Goal: Task Accomplishment & Management: Manage account settings

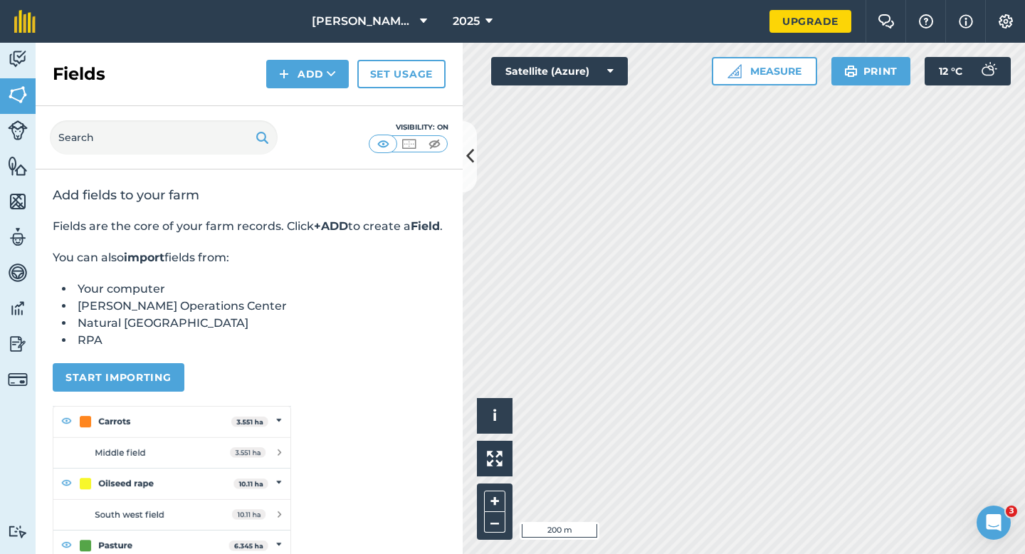
click at [295, 88] on div "Fields Add Set usage" at bounding box center [249, 74] width 427 height 63
click at [300, 68] on button "Add" at bounding box center [307, 74] width 83 height 28
click at [300, 98] on link "Draw" at bounding box center [307, 105] width 78 height 31
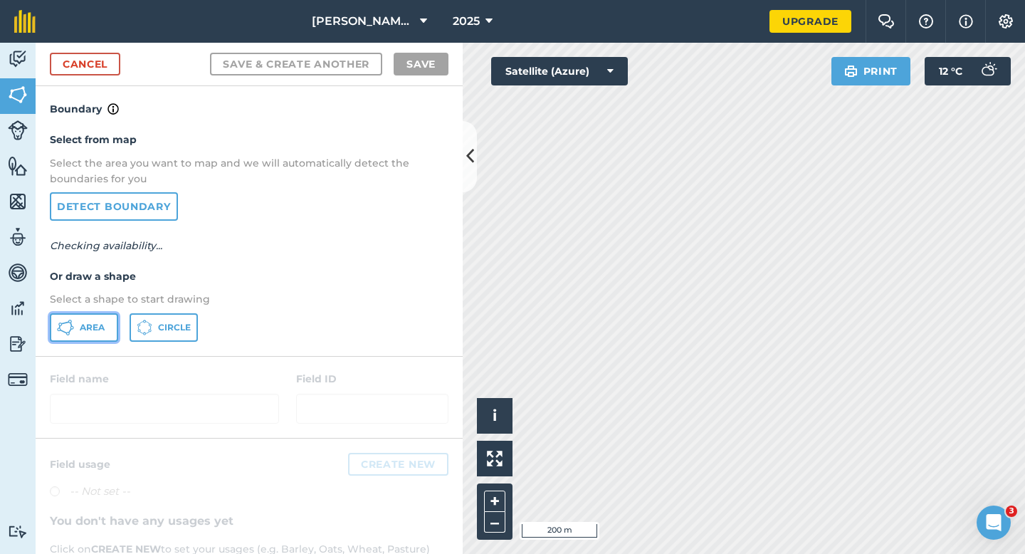
click at [99, 319] on button "Area" at bounding box center [84, 327] width 68 height 28
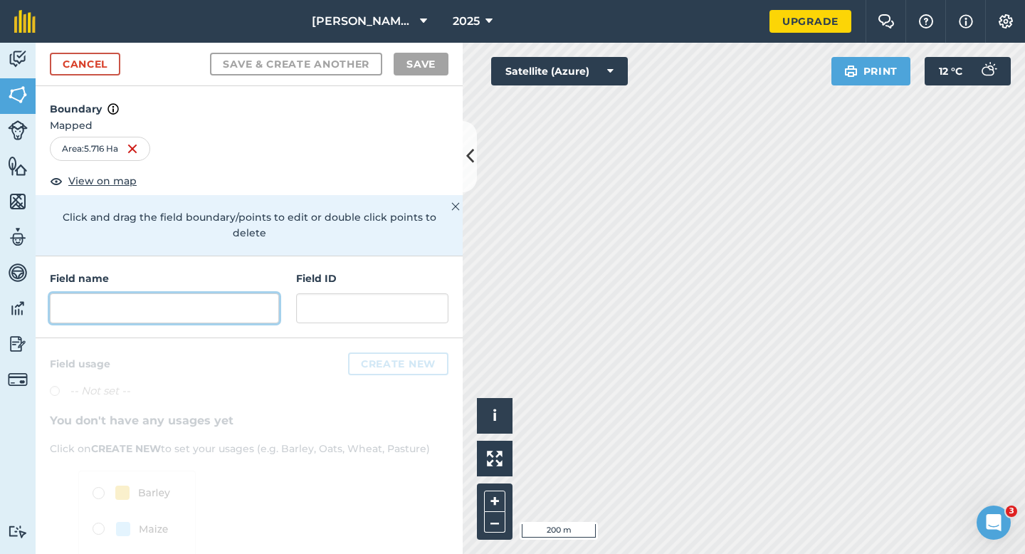
click at [208, 293] on input "text" at bounding box center [164, 308] width 229 height 30
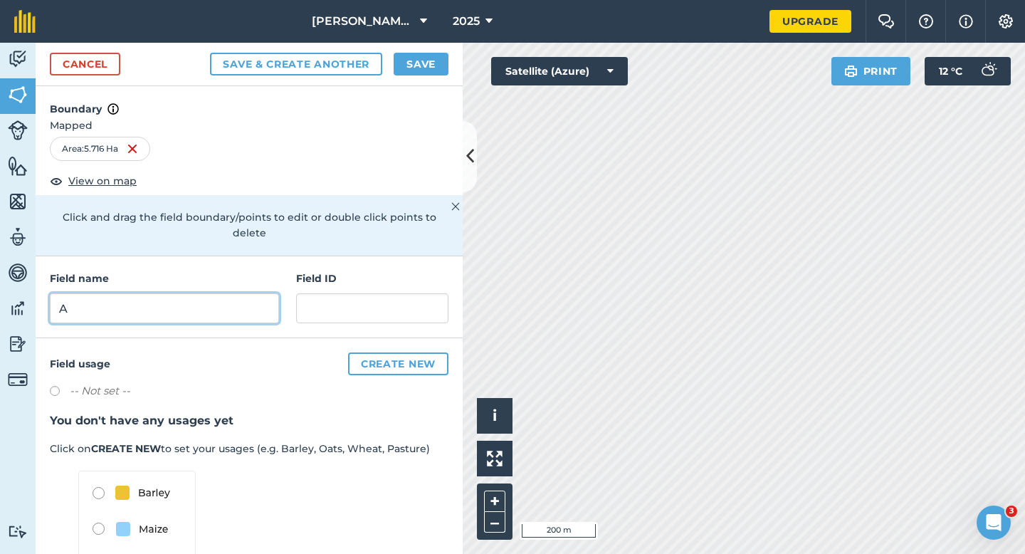
type input "A"
click at [416, 71] on button "Save" at bounding box center [421, 64] width 55 height 23
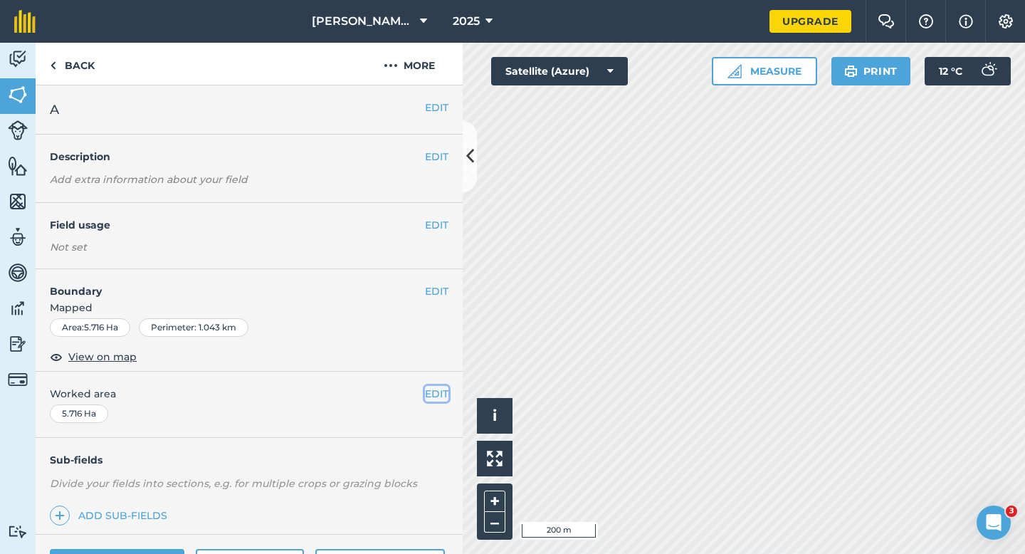
click at [431, 397] on button "EDIT" at bounding box center [436, 394] width 23 height 16
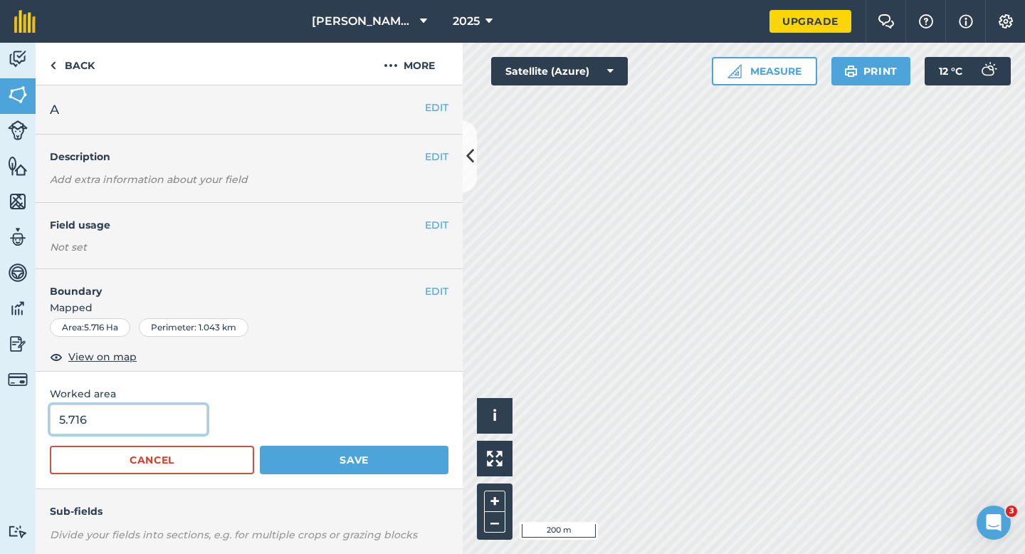
click at [129, 426] on input "5.716" at bounding box center [128, 419] width 157 height 30
type input "5.7"
click at [260, 446] on button "Save" at bounding box center [354, 460] width 189 height 28
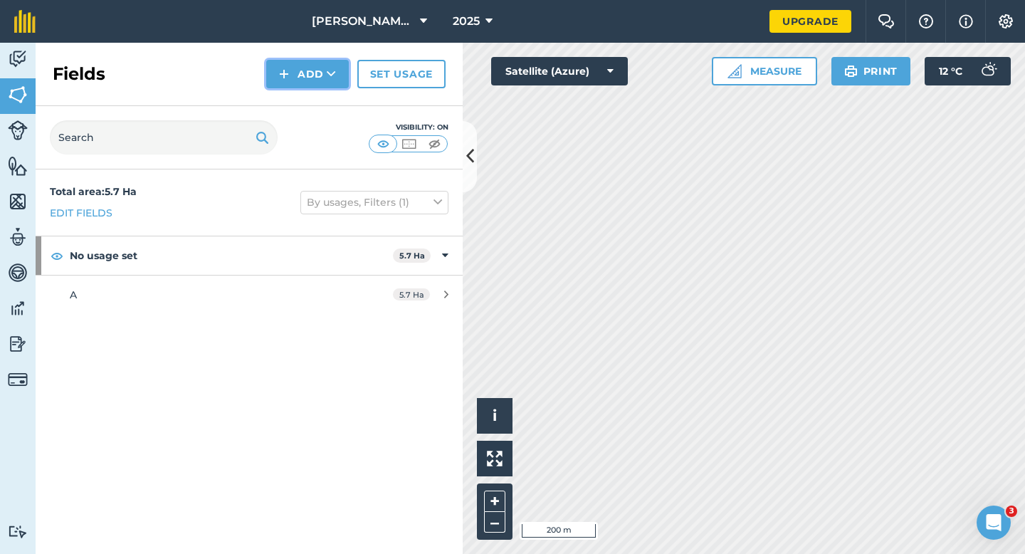
click at [295, 81] on button "Add" at bounding box center [307, 74] width 83 height 28
click at [295, 104] on link "Draw" at bounding box center [307, 105] width 78 height 31
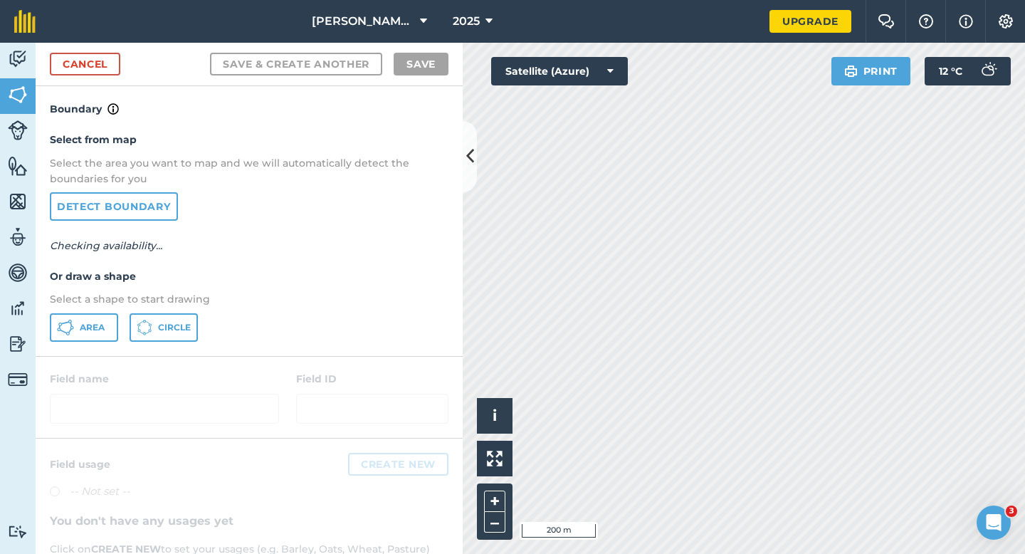
click at [69, 353] on div "Select from map Select the area you want to map and we will automatically detec…" at bounding box center [249, 236] width 427 height 238
click at [75, 332] on button "Area" at bounding box center [84, 327] width 68 height 28
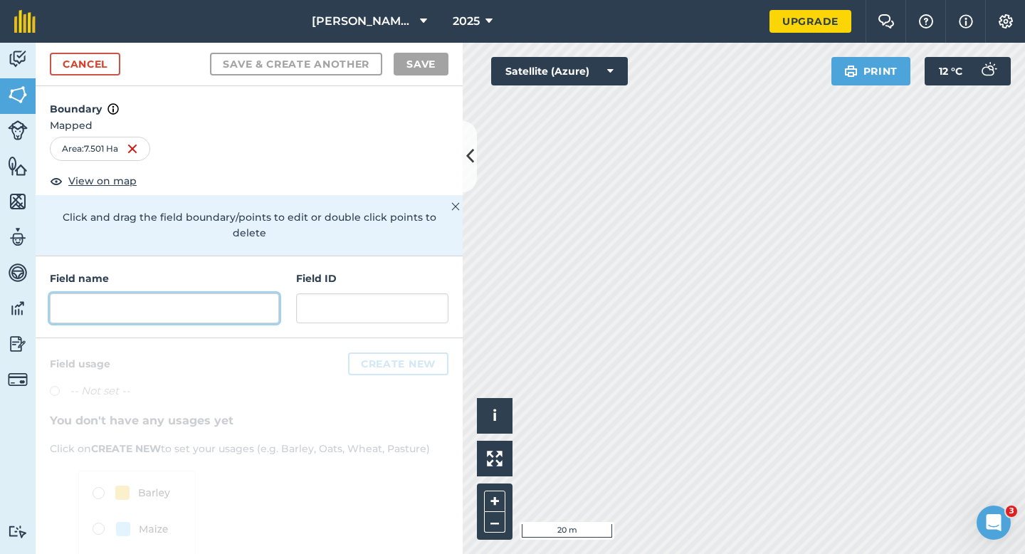
click at [169, 298] on input "text" at bounding box center [164, 308] width 229 height 30
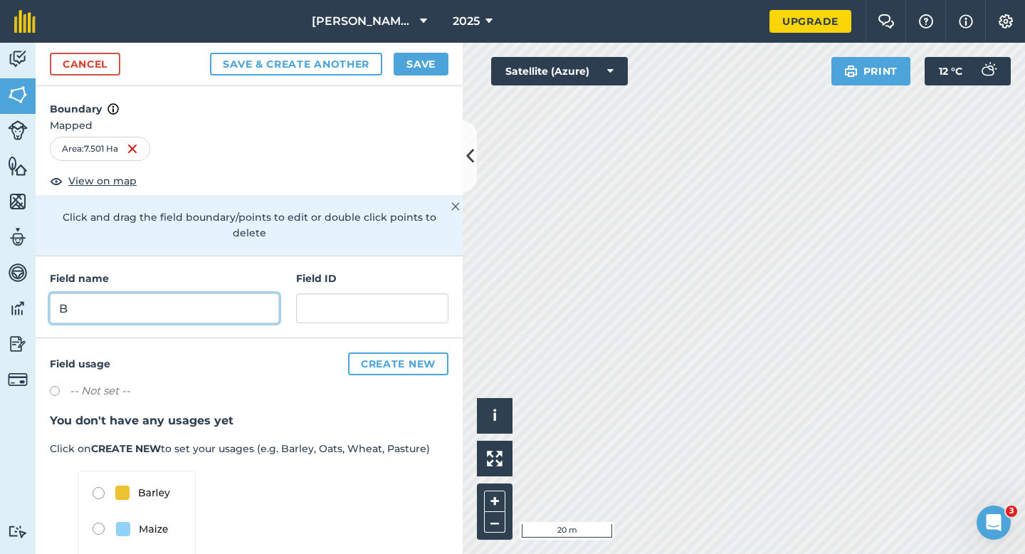
type input "B"
click at [425, 77] on div "Cancel Save & Create Another Save" at bounding box center [249, 64] width 427 height 43
click at [425, 68] on button "Save" at bounding box center [421, 64] width 55 height 23
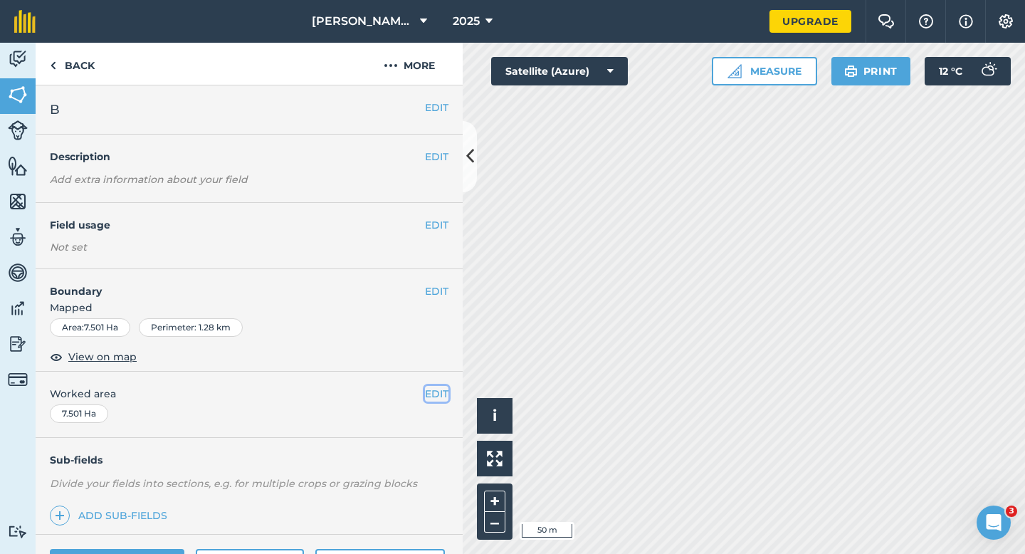
click at [438, 399] on button "EDIT" at bounding box center [436, 394] width 23 height 16
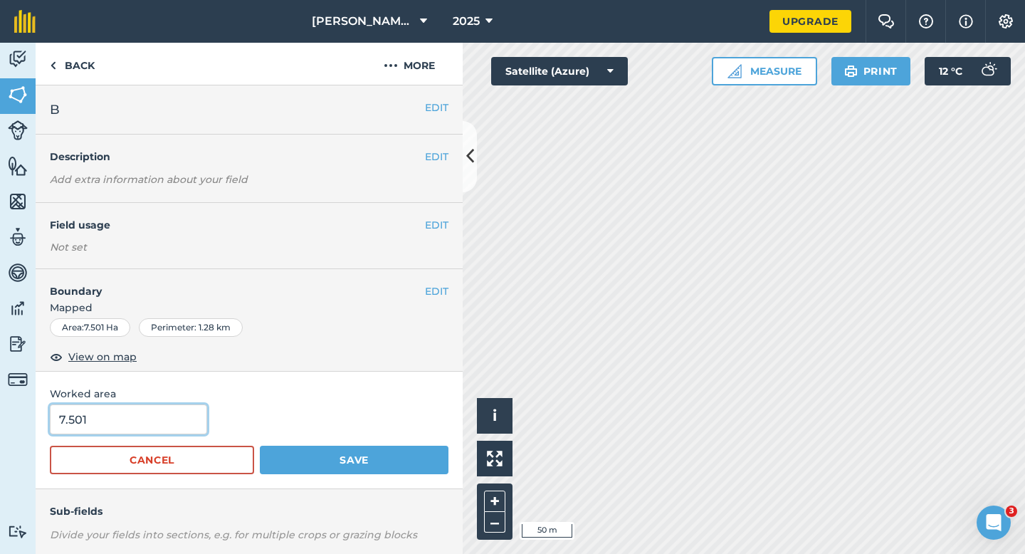
click at [143, 424] on input "7.501" at bounding box center [128, 419] width 157 height 30
type input "7.5"
click at [260, 446] on button "Save" at bounding box center [354, 460] width 189 height 28
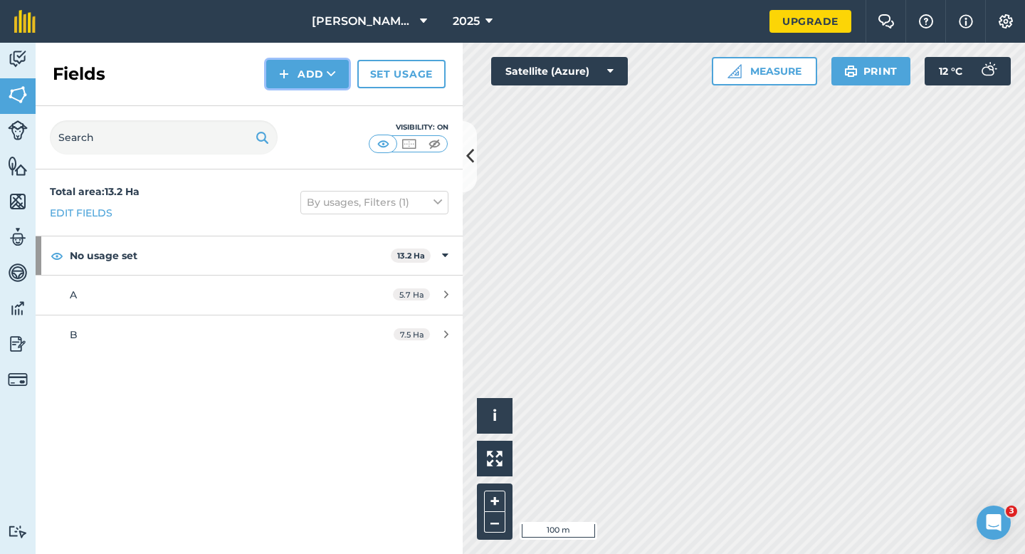
click at [310, 85] on button "Add" at bounding box center [307, 74] width 83 height 28
click at [310, 107] on link "Draw" at bounding box center [307, 105] width 78 height 31
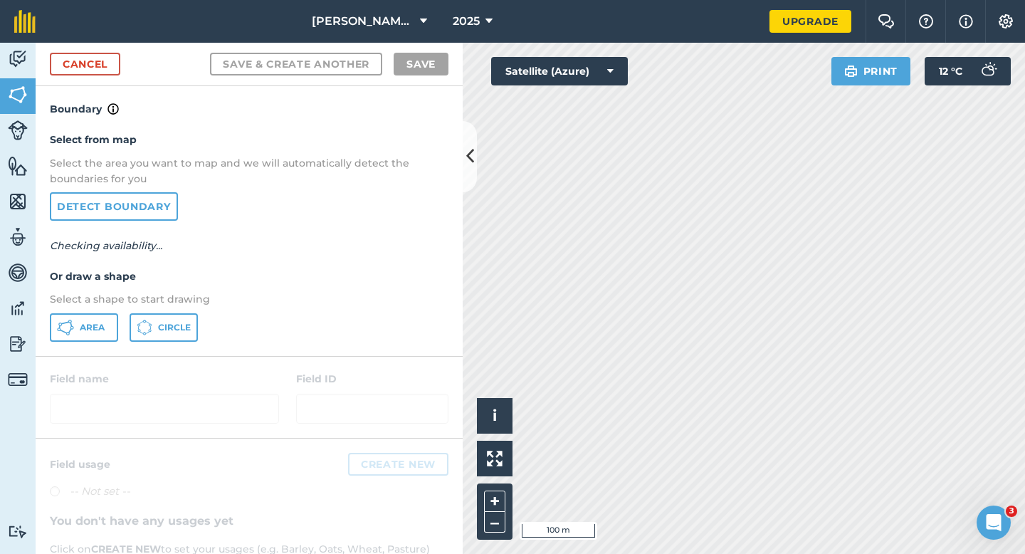
click at [90, 310] on div "Select from map Select the area you want to map and we will automatically detec…" at bounding box center [249, 236] width 427 height 238
click at [90, 323] on span "Area" at bounding box center [92, 327] width 25 height 11
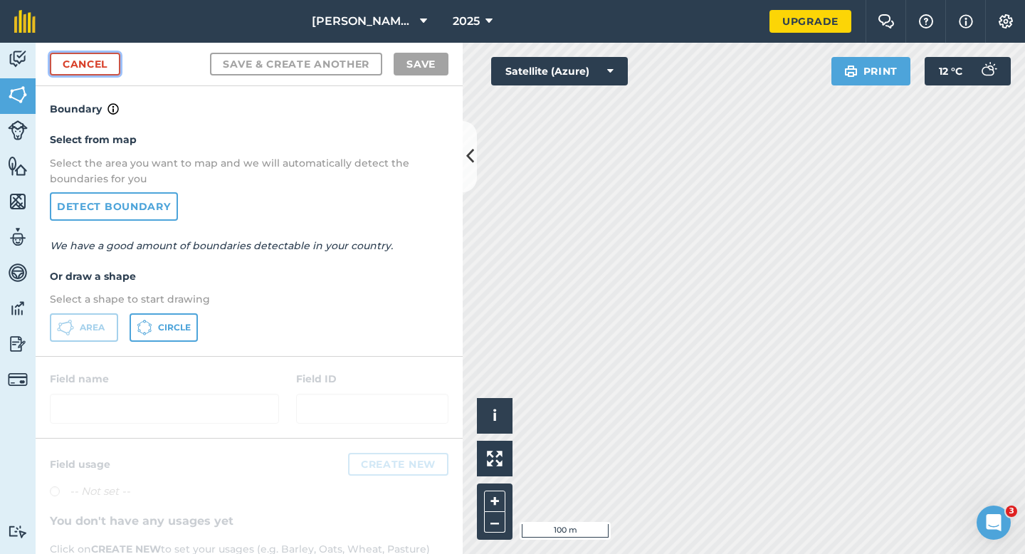
click at [80, 67] on link "Cancel" at bounding box center [85, 64] width 70 height 23
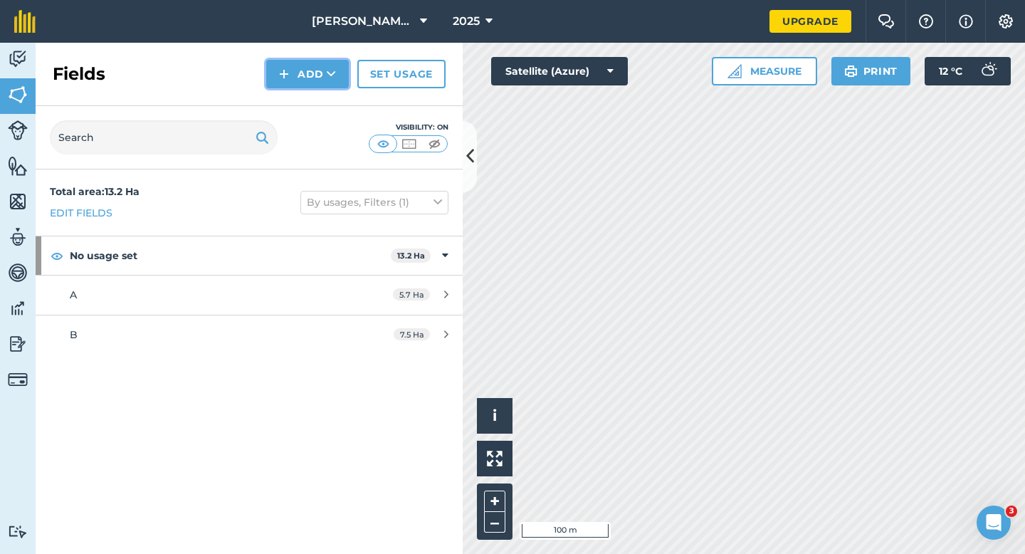
click at [293, 70] on button "Add" at bounding box center [307, 74] width 83 height 28
click at [297, 85] on button "Add Draw Import" at bounding box center [307, 74] width 83 height 28
click at [307, 73] on button "Add" at bounding box center [307, 74] width 83 height 28
click at [307, 107] on link "Draw" at bounding box center [307, 105] width 78 height 31
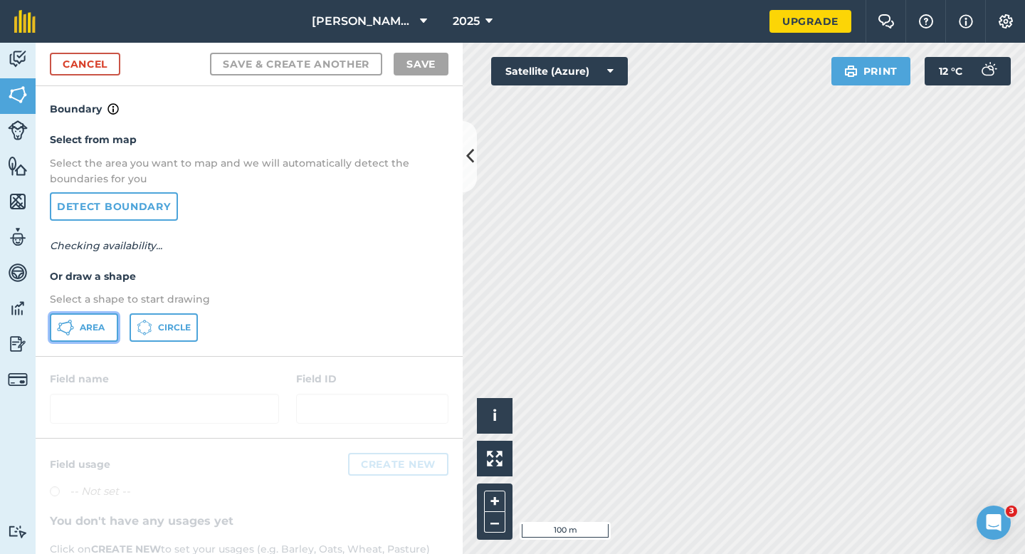
click at [90, 324] on span "Area" at bounding box center [92, 327] width 25 height 11
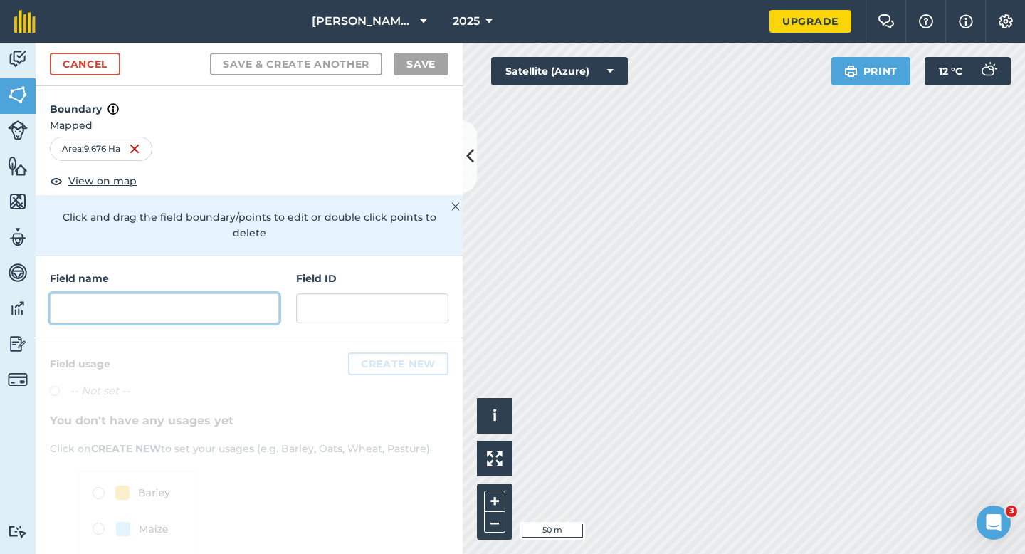
click at [253, 298] on input "text" at bounding box center [164, 308] width 229 height 30
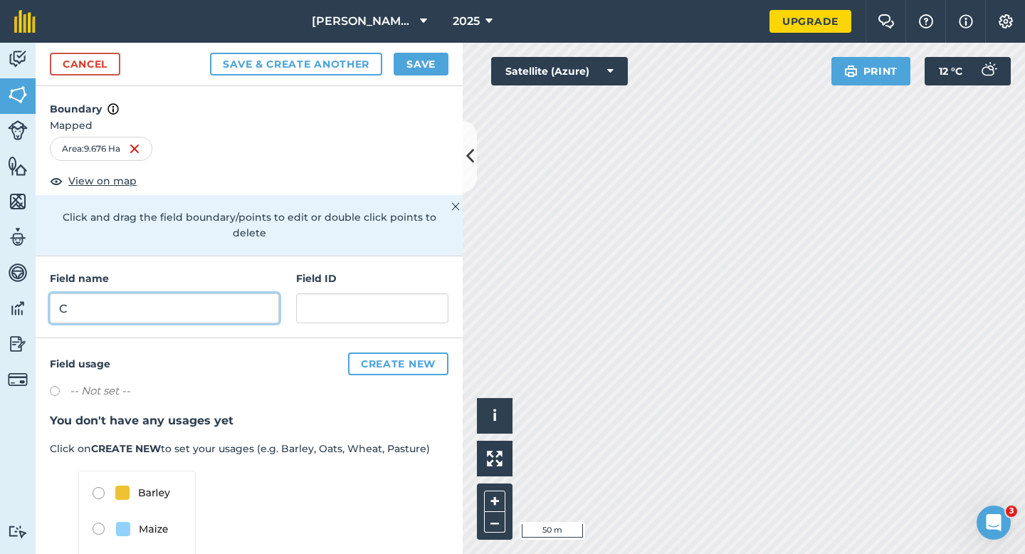
type input "C"
click at [443, 58] on button "Save" at bounding box center [421, 64] width 55 height 23
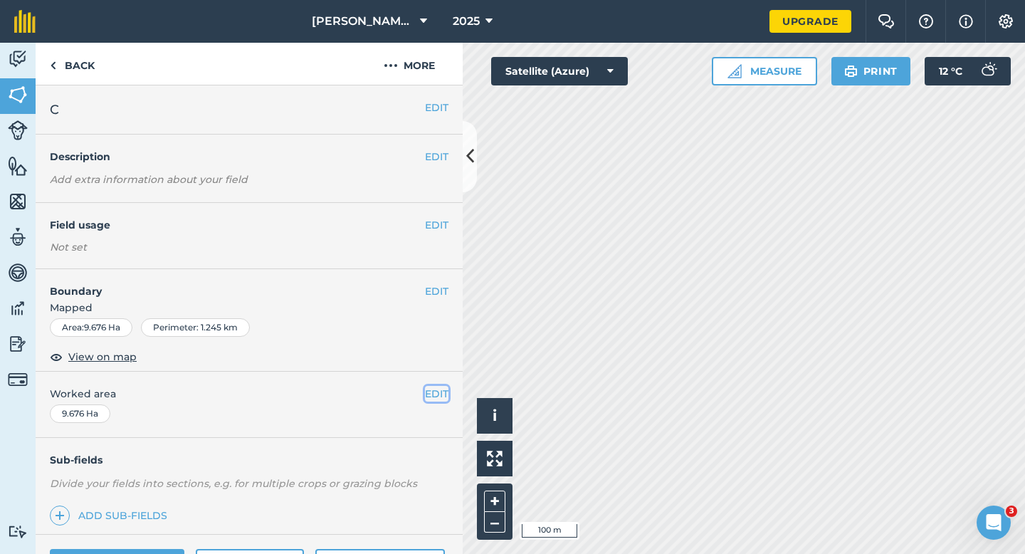
click at [440, 397] on button "EDIT" at bounding box center [436, 394] width 23 height 16
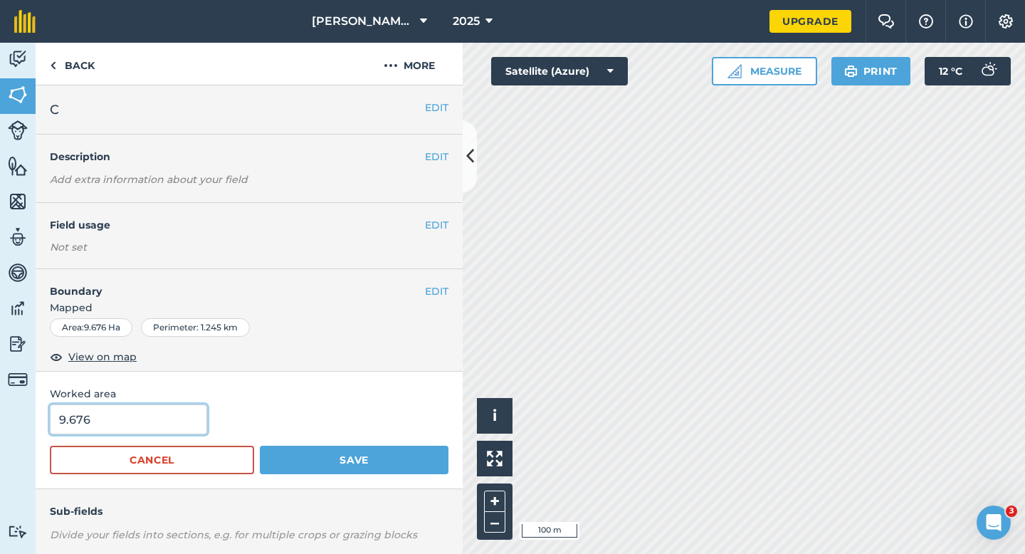
click at [86, 414] on input "9.676" at bounding box center [128, 419] width 157 height 30
click at [103, 421] on input "9.676" at bounding box center [128, 419] width 157 height 30
type input "9.7"
click at [260, 446] on button "Save" at bounding box center [354, 460] width 189 height 28
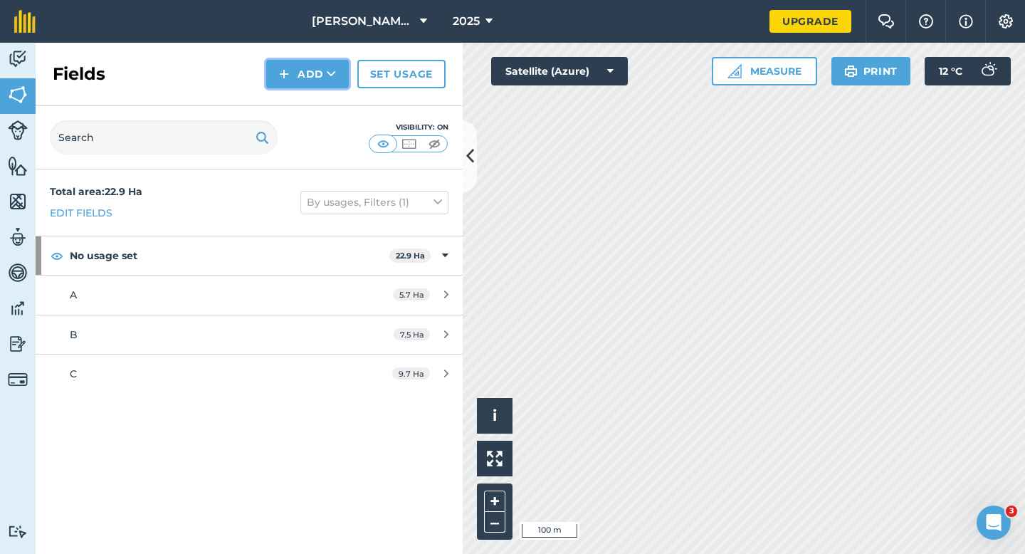
click at [313, 80] on button "Add" at bounding box center [307, 74] width 83 height 28
click at [313, 93] on link "Draw" at bounding box center [307, 105] width 78 height 31
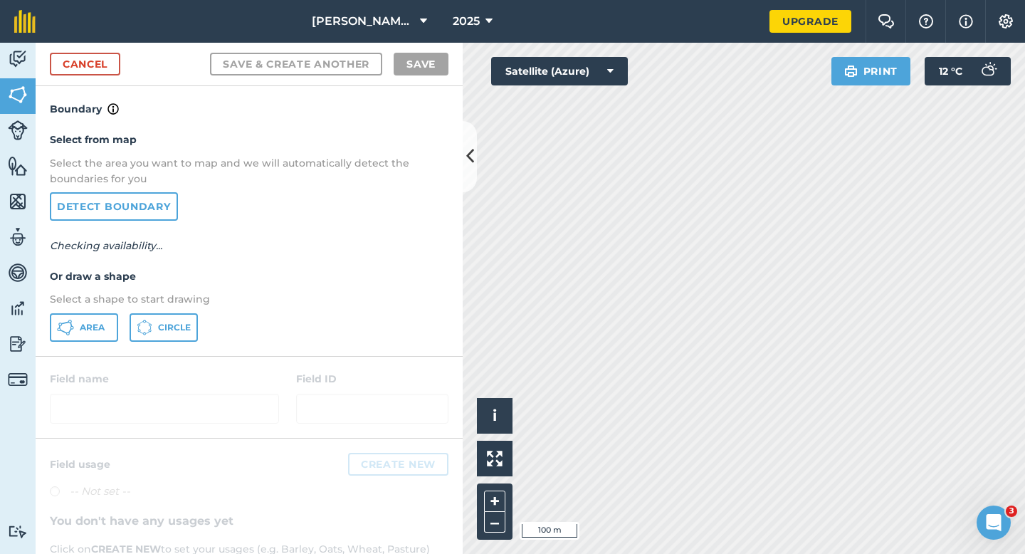
click at [89, 345] on div "Select from map Select the area you want to map and we will automatically detec…" at bounding box center [249, 236] width 427 height 238
click at [89, 340] on button "Area" at bounding box center [84, 327] width 68 height 28
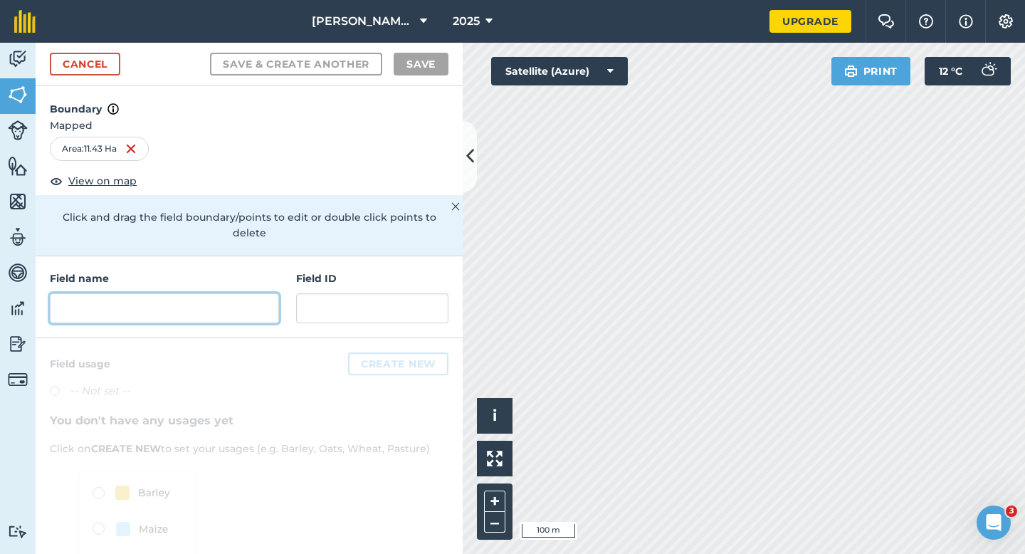
click at [218, 293] on input "text" at bounding box center [164, 308] width 229 height 30
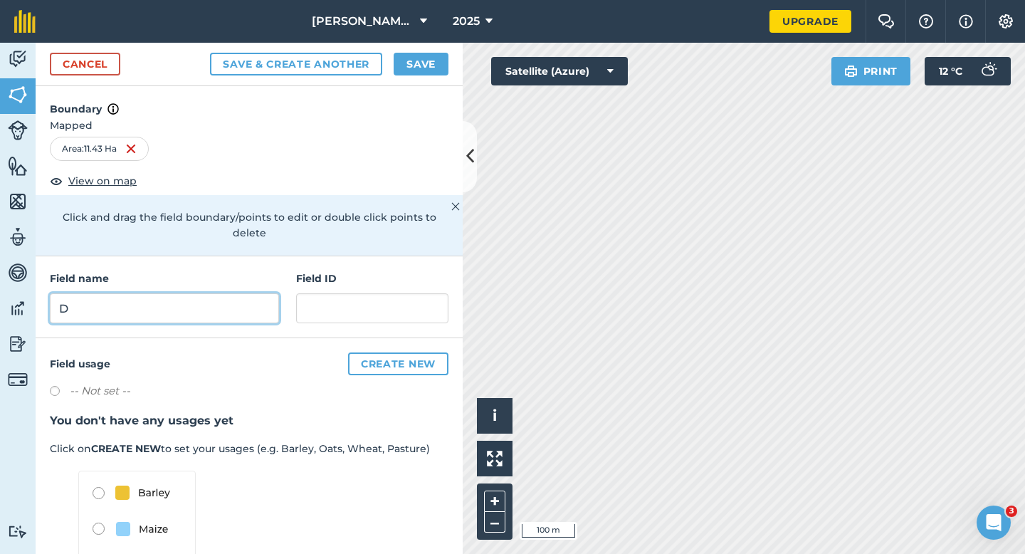
type input "D"
click at [425, 67] on button "Save" at bounding box center [421, 64] width 55 height 23
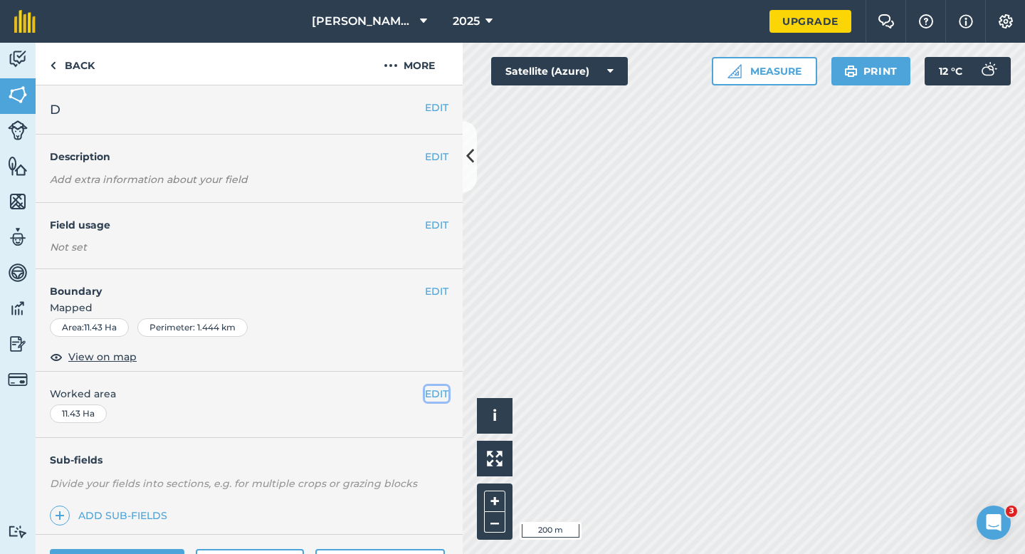
click at [439, 393] on button "EDIT" at bounding box center [436, 394] width 23 height 16
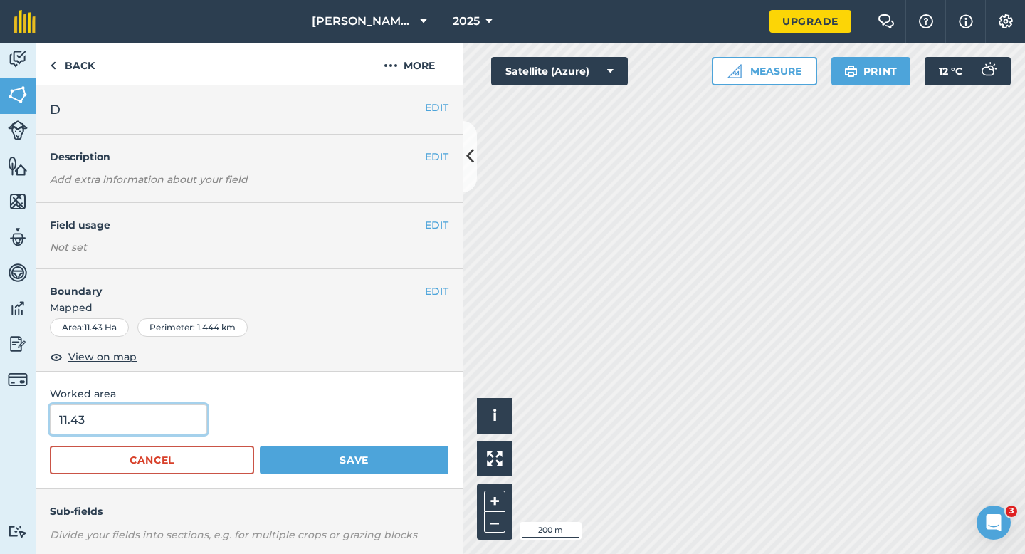
click at [133, 415] on input "11.43" at bounding box center [128, 419] width 157 height 30
type input "11.4"
click at [260, 446] on button "Save" at bounding box center [354, 460] width 189 height 28
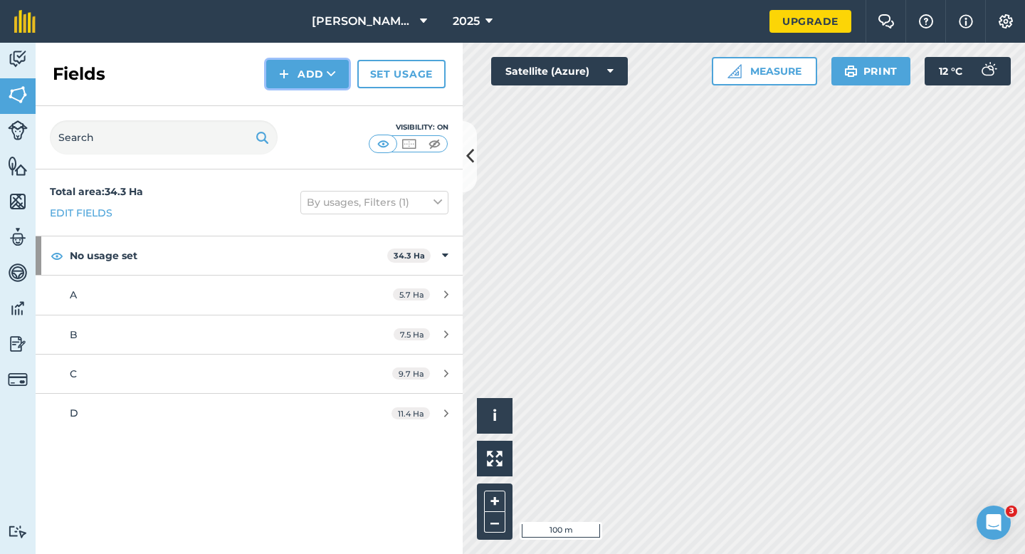
click at [294, 75] on button "Add" at bounding box center [307, 74] width 83 height 28
click at [305, 107] on link "Draw" at bounding box center [307, 105] width 78 height 31
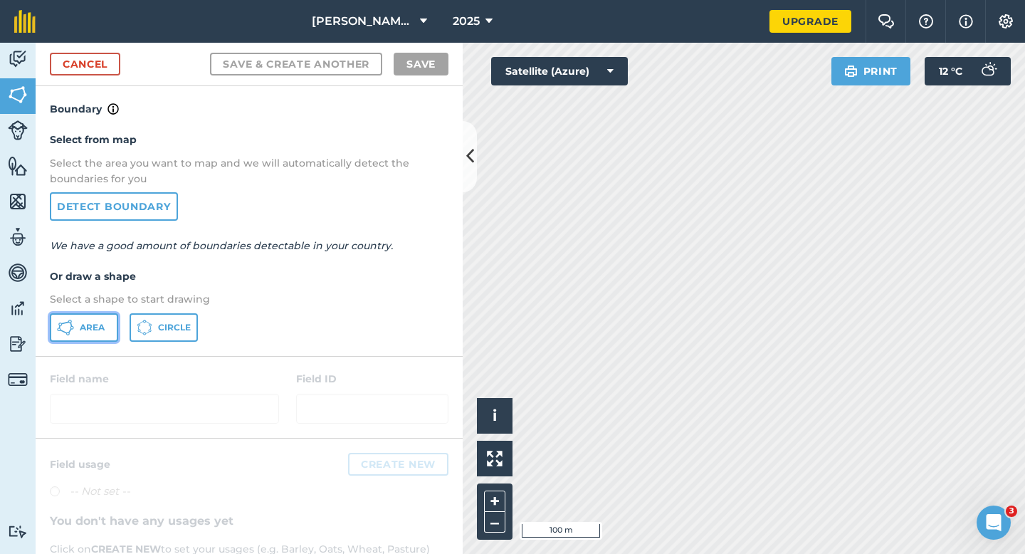
click at [103, 315] on button "Area" at bounding box center [84, 327] width 68 height 28
click at [750, 0] on html "[PERSON_NAME] & Sons 2025 Upgrade Farm Chat Help Info Settings Map printing is …" at bounding box center [512, 277] width 1025 height 554
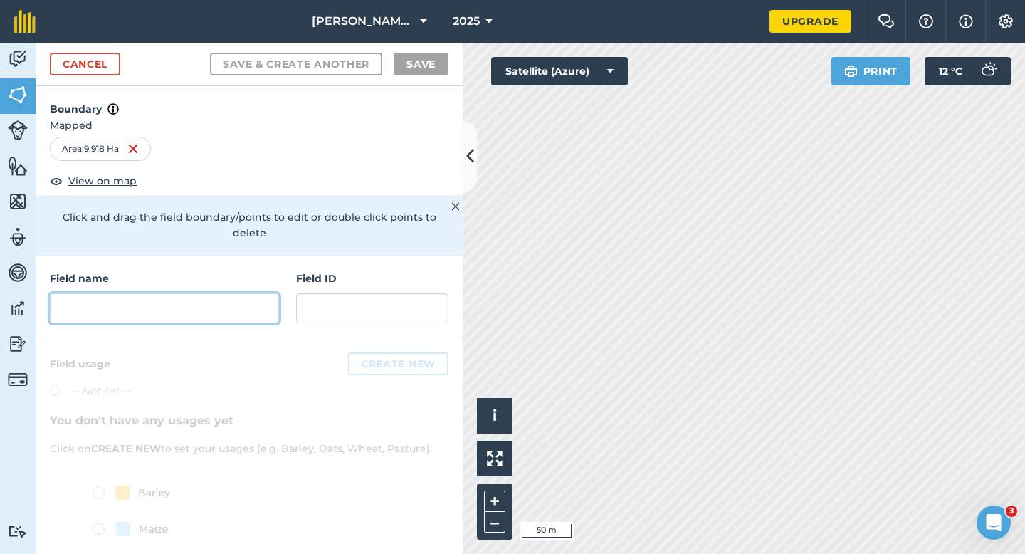
click at [196, 293] on input "text" at bounding box center [164, 308] width 229 height 30
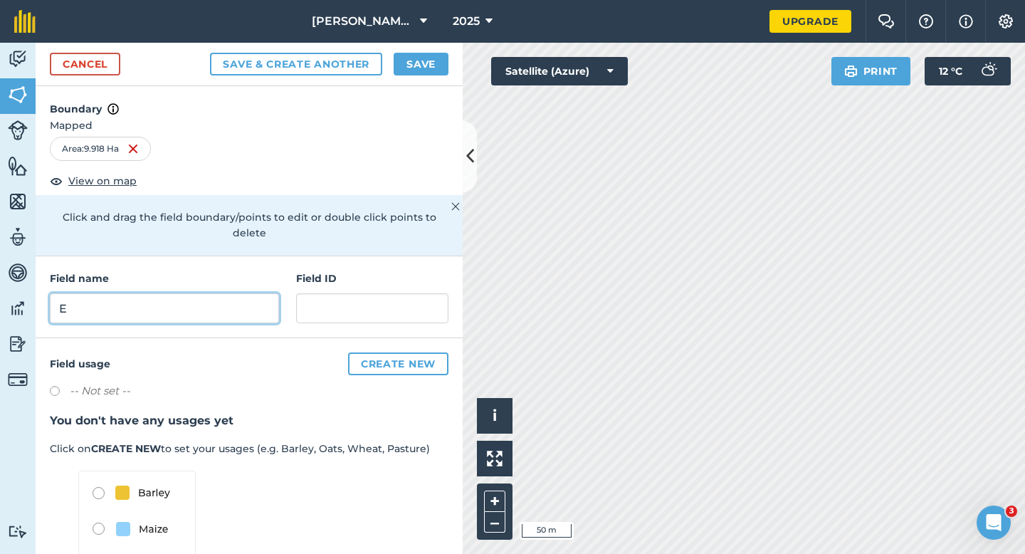
type input "E"
click at [411, 62] on button "Save" at bounding box center [421, 64] width 55 height 23
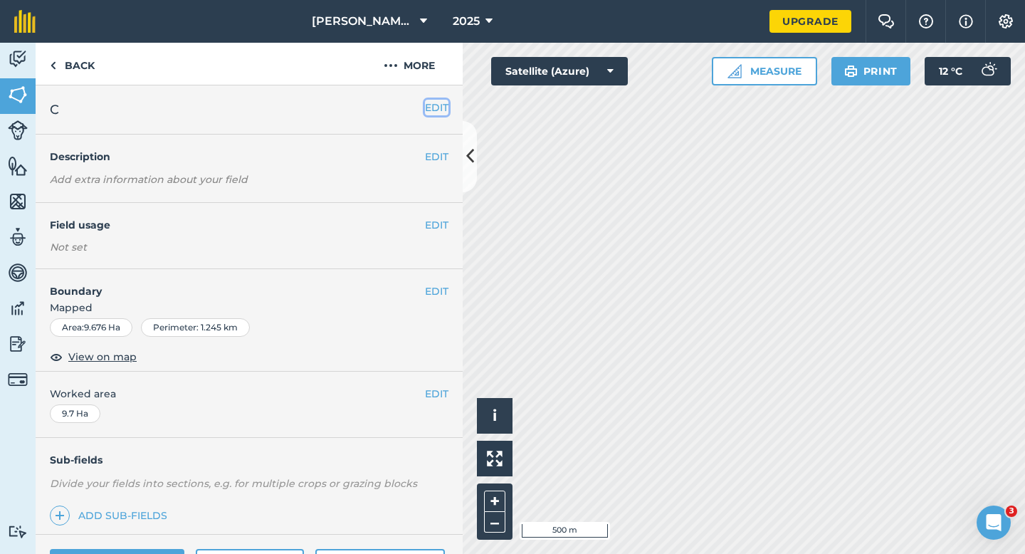
click at [429, 103] on button "EDIT" at bounding box center [436, 108] width 23 height 16
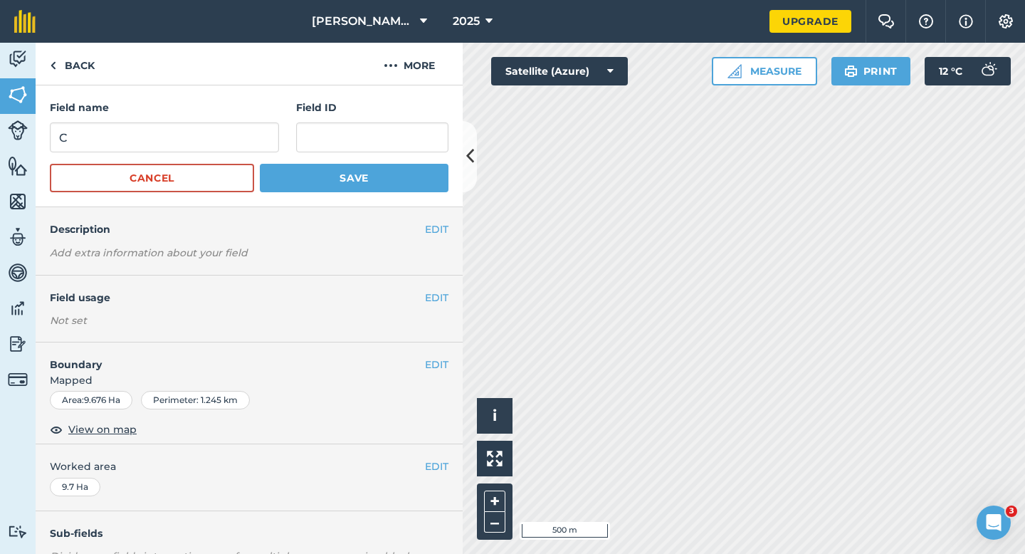
click at [281, 128] on div "Field name C Field ID" at bounding box center [249, 126] width 399 height 53
click at [266, 128] on input "C" at bounding box center [164, 137] width 229 height 30
type input "B"
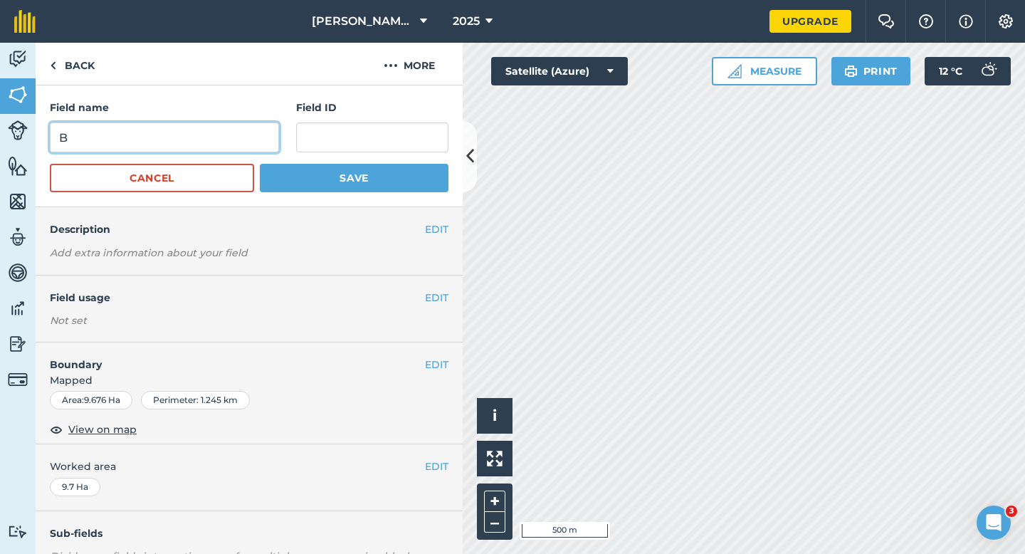
click at [260, 164] on button "Save" at bounding box center [354, 178] width 189 height 28
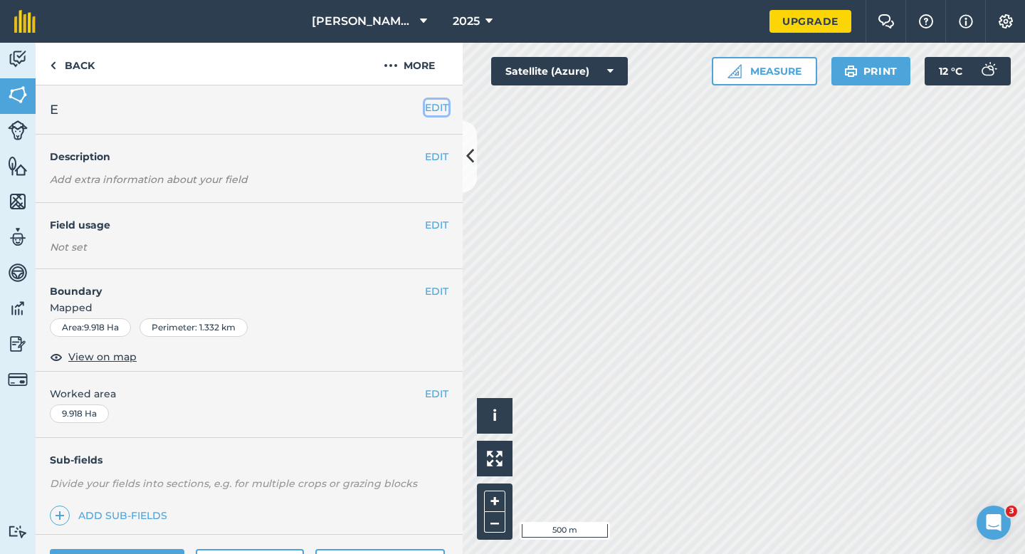
click at [438, 101] on button "EDIT" at bounding box center [436, 108] width 23 height 16
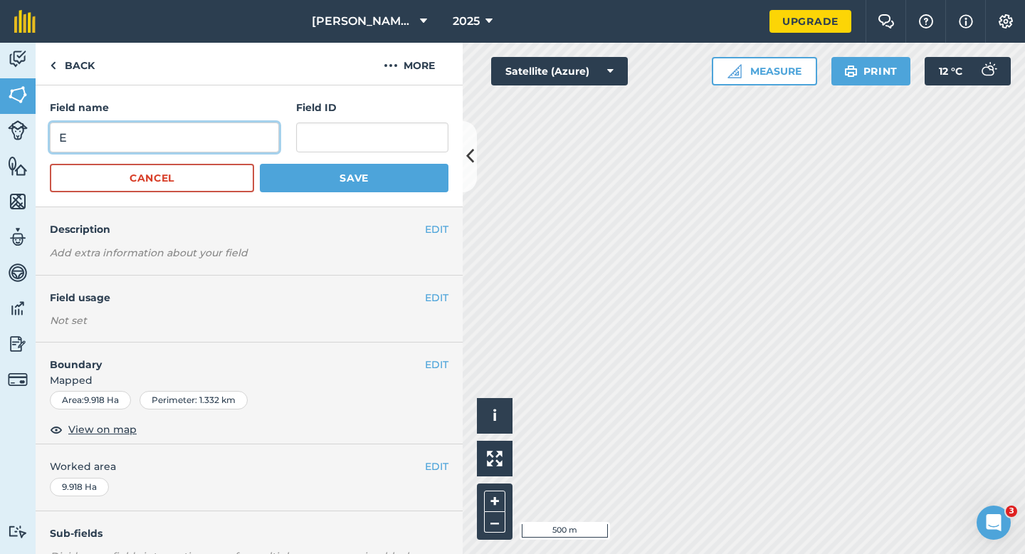
click at [262, 128] on input "E" at bounding box center [164, 137] width 229 height 30
type input "C"
click at [260, 164] on button "Save" at bounding box center [354, 178] width 189 height 28
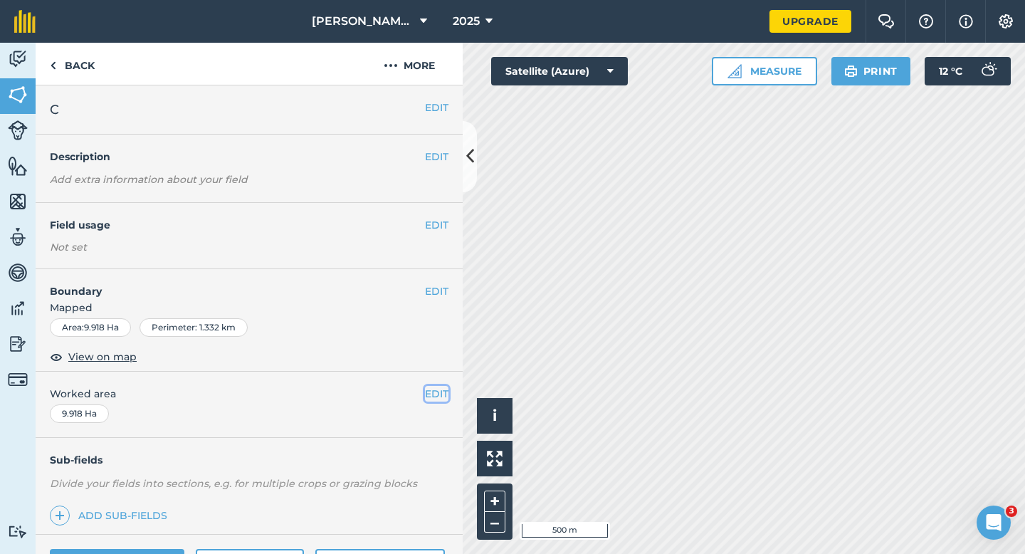
click at [436, 392] on button "EDIT" at bounding box center [436, 394] width 23 height 16
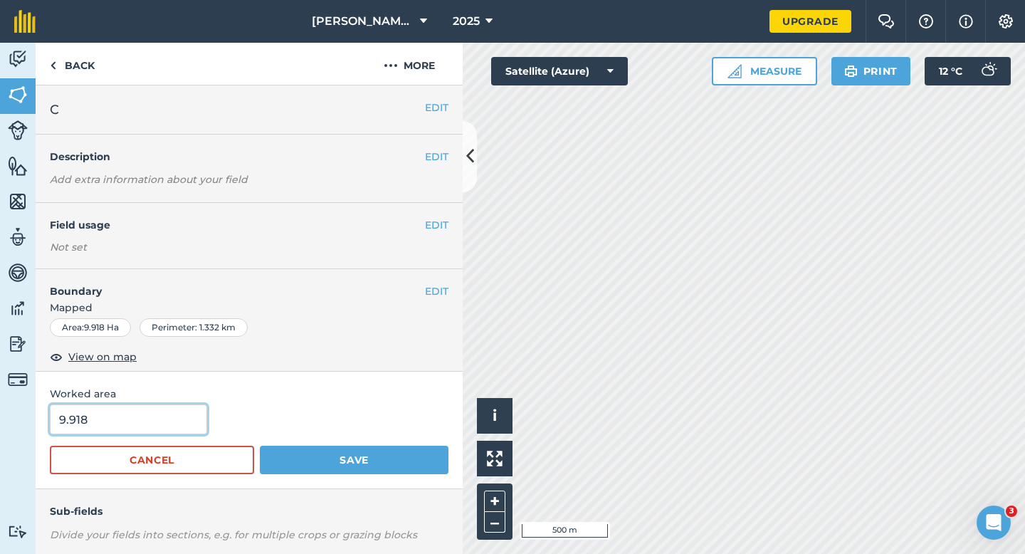
click at [152, 415] on input "9.918" at bounding box center [128, 419] width 157 height 30
type input "10"
click at [260, 446] on button "Save" at bounding box center [354, 460] width 189 height 28
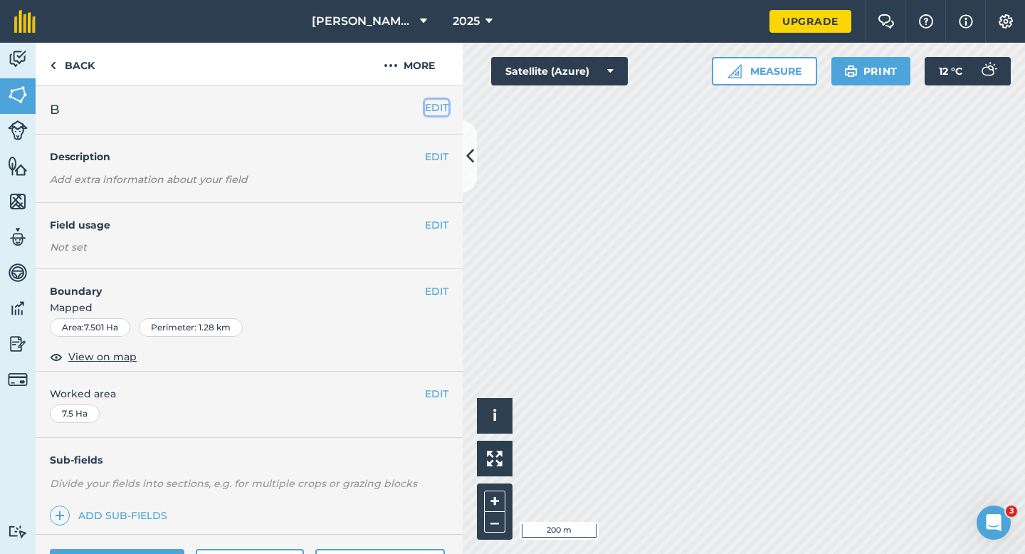
click at [439, 112] on button "EDIT" at bounding box center [436, 108] width 23 height 16
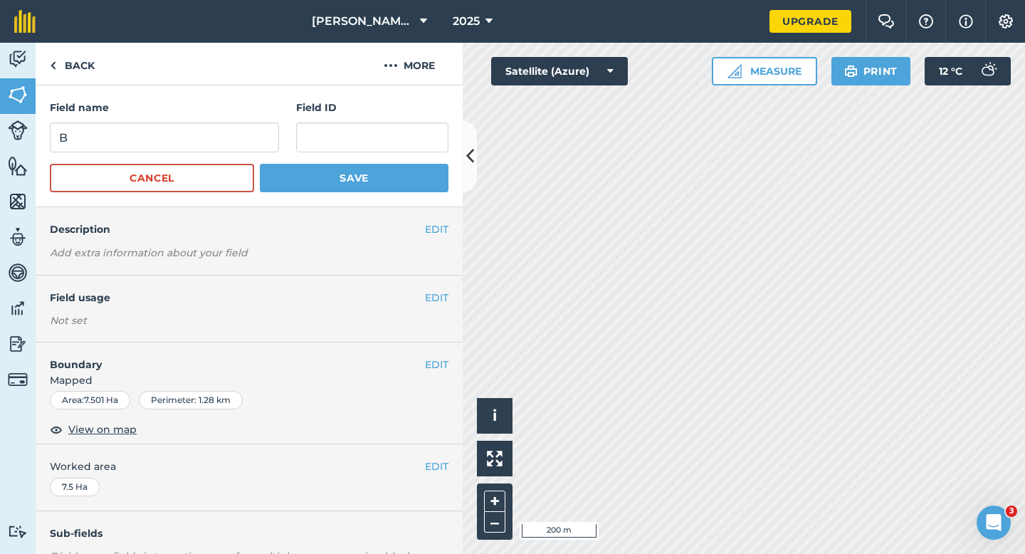
click at [199, 120] on div "Field name B" at bounding box center [164, 126] width 229 height 53
click at [196, 138] on input "B" at bounding box center [164, 137] width 229 height 30
type input "D"
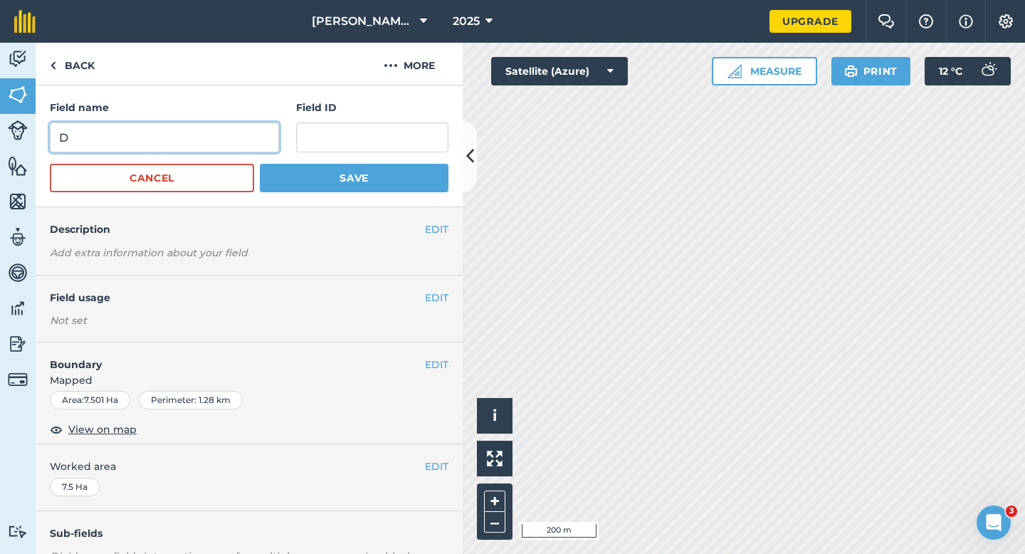
click at [260, 164] on button "Save" at bounding box center [354, 178] width 189 height 28
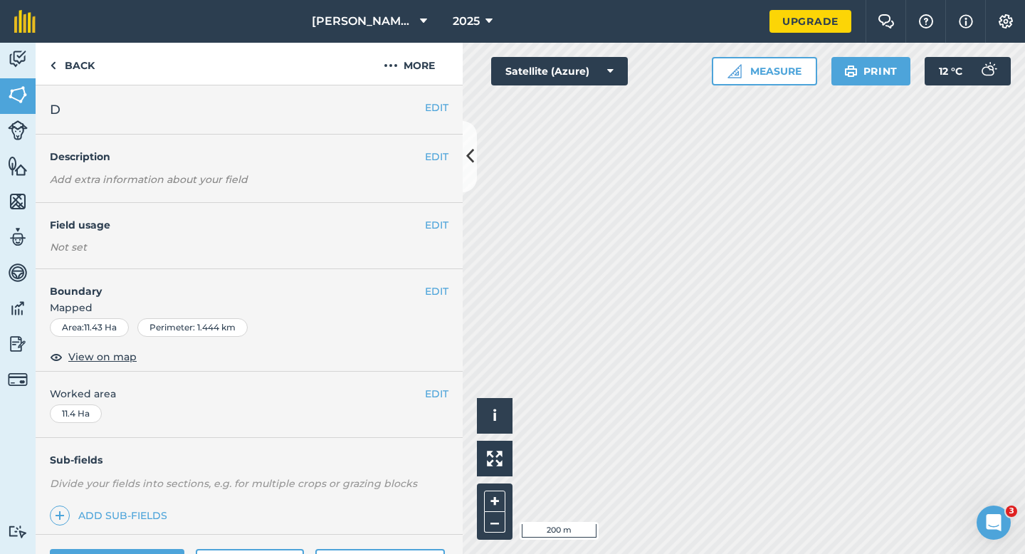
click at [440, 116] on div "EDIT D" at bounding box center [249, 109] width 427 height 49
click at [435, 101] on button "EDIT" at bounding box center [436, 108] width 23 height 16
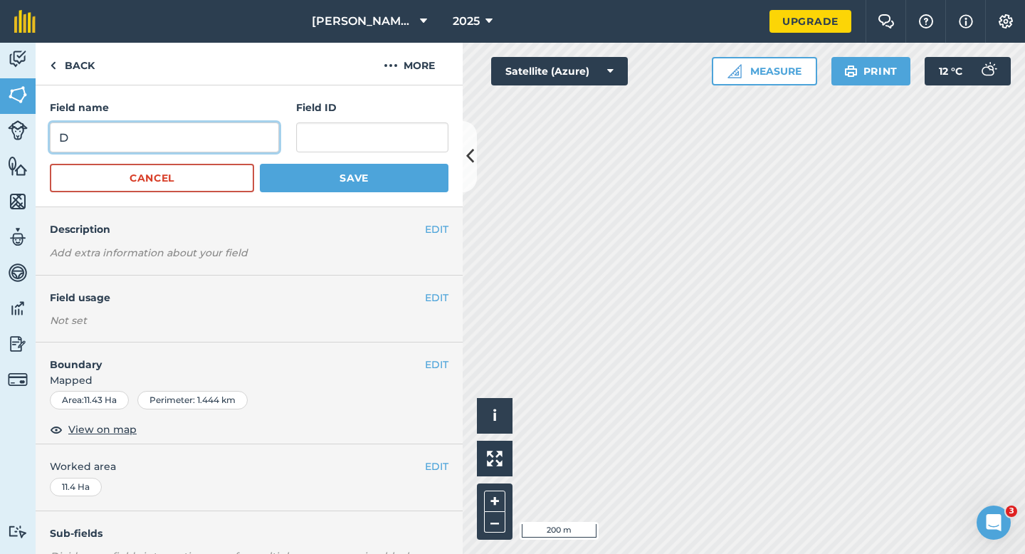
click at [195, 138] on input "D" at bounding box center [164, 137] width 229 height 30
type input "E"
click at [260, 164] on button "Save" at bounding box center [354, 178] width 189 height 28
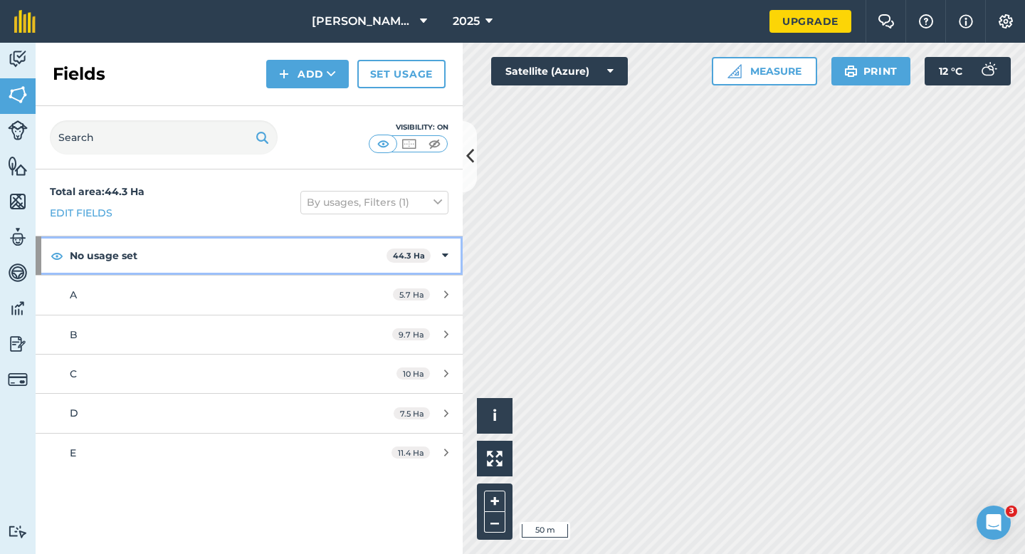
click at [342, 251] on strong "No usage set" at bounding box center [228, 255] width 317 height 38
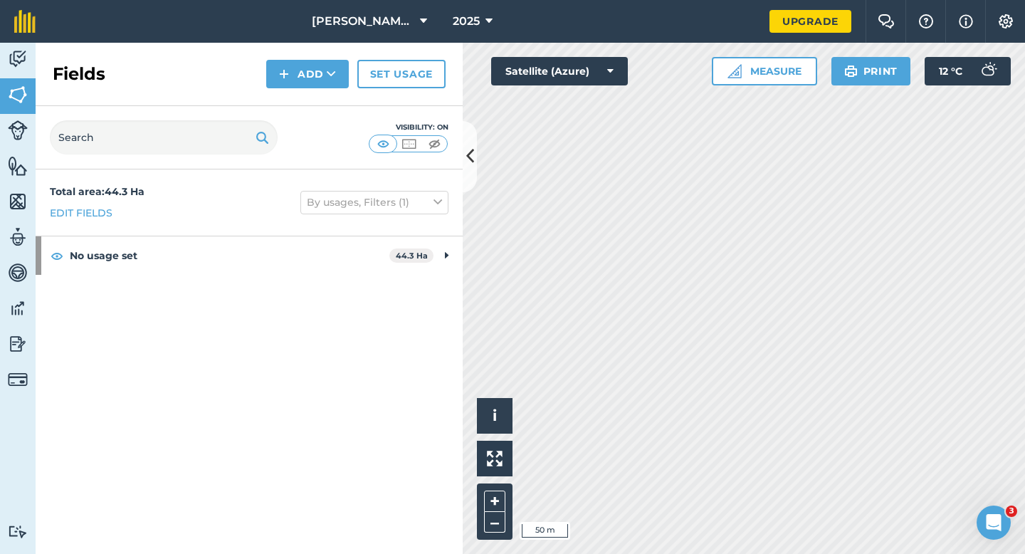
click at [319, 93] on div "Fields Add Set usage" at bounding box center [249, 74] width 427 height 63
click at [319, 79] on button "Add" at bounding box center [307, 74] width 83 height 28
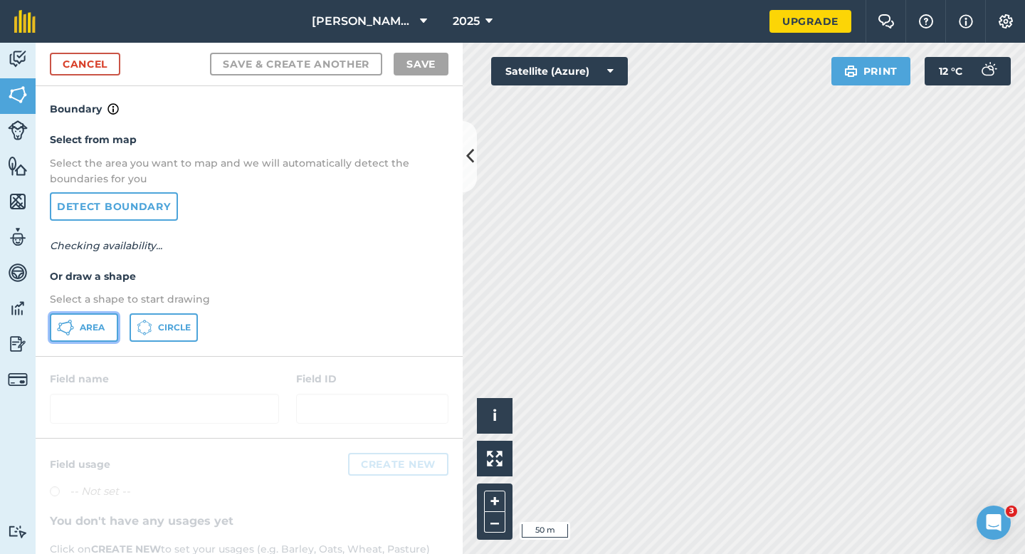
click at [82, 325] on span "Area" at bounding box center [92, 327] width 25 height 11
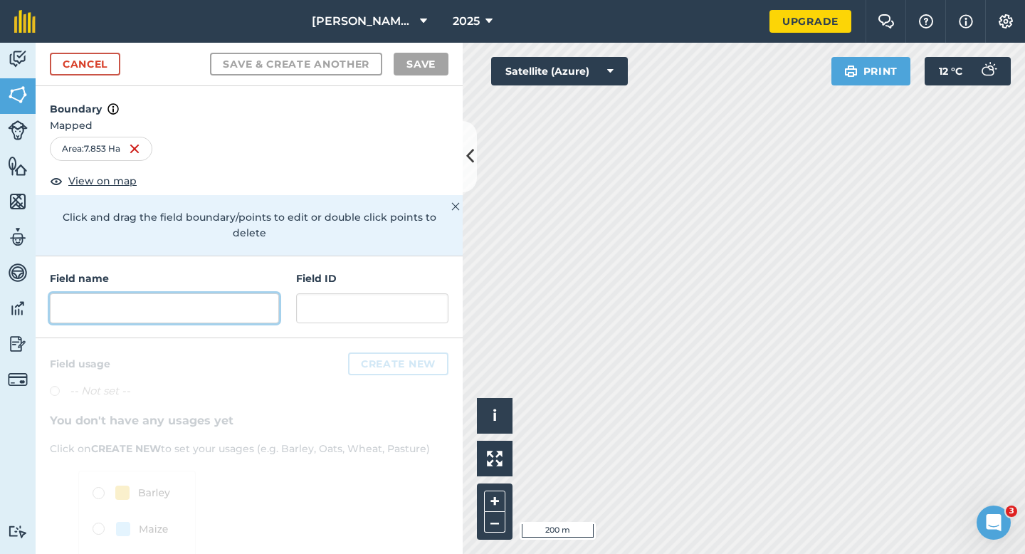
click at [147, 295] on input "text" at bounding box center [164, 308] width 229 height 30
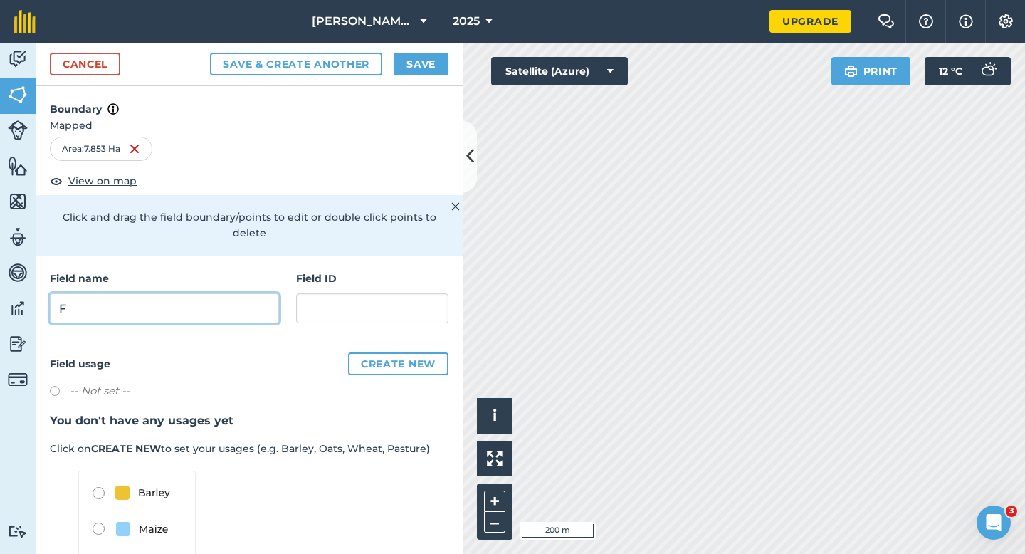
type input "F"
click at [419, 71] on button "Save" at bounding box center [421, 64] width 55 height 23
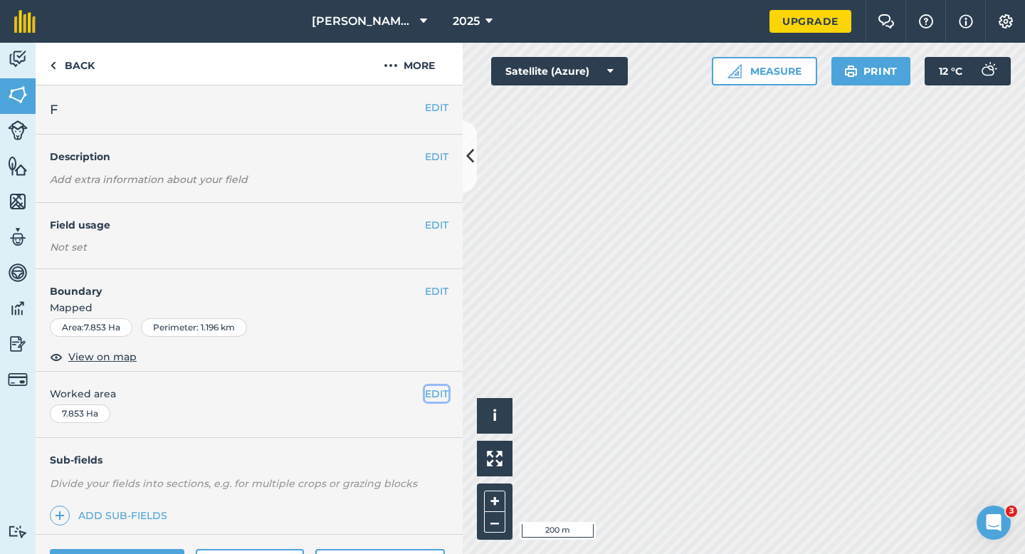
click at [430, 392] on button "EDIT" at bounding box center [436, 394] width 23 height 16
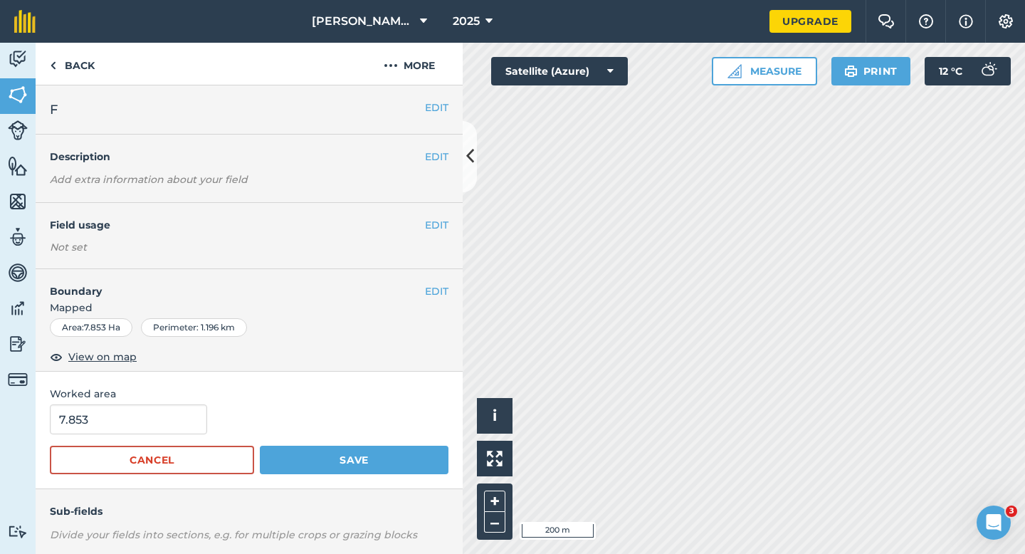
click at [130, 439] on form "7.853 Cancel Save" at bounding box center [249, 439] width 399 height 70
type input "8"
click at [130, 426] on input "8" at bounding box center [128, 419] width 157 height 30
click at [260, 446] on button "Save" at bounding box center [354, 460] width 189 height 28
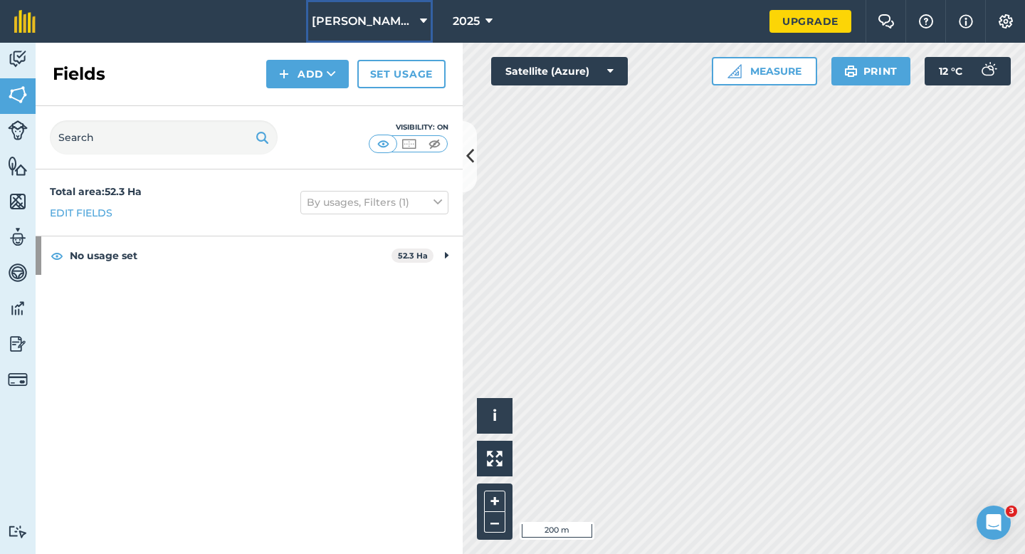
click at [380, 26] on span "[PERSON_NAME] & Sons" at bounding box center [363, 21] width 103 height 17
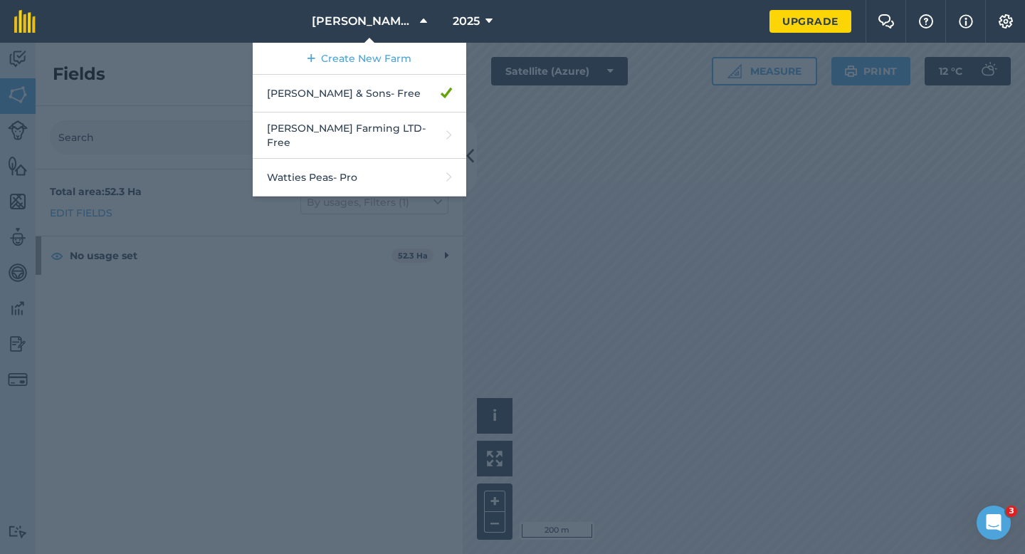
click at [618, 264] on div at bounding box center [512, 298] width 1025 height 511
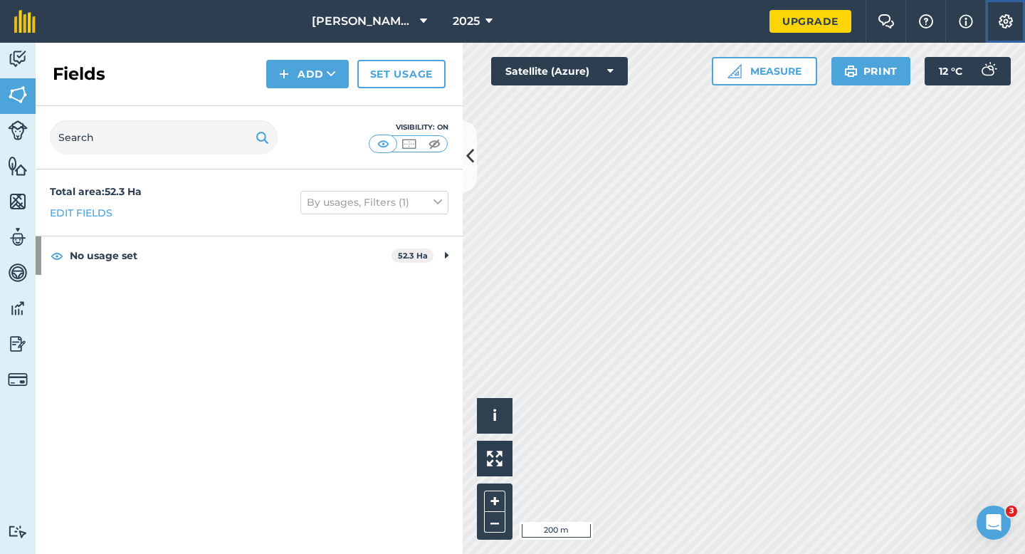
click at [1005, 28] on button "Settings" at bounding box center [1005, 21] width 40 height 43
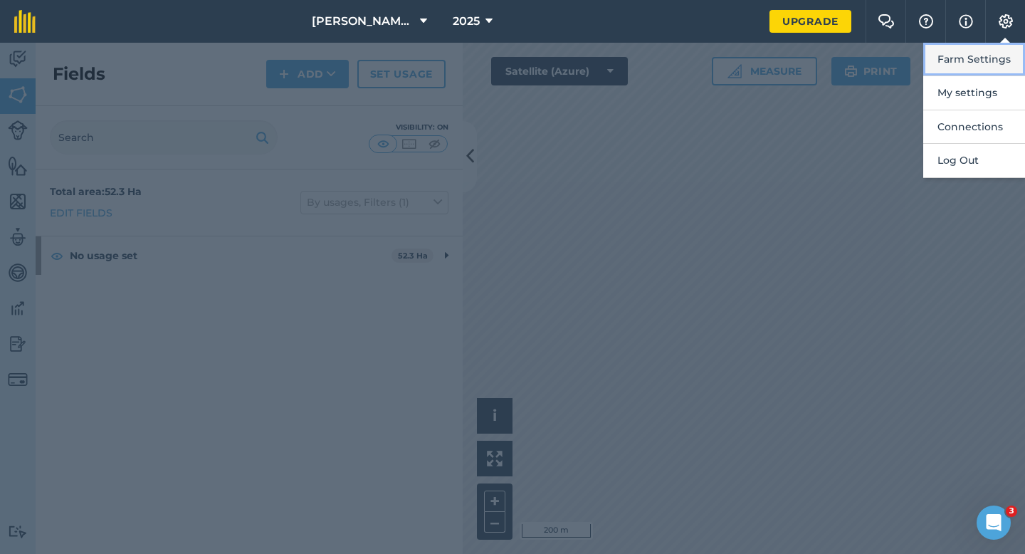
click at [997, 65] on button "Farm Settings" at bounding box center [974, 59] width 102 height 33
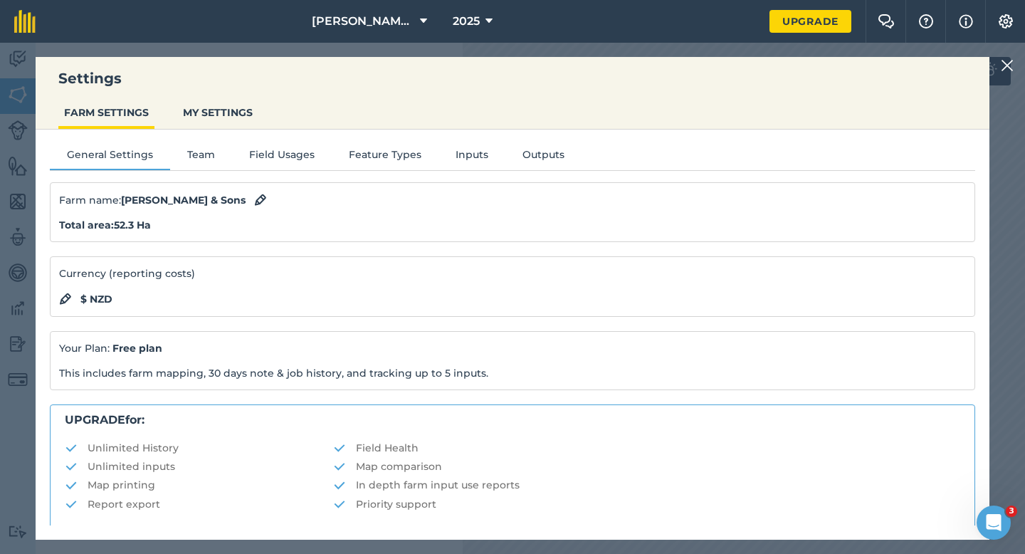
scroll to position [273, 0]
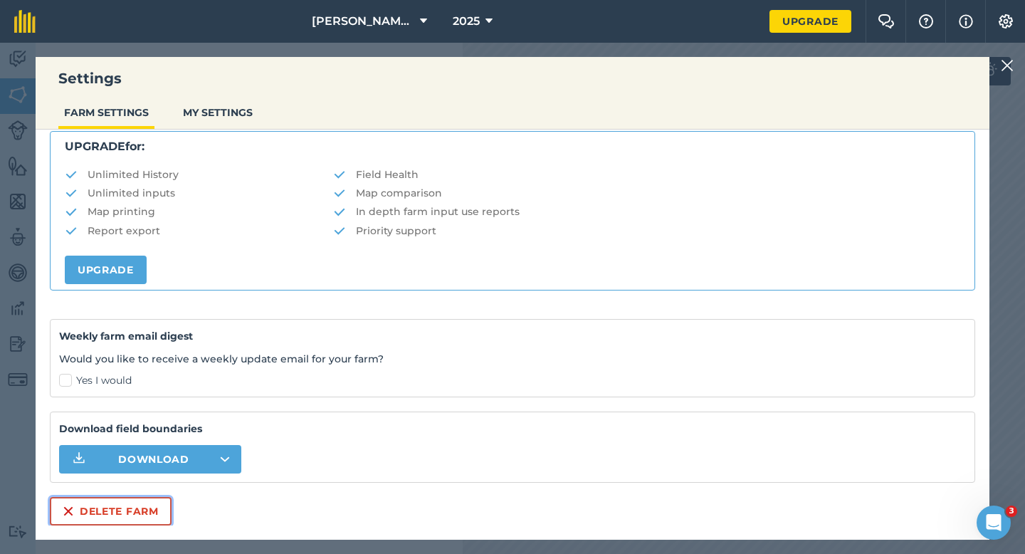
click at [103, 516] on button "Delete farm" at bounding box center [111, 511] width 122 height 28
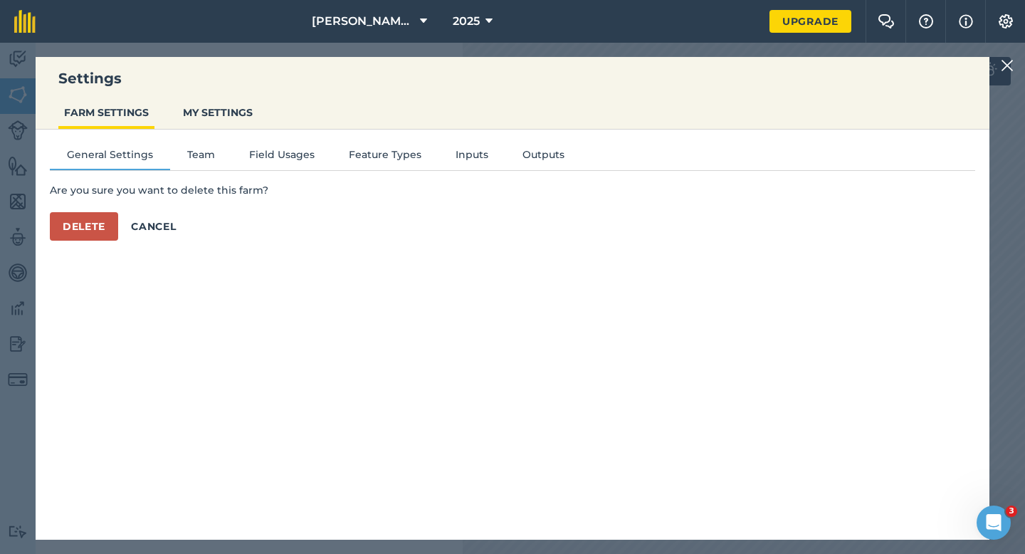
scroll to position [0, 0]
click at [95, 247] on div "General Settings Team Field Usages Feature Types Inputs Outputs Are you sure yo…" at bounding box center [513, 328] width 954 height 396
click at [95, 236] on button "Delete" at bounding box center [84, 226] width 68 height 28
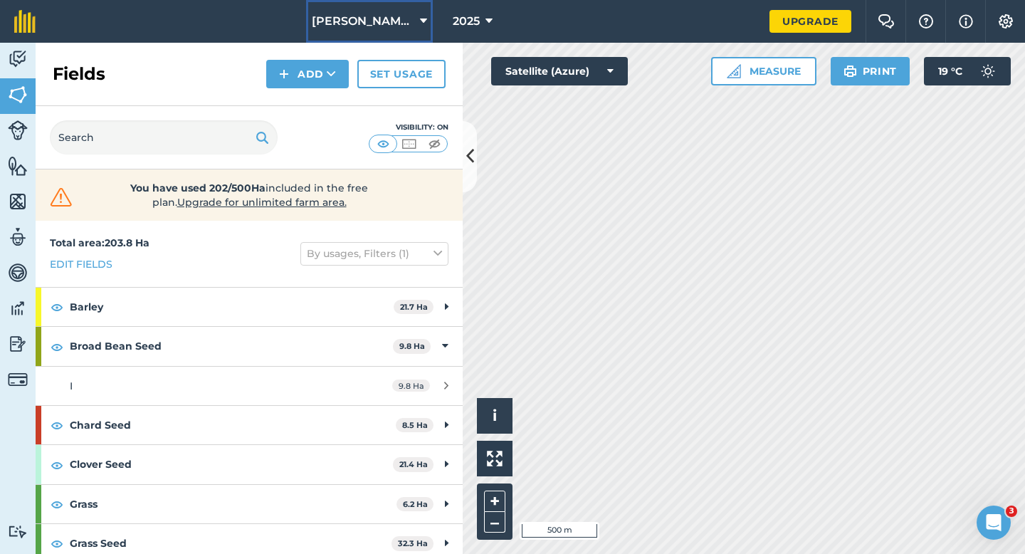
click at [413, 34] on button "[PERSON_NAME] Farming LTD" at bounding box center [369, 21] width 127 height 43
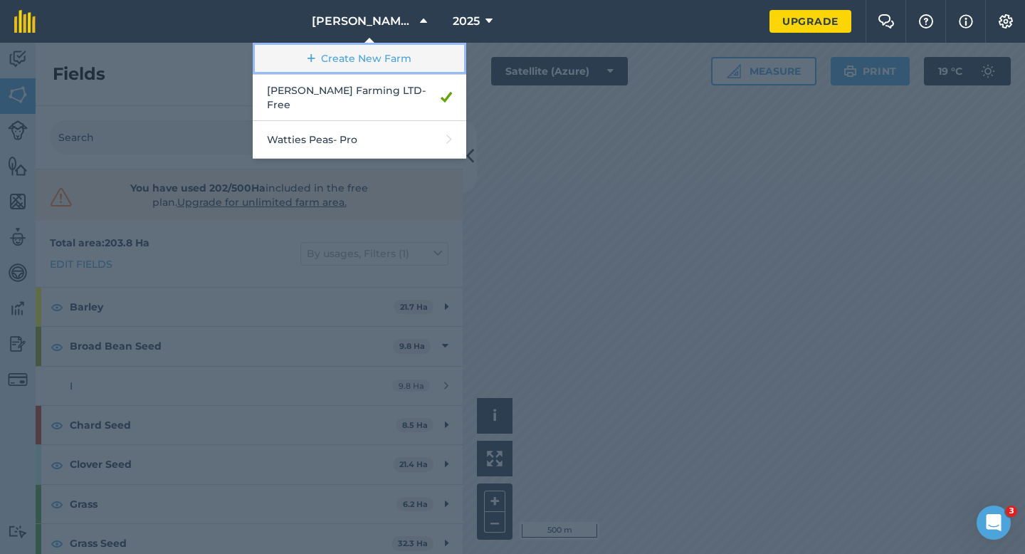
click at [412, 58] on link "Create New Farm" at bounding box center [360, 59] width 214 height 32
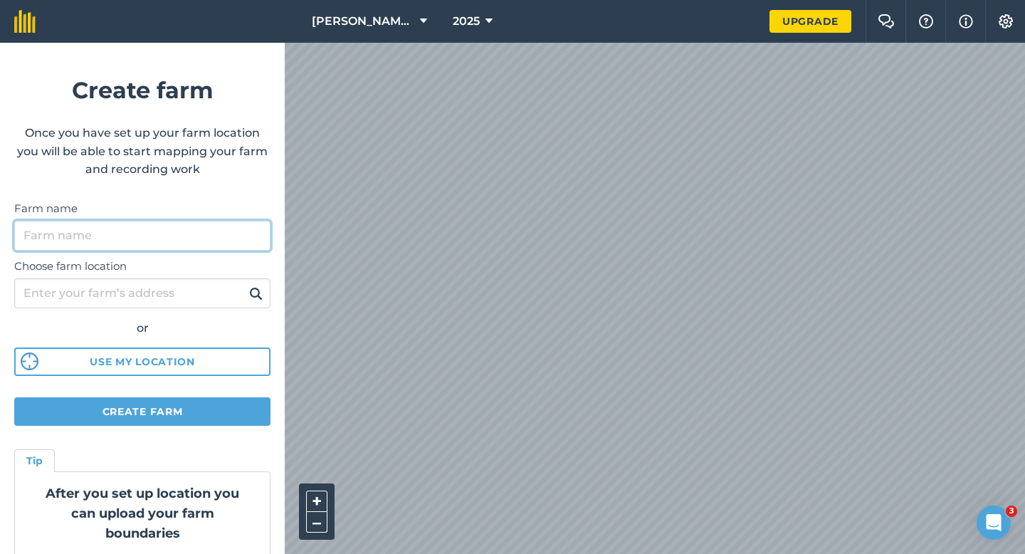
click at [248, 236] on input "Farm name" at bounding box center [142, 236] width 256 height 30
type input "[PERSON_NAME] & Sons"
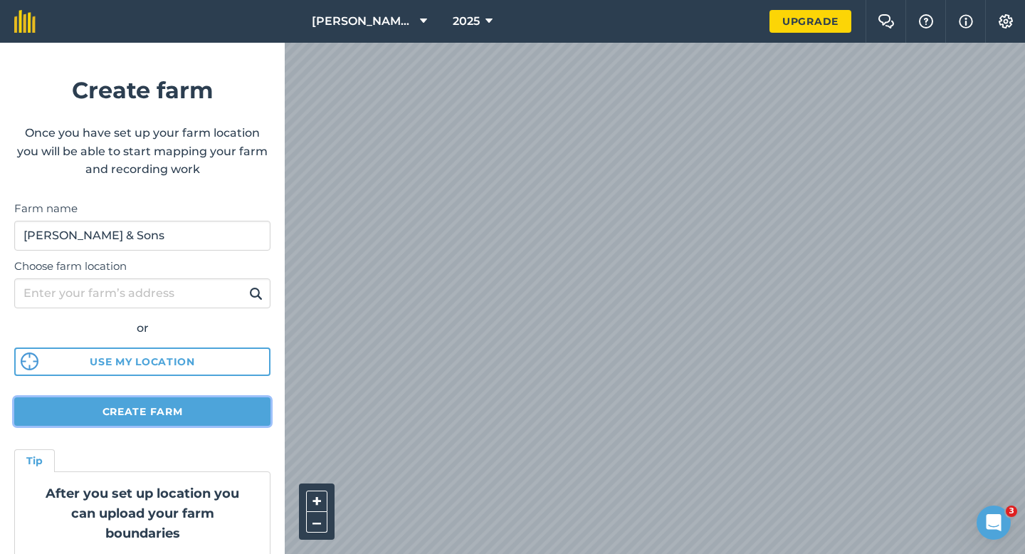
click at [159, 421] on button "Create farm" at bounding box center [142, 411] width 256 height 28
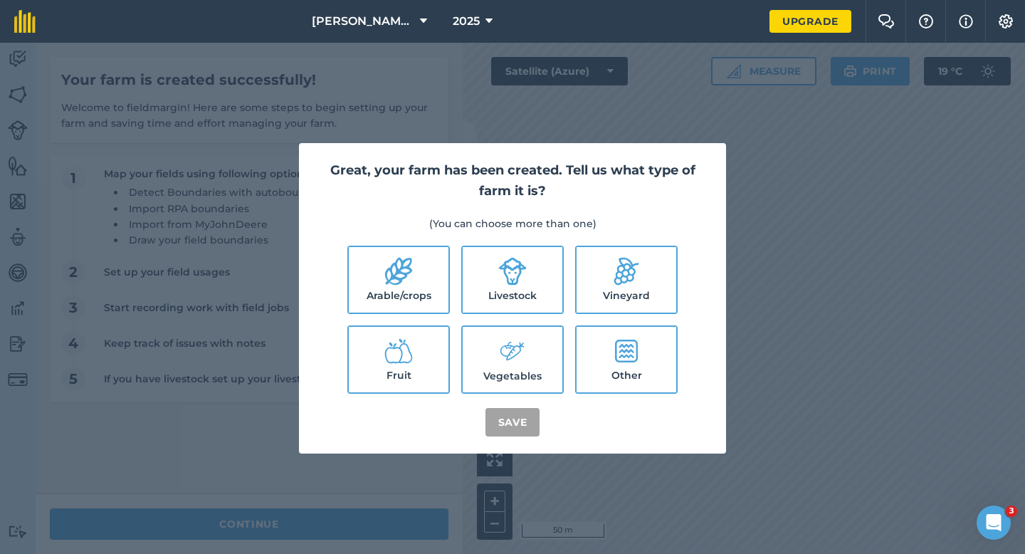
click at [474, 276] on label "Livestock" at bounding box center [513, 279] width 100 height 65
checkbox input "true"
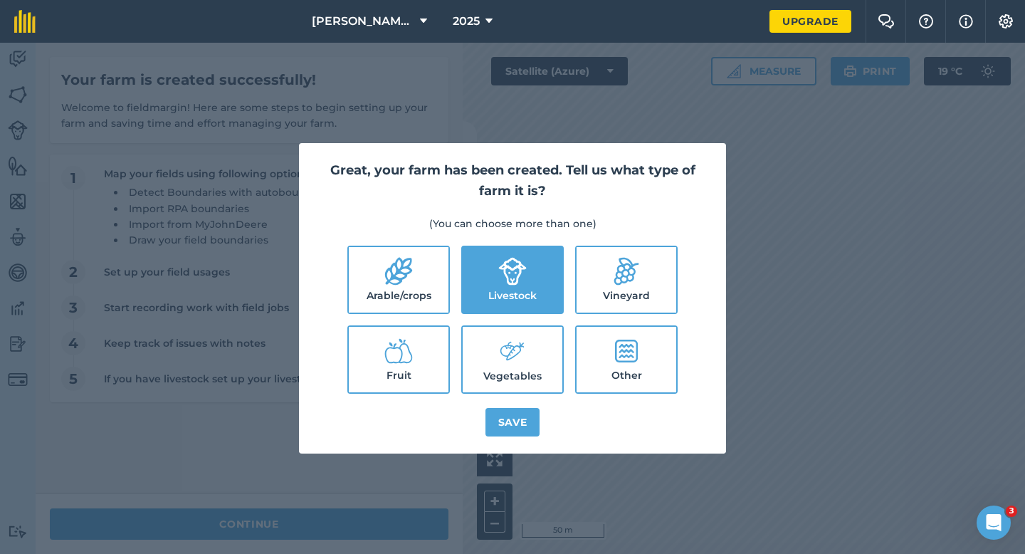
click at [442, 273] on label "Arable/crops" at bounding box center [399, 279] width 100 height 65
checkbox input "true"
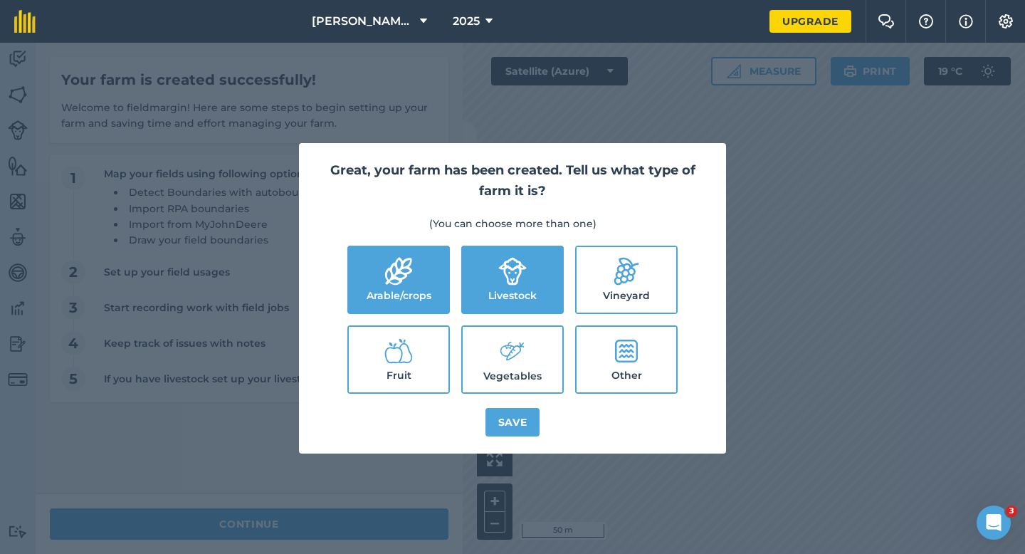
click at [486, 363] on label "Vegetables" at bounding box center [513, 359] width 100 height 65
checkbox input "true"
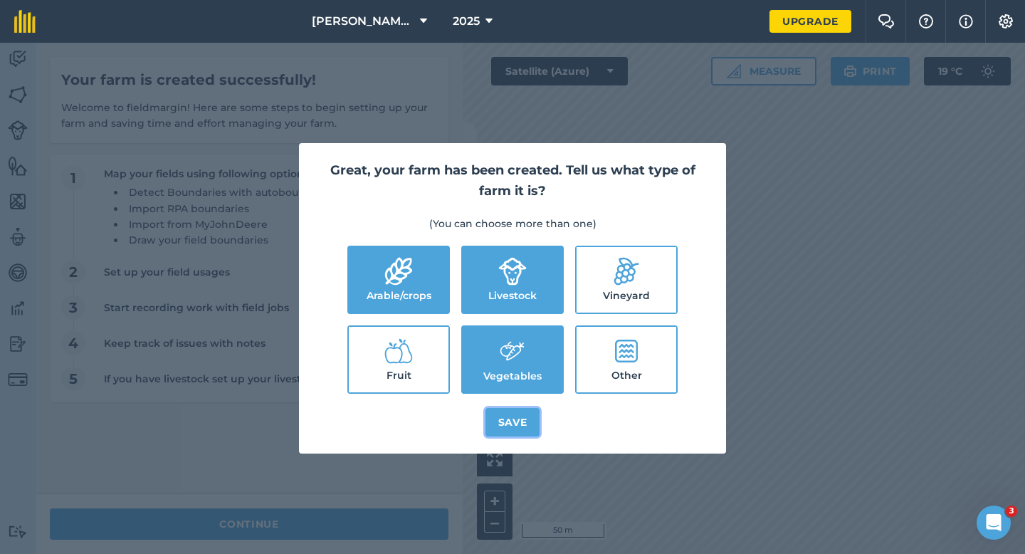
click at [521, 416] on button "Save" at bounding box center [513, 422] width 55 height 28
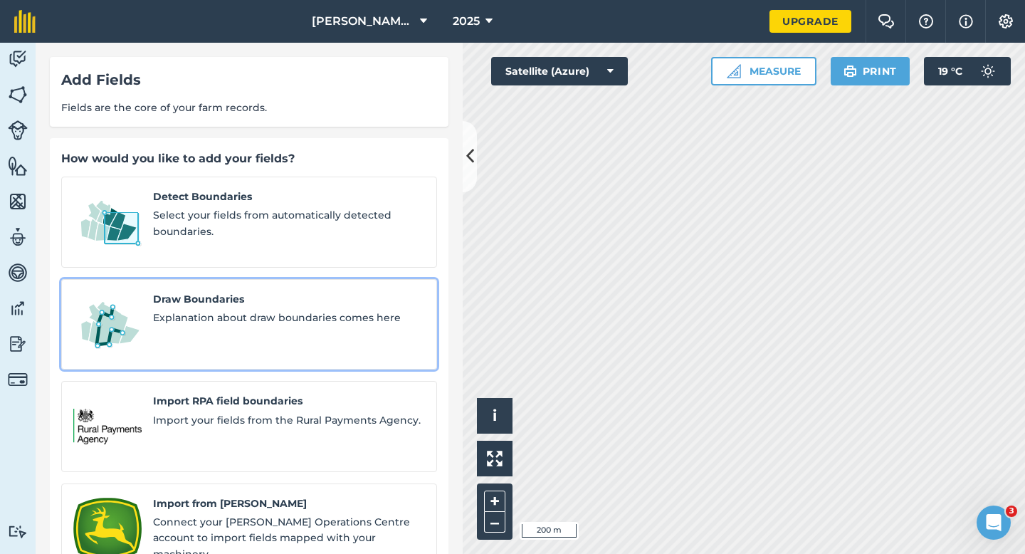
click at [235, 291] on span "Draw Boundaries" at bounding box center [289, 299] width 272 height 16
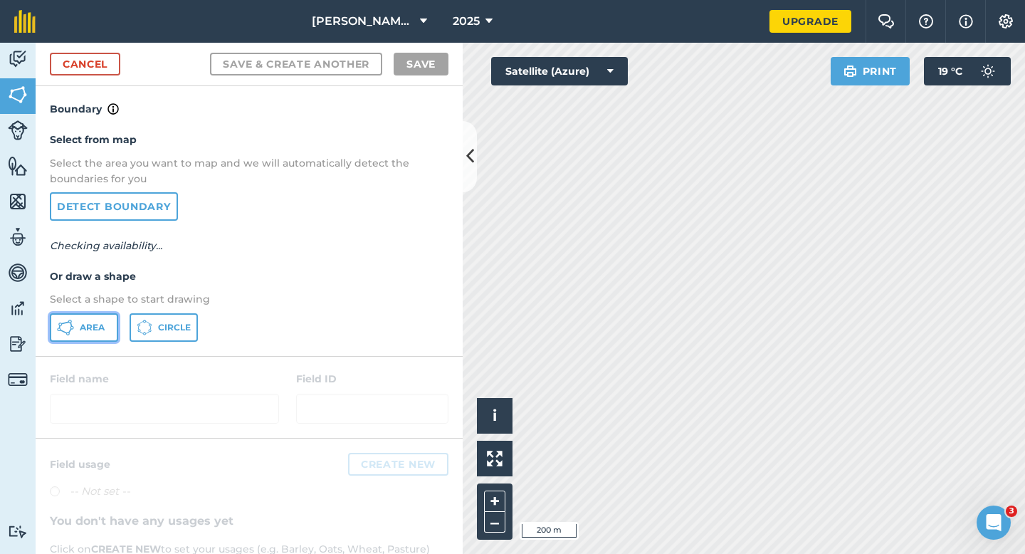
click at [81, 332] on span "Area" at bounding box center [92, 327] width 25 height 11
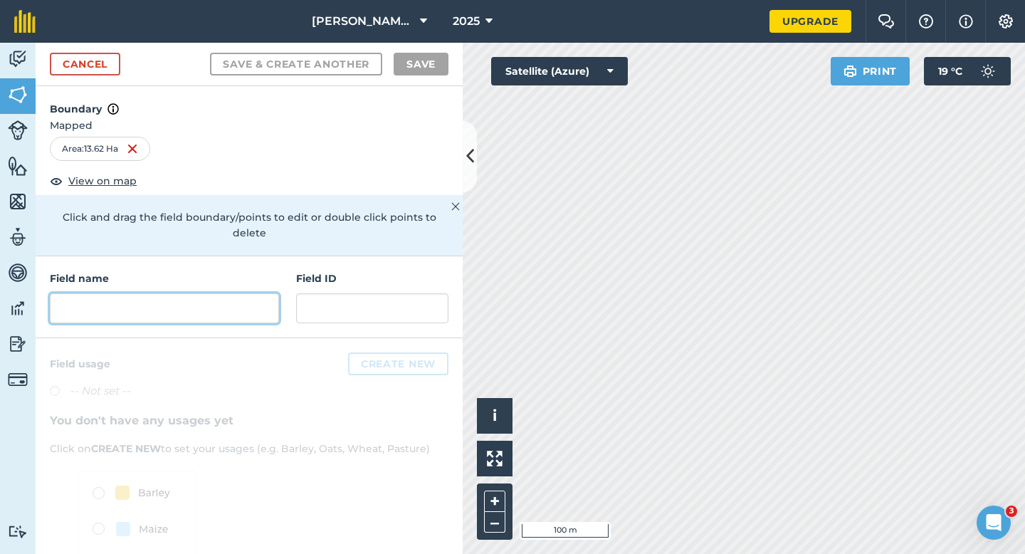
click at [197, 305] on input "text" at bounding box center [164, 308] width 229 height 30
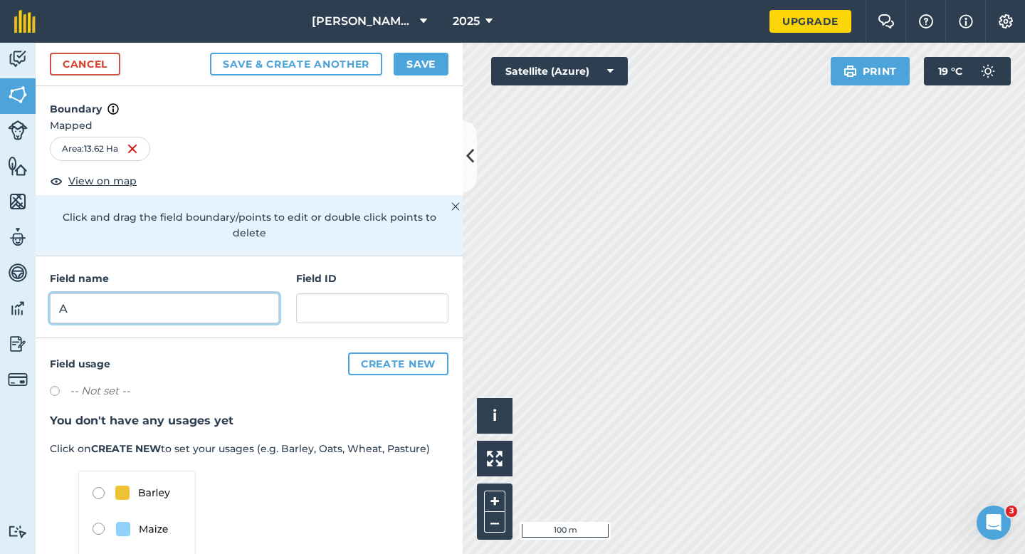
type input "A"
click at [423, 75] on button "Save" at bounding box center [421, 64] width 55 height 23
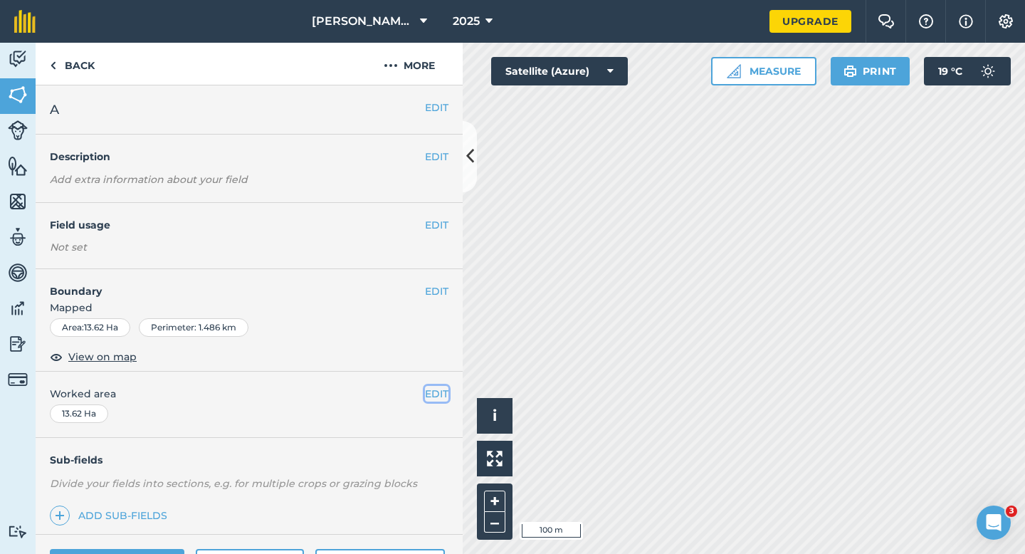
click at [430, 392] on button "EDIT" at bounding box center [436, 394] width 23 height 16
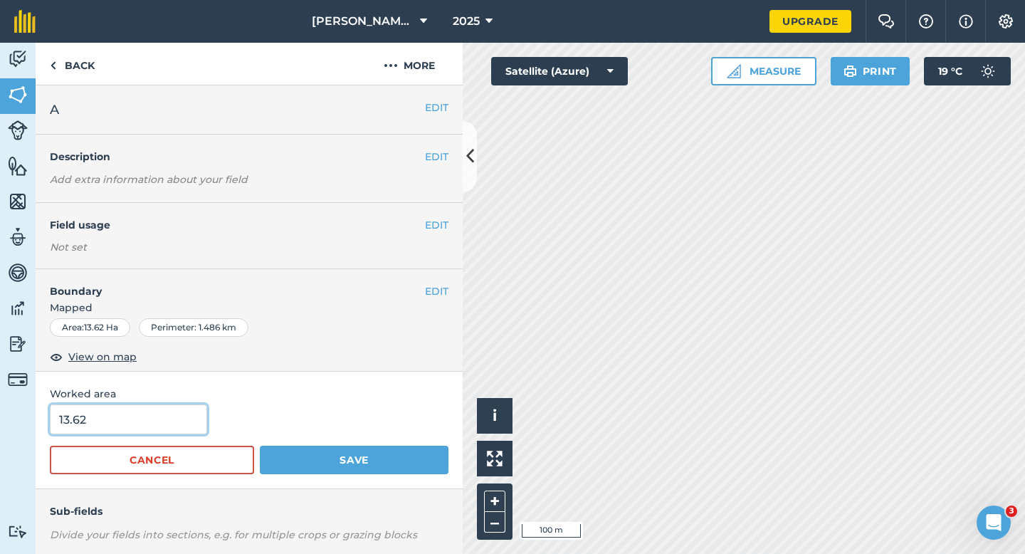
click at [152, 421] on input "13.62" at bounding box center [128, 419] width 157 height 30
type input "13.6"
click at [260, 446] on button "Save" at bounding box center [354, 460] width 189 height 28
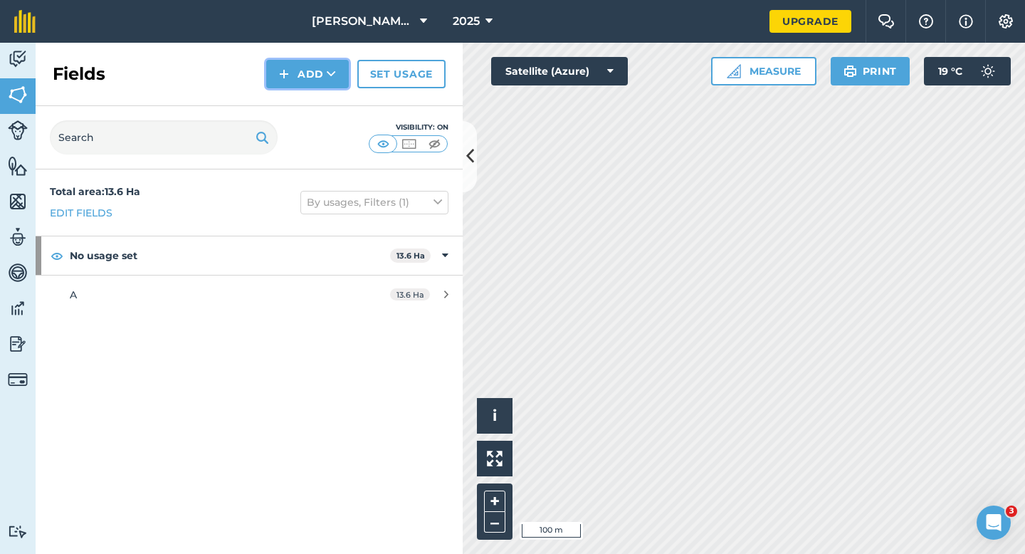
click at [297, 69] on button "Add" at bounding box center [307, 74] width 83 height 28
click at [298, 99] on link "Draw" at bounding box center [307, 105] width 78 height 31
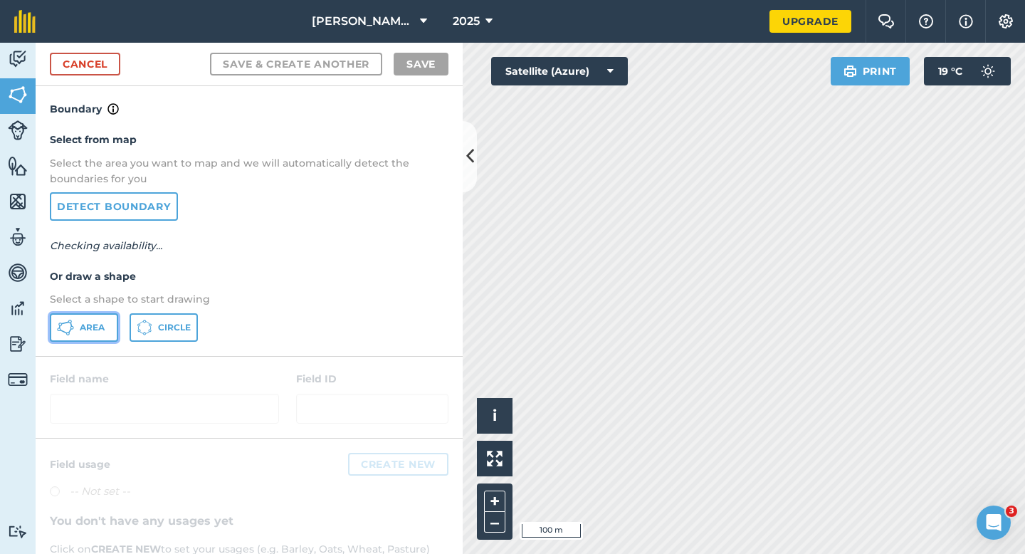
click at [68, 325] on icon at bounding box center [65, 327] width 17 height 17
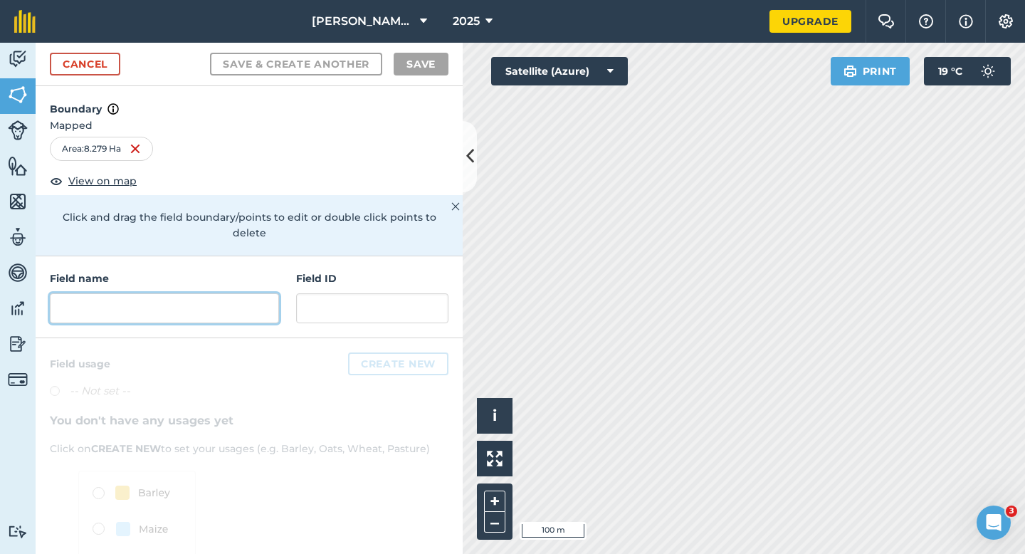
click at [214, 300] on input "text" at bounding box center [164, 308] width 229 height 30
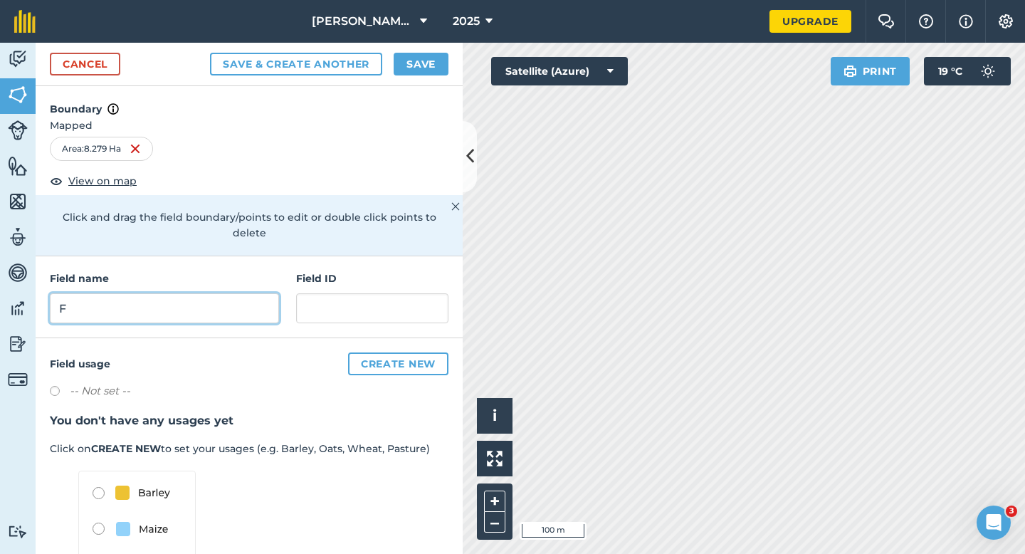
type input "F"
click at [406, 60] on button "Save" at bounding box center [421, 64] width 55 height 23
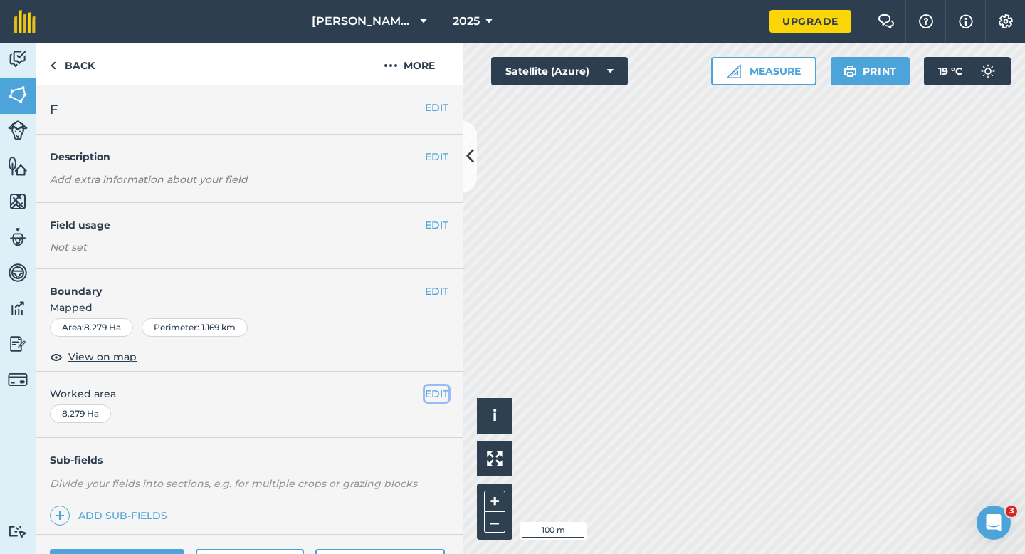
click at [443, 393] on button "EDIT" at bounding box center [436, 394] width 23 height 16
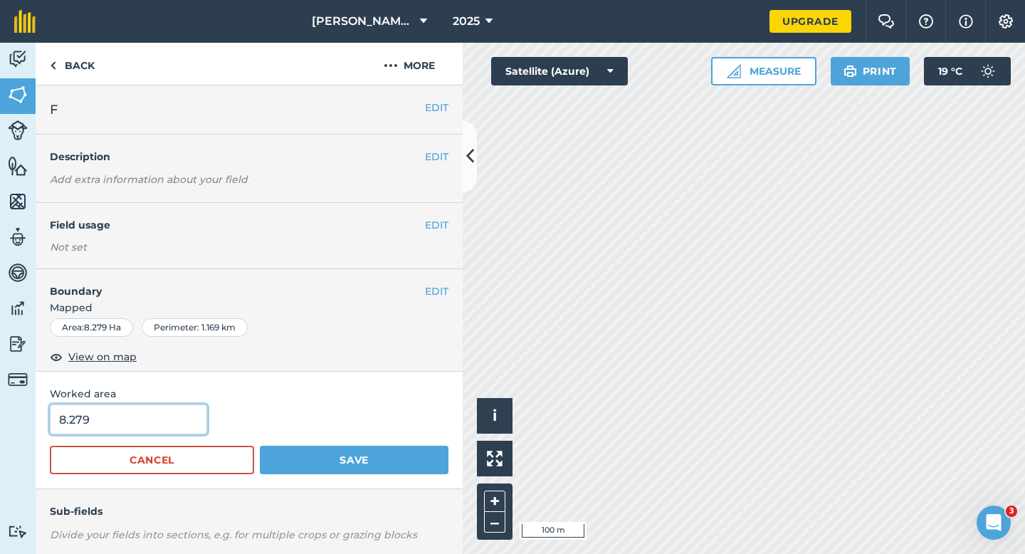
click at [101, 421] on input "8.279" at bounding box center [128, 419] width 157 height 30
type input "8.3"
click at [260, 446] on button "Save" at bounding box center [354, 460] width 189 height 28
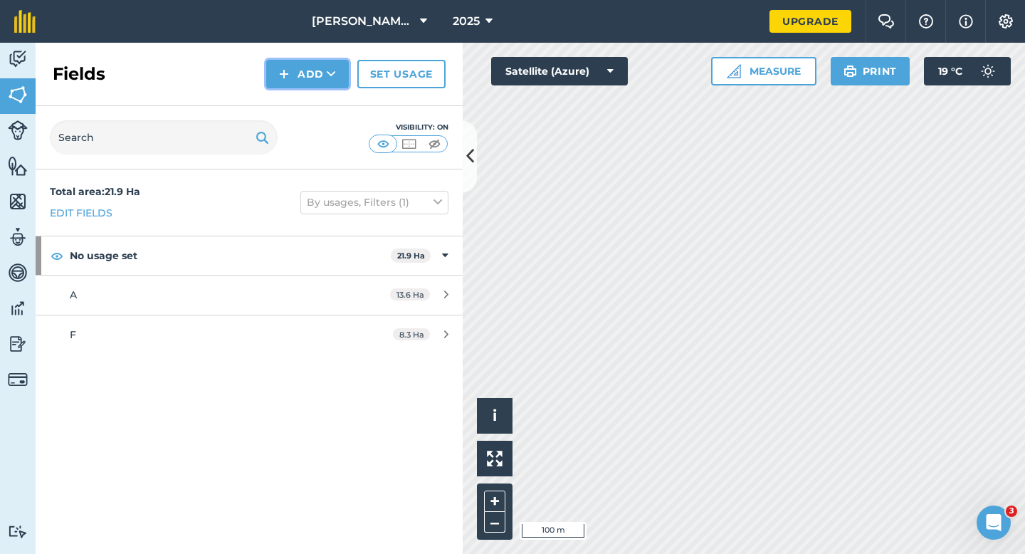
click at [287, 70] on img at bounding box center [284, 73] width 10 height 17
click at [293, 100] on link "Draw" at bounding box center [307, 105] width 78 height 31
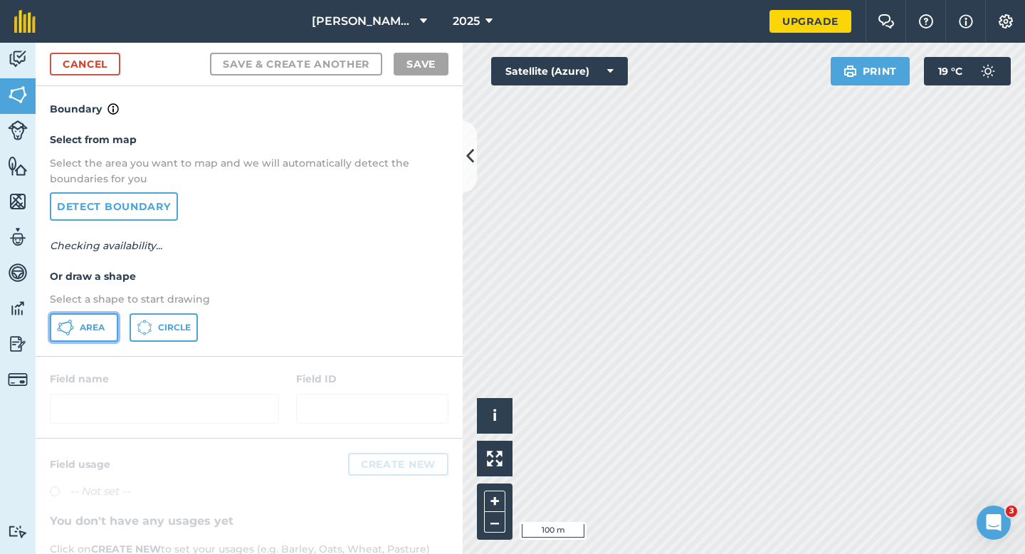
click at [85, 320] on button "Area" at bounding box center [84, 327] width 68 height 28
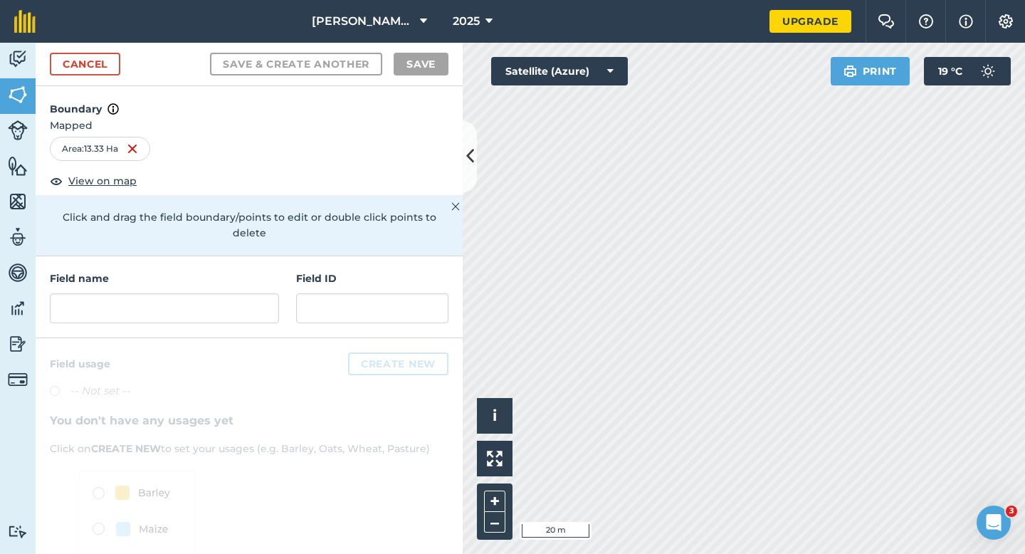
click at [188, 272] on div "Field name" at bounding box center [164, 297] width 229 height 53
click at [180, 303] on input "text" at bounding box center [164, 308] width 229 height 30
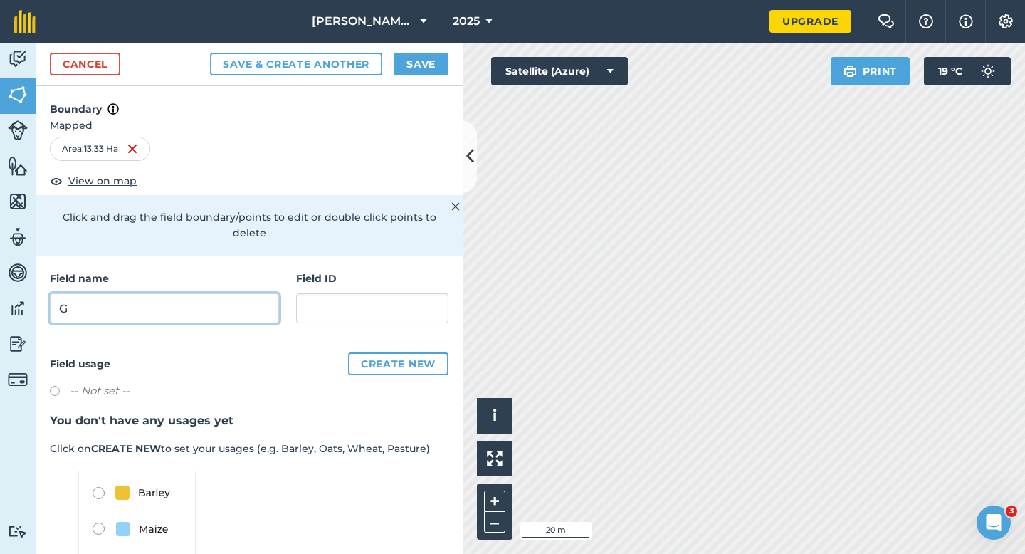
type input "G"
click at [427, 61] on button "Save" at bounding box center [421, 64] width 55 height 23
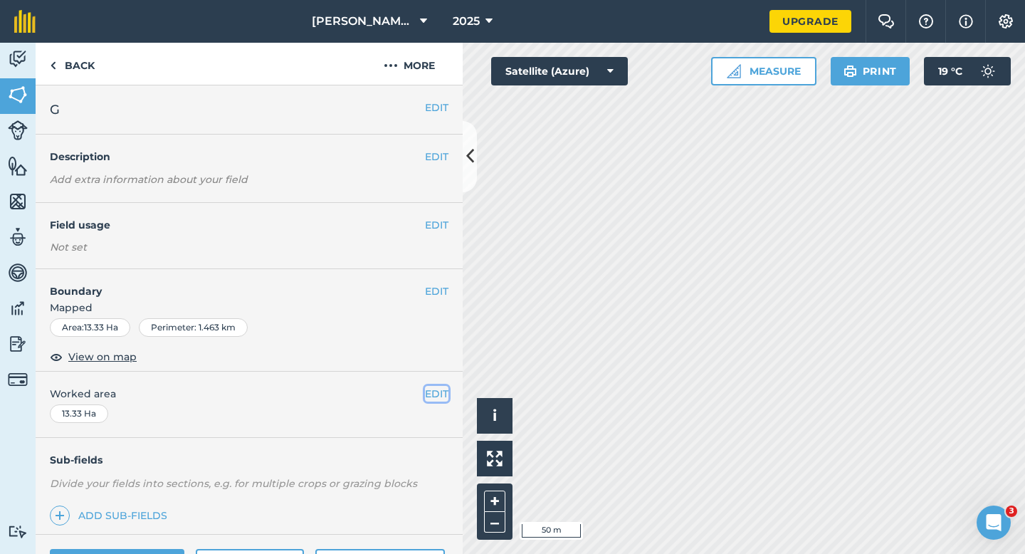
click at [433, 397] on button "EDIT" at bounding box center [436, 394] width 23 height 16
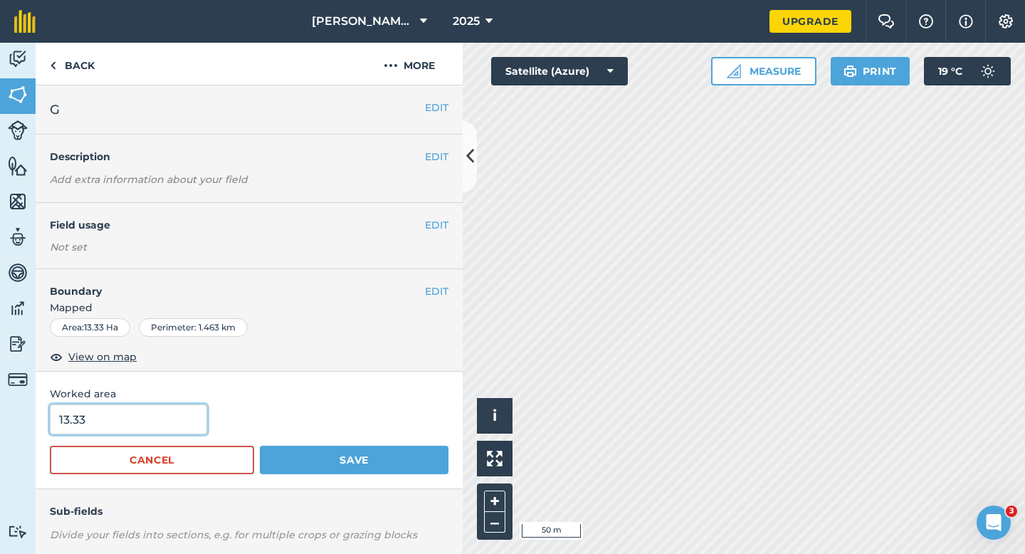
click at [196, 409] on input "13.33" at bounding box center [128, 419] width 157 height 30
click at [189, 415] on input "13.33" at bounding box center [128, 419] width 157 height 30
type input "13.3"
click at [260, 446] on button "Save" at bounding box center [354, 460] width 189 height 28
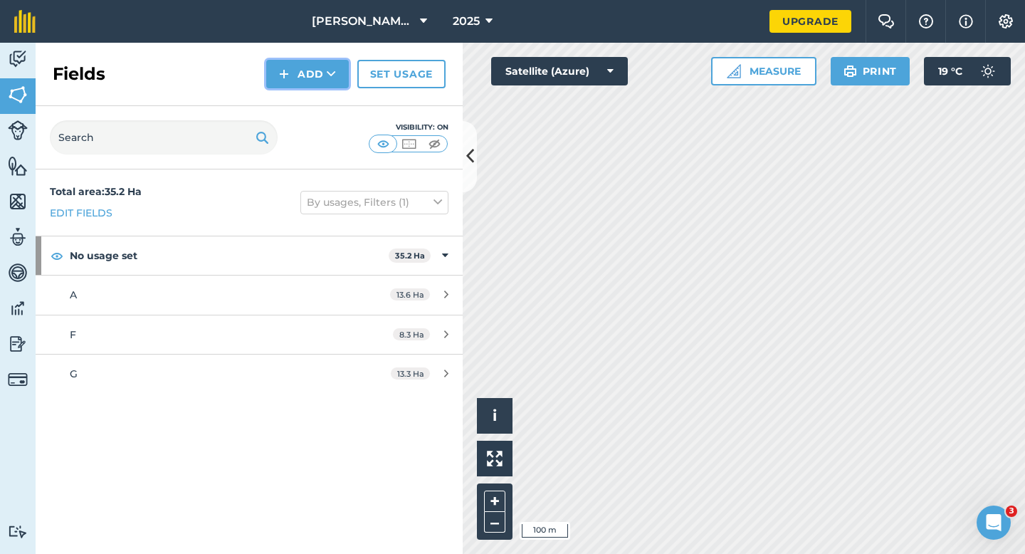
click at [305, 68] on button "Add" at bounding box center [307, 74] width 83 height 28
click at [305, 98] on link "Draw" at bounding box center [307, 105] width 78 height 31
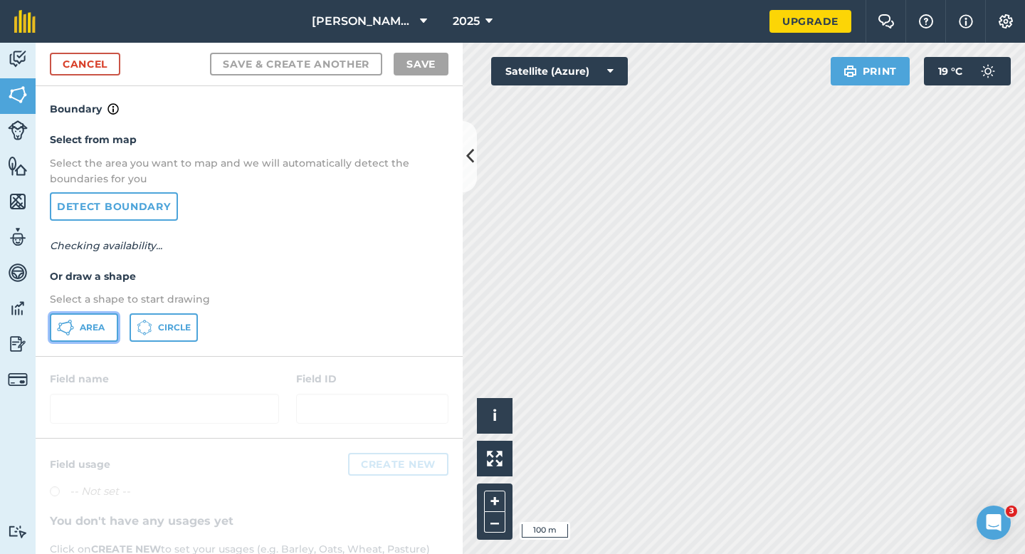
click at [98, 313] on button "Area" at bounding box center [84, 327] width 68 height 28
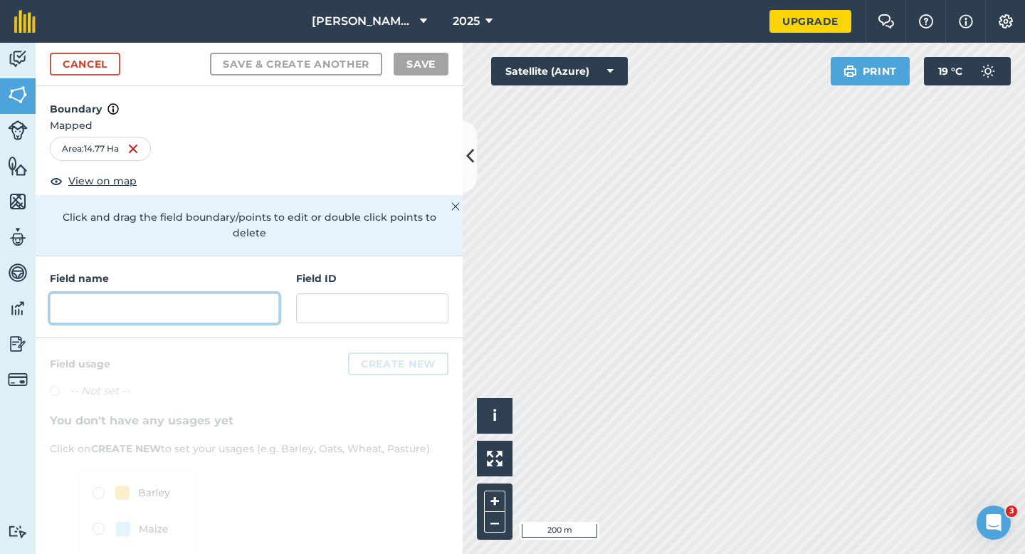
click at [227, 293] on input "text" at bounding box center [164, 308] width 229 height 30
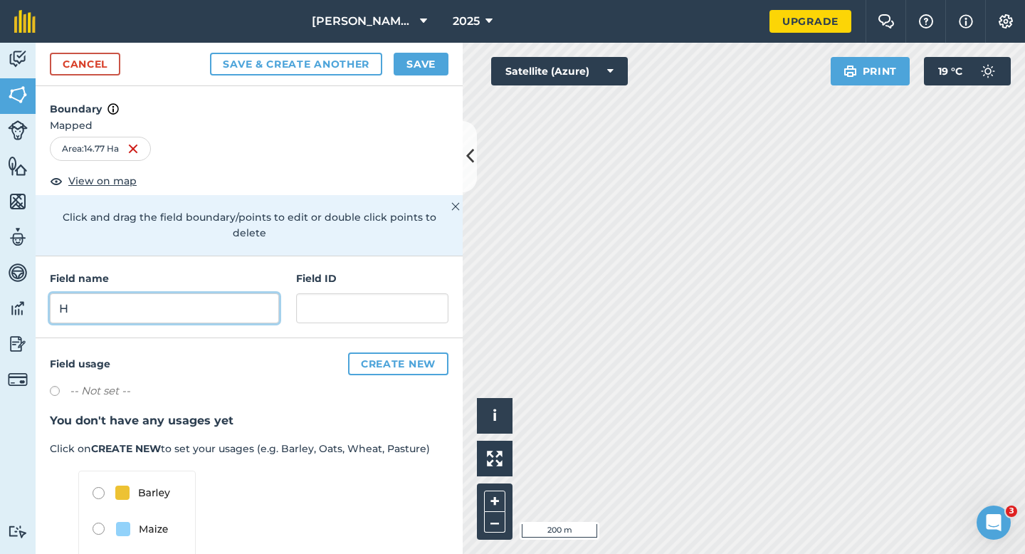
type input "H"
click at [436, 60] on button "Save" at bounding box center [421, 64] width 55 height 23
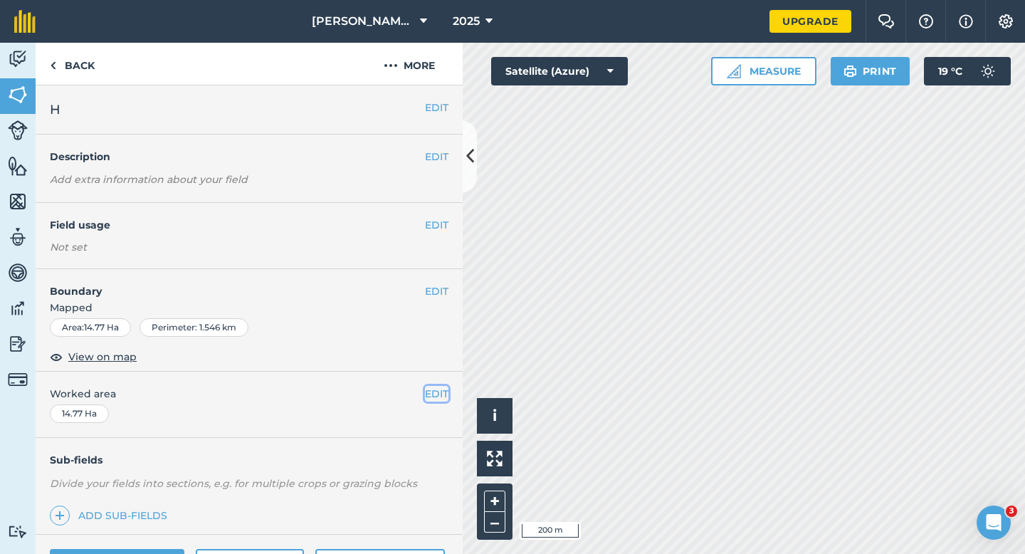
click at [437, 398] on button "EDIT" at bounding box center [436, 394] width 23 height 16
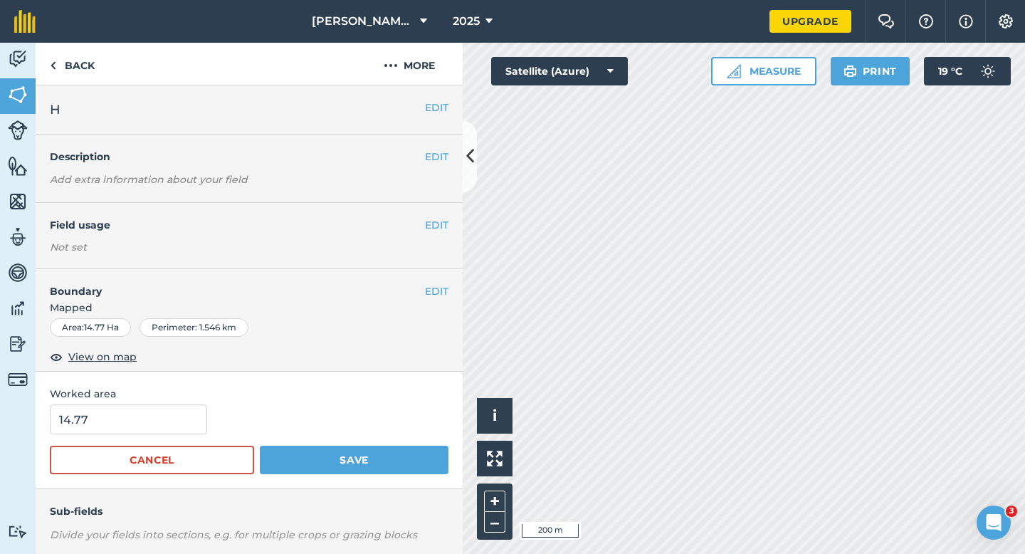
click at [140, 438] on form "14.77 Cancel Save" at bounding box center [249, 439] width 399 height 70
click at [140, 429] on input "14.77" at bounding box center [128, 419] width 157 height 30
type input "14.8"
click at [260, 446] on button "Save" at bounding box center [354, 460] width 189 height 28
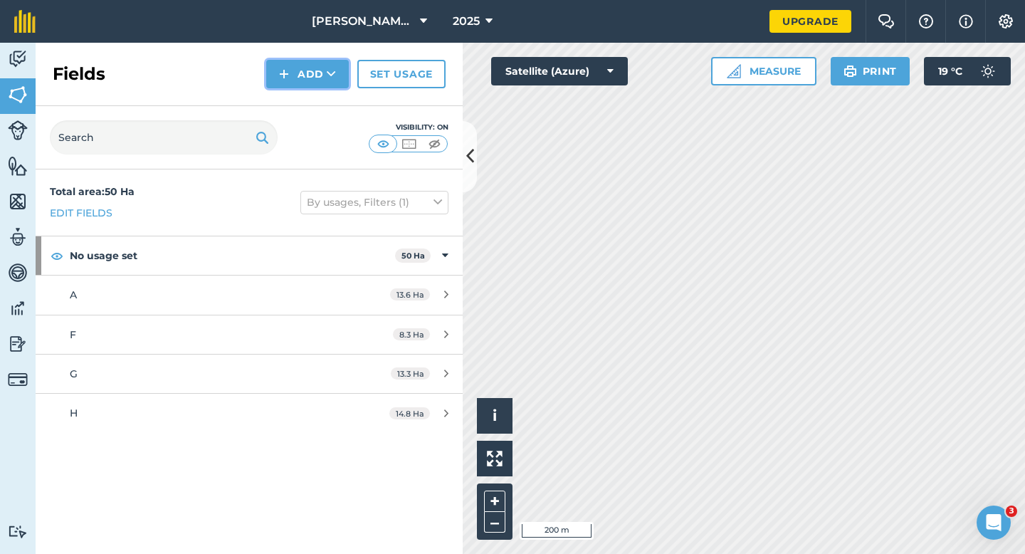
click at [303, 83] on button "Add" at bounding box center [307, 74] width 83 height 28
click at [303, 90] on link "Draw" at bounding box center [307, 105] width 78 height 31
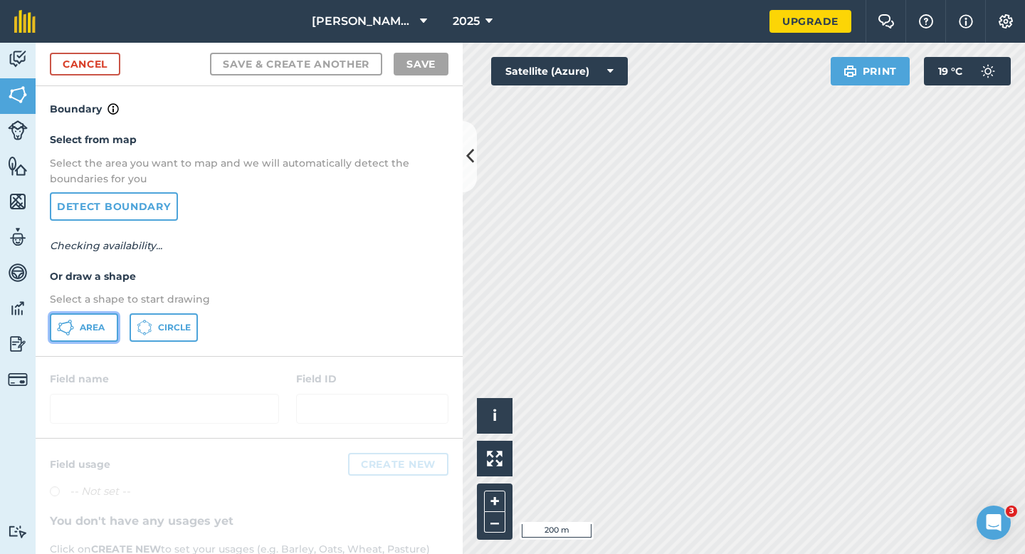
click at [89, 340] on button "Area" at bounding box center [84, 327] width 68 height 28
click at [89, 336] on button "Area" at bounding box center [84, 327] width 68 height 28
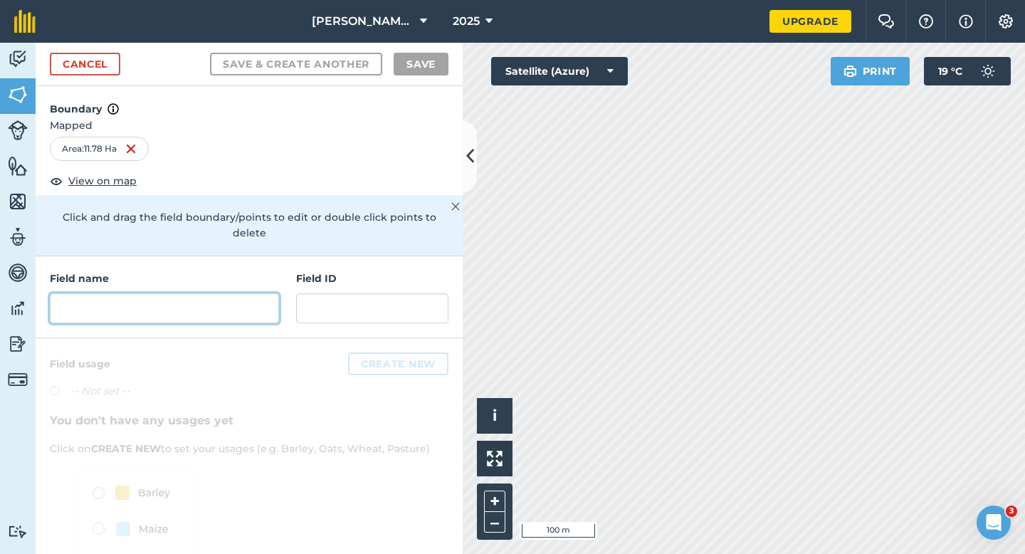
click at [255, 293] on input "text" at bounding box center [164, 308] width 229 height 30
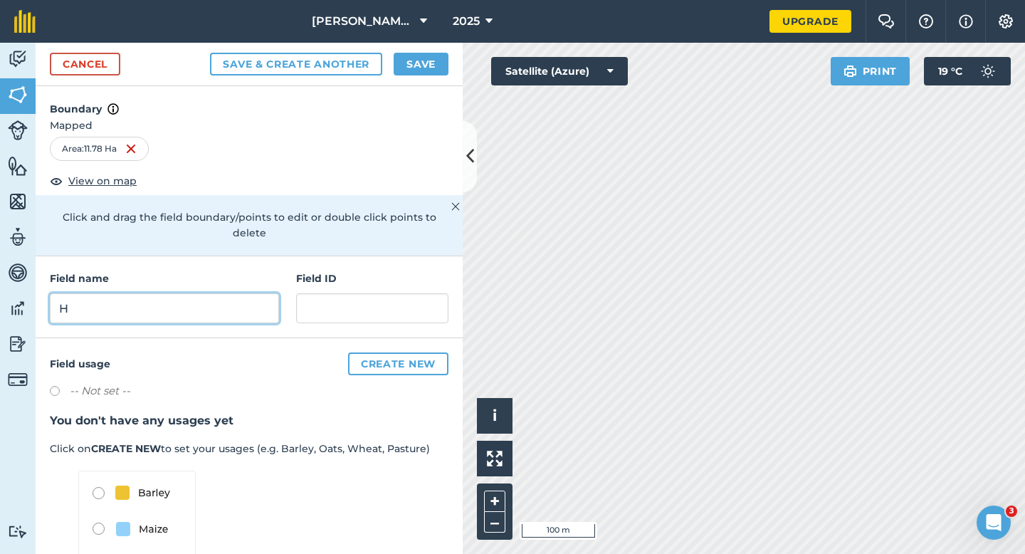
type input "H"
click at [397, 70] on button "Save" at bounding box center [421, 64] width 55 height 23
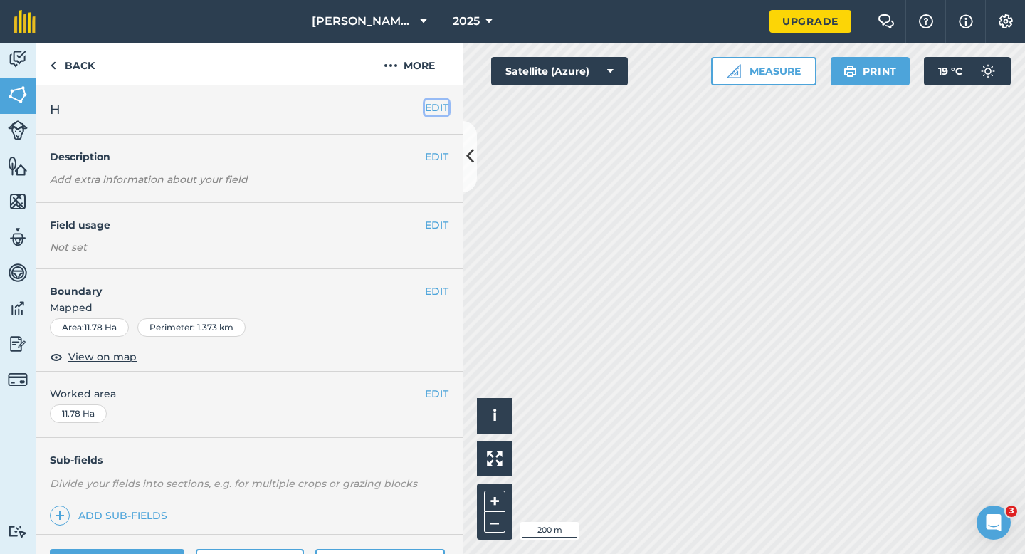
click at [434, 105] on button "EDIT" at bounding box center [436, 108] width 23 height 16
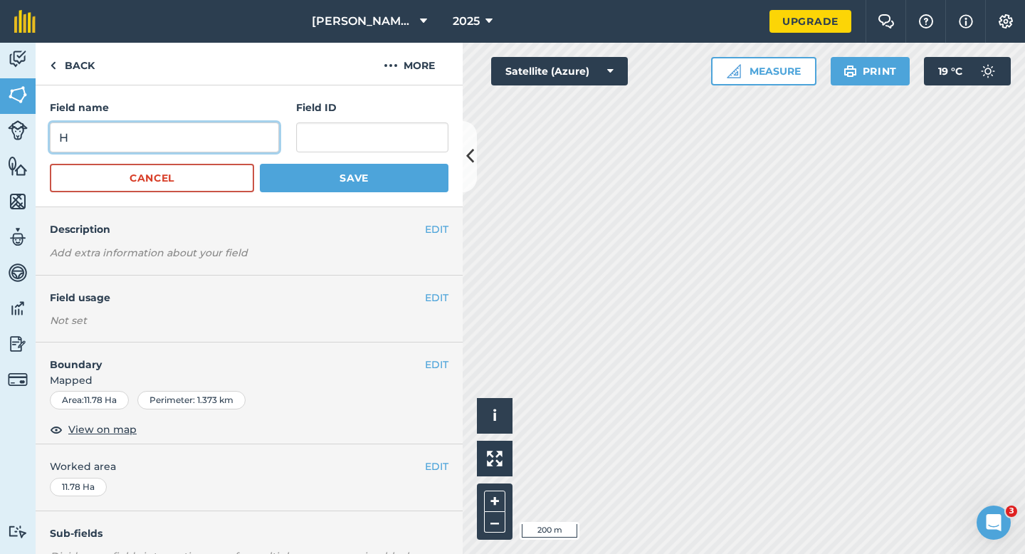
click at [256, 149] on input "H" at bounding box center [164, 137] width 229 height 30
type input "I"
click at [260, 164] on button "Save" at bounding box center [354, 178] width 189 height 28
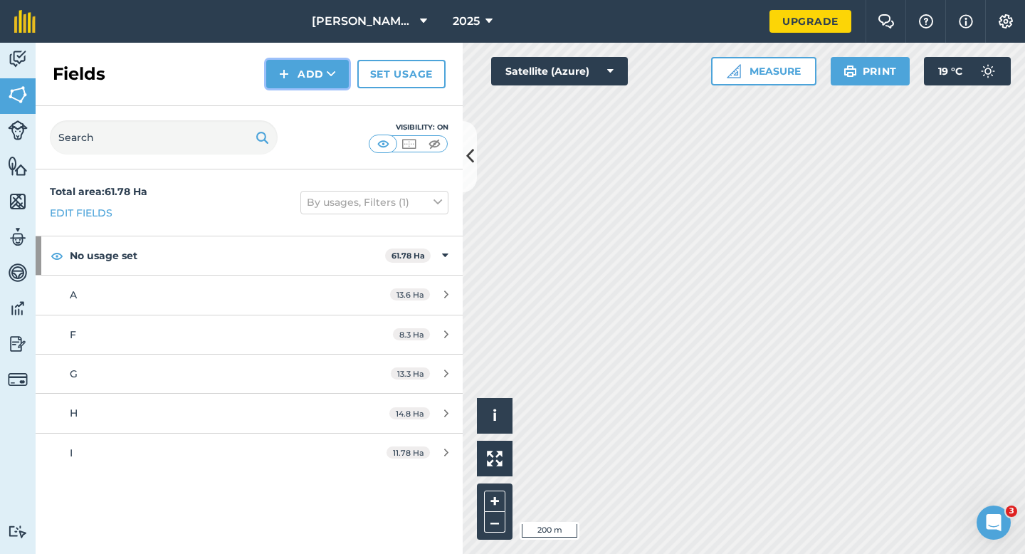
click at [281, 66] on img at bounding box center [284, 73] width 10 height 17
click at [290, 102] on link "Draw" at bounding box center [307, 105] width 78 height 31
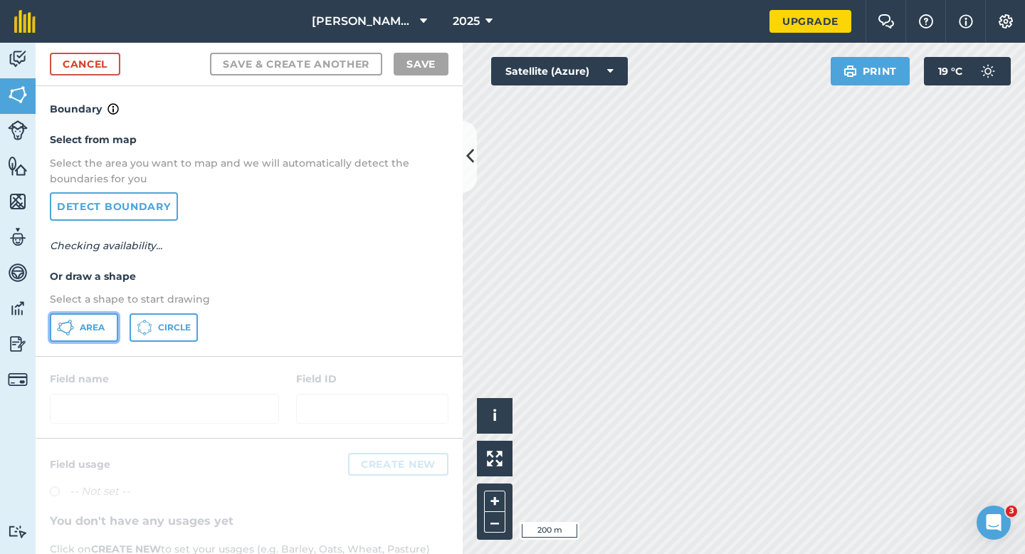
click at [110, 328] on button "Area" at bounding box center [84, 327] width 68 height 28
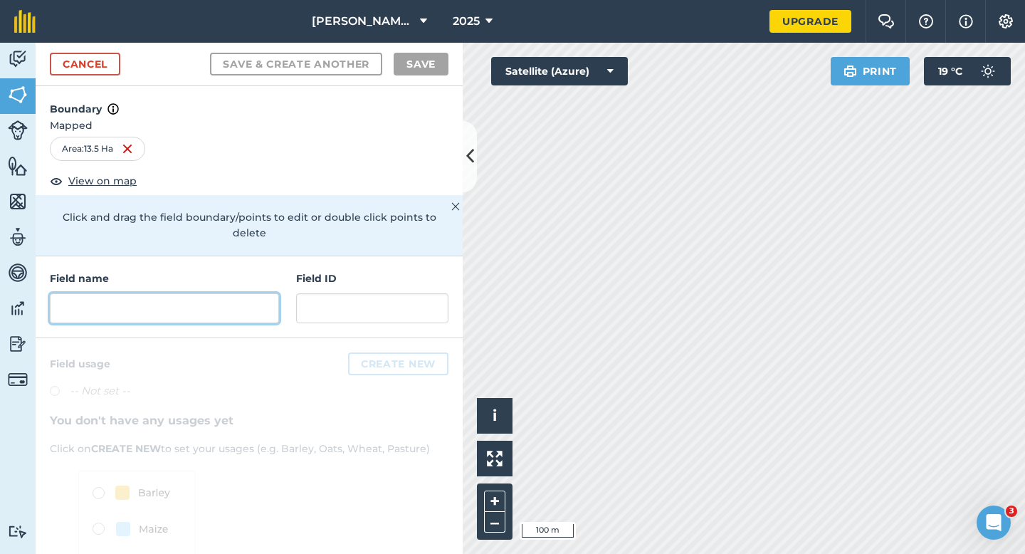
click at [231, 297] on input "text" at bounding box center [164, 308] width 229 height 30
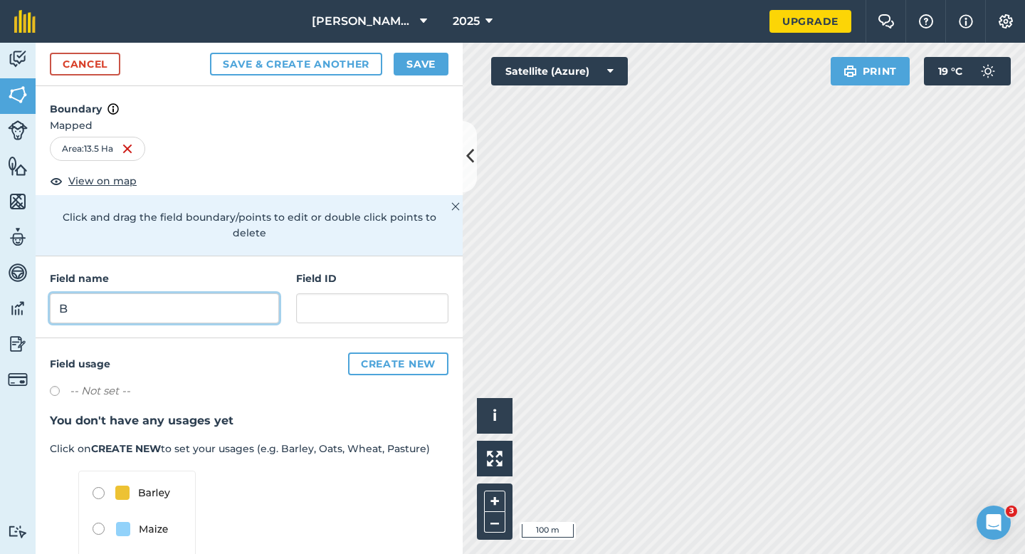
type input "B"
click at [423, 65] on button "Save" at bounding box center [421, 64] width 55 height 23
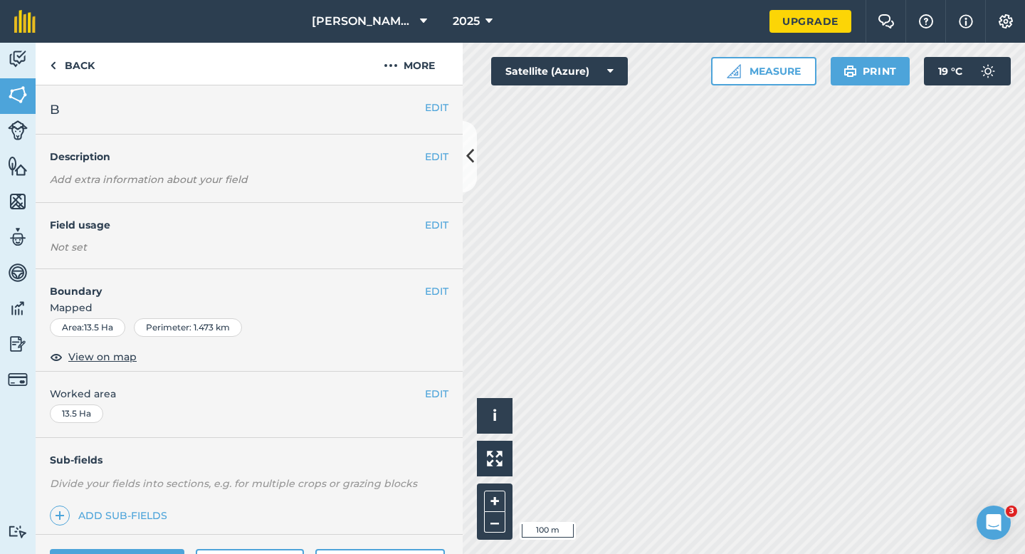
click at [444, 402] on div "EDIT Worked area 13.5 Ha" at bounding box center [249, 405] width 427 height 66
click at [441, 386] on button "EDIT" at bounding box center [436, 394] width 23 height 16
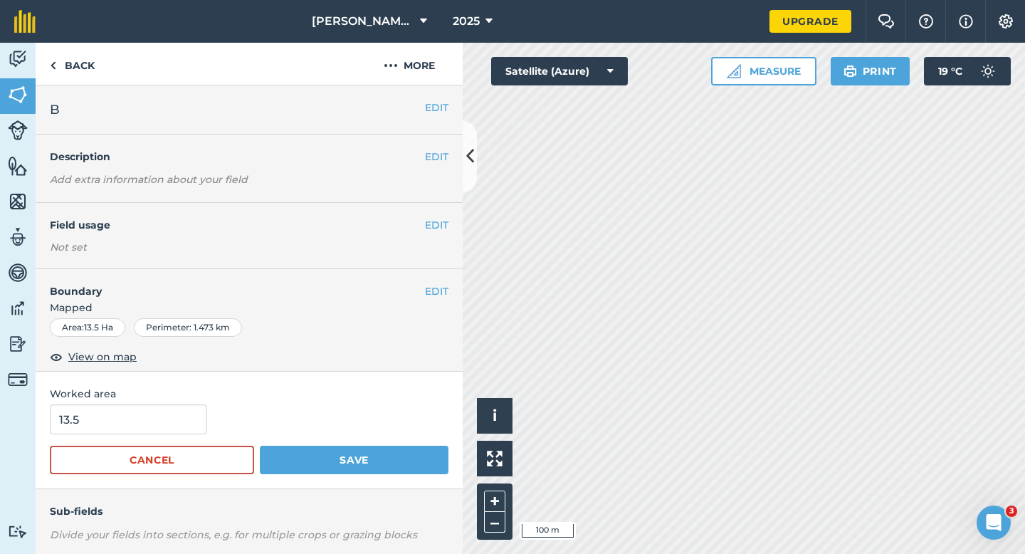
click at [187, 399] on span "Worked area" at bounding box center [249, 394] width 399 height 16
click at [184, 409] on input "13.5" at bounding box center [128, 419] width 157 height 30
click at [260, 446] on button "Save" at bounding box center [354, 460] width 189 height 28
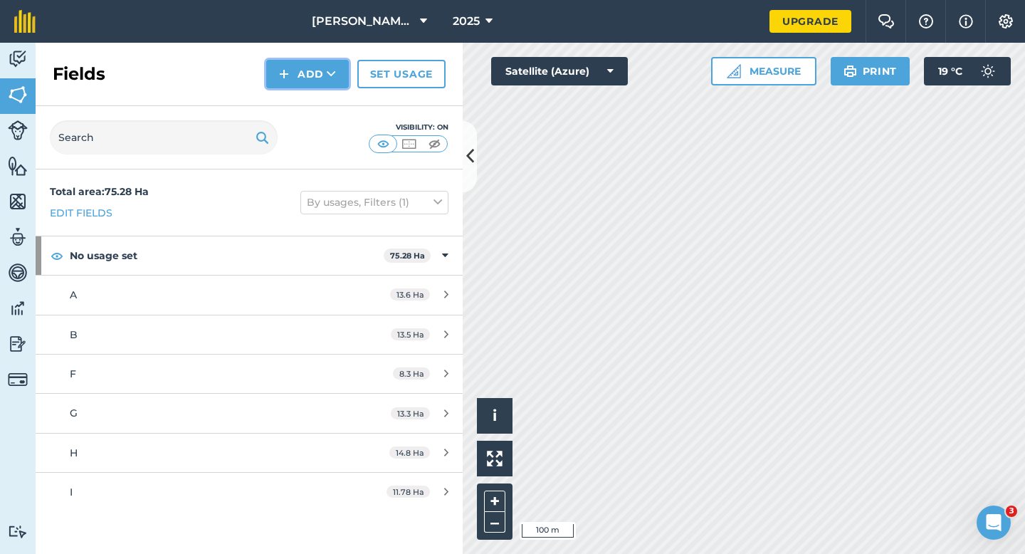
click at [317, 73] on button "Add" at bounding box center [307, 74] width 83 height 28
click at [317, 112] on link "Draw" at bounding box center [307, 105] width 78 height 31
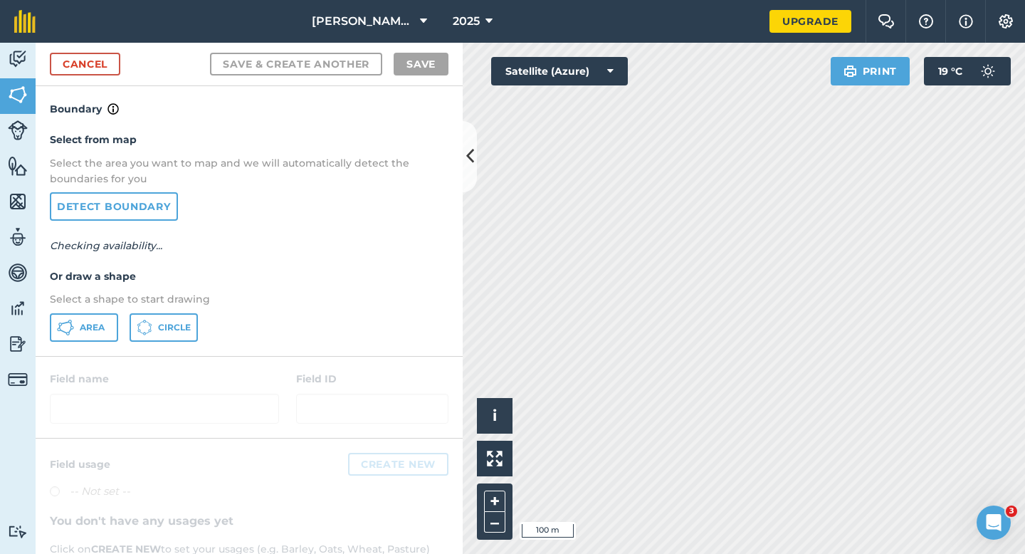
click at [86, 342] on div "Select from map Select the area you want to map and we will automatically detec…" at bounding box center [249, 236] width 427 height 238
click at [115, 332] on button "Area" at bounding box center [84, 327] width 68 height 28
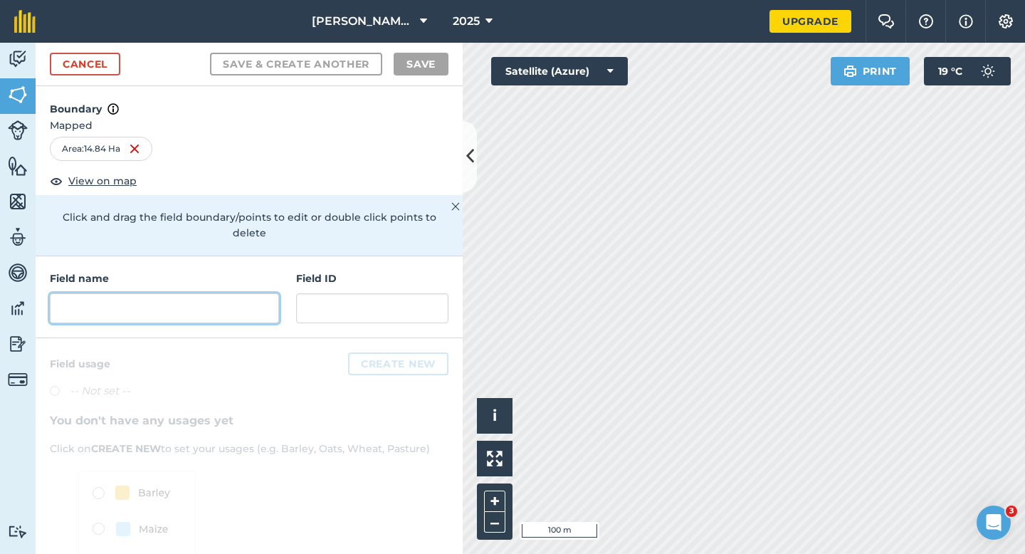
click at [256, 293] on input "text" at bounding box center [164, 308] width 229 height 30
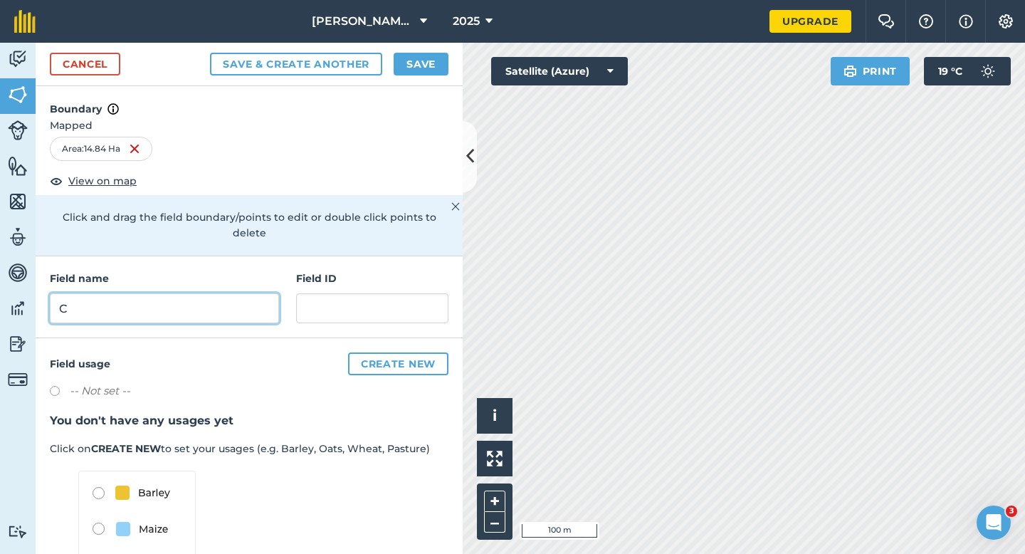
type input "C"
click at [436, 74] on button "Save" at bounding box center [421, 64] width 55 height 23
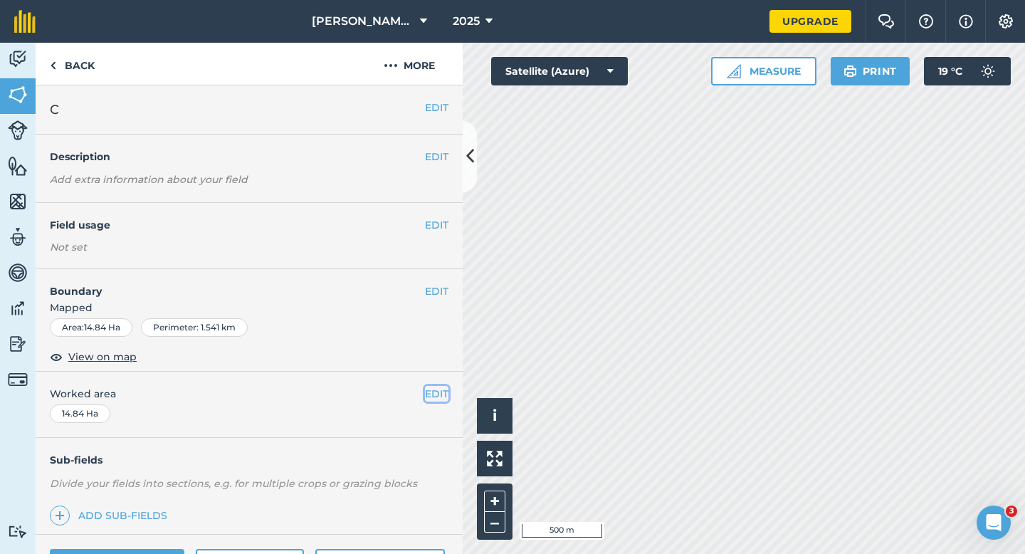
click at [439, 391] on button "EDIT" at bounding box center [436, 394] width 23 height 16
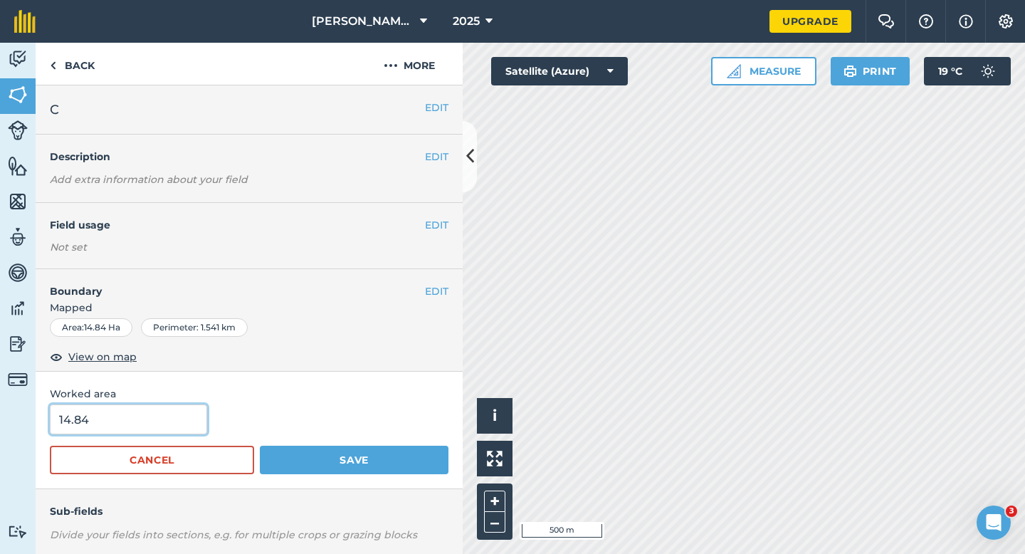
click at [115, 421] on input "14.84" at bounding box center [128, 419] width 157 height 30
type input "14.8"
click at [260, 446] on button "Save" at bounding box center [354, 460] width 189 height 28
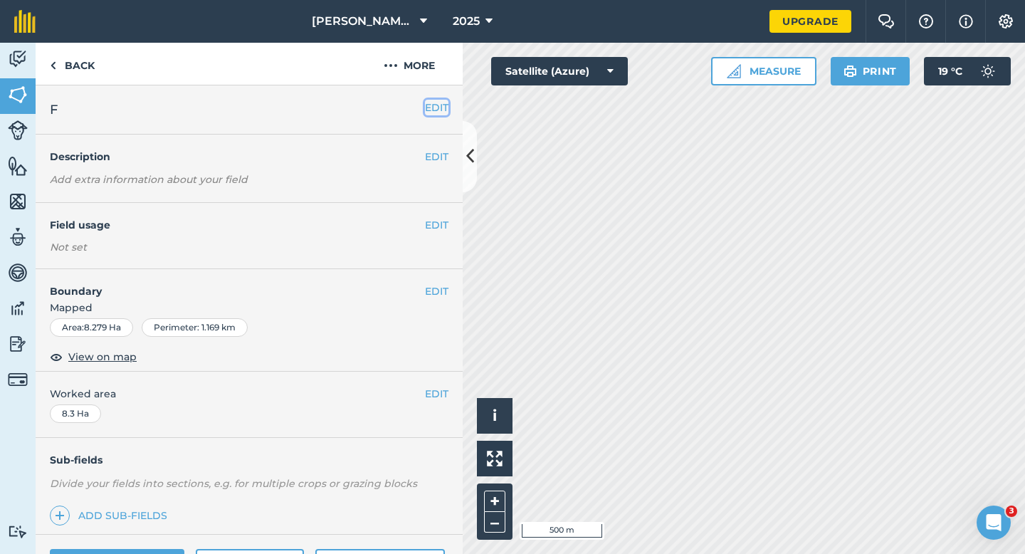
click at [431, 101] on button "EDIT" at bounding box center [436, 108] width 23 height 16
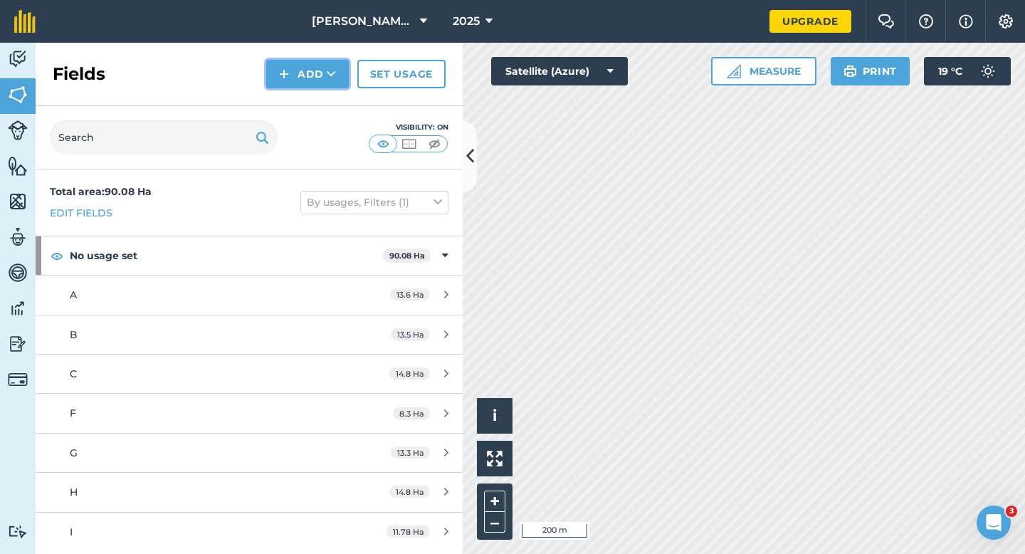
click at [320, 78] on button "Add" at bounding box center [307, 74] width 83 height 28
click at [319, 106] on link "Draw" at bounding box center [307, 105] width 78 height 31
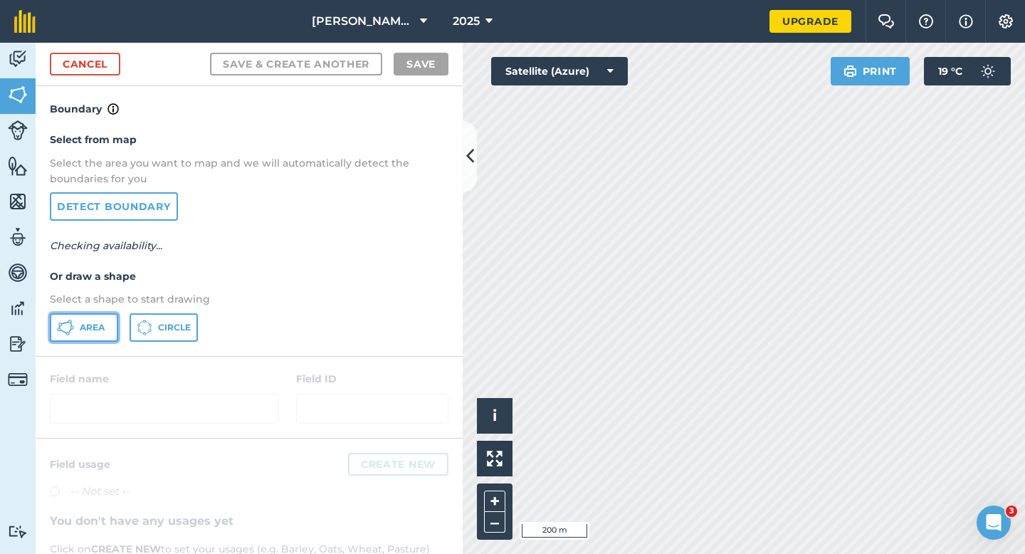
click at [101, 323] on span "Area" at bounding box center [92, 327] width 25 height 11
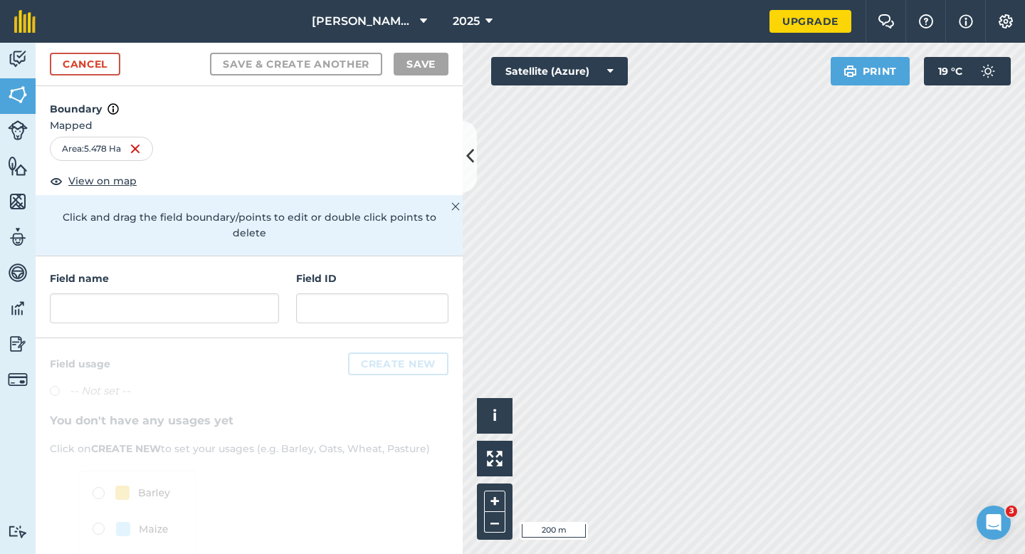
click at [257, 275] on div "Field name" at bounding box center [164, 297] width 229 height 53
click at [258, 293] on input "text" at bounding box center [164, 308] width 229 height 30
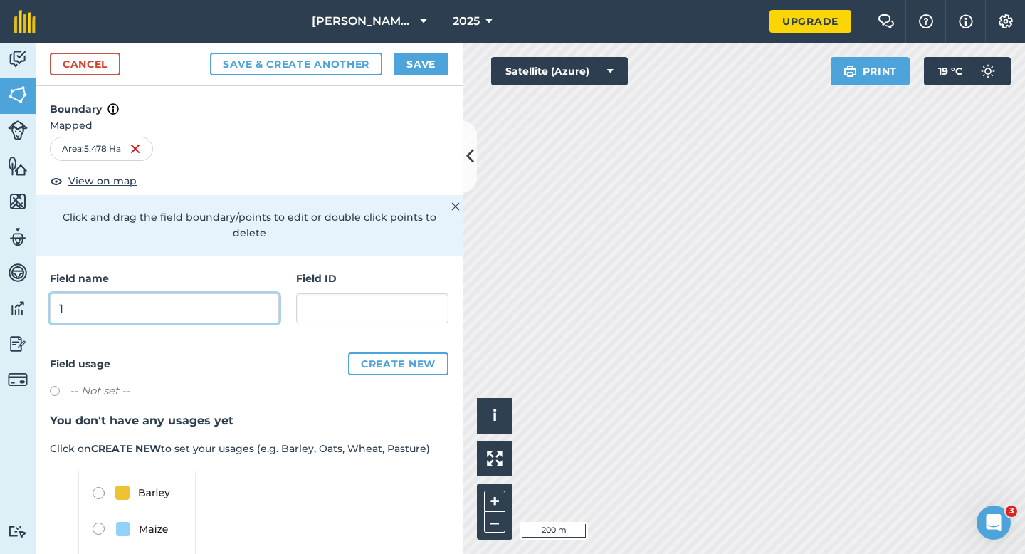
type input "1"
click at [443, 71] on button "Save" at bounding box center [421, 64] width 55 height 23
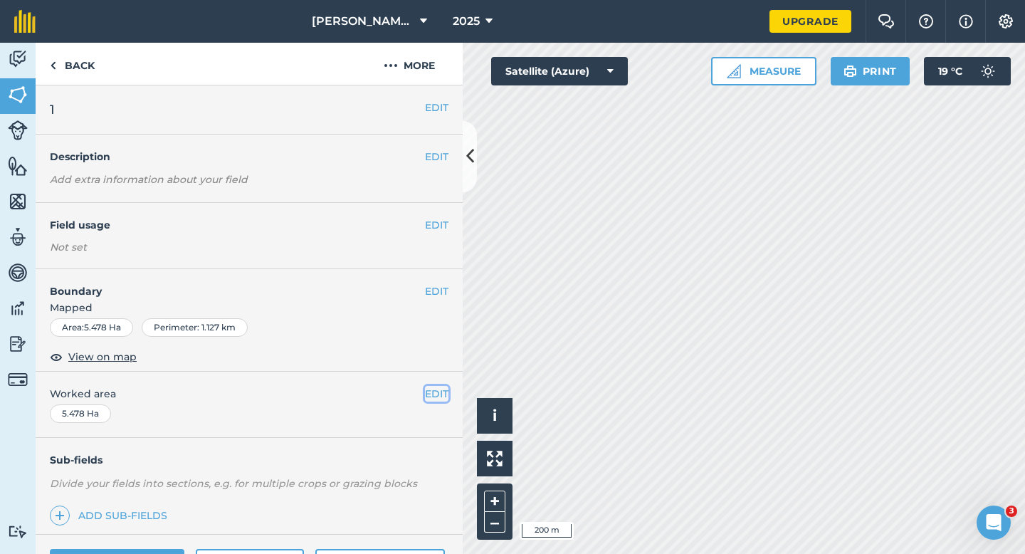
click at [440, 387] on button "EDIT" at bounding box center [436, 394] width 23 height 16
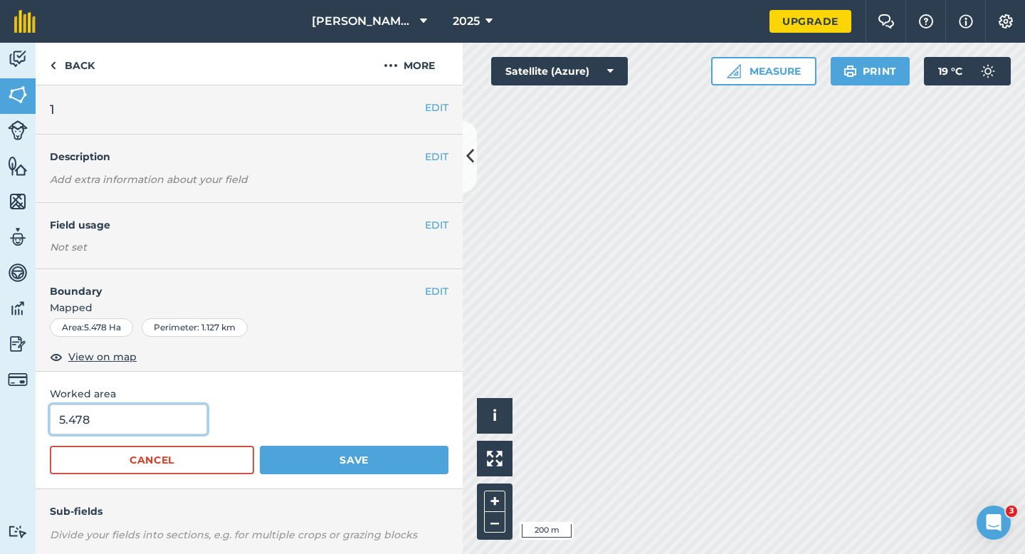
click at [142, 414] on input "5.478" at bounding box center [128, 419] width 157 height 30
type input "5.5"
click at [260, 446] on button "Save" at bounding box center [354, 460] width 189 height 28
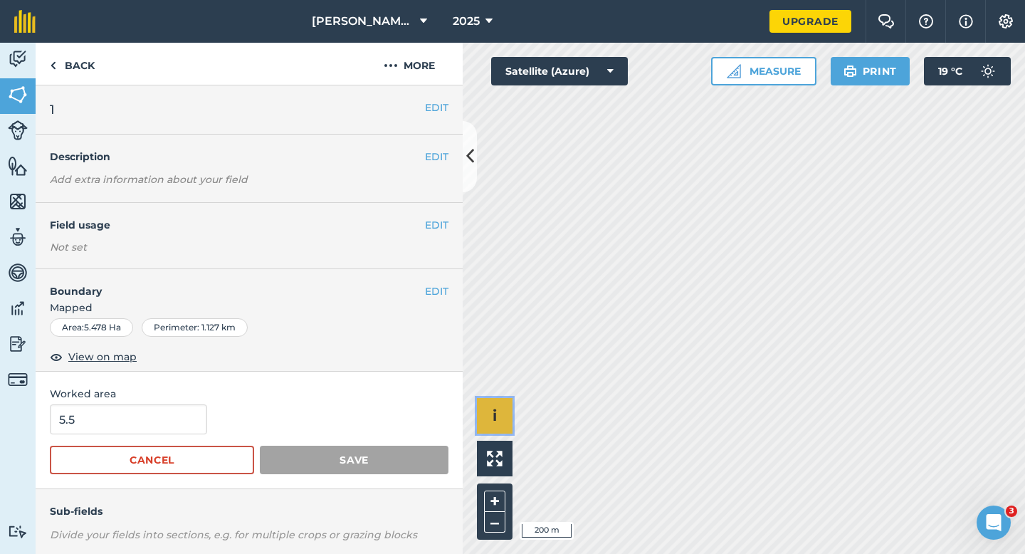
click at [511, 415] on button "i" at bounding box center [495, 416] width 36 height 36
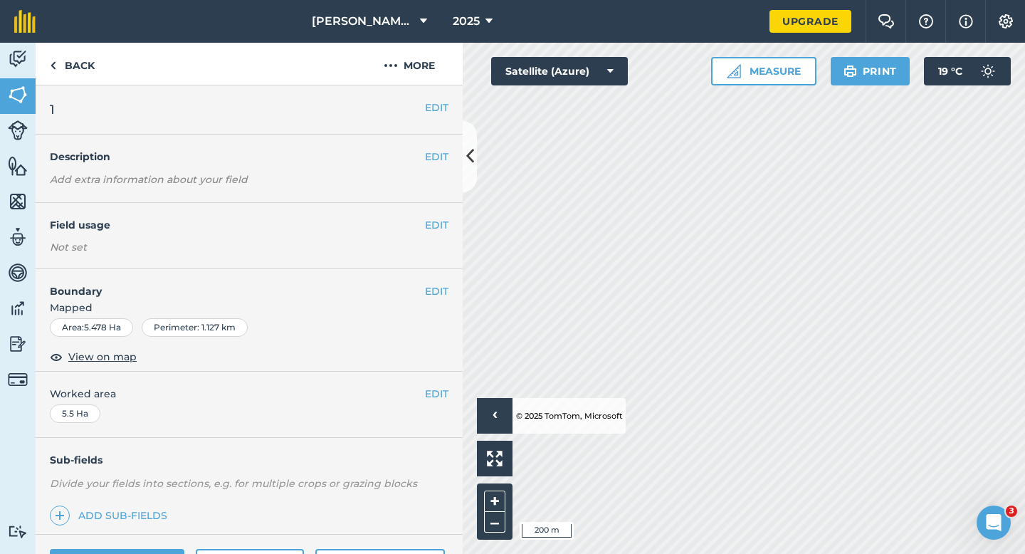
click at [513, 424] on li "© 2025 TomTom, Microsoft" at bounding box center [568, 416] width 110 height 36
click at [493, 421] on span "›" at bounding box center [495, 416] width 5 height 18
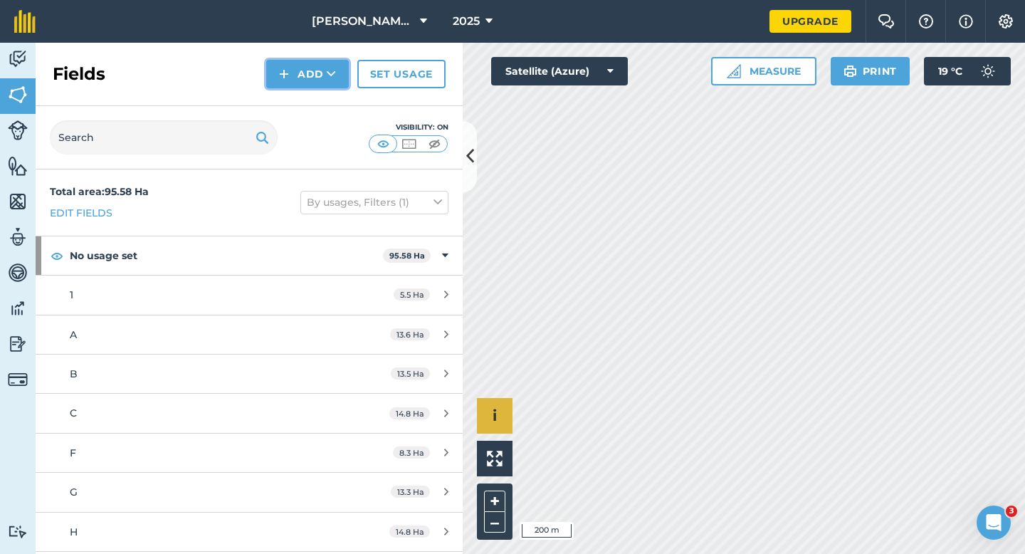
click at [306, 70] on button "Add" at bounding box center [307, 74] width 83 height 28
click at [306, 94] on link "Draw" at bounding box center [307, 105] width 78 height 31
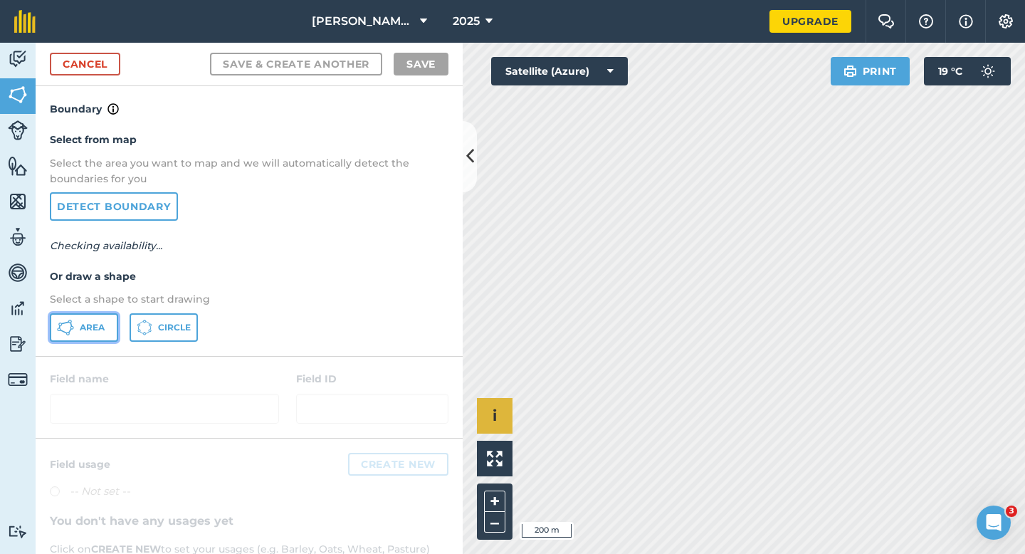
click at [80, 331] on span "Area" at bounding box center [92, 327] width 25 height 11
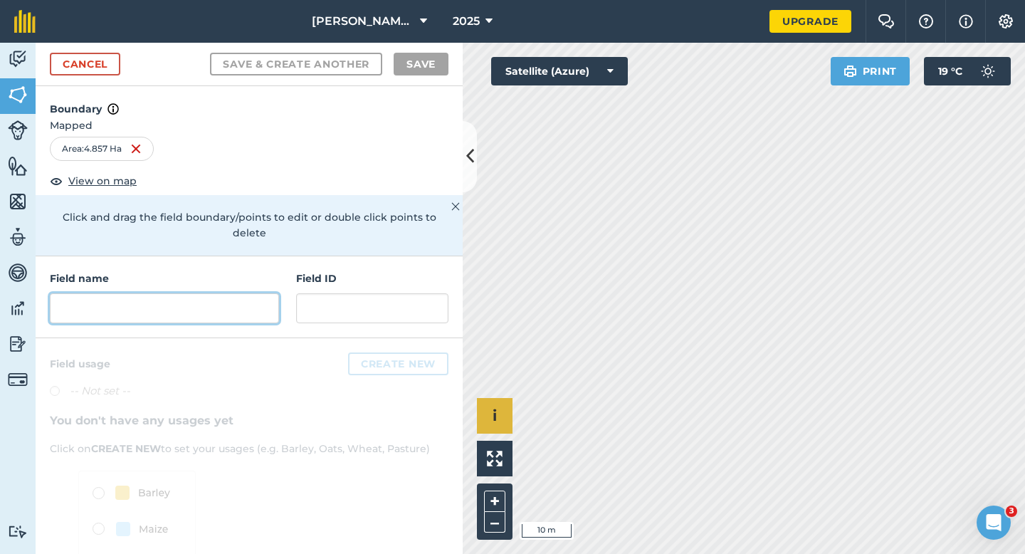
click at [273, 293] on input "text" at bounding box center [164, 308] width 229 height 30
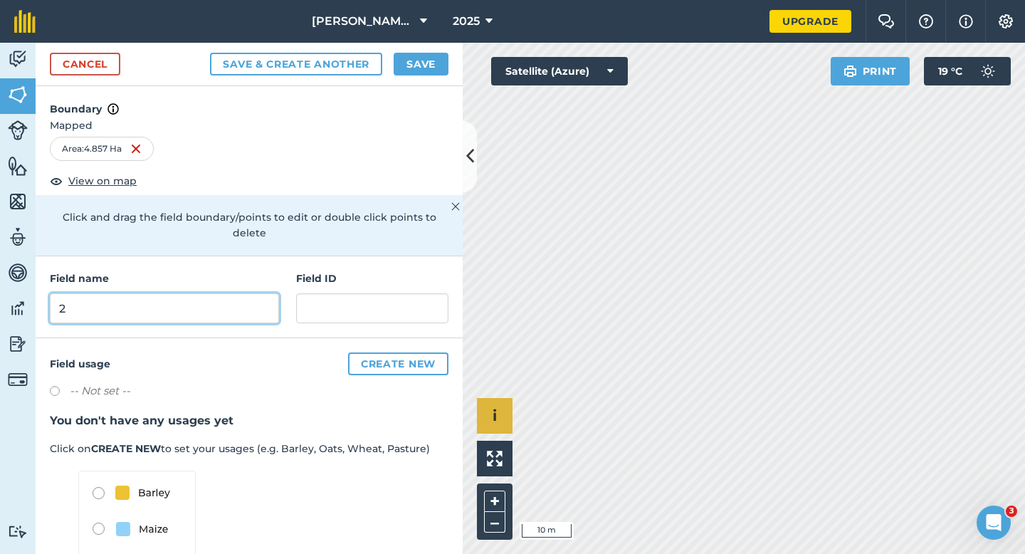
type input "2"
click at [402, 66] on button "Save" at bounding box center [421, 64] width 55 height 23
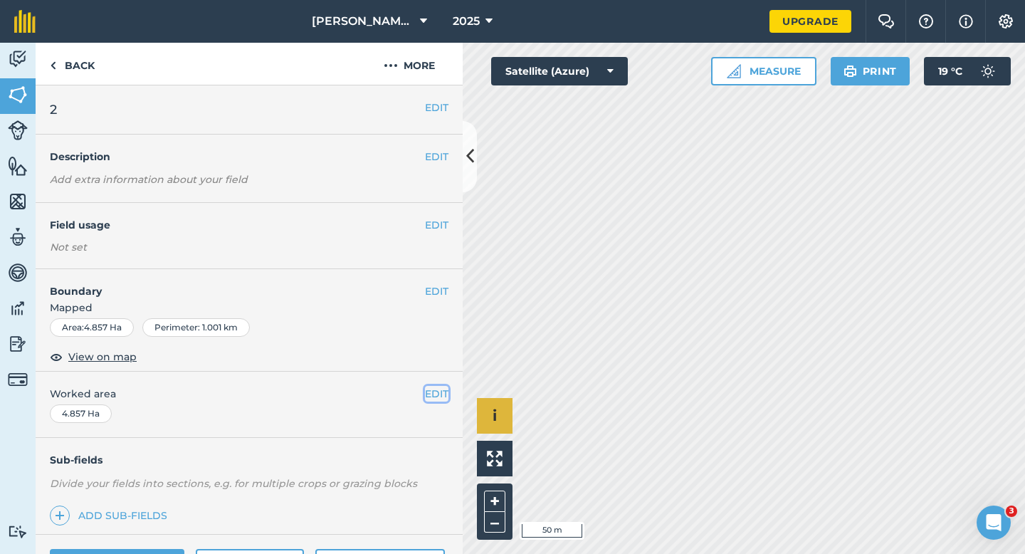
click at [429, 388] on button "EDIT" at bounding box center [436, 394] width 23 height 16
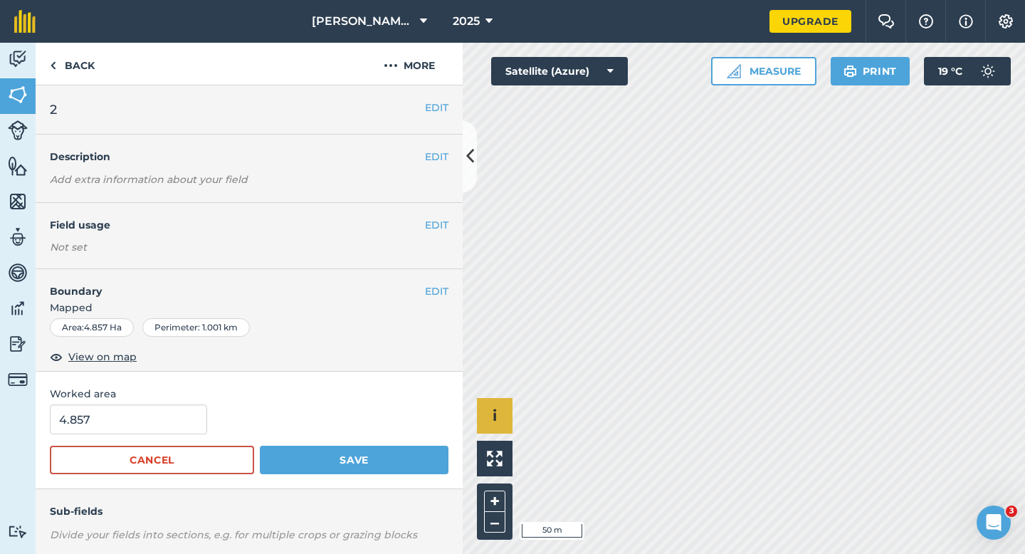
click at [126, 402] on div "Worked area 4.857 Cancel Save" at bounding box center [249, 430] width 427 height 117
click at [126, 415] on input "4.857" at bounding box center [128, 419] width 157 height 30
type input "5"
click at [260, 446] on button "Save" at bounding box center [354, 460] width 189 height 28
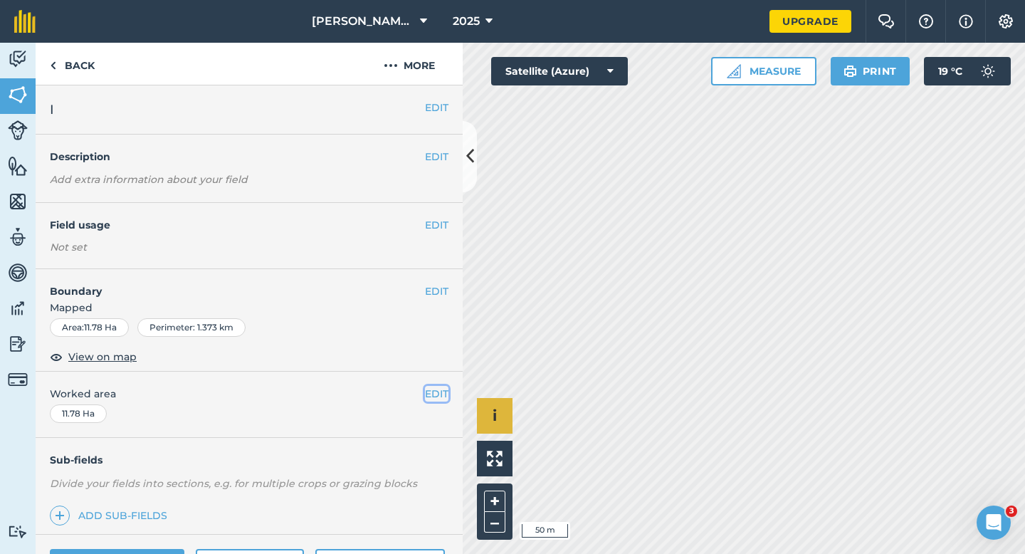
click at [433, 397] on button "EDIT" at bounding box center [436, 394] width 23 height 16
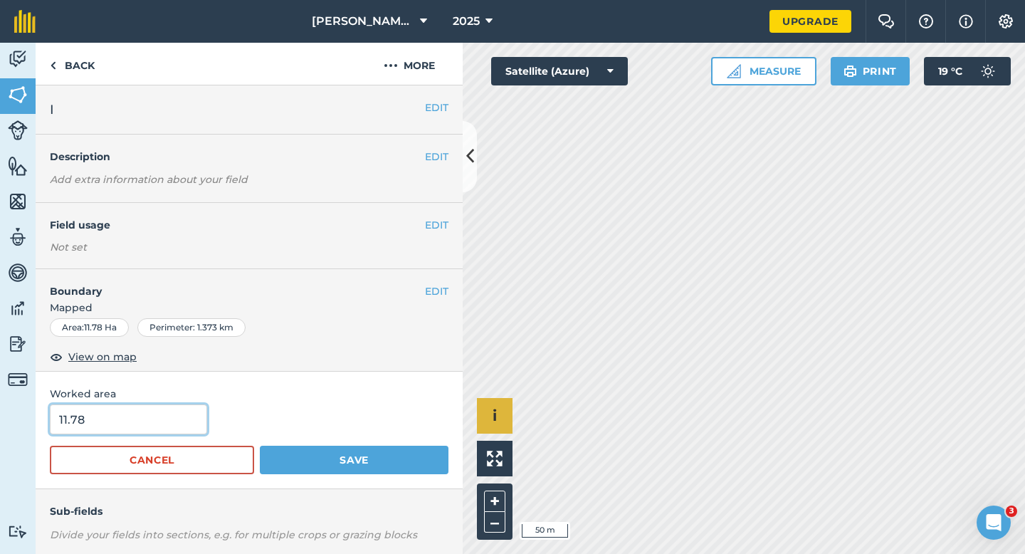
click at [127, 424] on input "11.78" at bounding box center [128, 419] width 157 height 30
type input "12"
click at [260, 446] on button "Save" at bounding box center [354, 460] width 189 height 28
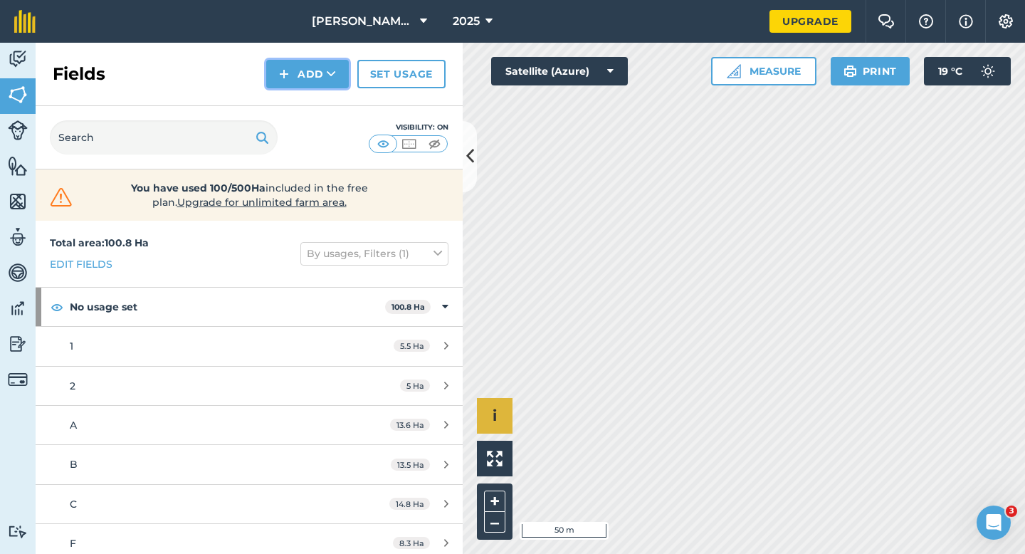
click at [303, 82] on button "Add" at bounding box center [307, 74] width 83 height 28
click at [303, 100] on link "Draw" at bounding box center [307, 105] width 78 height 31
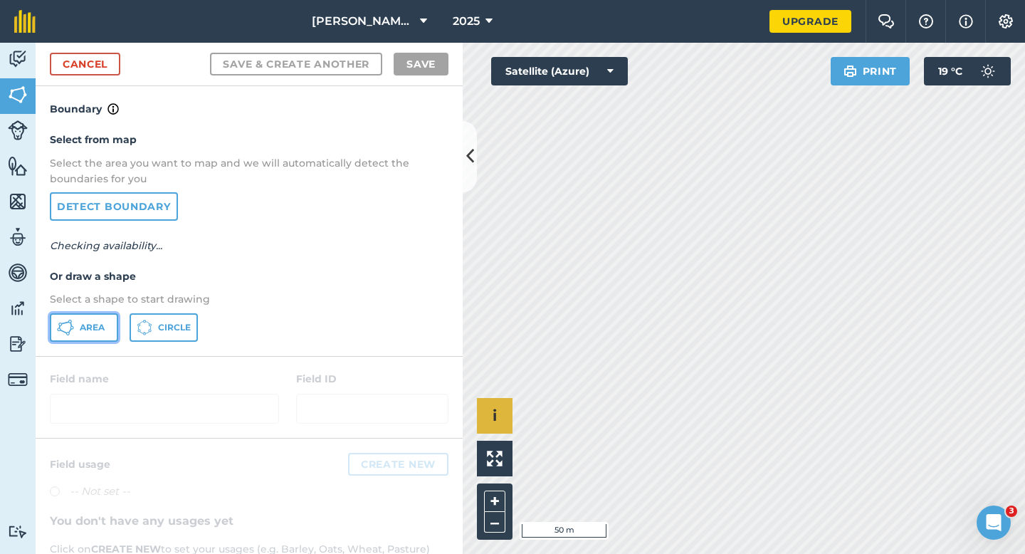
click at [65, 332] on icon at bounding box center [64, 331] width 8 height 4
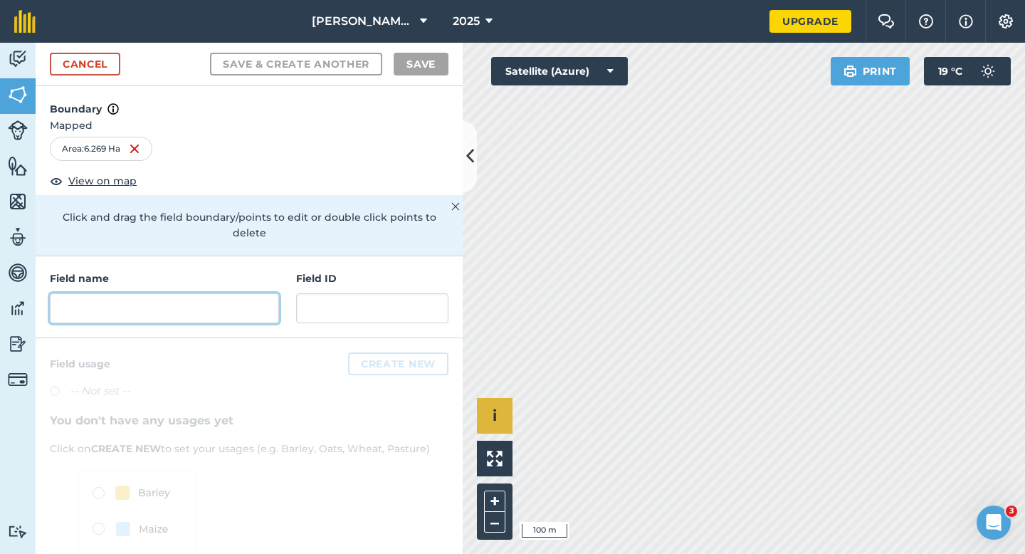
click at [228, 302] on input "text" at bounding box center [164, 308] width 229 height 30
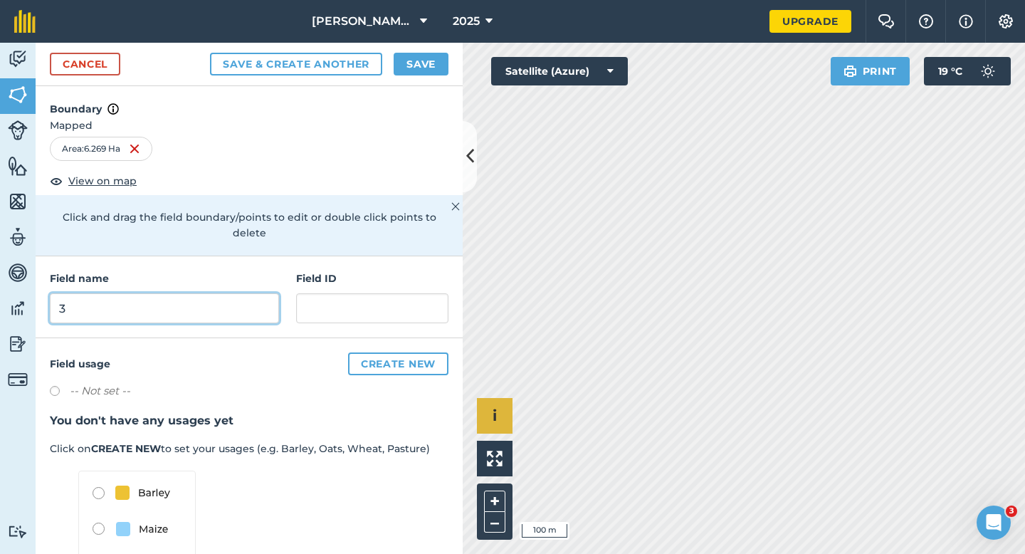
type input "3"
click at [430, 59] on button "Save" at bounding box center [421, 64] width 55 height 23
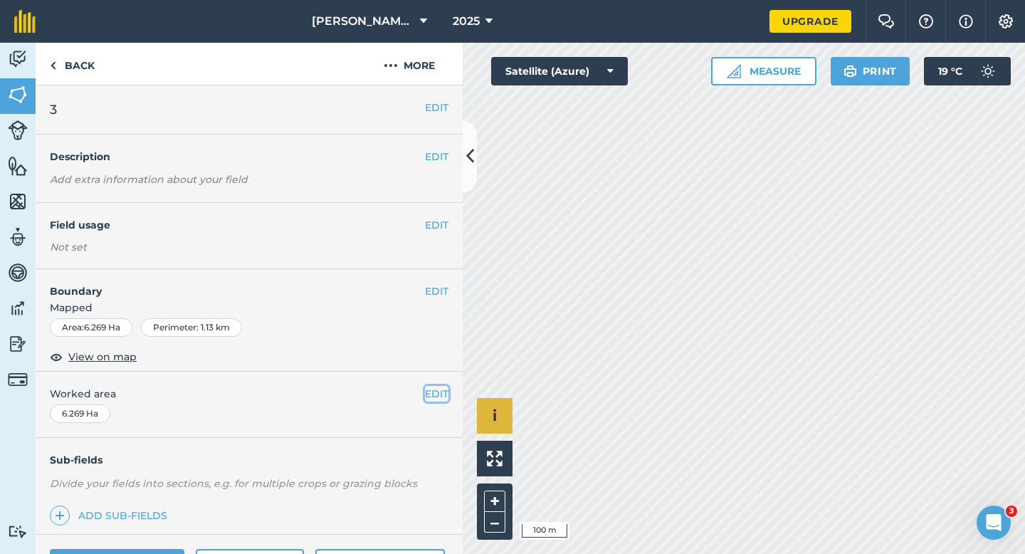
click at [437, 389] on button "EDIT" at bounding box center [436, 394] width 23 height 16
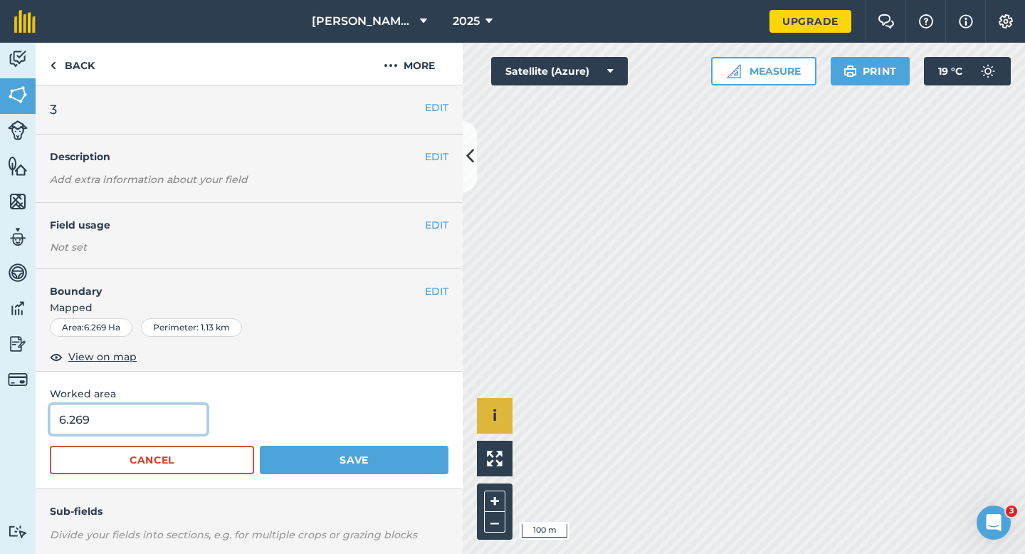
click at [112, 434] on input "6.269" at bounding box center [128, 419] width 157 height 30
type input "6.3"
click at [260, 446] on button "Save" at bounding box center [354, 460] width 189 height 28
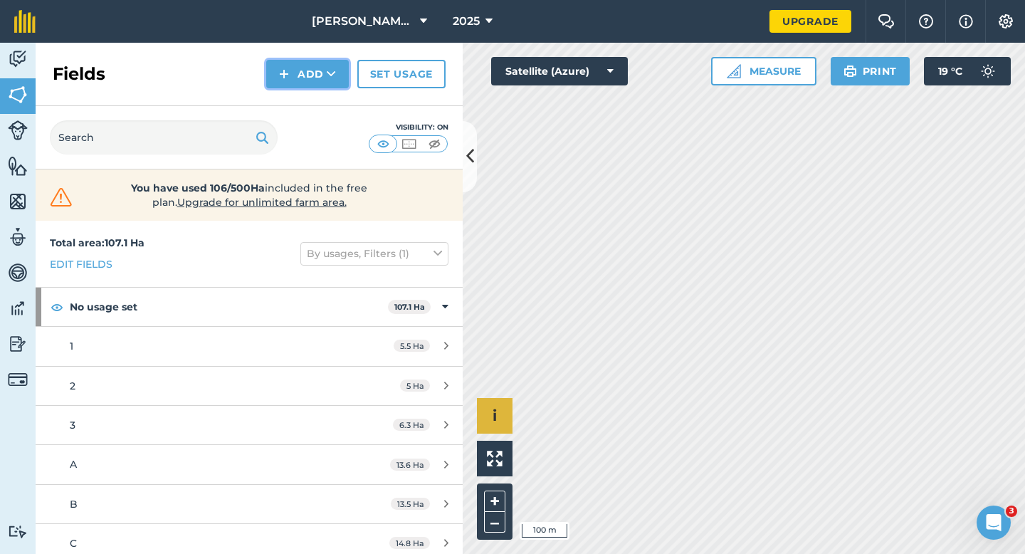
click at [299, 79] on button "Add" at bounding box center [307, 74] width 83 height 28
click at [299, 94] on link "Draw" at bounding box center [307, 105] width 78 height 31
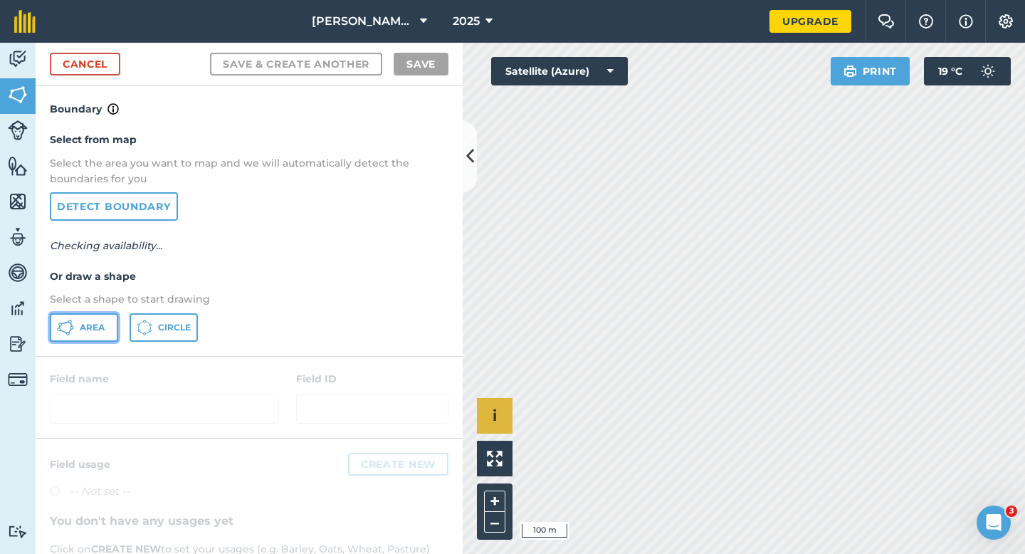
click at [90, 319] on button "Area" at bounding box center [84, 327] width 68 height 28
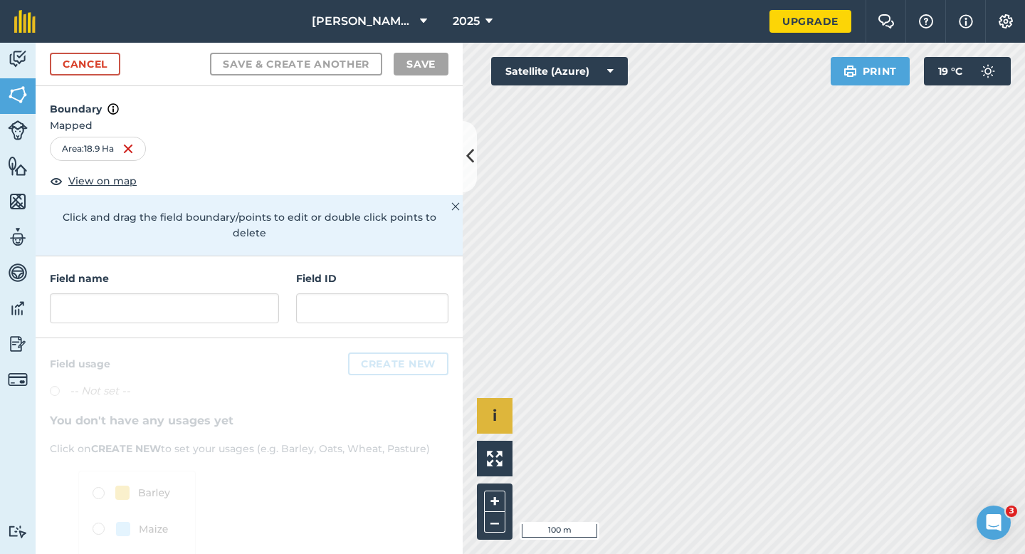
click at [475, 143] on div "Activity Fields Livestock Features Maps Team Vehicles Data Reporting Billing Tu…" at bounding box center [512, 298] width 1025 height 511
click at [762, 15] on div "[PERSON_NAME] & Sons 2025 Upgrade Farm Chat Help Info Settings Map printing is …" at bounding box center [512, 277] width 1025 height 554
click at [207, 293] on input "text" at bounding box center [164, 308] width 229 height 30
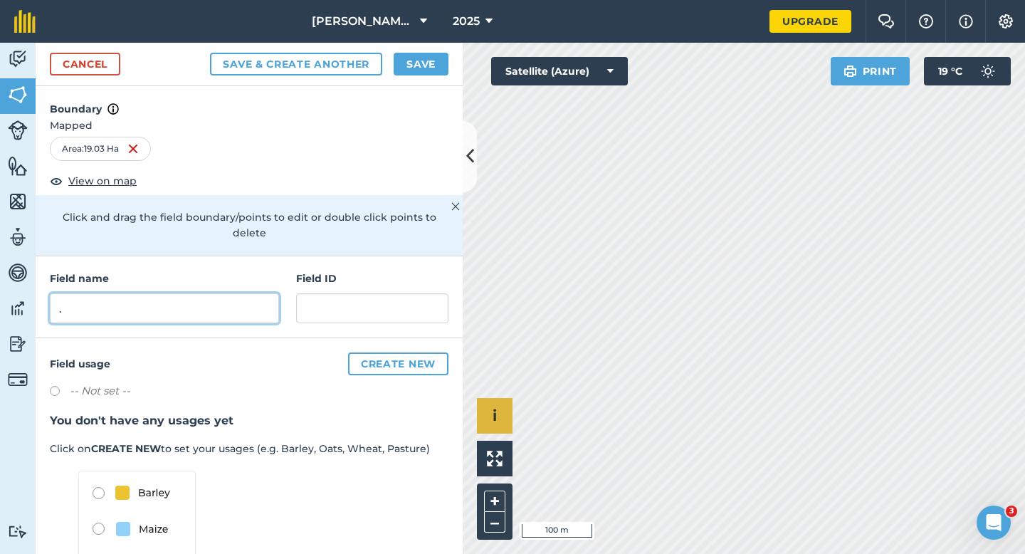
type input "."
click at [425, 61] on button "Save" at bounding box center [421, 64] width 55 height 23
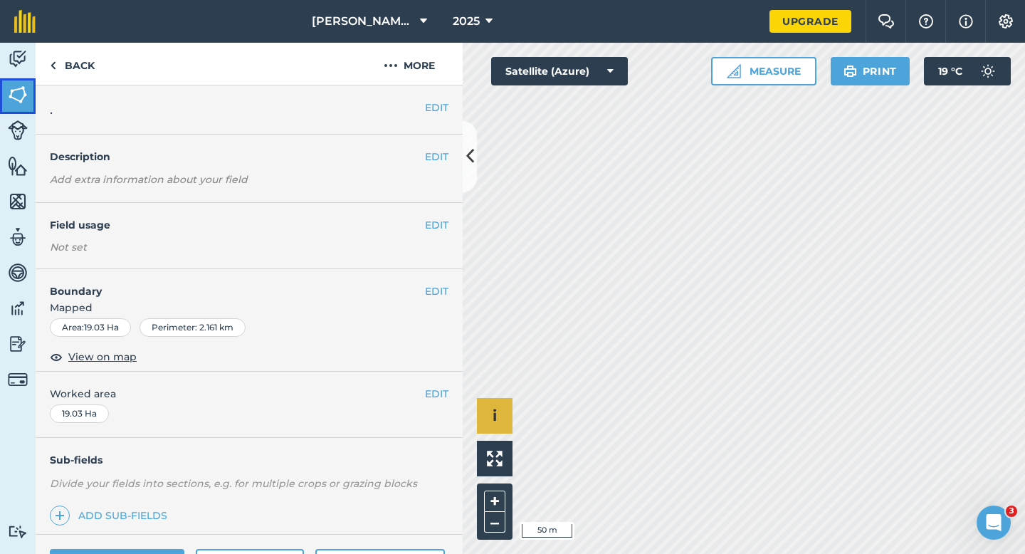
click at [14, 98] on img at bounding box center [18, 94] width 20 height 21
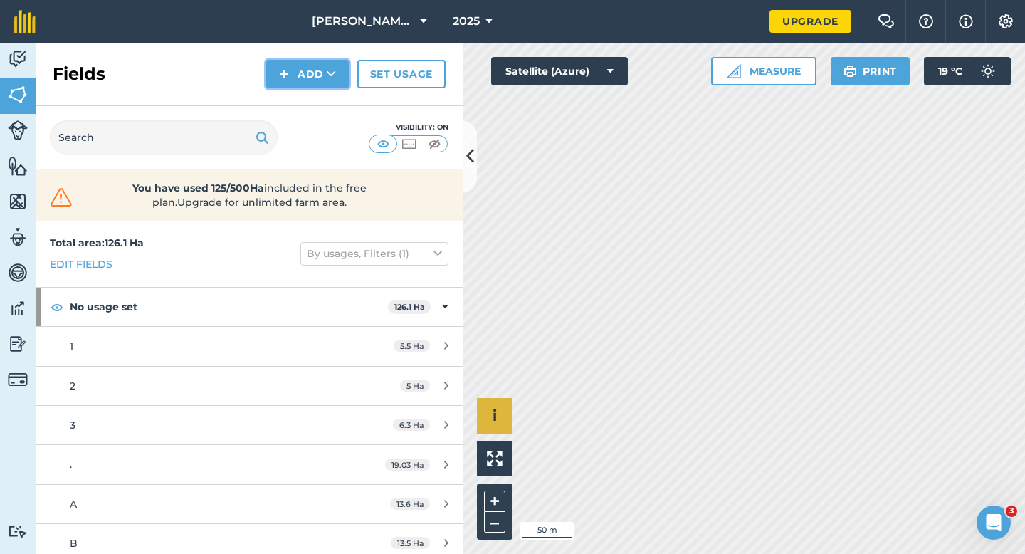
click at [300, 85] on button "Add" at bounding box center [307, 74] width 83 height 28
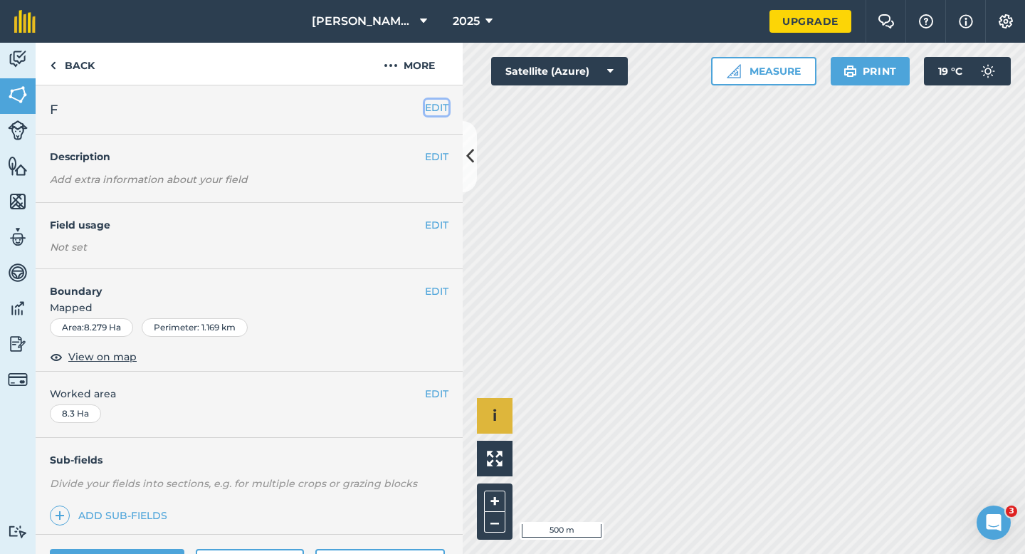
click at [434, 107] on button "EDIT" at bounding box center [436, 108] width 23 height 16
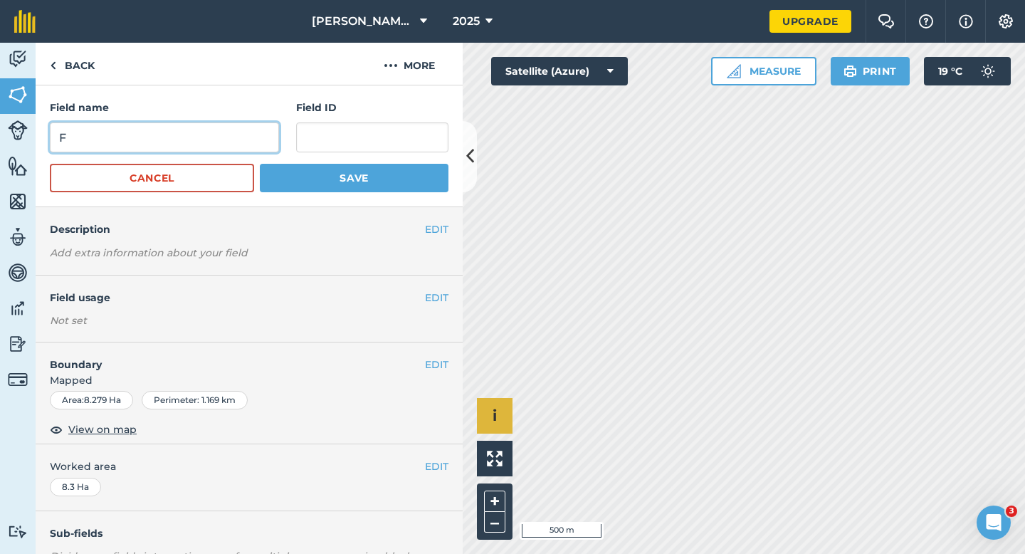
click at [221, 137] on input "F" at bounding box center [164, 137] width 229 height 30
type input "D"
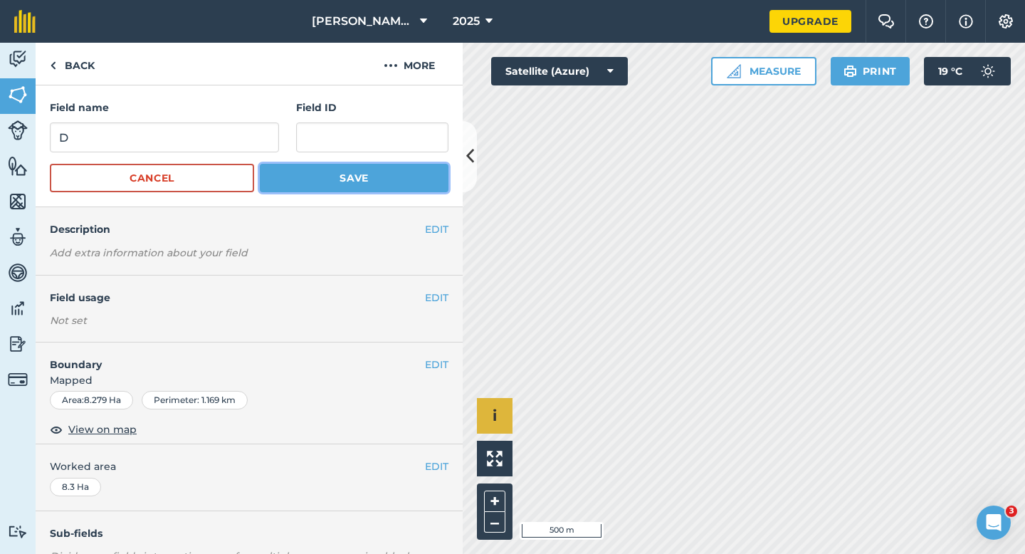
click at [279, 181] on button "Save" at bounding box center [354, 178] width 189 height 28
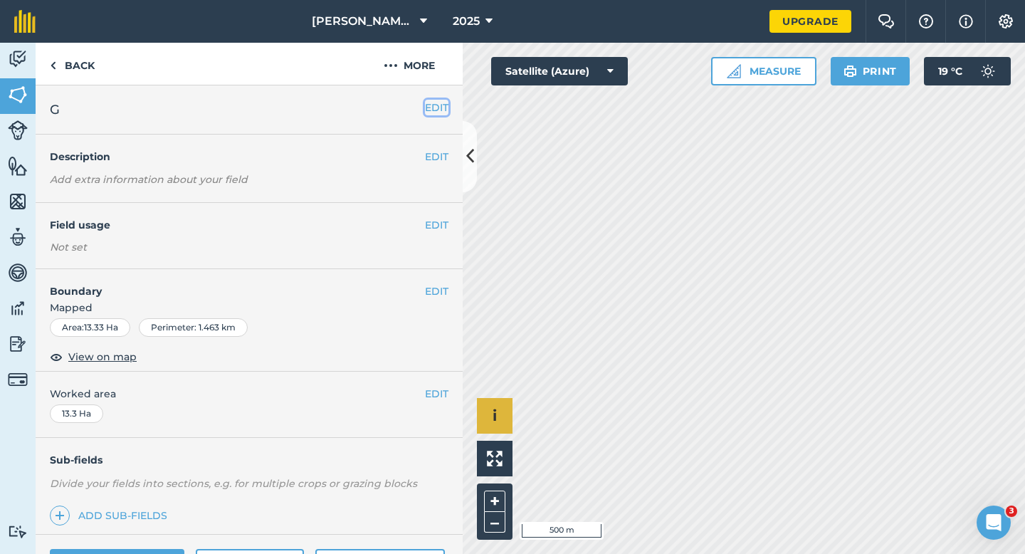
click at [439, 100] on button "EDIT" at bounding box center [436, 108] width 23 height 16
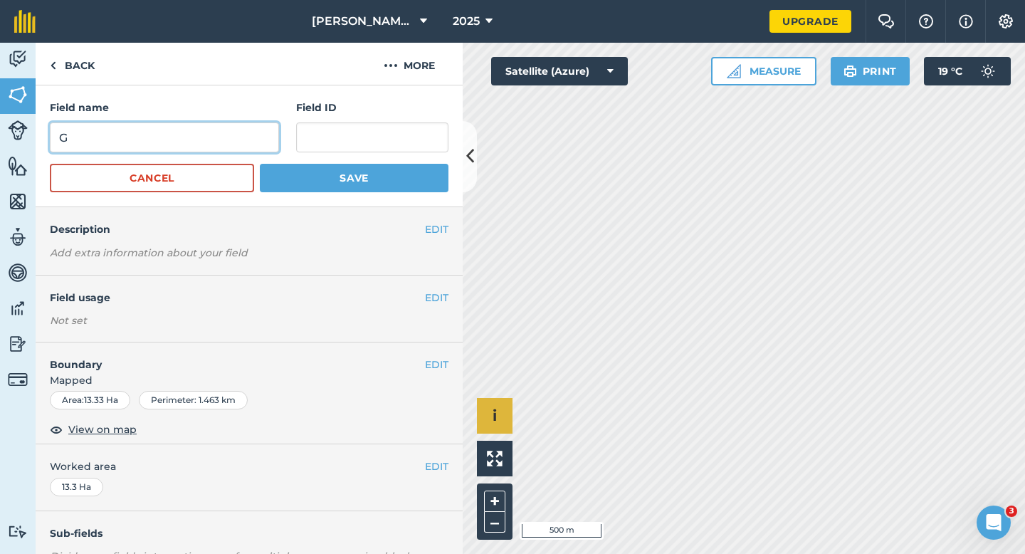
click at [211, 148] on input "G" at bounding box center [164, 137] width 229 height 30
type input "E"
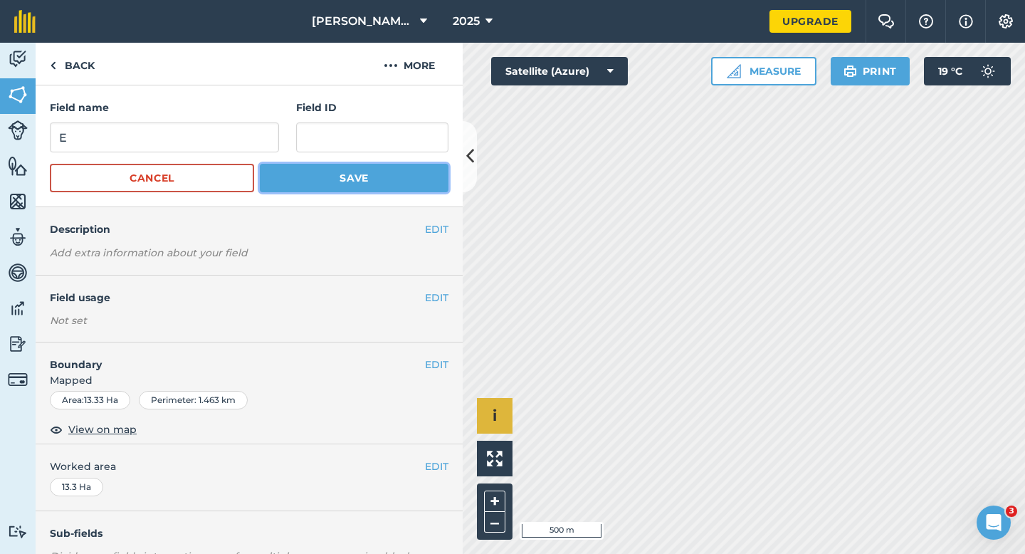
click at [293, 186] on button "Save" at bounding box center [354, 178] width 189 height 28
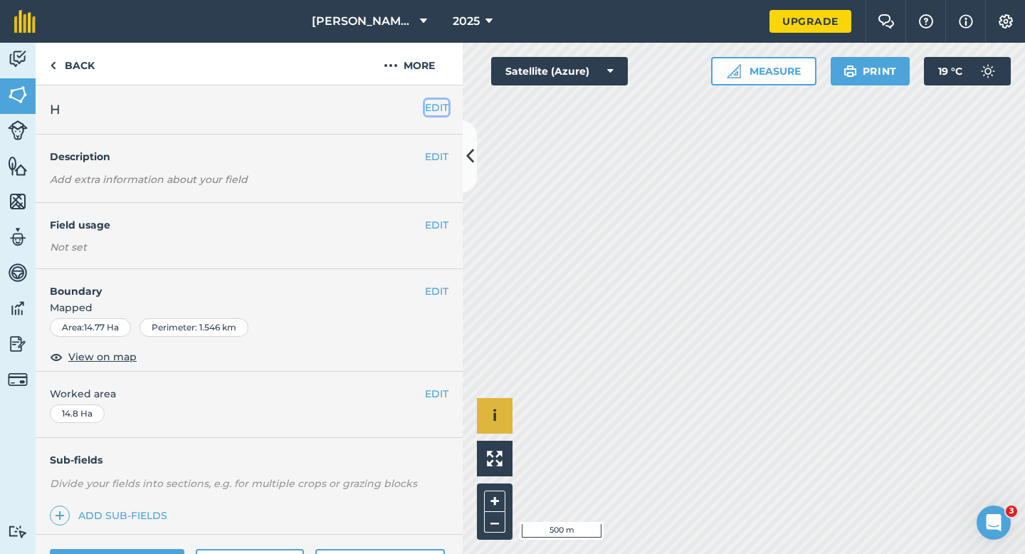
click at [431, 109] on button "EDIT" at bounding box center [436, 108] width 23 height 16
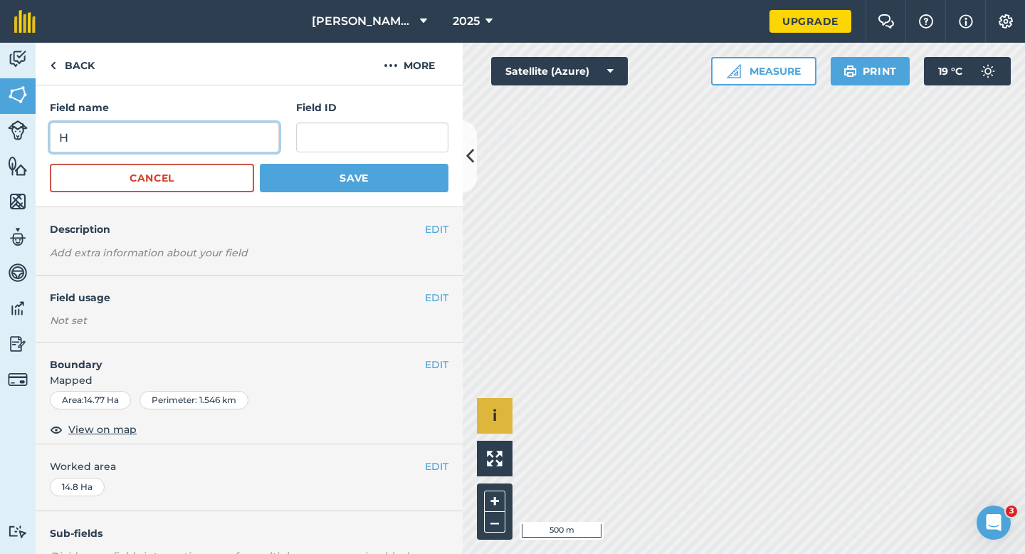
click at [264, 136] on input "H" at bounding box center [164, 137] width 229 height 30
type input "F"
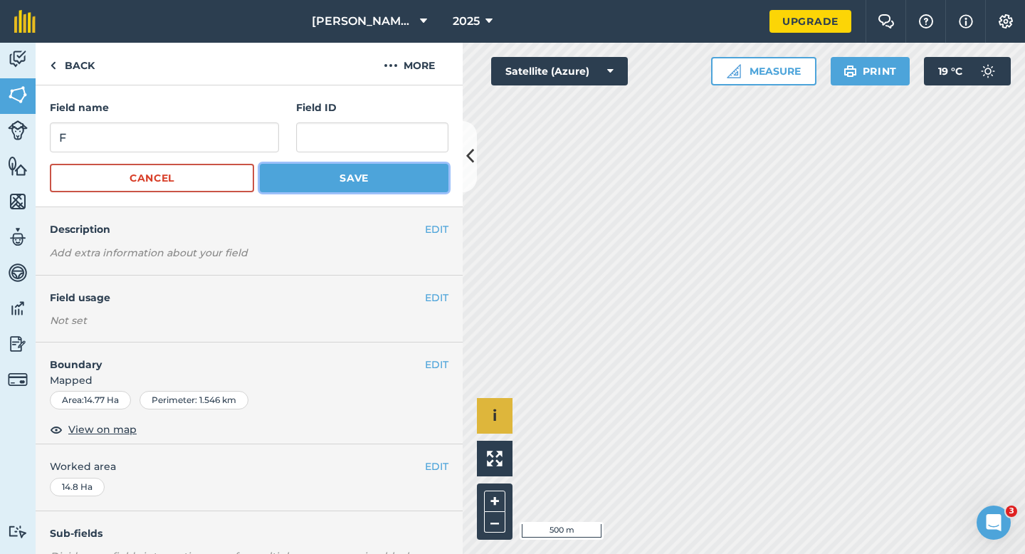
click at [338, 177] on button "Save" at bounding box center [354, 178] width 189 height 28
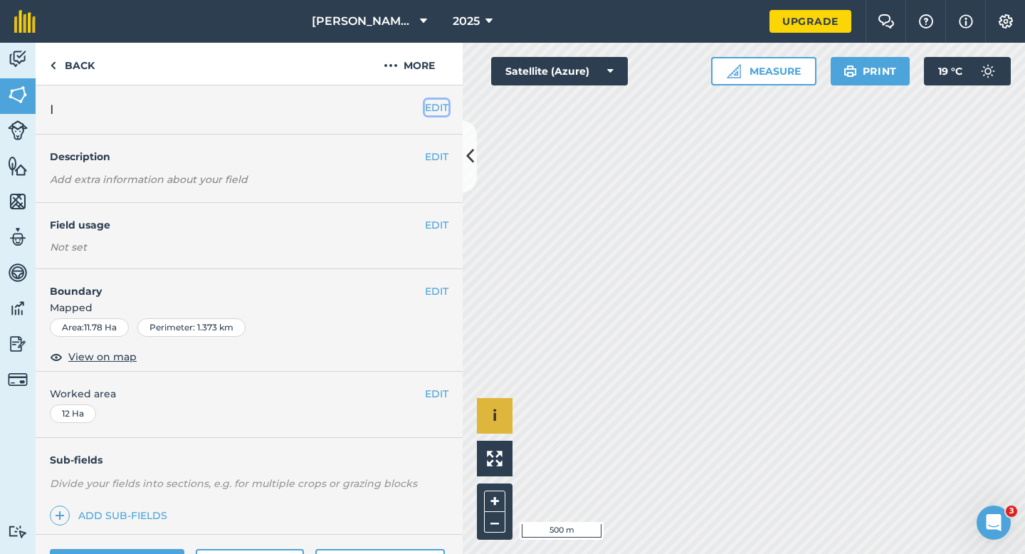
click at [434, 112] on button "EDIT" at bounding box center [436, 108] width 23 height 16
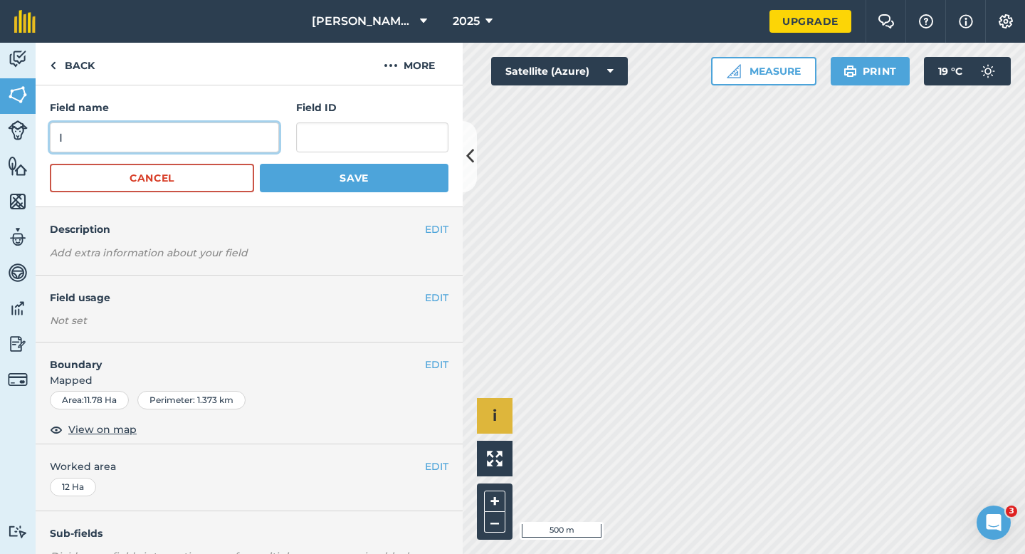
click at [229, 125] on input "I" at bounding box center [164, 137] width 229 height 30
type input "G"
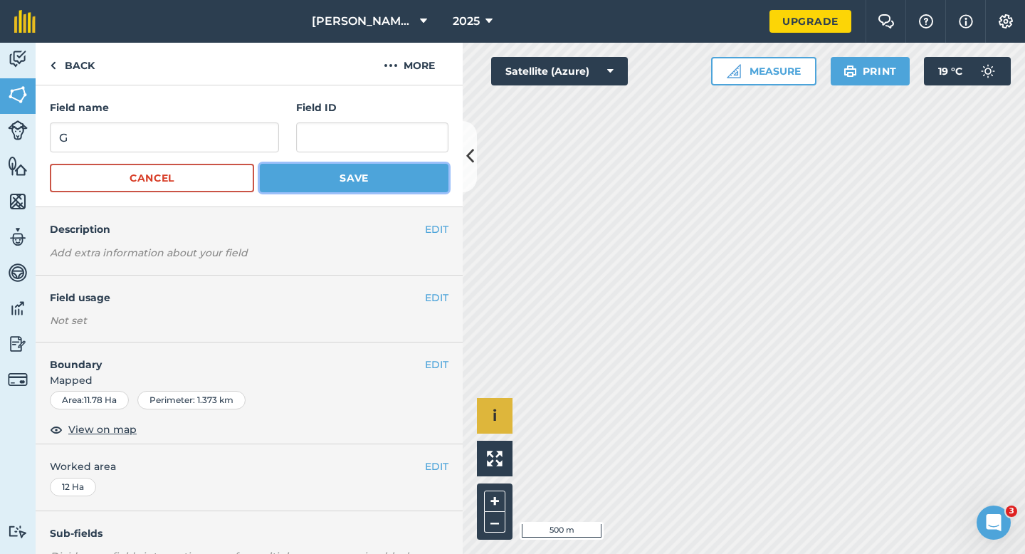
click at [330, 179] on button "Save" at bounding box center [354, 178] width 189 height 28
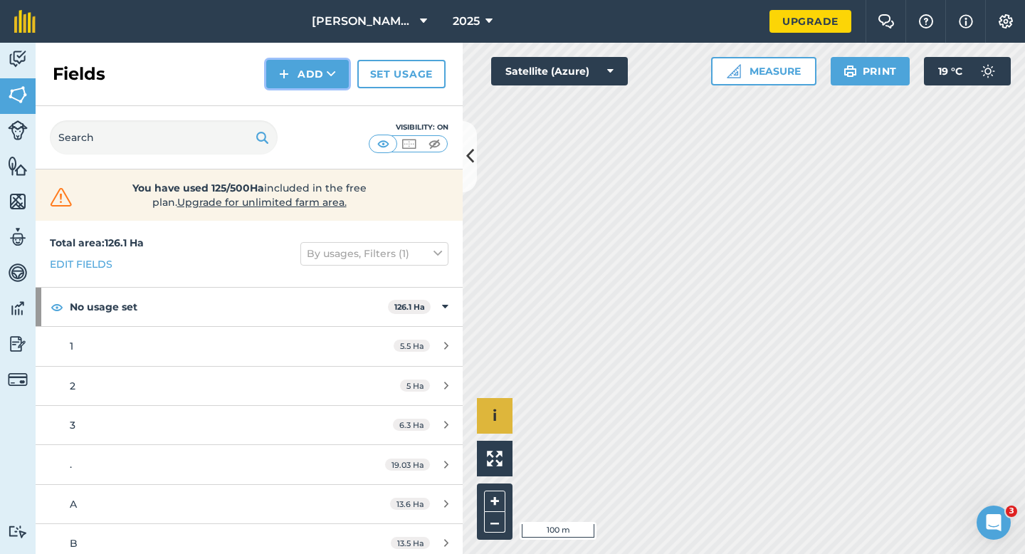
click at [287, 73] on img at bounding box center [284, 73] width 10 height 17
click at [289, 95] on link "Draw" at bounding box center [307, 105] width 78 height 31
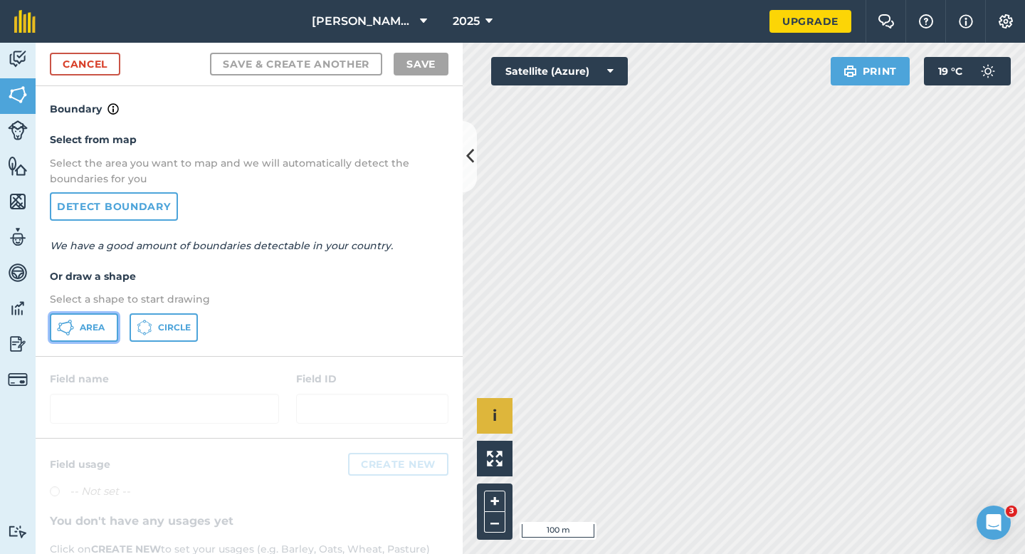
click at [83, 329] on span "Area" at bounding box center [92, 327] width 25 height 11
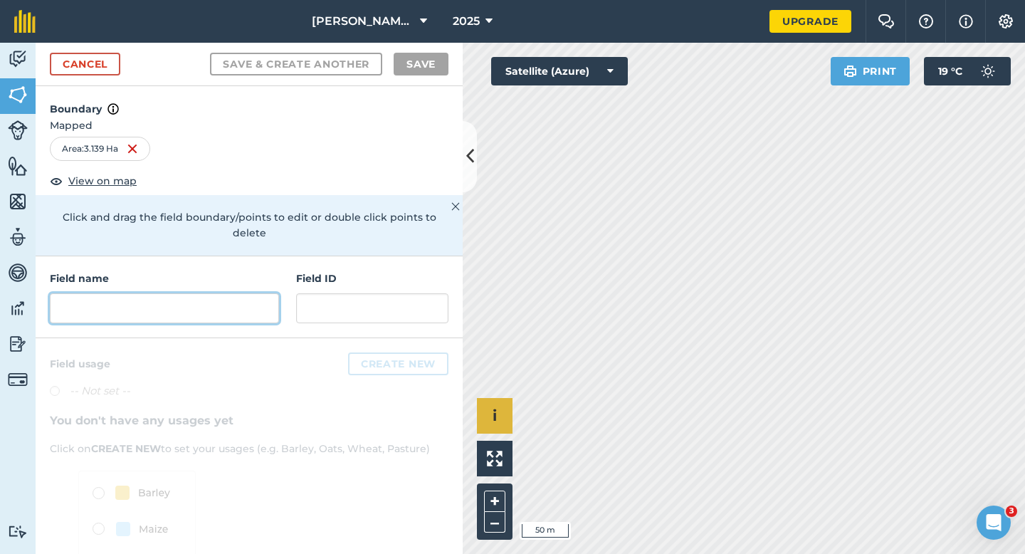
click at [229, 293] on input "text" at bounding box center [164, 308] width 229 height 30
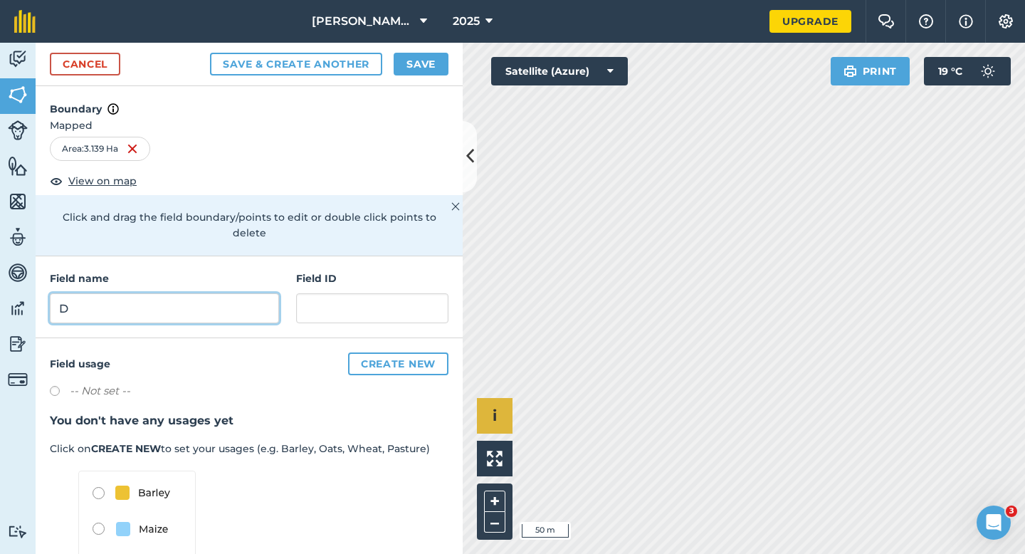
click at [167, 293] on input "D" at bounding box center [164, 308] width 229 height 30
type input "4"
click at [412, 55] on button "Save" at bounding box center [421, 64] width 55 height 23
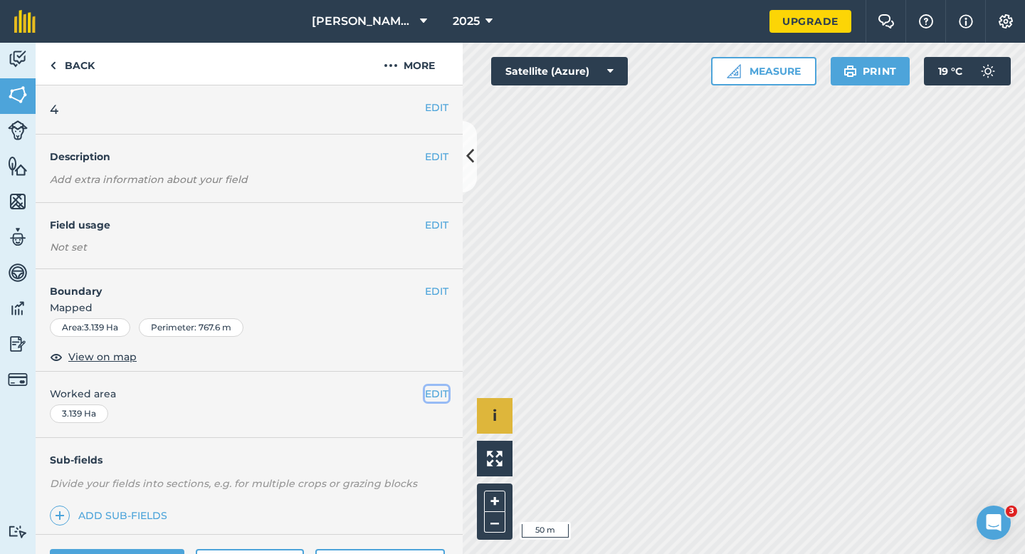
click at [441, 393] on button "EDIT" at bounding box center [436, 394] width 23 height 16
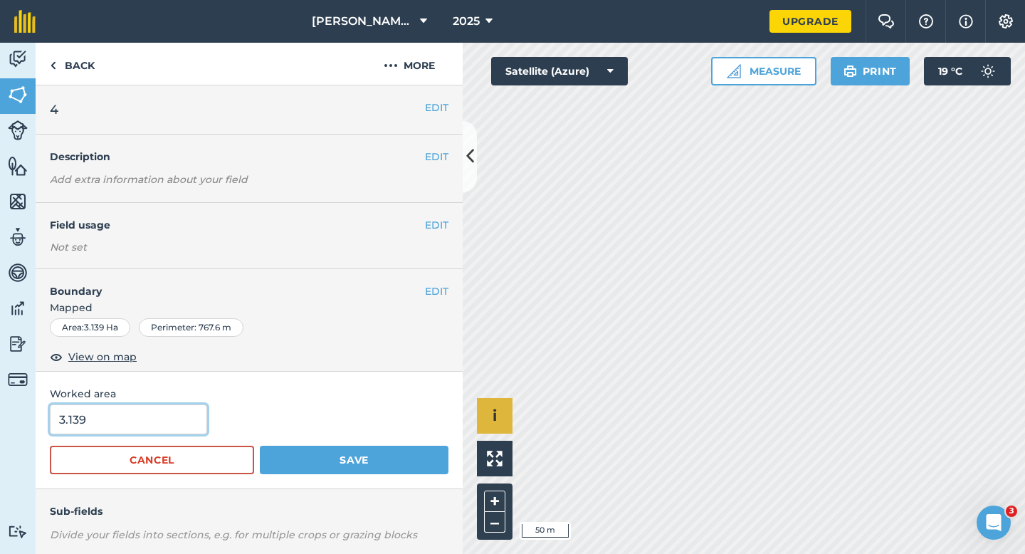
click at [179, 413] on input "3.139" at bounding box center [128, 419] width 157 height 30
type input "3"
click at [260, 446] on button "Save" at bounding box center [354, 460] width 189 height 28
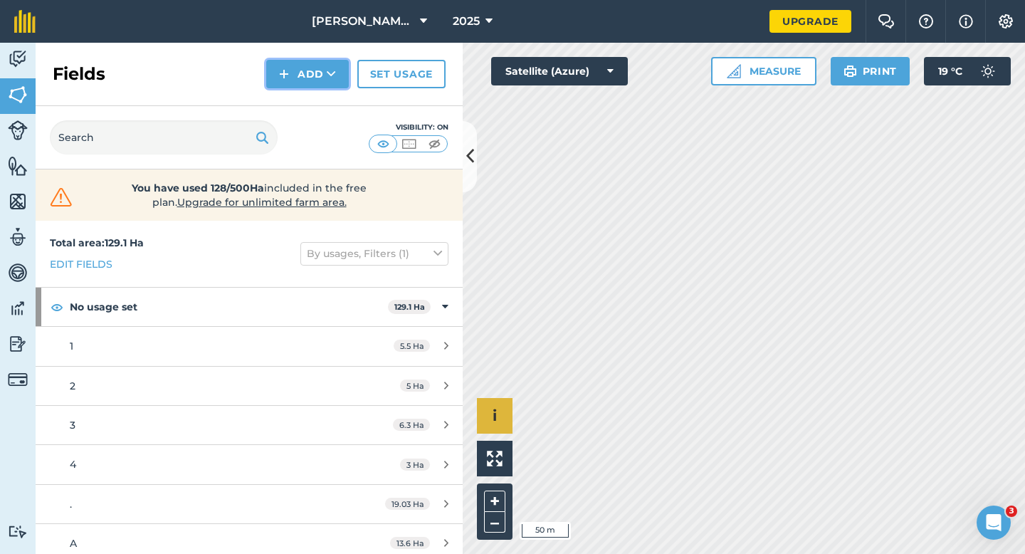
click at [301, 80] on button "Add" at bounding box center [307, 74] width 83 height 28
click at [301, 90] on link "Draw" at bounding box center [307, 105] width 78 height 31
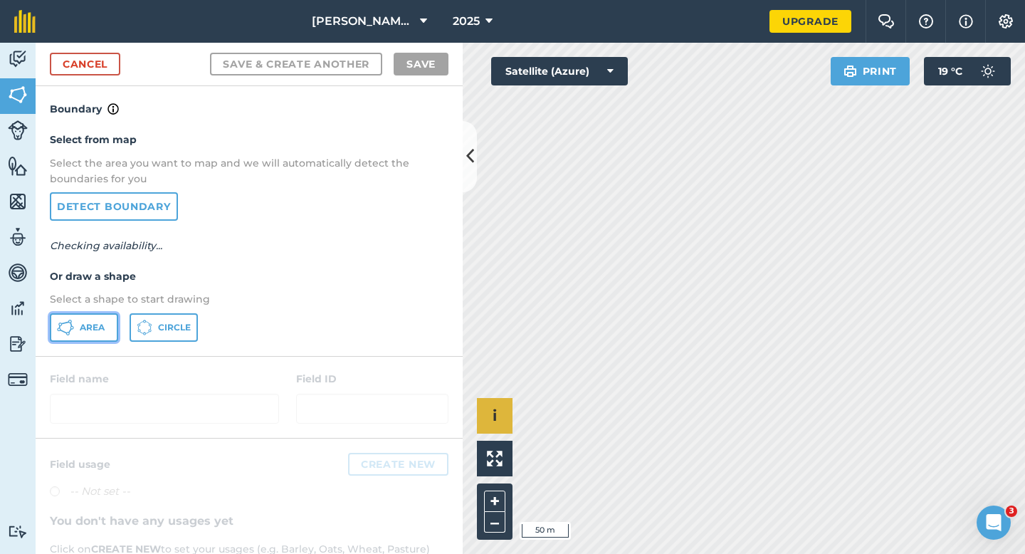
click at [98, 335] on button "Area" at bounding box center [84, 327] width 68 height 28
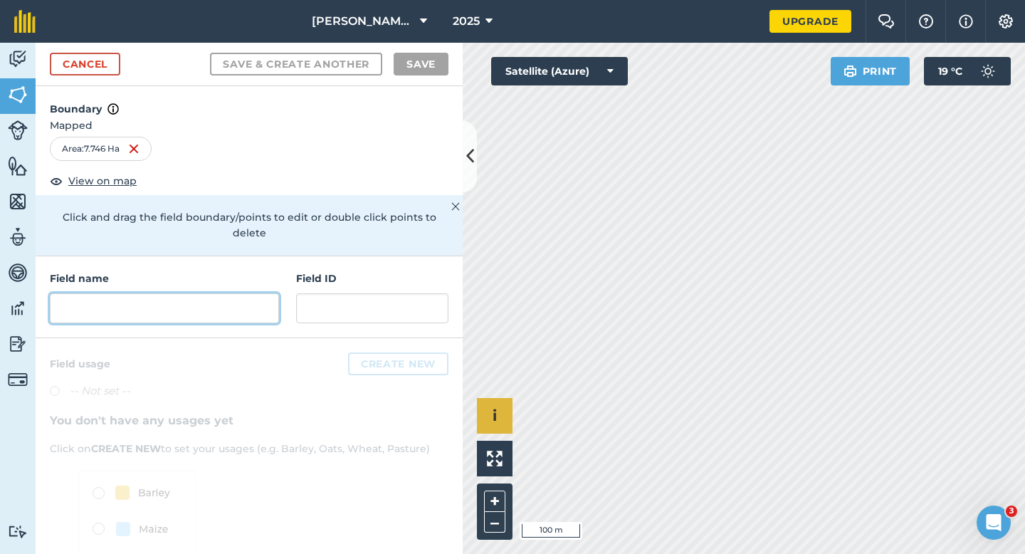
click at [154, 296] on input "text" at bounding box center [164, 308] width 229 height 30
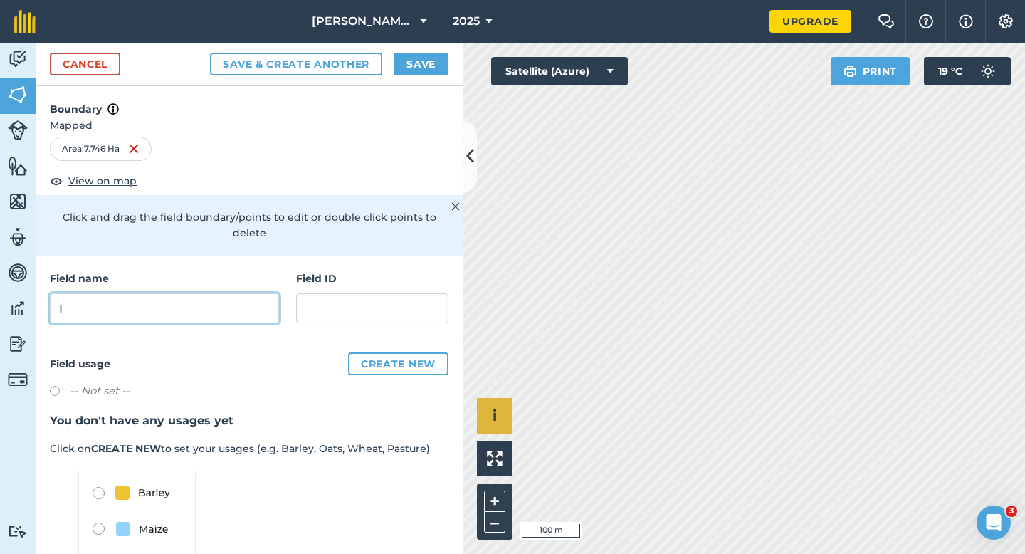
type input "I"
click at [398, 66] on button "Save" at bounding box center [421, 64] width 55 height 23
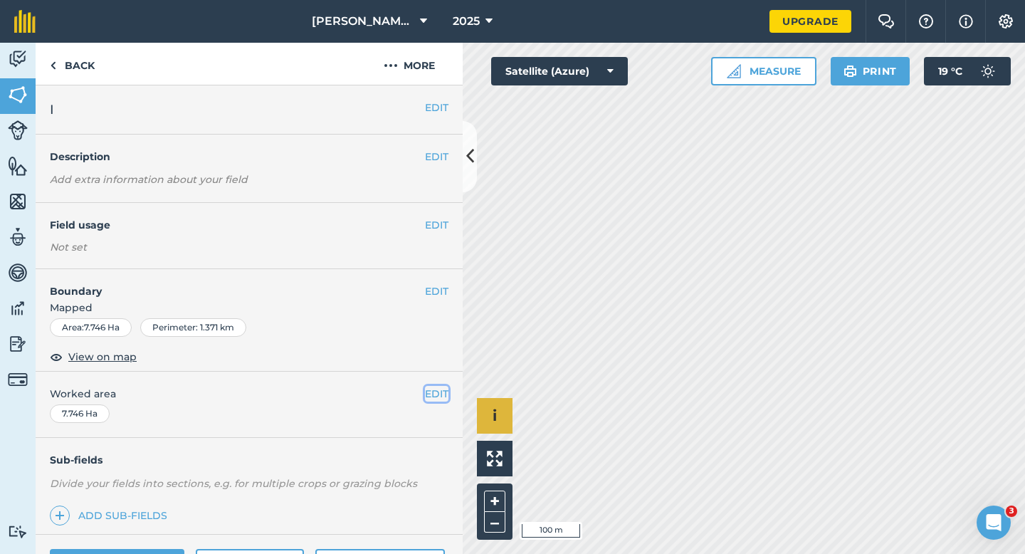
click at [431, 392] on button "EDIT" at bounding box center [436, 394] width 23 height 16
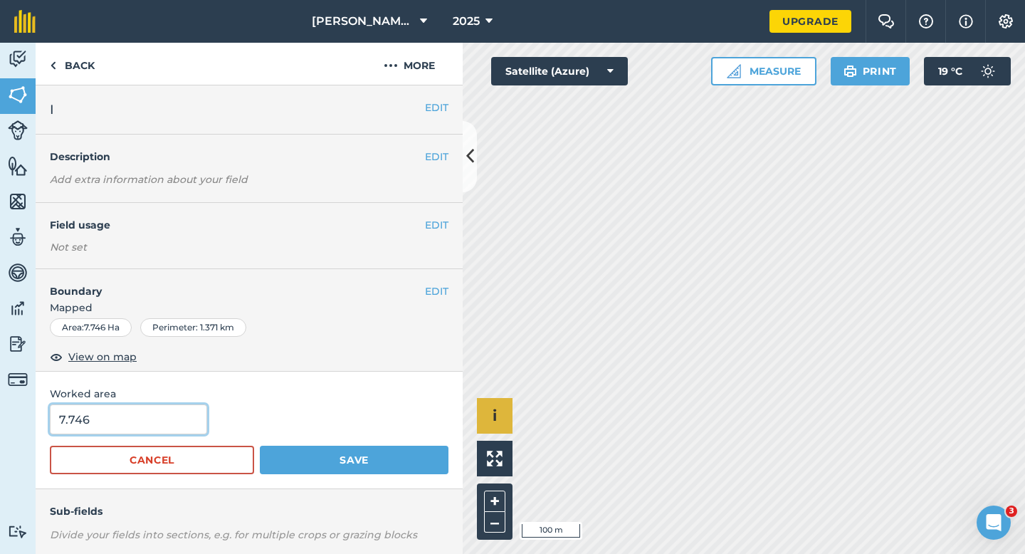
click at [152, 412] on input "7.746" at bounding box center [128, 419] width 157 height 30
click at [152, 413] on input "7.746" at bounding box center [128, 419] width 157 height 30
type input "7.7"
click at [260, 446] on button "Save" at bounding box center [354, 460] width 189 height 28
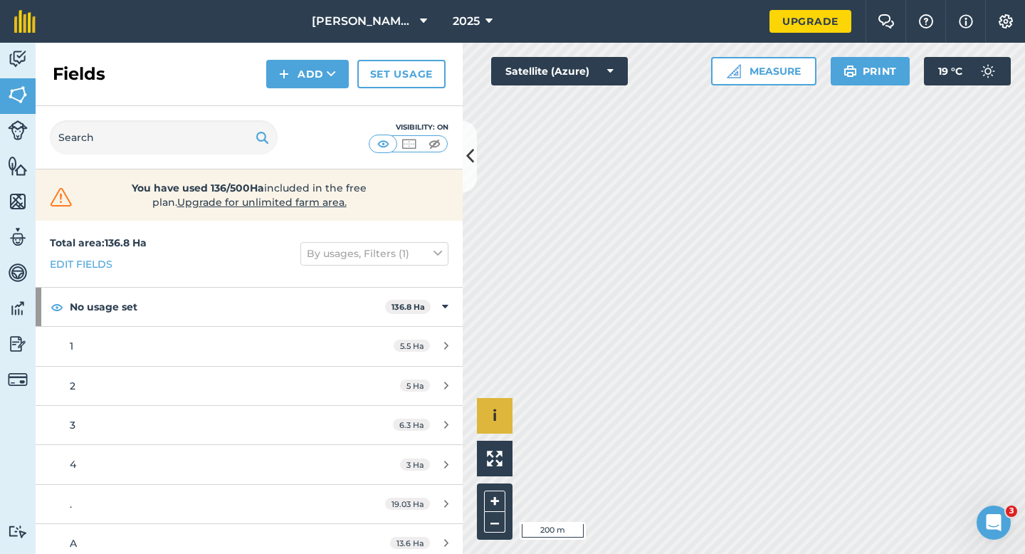
click at [310, 88] on div "Fields Add Set usage" at bounding box center [249, 74] width 427 height 63
click at [305, 80] on button "Add" at bounding box center [307, 74] width 83 height 28
click at [300, 98] on link "Draw" at bounding box center [307, 105] width 78 height 31
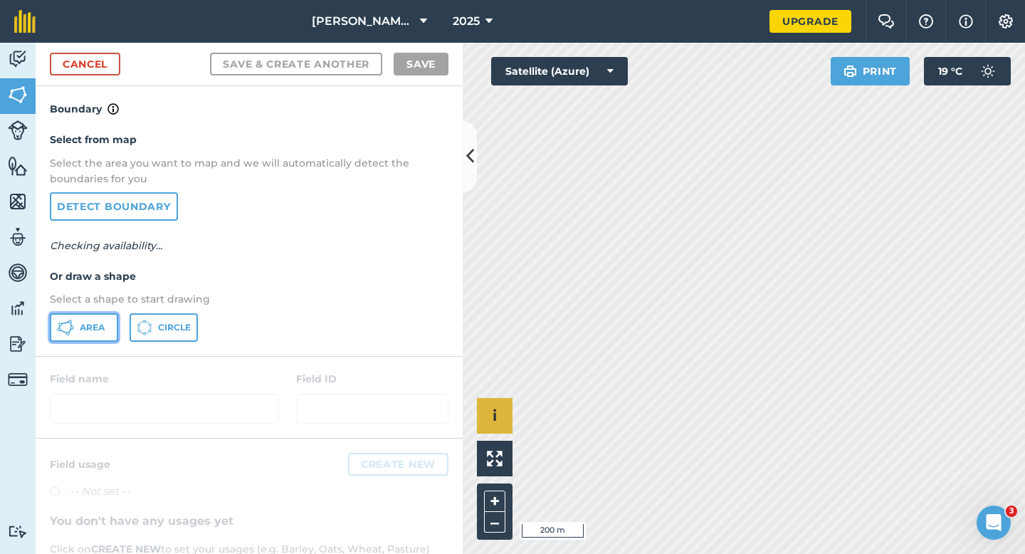
click at [95, 329] on span "Area" at bounding box center [92, 327] width 25 height 11
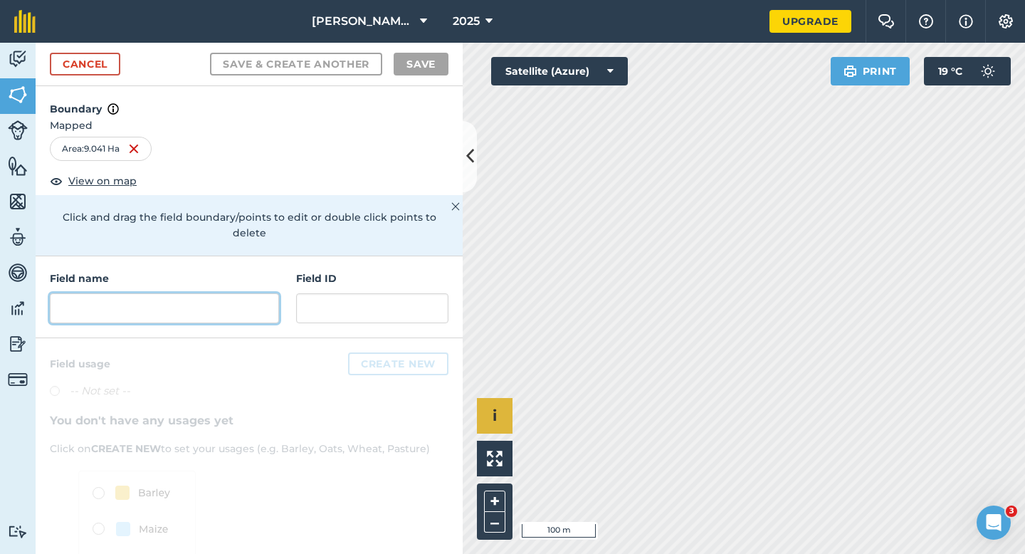
click at [240, 296] on input "text" at bounding box center [164, 308] width 229 height 30
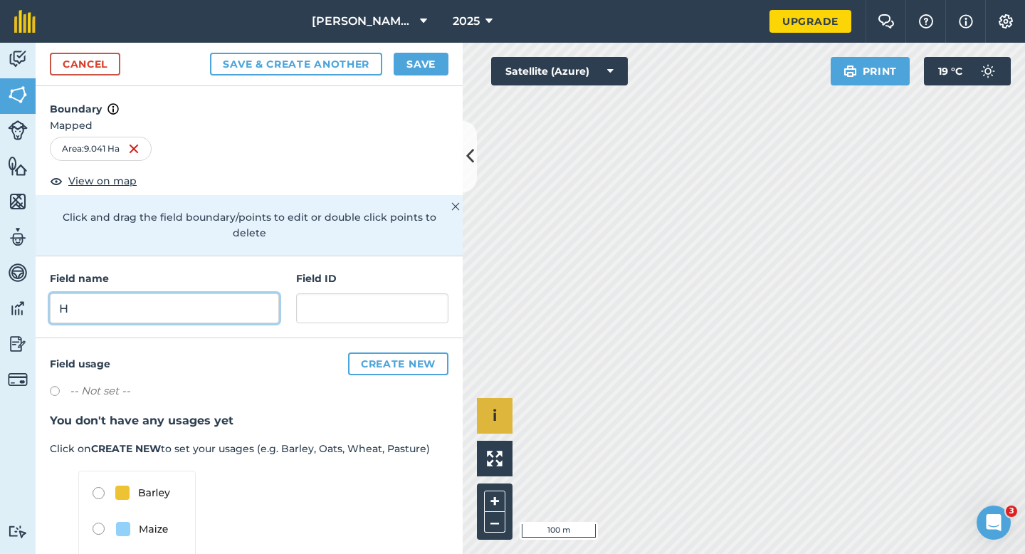
type input "H"
click at [426, 56] on button "Save" at bounding box center [421, 64] width 55 height 23
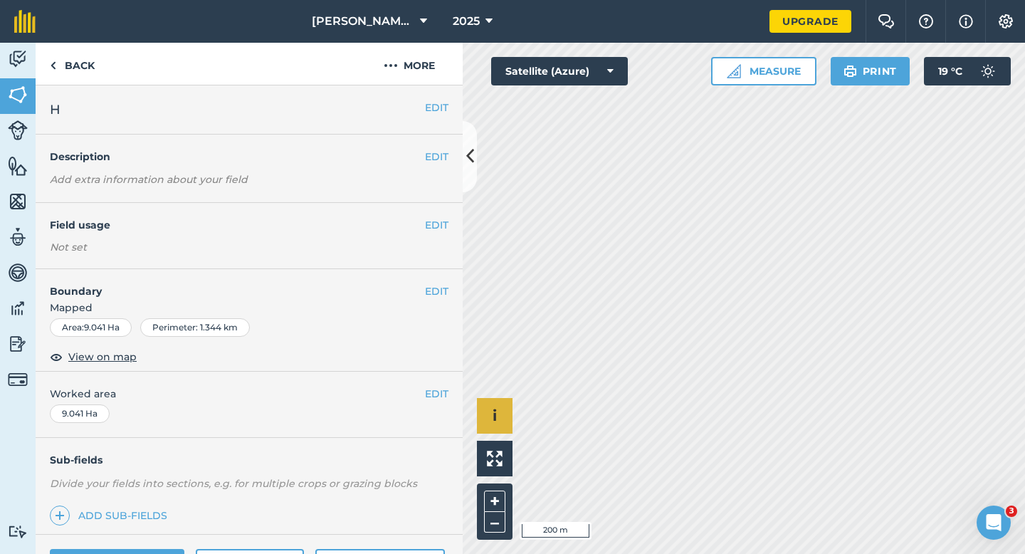
click at [435, 385] on div "EDIT Worked area 9.041 Ha" at bounding box center [249, 405] width 427 height 66
click at [434, 399] on button "EDIT" at bounding box center [436, 394] width 23 height 16
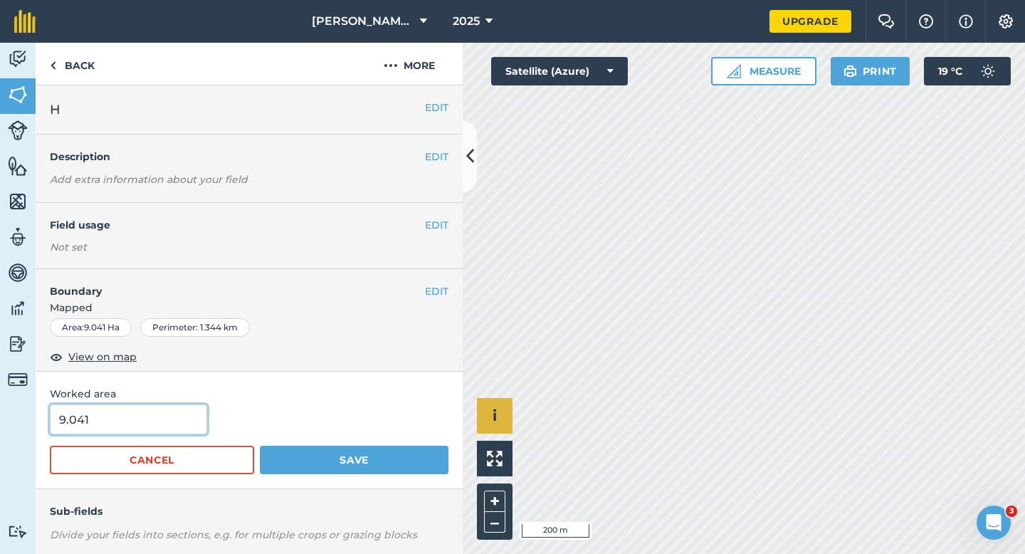
click at [111, 431] on input "9.041" at bounding box center [128, 419] width 157 height 30
type input "9"
click at [260, 446] on button "Save" at bounding box center [354, 460] width 189 height 28
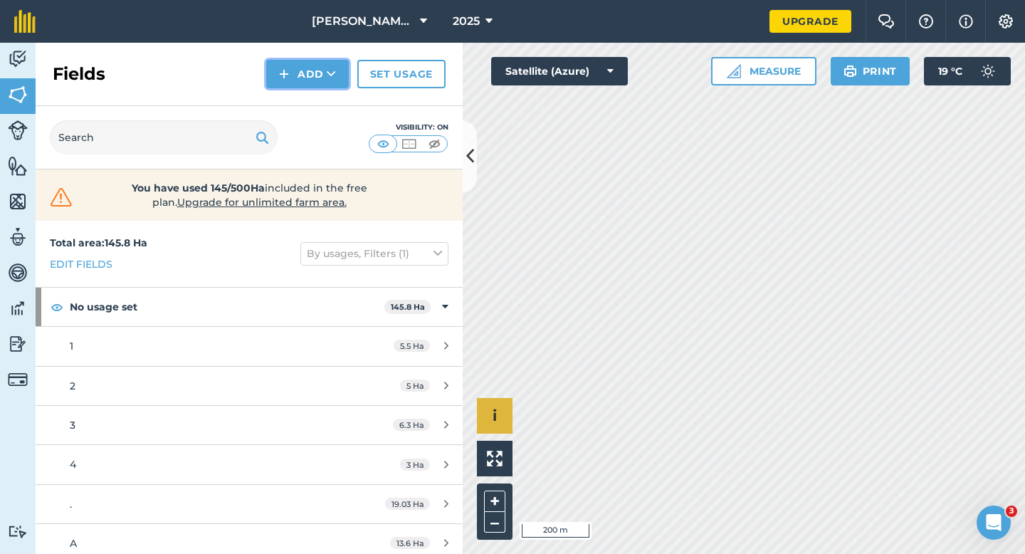
click at [310, 71] on button "Add" at bounding box center [307, 74] width 83 height 28
click at [312, 104] on link "Draw" at bounding box center [307, 105] width 78 height 31
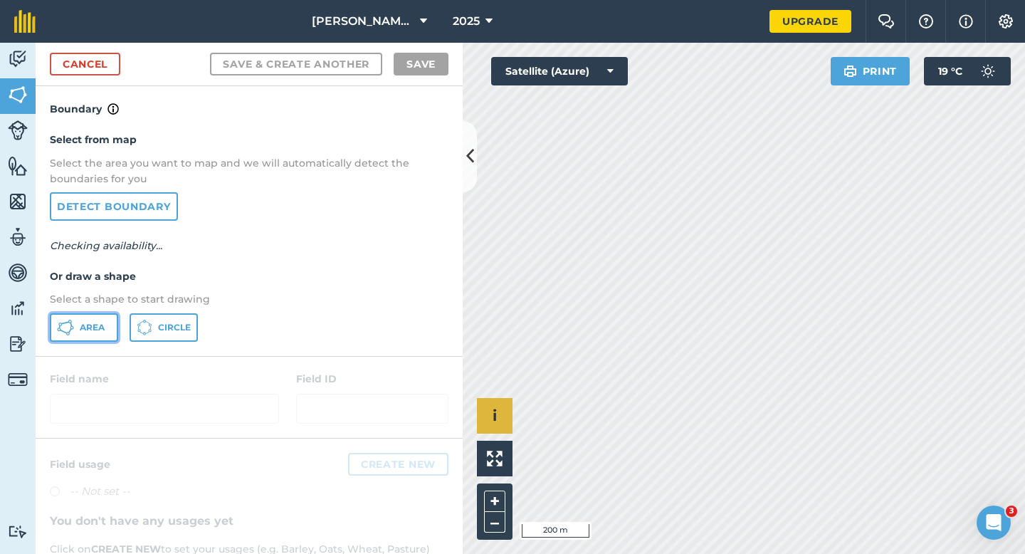
click at [90, 337] on button "Area" at bounding box center [84, 327] width 68 height 28
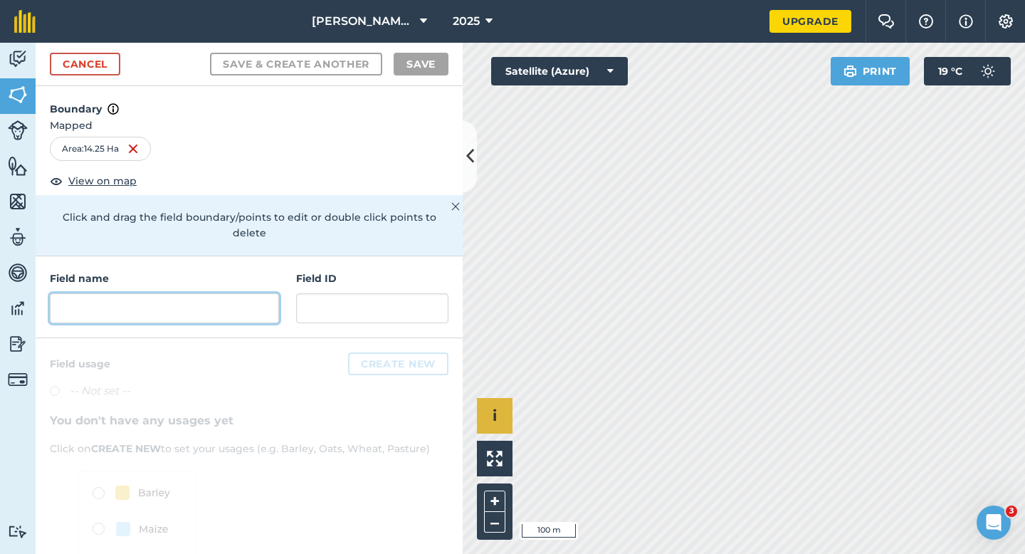
click at [238, 302] on input "text" at bounding box center [164, 308] width 229 height 30
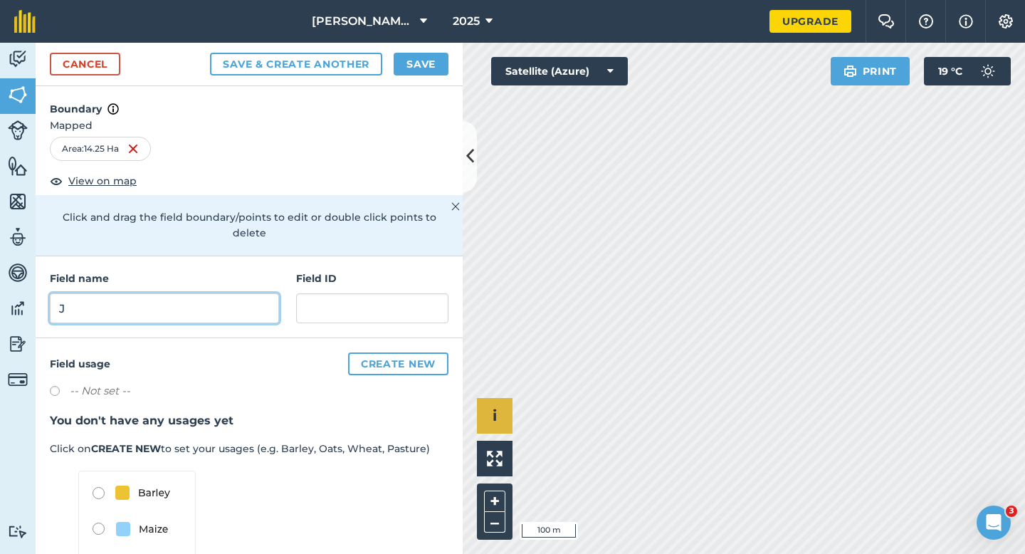
type input "J"
click at [427, 53] on button "Save" at bounding box center [421, 64] width 55 height 23
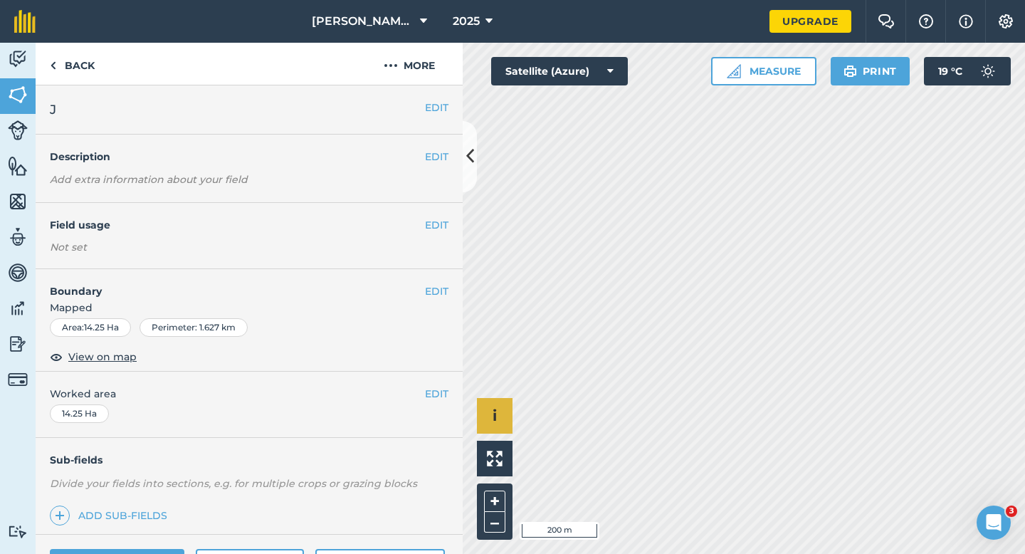
click at [442, 402] on div "EDIT Worked area 14.25 Ha" at bounding box center [249, 405] width 427 height 66
click at [442, 396] on button "EDIT" at bounding box center [436, 394] width 23 height 16
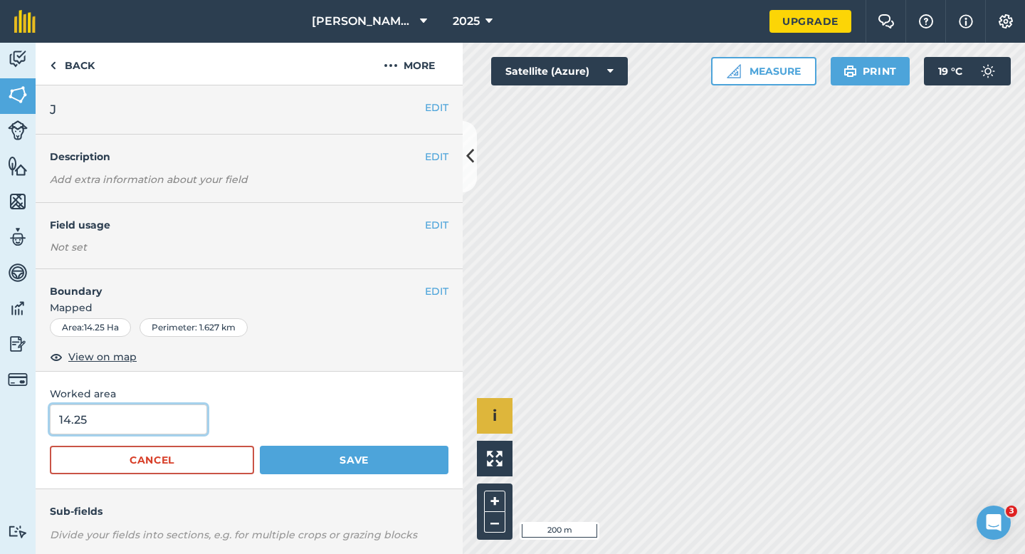
click at [168, 410] on input "14.25" at bounding box center [128, 419] width 157 height 30
click at [168, 414] on input "14.25" at bounding box center [128, 419] width 157 height 30
type input "14.3"
click at [260, 446] on button "Save" at bounding box center [354, 460] width 189 height 28
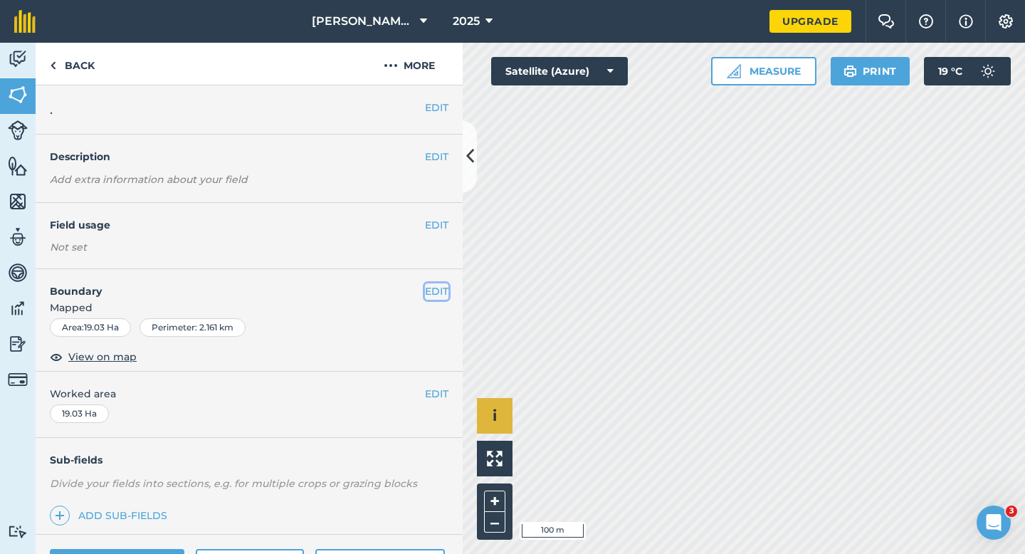
click at [433, 296] on button "EDIT" at bounding box center [436, 291] width 23 height 16
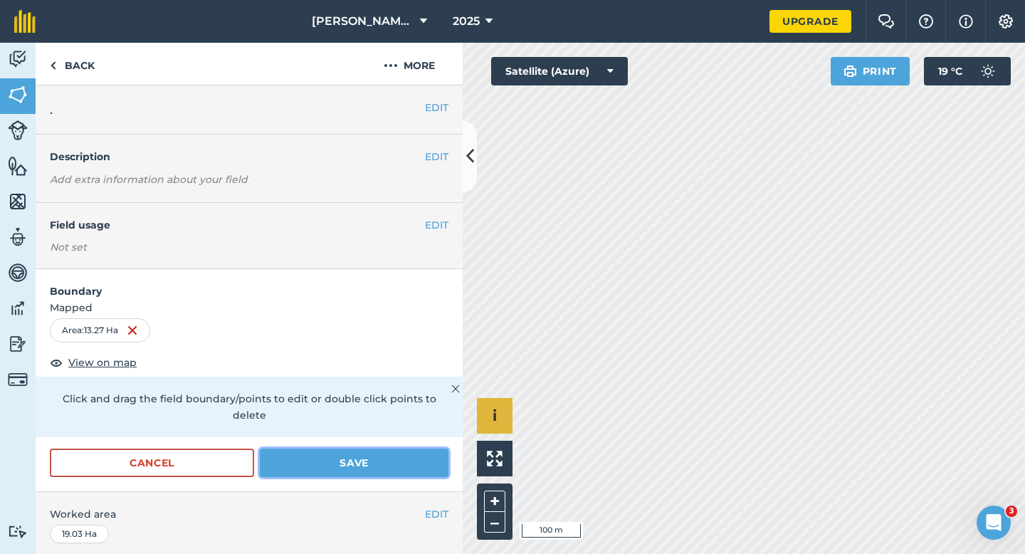
click at [339, 449] on button "Save" at bounding box center [354, 463] width 189 height 28
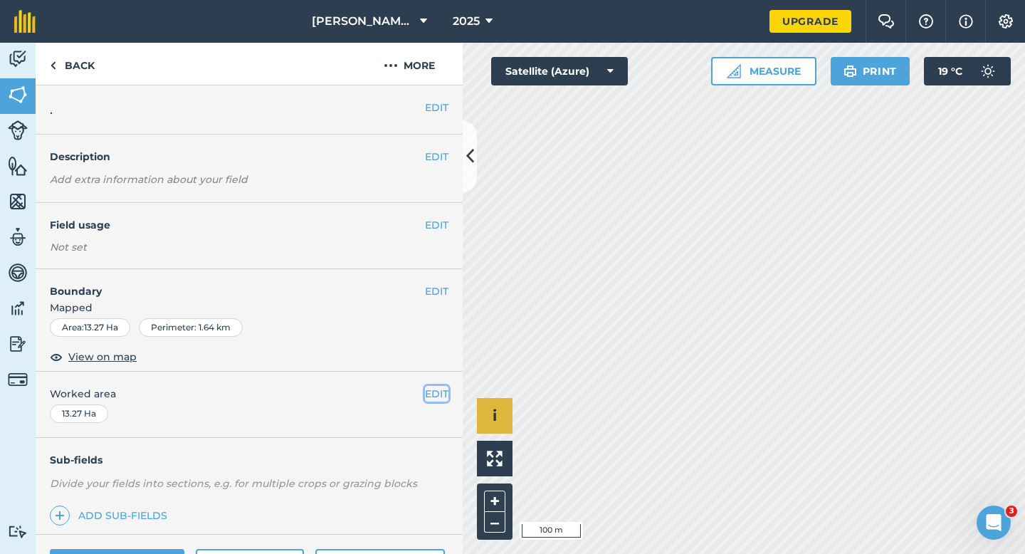
click at [435, 396] on button "EDIT" at bounding box center [436, 394] width 23 height 16
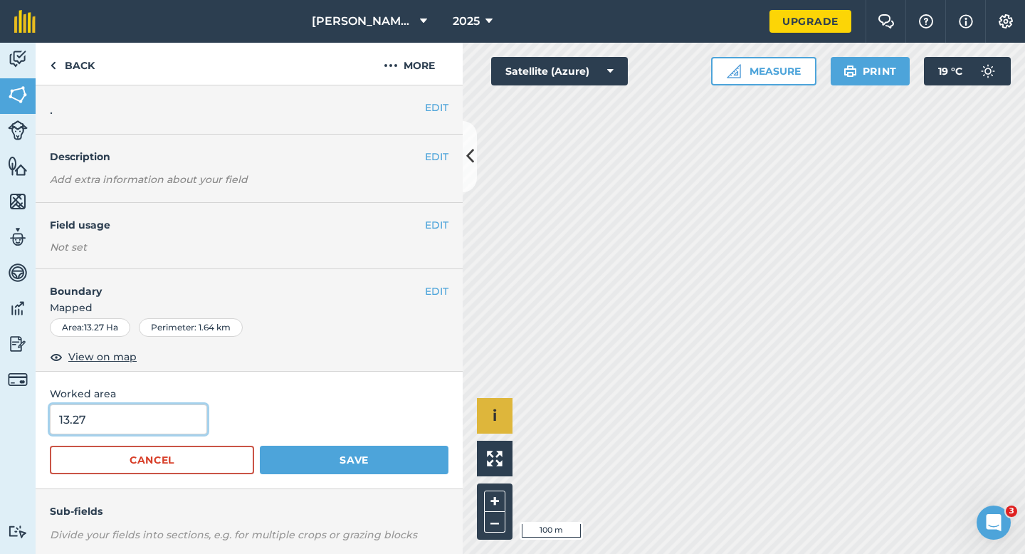
click at [139, 426] on input "13.27" at bounding box center [128, 419] width 157 height 30
type input "13.3"
click at [260, 446] on button "Save" at bounding box center [354, 460] width 189 height 28
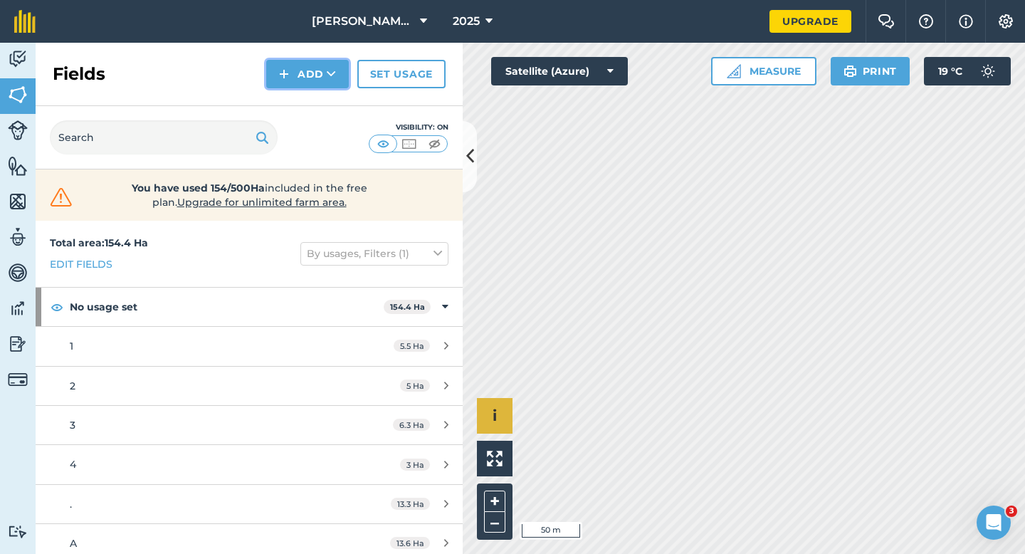
click at [330, 79] on icon at bounding box center [331, 74] width 9 height 14
click at [330, 118] on link "Draw" at bounding box center [307, 105] width 78 height 31
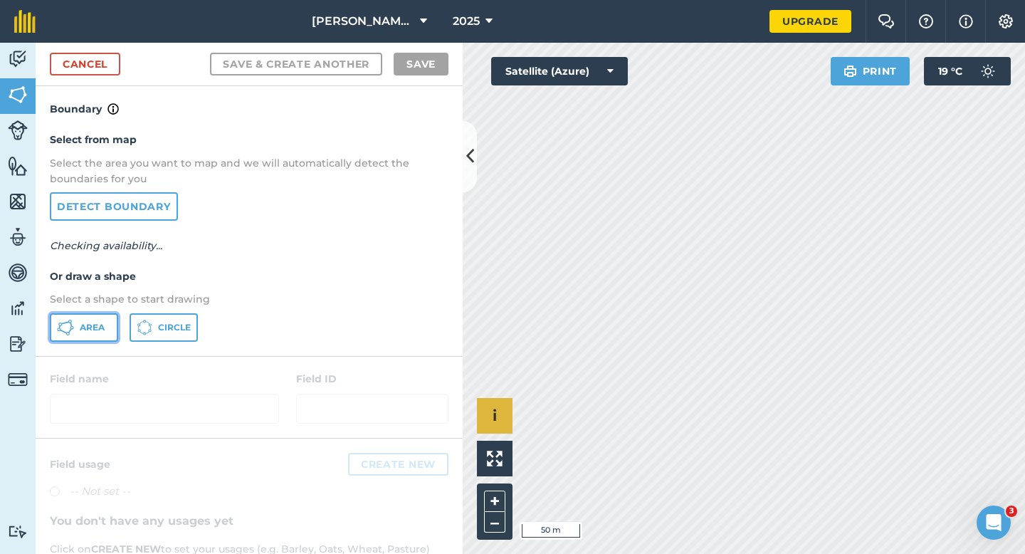
click at [105, 320] on button "Area" at bounding box center [84, 327] width 68 height 28
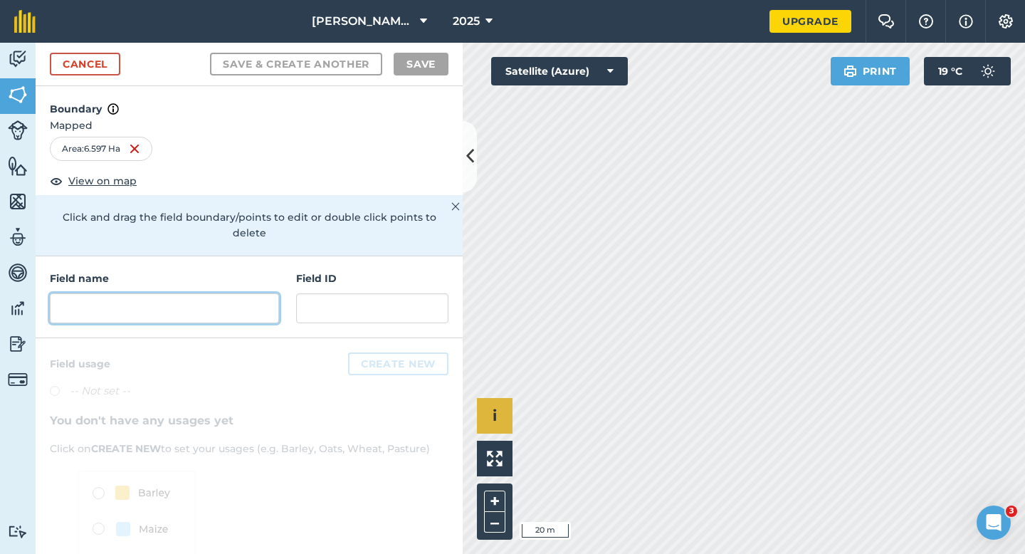
click at [225, 300] on input "text" at bounding box center [164, 308] width 229 height 30
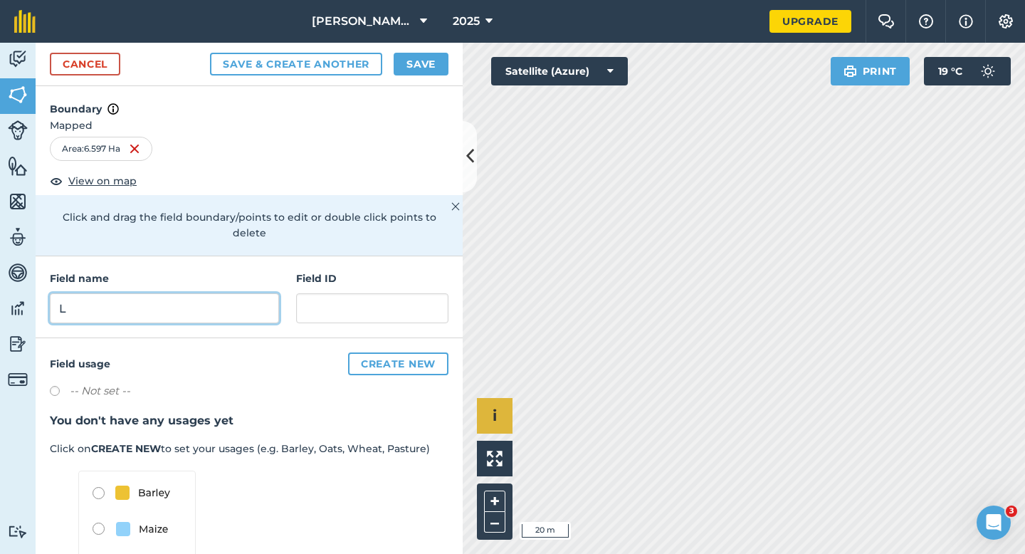
type input "L"
click at [449, 64] on div "Cancel Save & Create Another Save" at bounding box center [249, 64] width 427 height 43
click at [445, 63] on button "Save" at bounding box center [421, 64] width 55 height 23
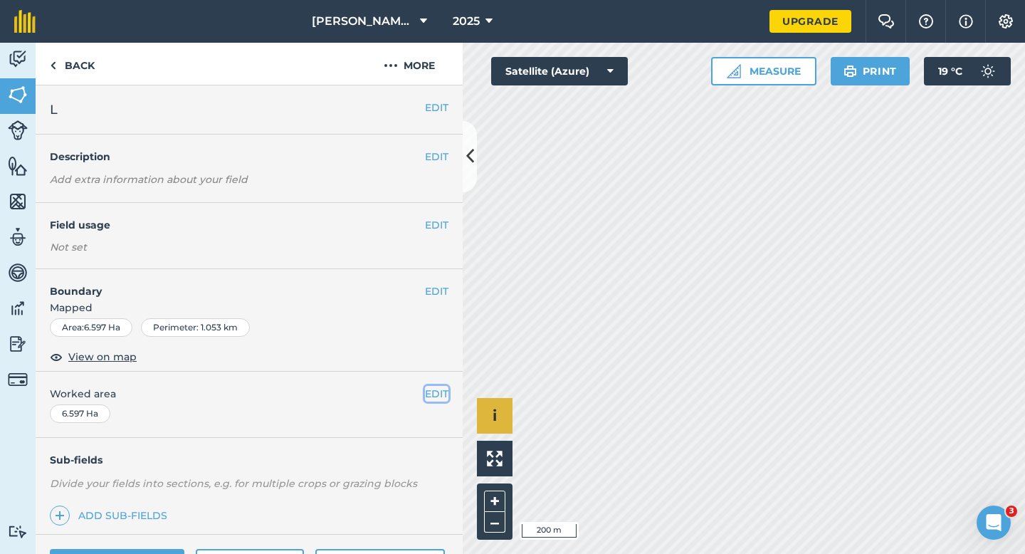
click at [446, 392] on button "EDIT" at bounding box center [436, 394] width 23 height 16
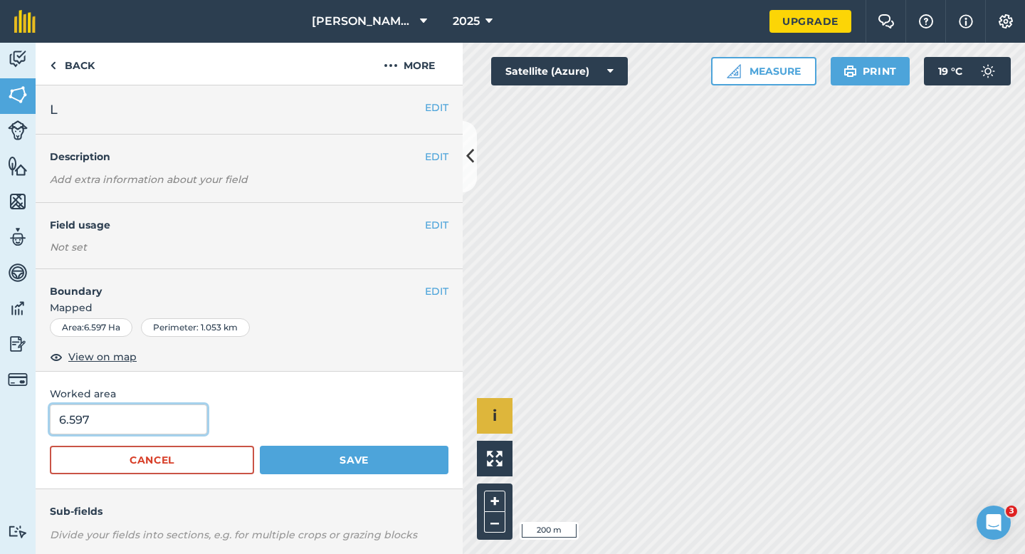
click at [198, 411] on input "6.597" at bounding box center [128, 419] width 157 height 30
click at [187, 434] on input "6.597" at bounding box center [128, 419] width 157 height 30
type input "6.6"
click at [260, 446] on button "Save" at bounding box center [354, 460] width 189 height 28
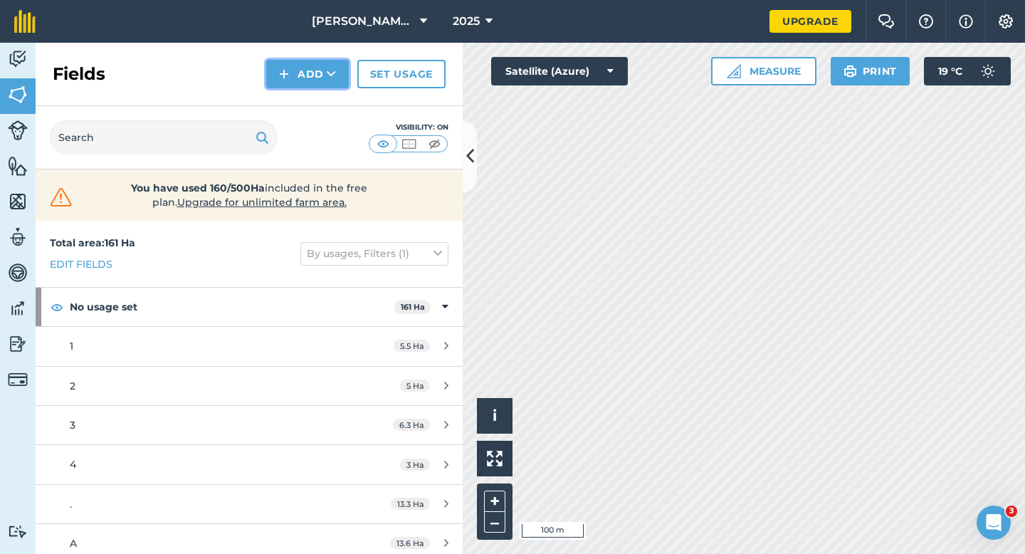
click at [288, 73] on img at bounding box center [284, 73] width 10 height 17
click at [295, 96] on link "Draw" at bounding box center [307, 105] width 78 height 31
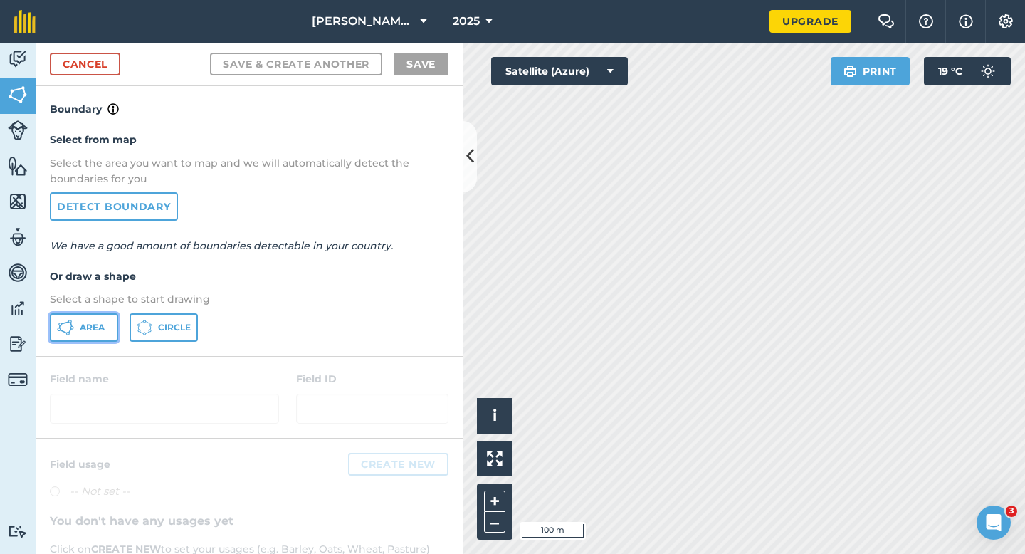
click at [85, 337] on button "Area" at bounding box center [84, 327] width 68 height 28
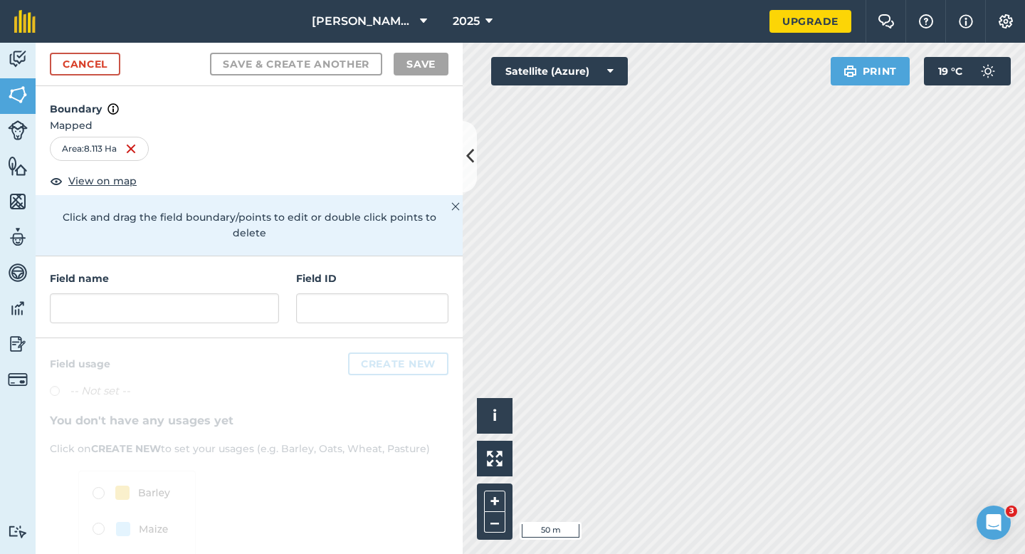
click at [255, 273] on div "Field name" at bounding box center [164, 297] width 229 height 53
click at [254, 276] on div "Field name" at bounding box center [164, 297] width 229 height 53
click at [255, 293] on input "text" at bounding box center [164, 308] width 229 height 30
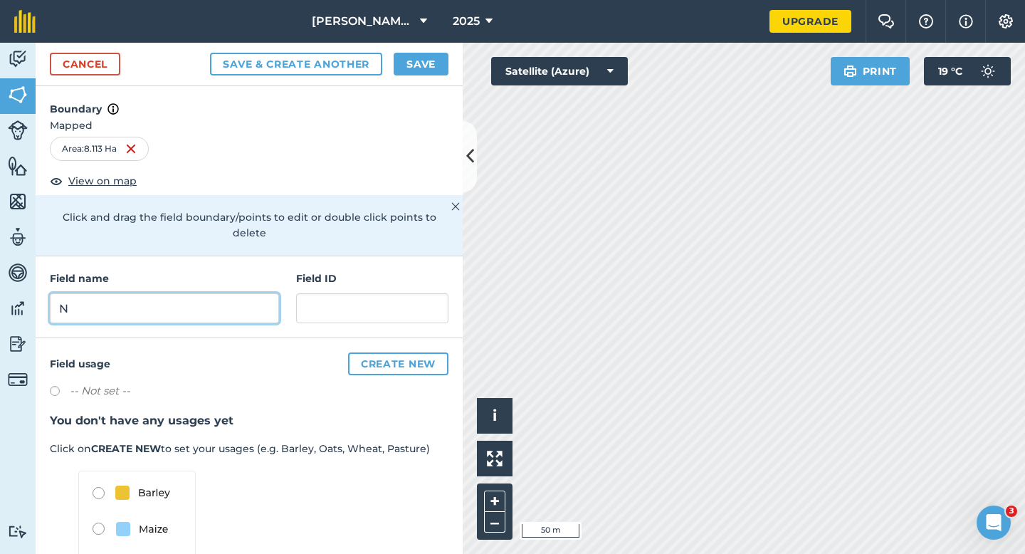
type input "N"
click at [433, 31] on div "2025" at bounding box center [473, 21] width 80 height 43
click at [431, 57] on button "Save" at bounding box center [421, 64] width 55 height 23
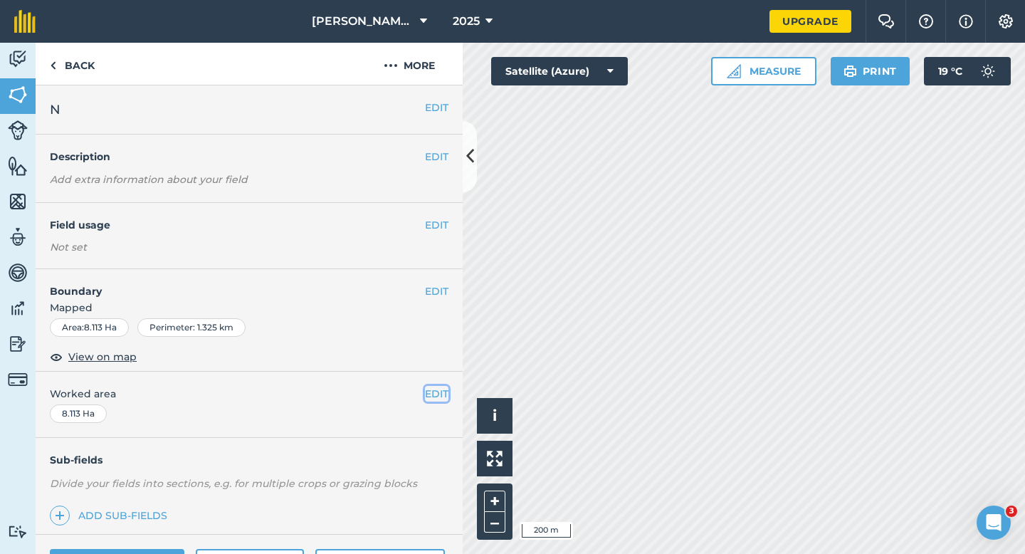
click at [436, 387] on button "EDIT" at bounding box center [436, 394] width 23 height 16
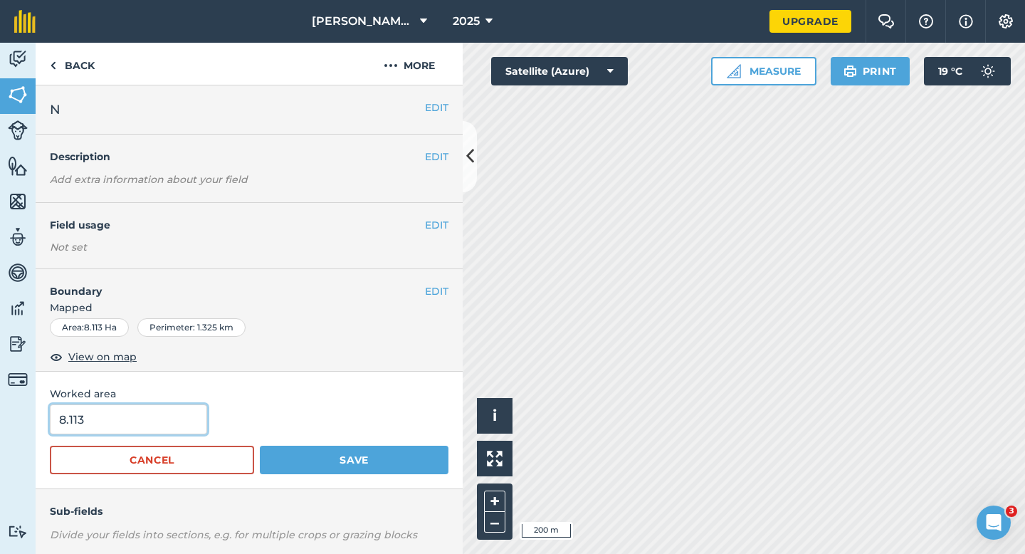
click at [129, 409] on input "8.113" at bounding box center [128, 419] width 157 height 30
click at [127, 419] on input "8.113" at bounding box center [128, 419] width 157 height 30
type input "8"
click at [260, 446] on button "Save" at bounding box center [354, 460] width 189 height 28
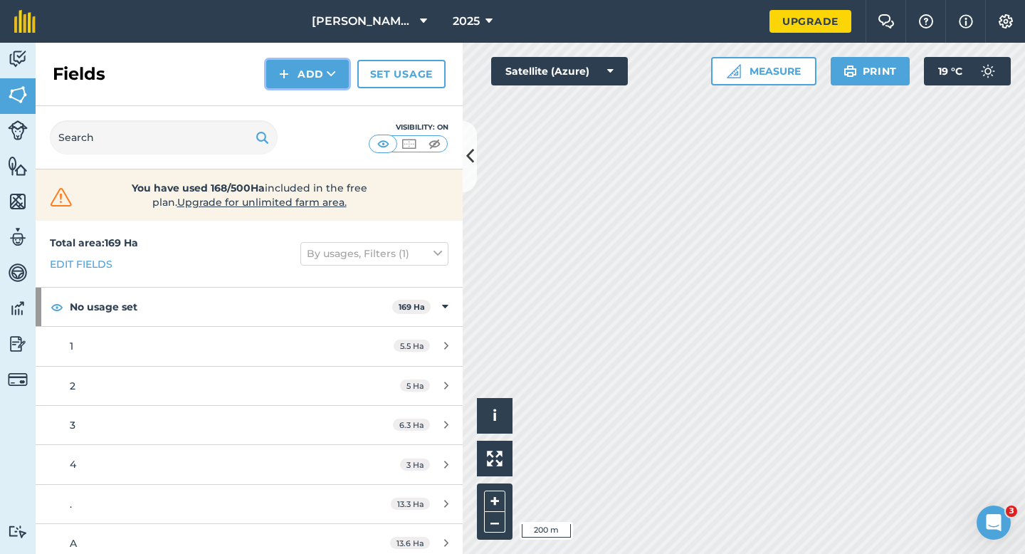
click at [297, 70] on button "Add" at bounding box center [307, 74] width 83 height 28
click at [326, 112] on link "Draw" at bounding box center [307, 105] width 78 height 31
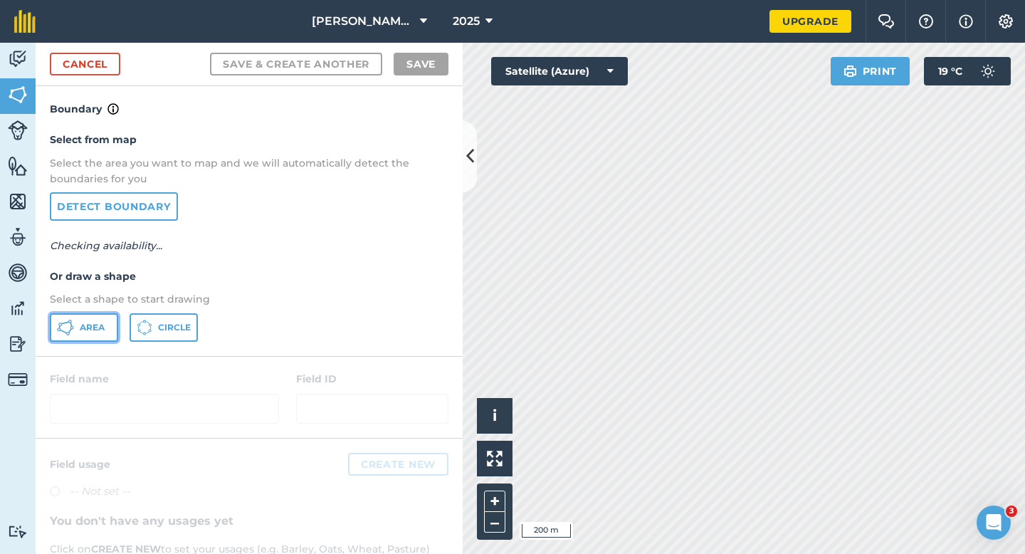
click at [114, 323] on button "Area" at bounding box center [84, 327] width 68 height 28
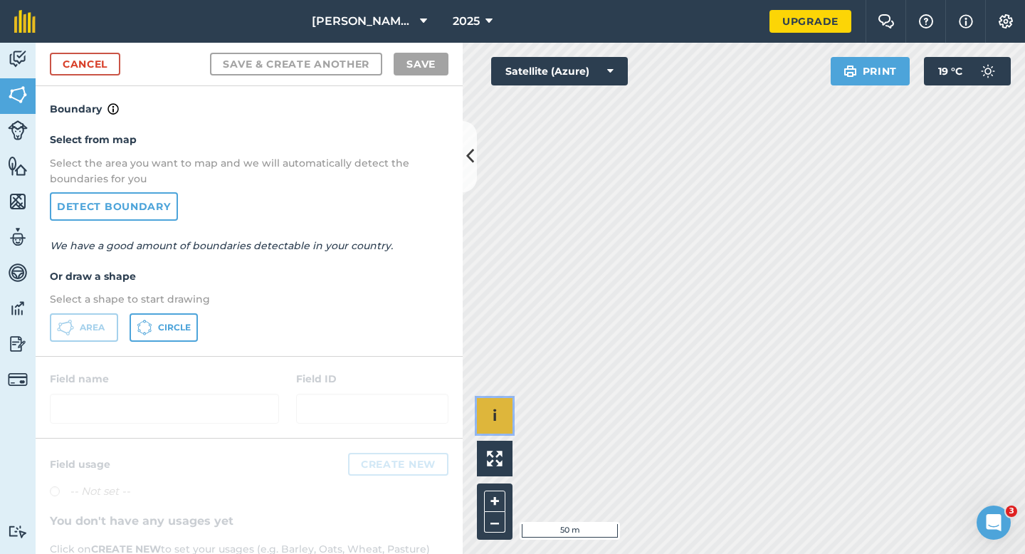
click at [594, 276] on div "Click to start drawing i © 2025 TomTom, Microsoft 50 m + –" at bounding box center [744, 298] width 562 height 511
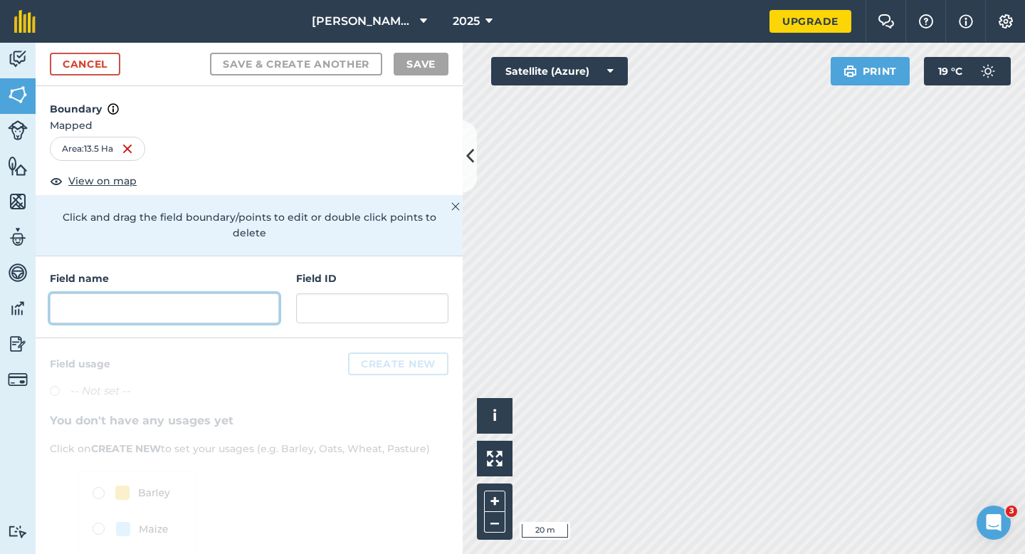
click at [231, 293] on input "text" at bounding box center [164, 308] width 229 height 30
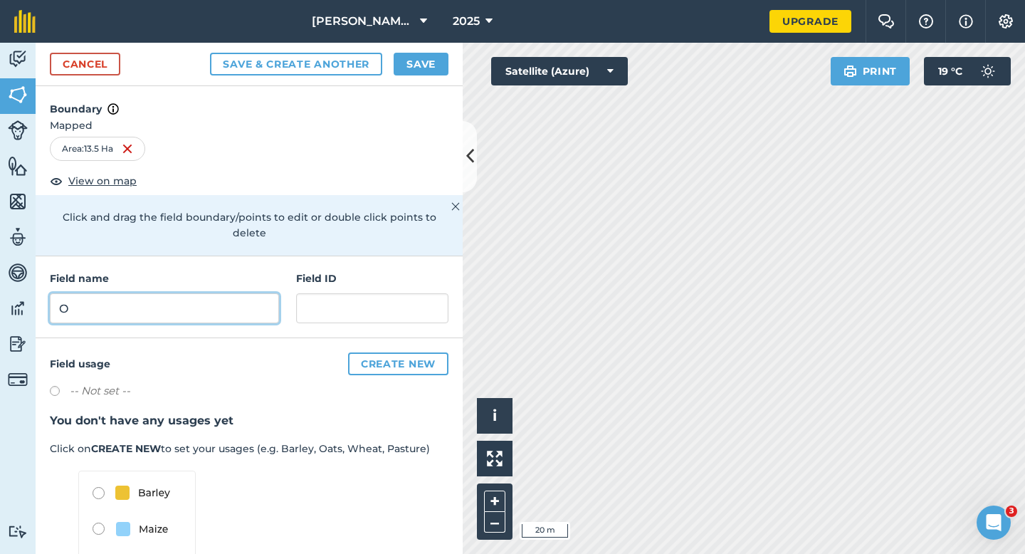
type input "O"
click at [414, 68] on button "Save" at bounding box center [421, 64] width 55 height 23
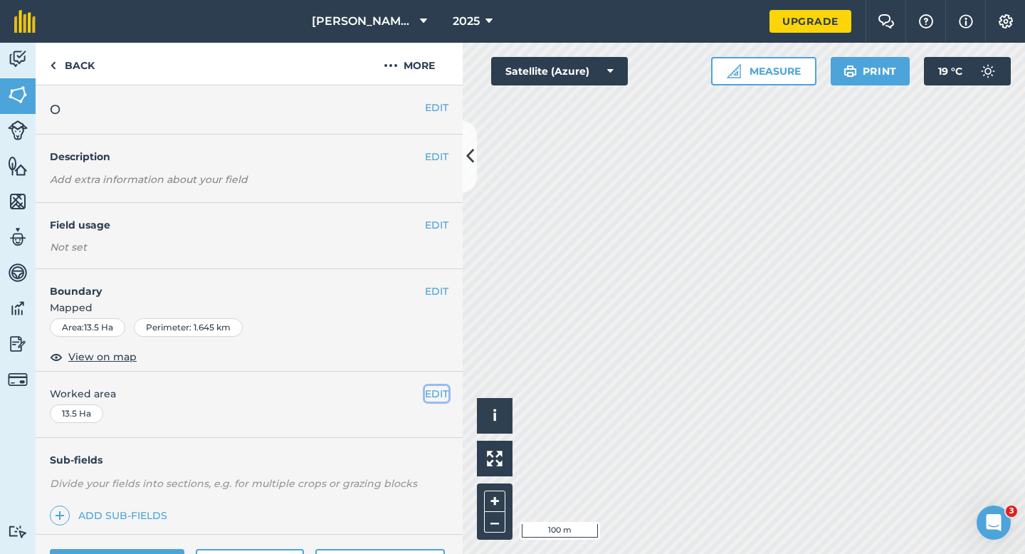
click at [446, 399] on button "EDIT" at bounding box center [436, 394] width 23 height 16
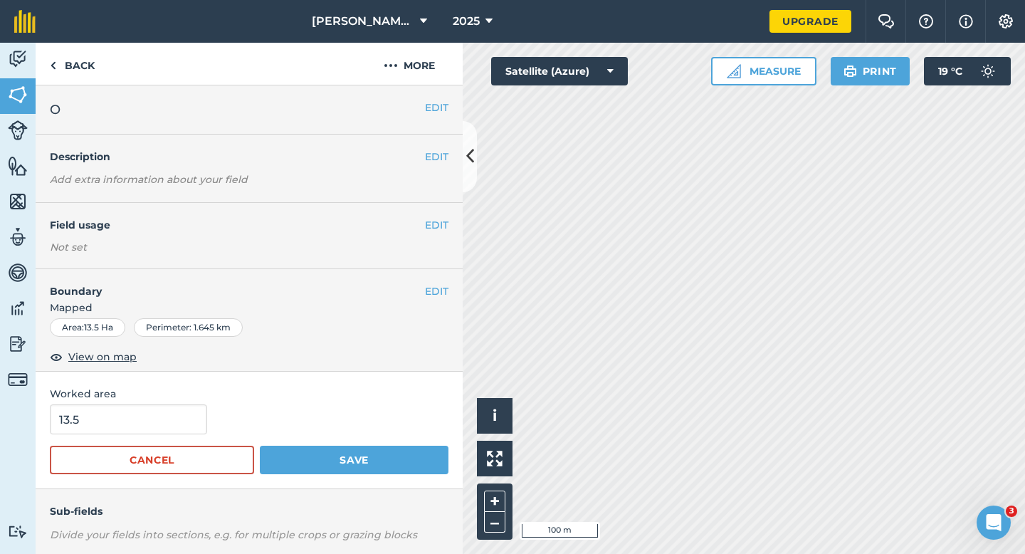
click at [115, 441] on form "13.5 Cancel Save" at bounding box center [249, 439] width 399 height 70
click at [117, 423] on input "13.5" at bounding box center [128, 419] width 157 height 30
type input "13.3"
click at [260, 446] on button "Save" at bounding box center [354, 460] width 189 height 28
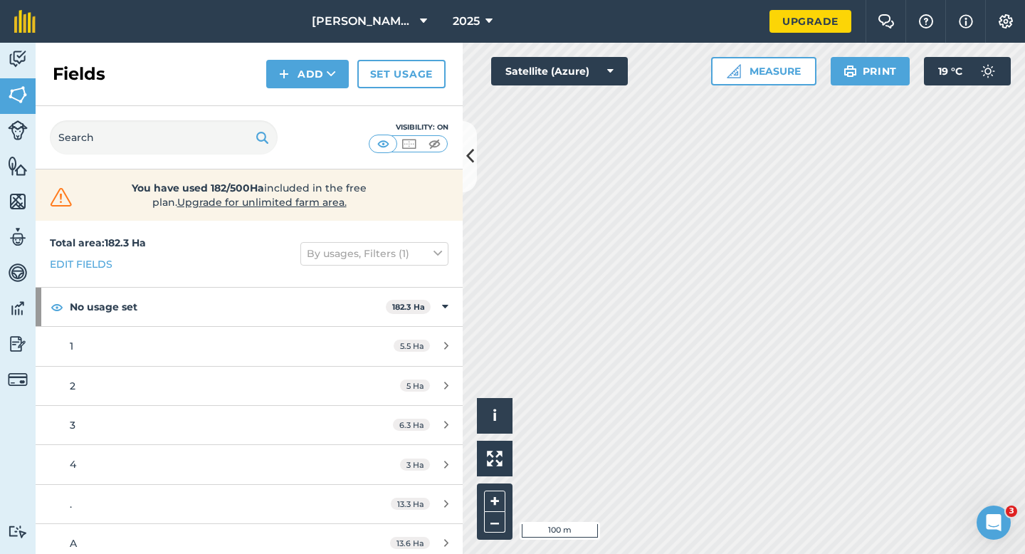
click at [296, 56] on div "Fields Add Set usage" at bounding box center [249, 74] width 427 height 63
click at [298, 78] on button "Add" at bounding box center [307, 74] width 83 height 28
click at [298, 108] on link "Draw" at bounding box center [307, 105] width 78 height 31
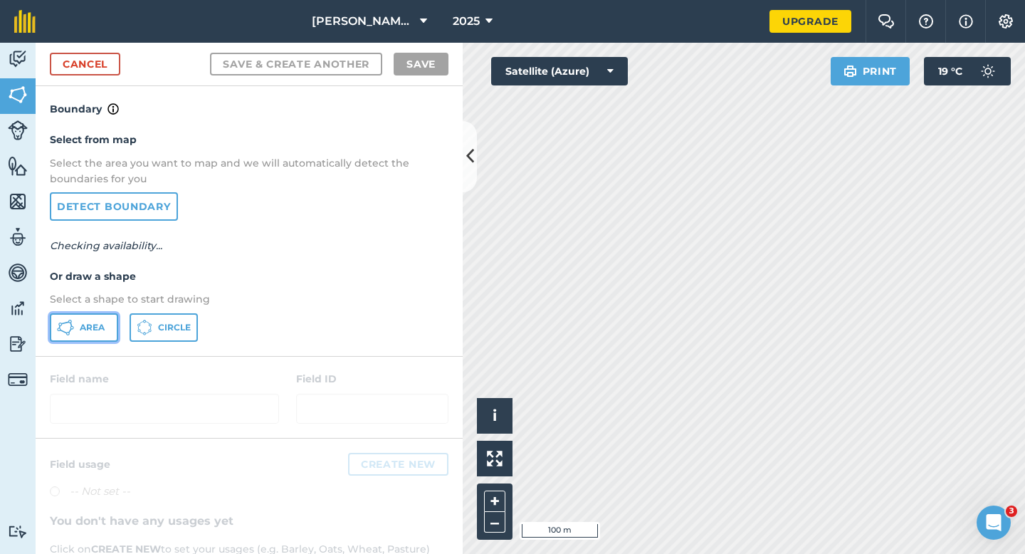
click at [89, 329] on span "Area" at bounding box center [92, 327] width 25 height 11
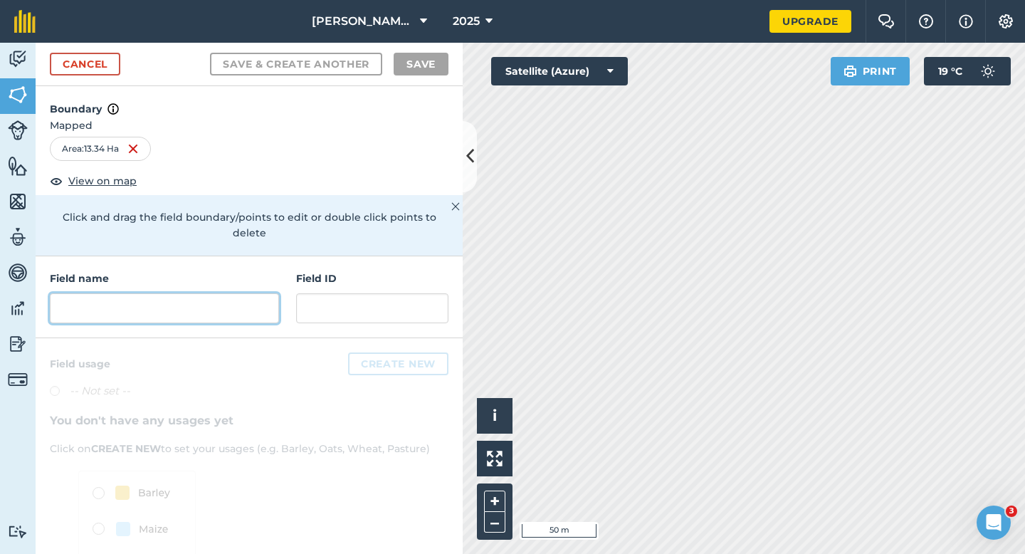
click at [263, 293] on input "text" at bounding box center [164, 308] width 229 height 30
click at [195, 271] on h4 "Field name" at bounding box center [164, 279] width 229 height 16
click at [195, 293] on input "text" at bounding box center [164, 308] width 229 height 30
click at [164, 293] on input "text" at bounding box center [164, 308] width 229 height 30
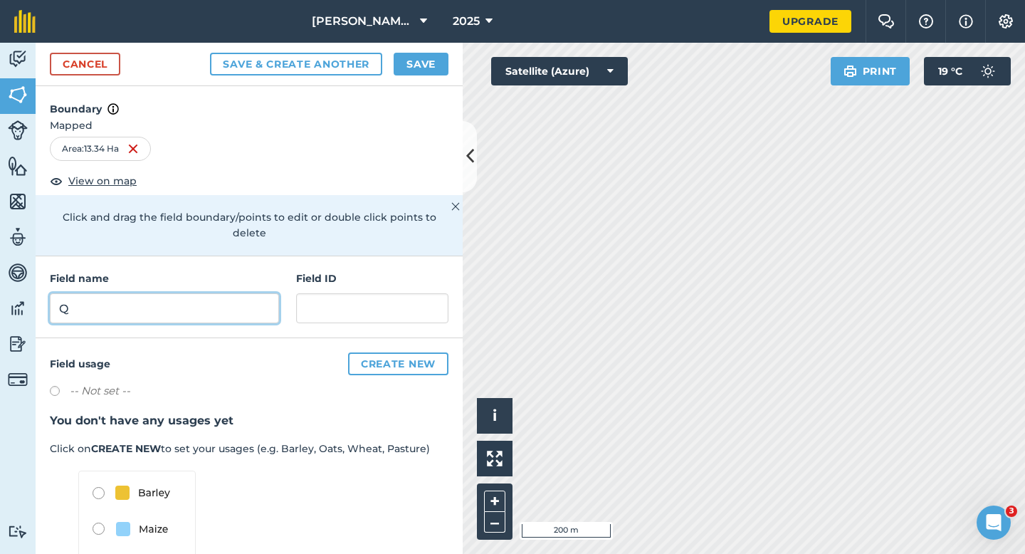
type input "Q"
click at [402, 64] on button "Save" at bounding box center [421, 64] width 55 height 23
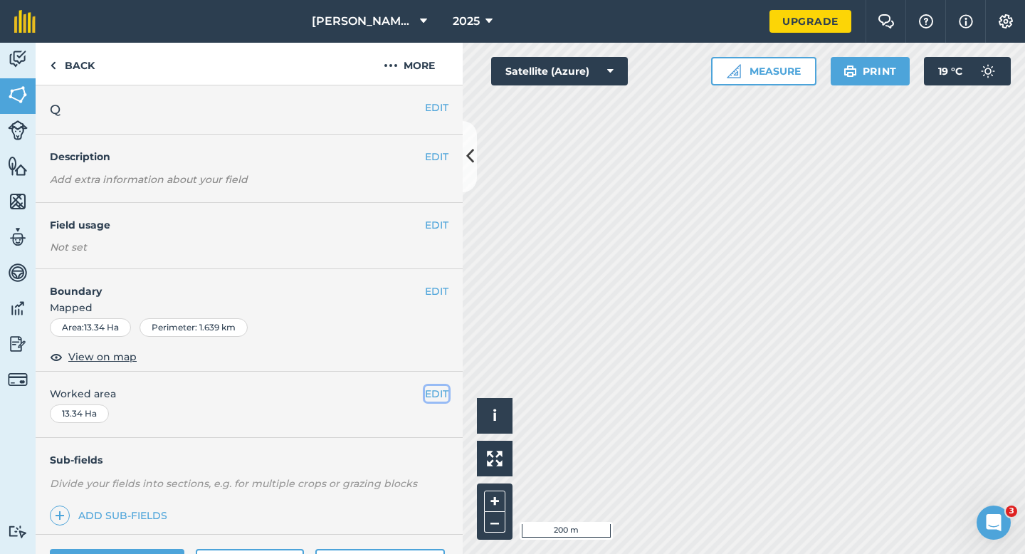
click at [439, 397] on button "EDIT" at bounding box center [436, 394] width 23 height 16
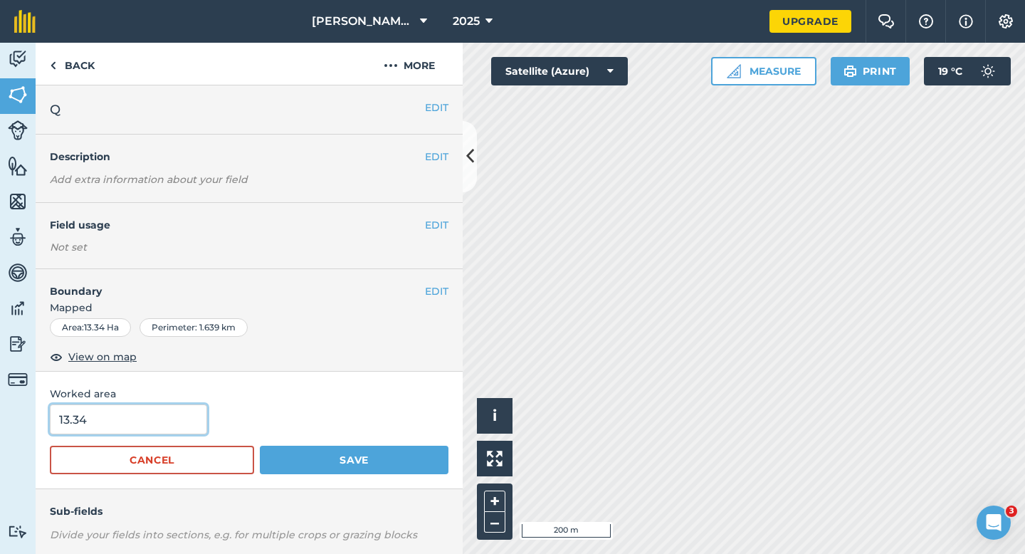
click at [92, 414] on input "13.34" at bounding box center [128, 419] width 157 height 30
type input "13.3"
click at [260, 446] on button "Save" at bounding box center [354, 460] width 189 height 28
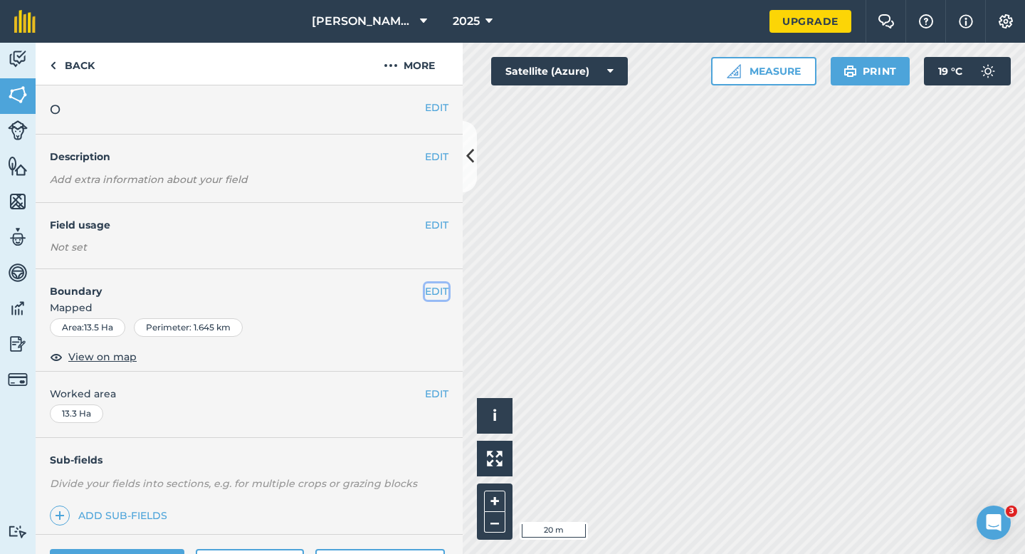
click at [441, 291] on button "EDIT" at bounding box center [436, 291] width 23 height 16
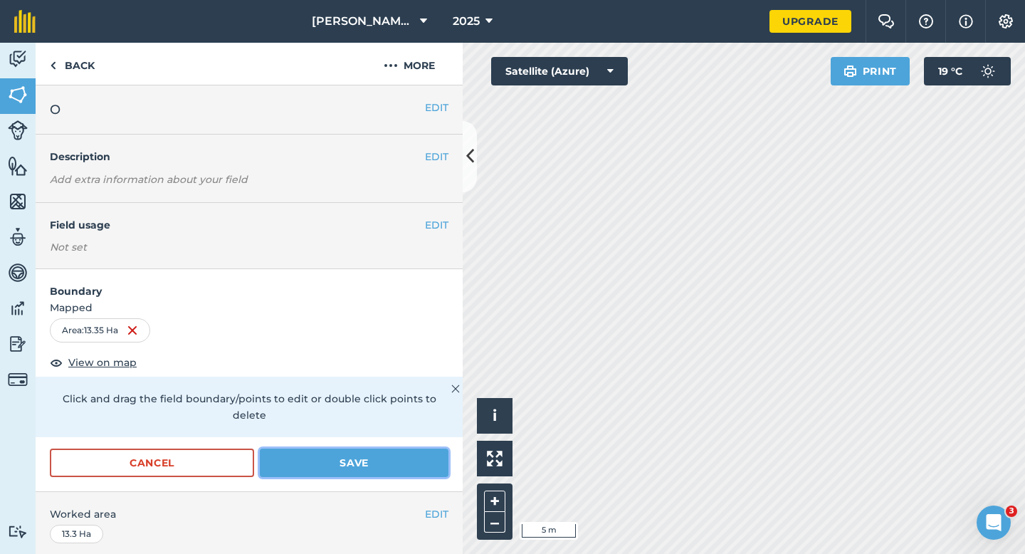
click at [430, 449] on button "Save" at bounding box center [354, 463] width 189 height 28
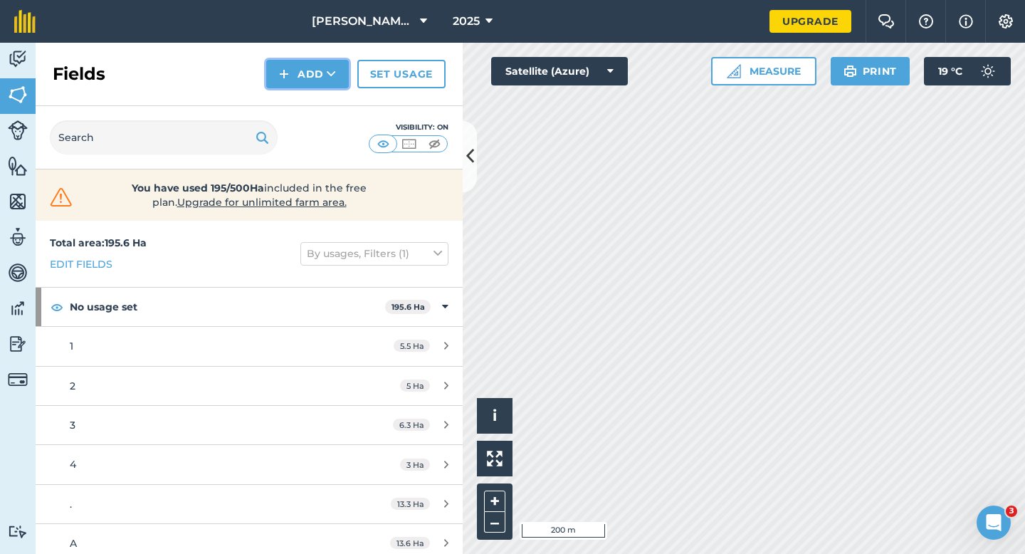
click at [305, 82] on button "Add" at bounding box center [307, 74] width 83 height 28
click at [305, 105] on link "Draw" at bounding box center [307, 105] width 78 height 31
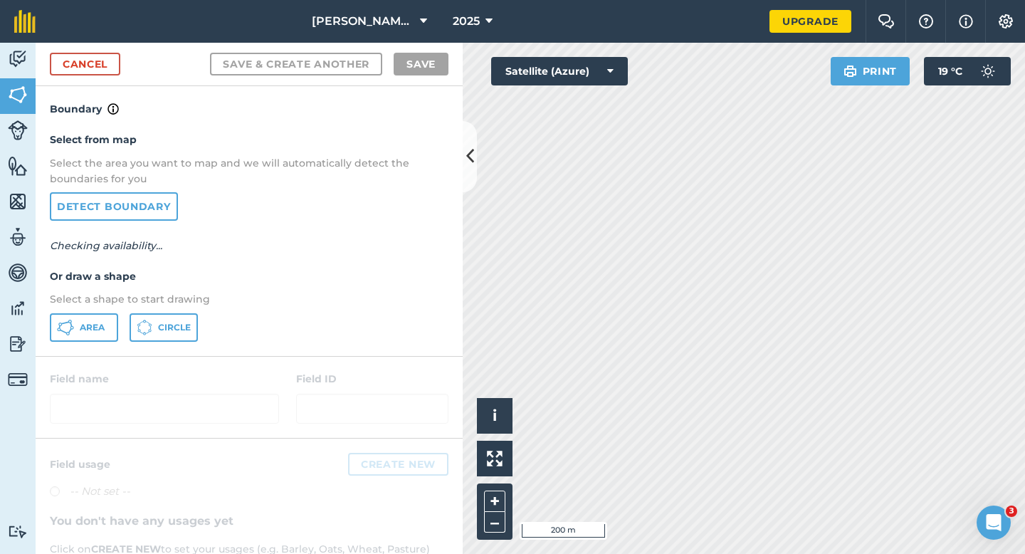
click at [71, 312] on div "Select from map Select the area you want to map and we will automatically detec…" at bounding box center [249, 236] width 427 height 238
click at [85, 325] on span "Area" at bounding box center [92, 327] width 25 height 11
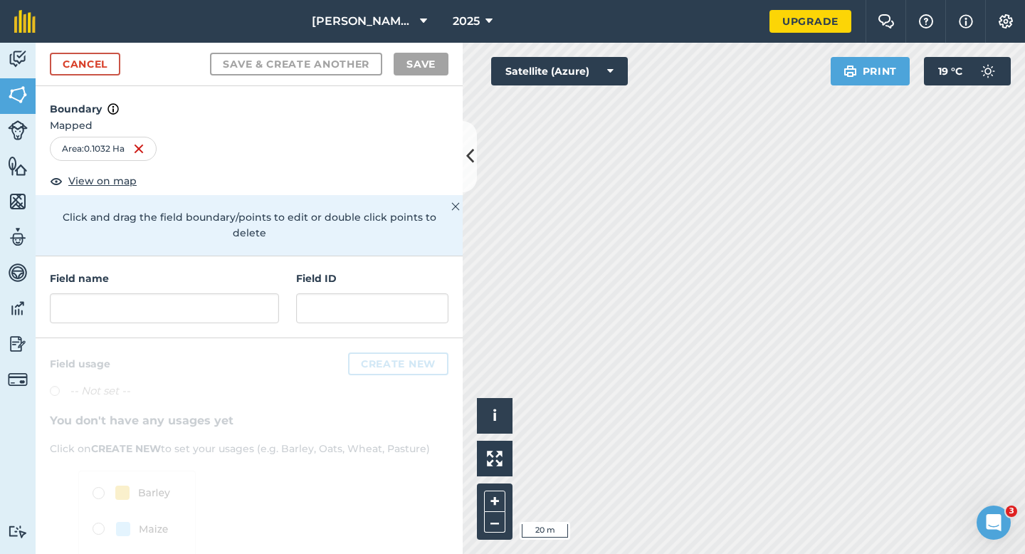
click at [938, 0] on html "[PERSON_NAME] & Sons 2025 Upgrade Farm Chat Help Info Settings Map printing is …" at bounding box center [512, 277] width 1025 height 554
click at [193, 256] on div "Field name Field ID" at bounding box center [249, 297] width 427 height 82
click at [193, 293] on input "text" at bounding box center [164, 308] width 229 height 30
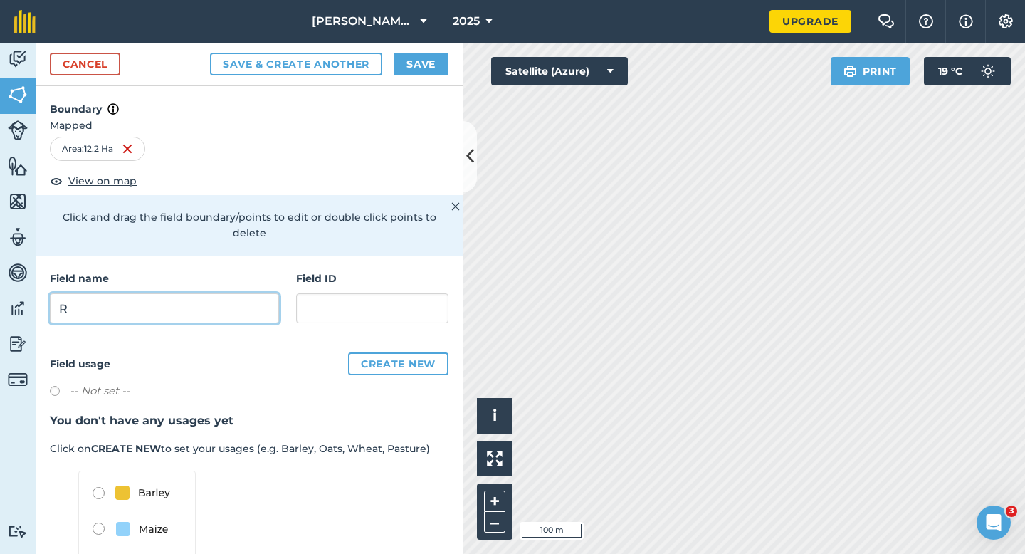
type input "R"
click at [405, 68] on button "Save" at bounding box center [421, 64] width 55 height 23
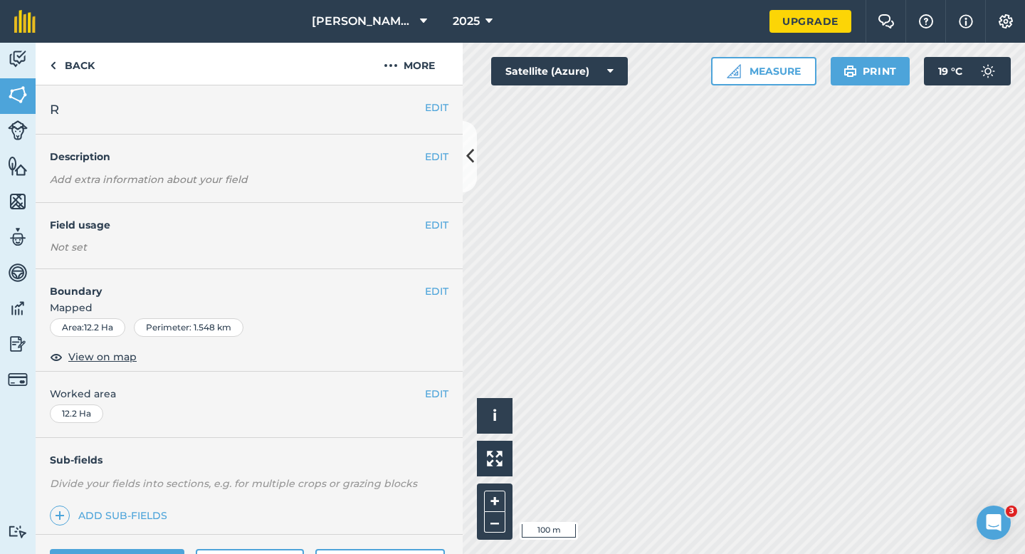
click at [456, 379] on div "EDIT Worked area 12.2 Ha" at bounding box center [249, 405] width 427 height 66
click at [442, 384] on div "EDIT Worked area 12.2 Ha" at bounding box center [249, 405] width 427 height 66
click at [431, 392] on button "EDIT" at bounding box center [436, 394] width 23 height 16
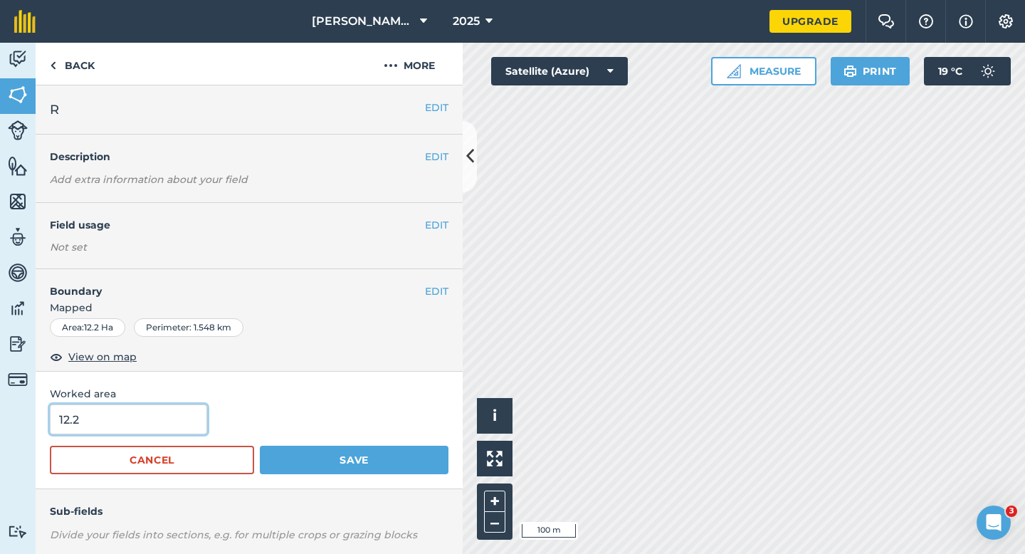
click at [148, 408] on input "12.2" at bounding box center [128, 419] width 157 height 30
click at [260, 446] on button "Save" at bounding box center [354, 460] width 189 height 28
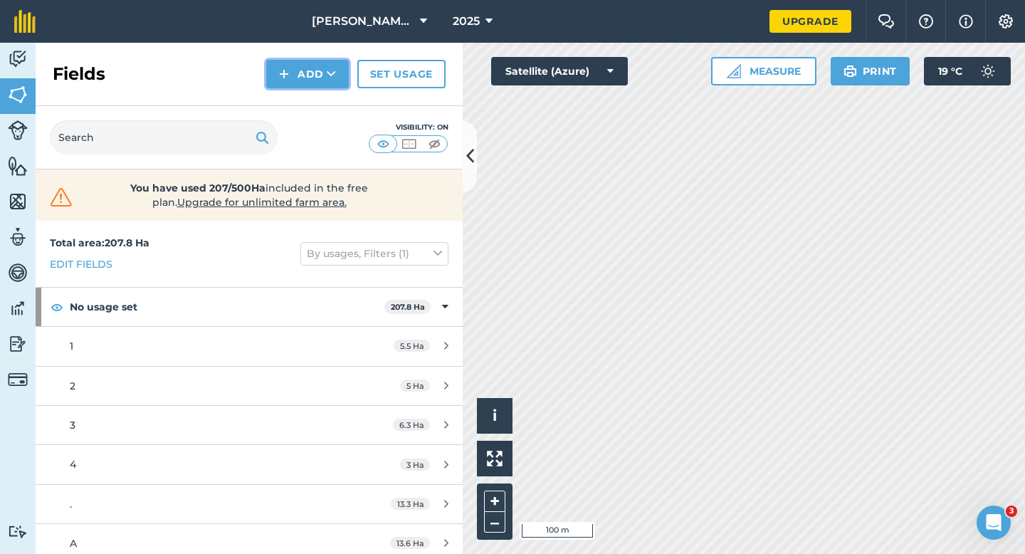
click at [303, 70] on button "Add" at bounding box center [307, 74] width 83 height 28
click at [303, 100] on link "Draw" at bounding box center [307, 105] width 78 height 31
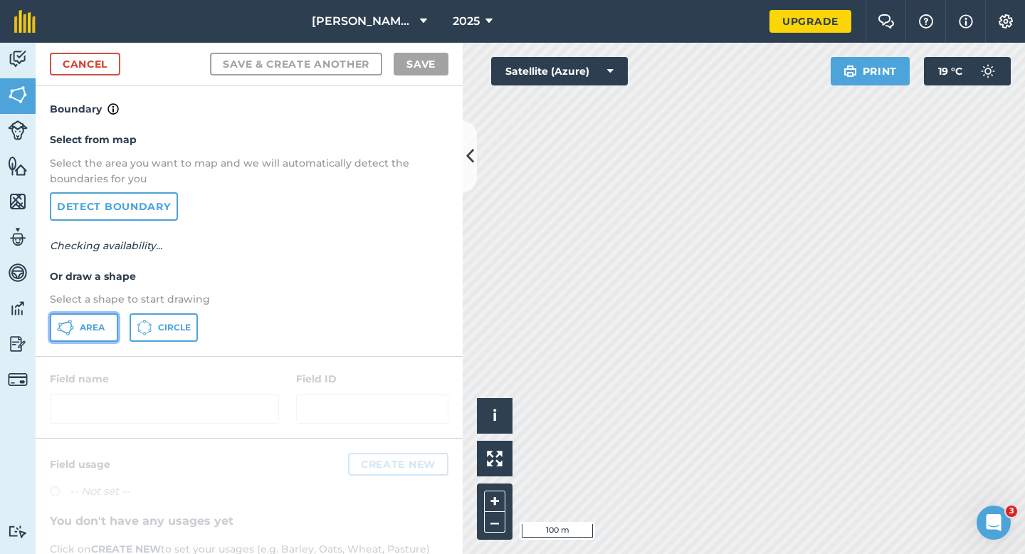
click at [106, 313] on button "Area" at bounding box center [84, 327] width 68 height 28
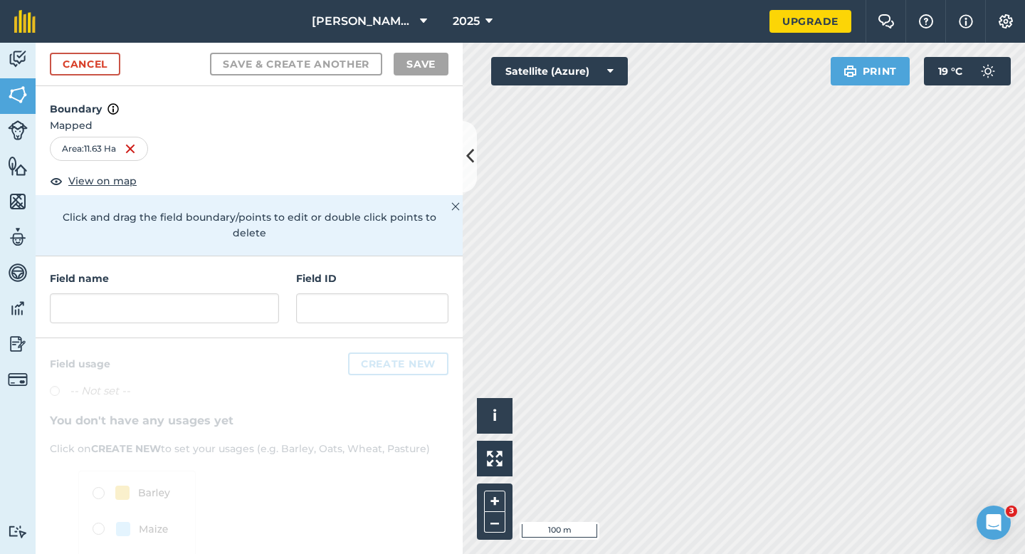
click at [292, 295] on div "Field name Field ID" at bounding box center [249, 297] width 427 height 82
click at [273, 295] on input "text" at bounding box center [164, 308] width 229 height 30
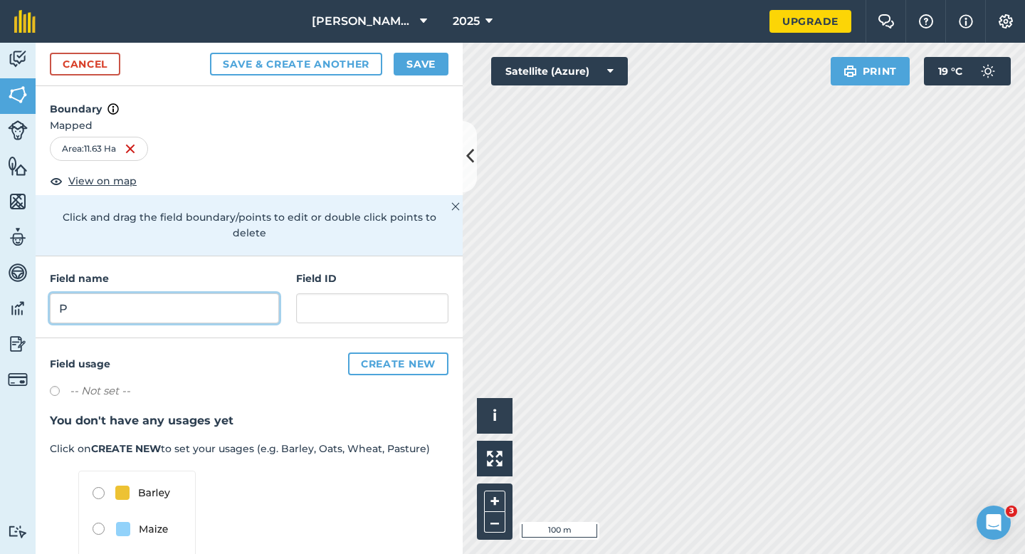
type input "P"
click at [408, 62] on button "Save" at bounding box center [421, 64] width 55 height 23
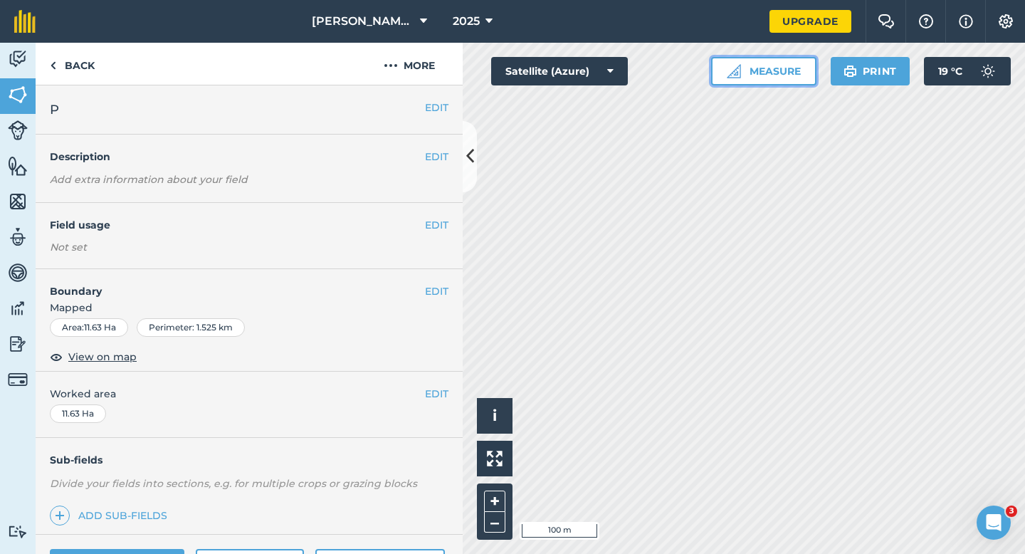
click at [767, 70] on button "Measure" at bounding box center [763, 71] width 105 height 28
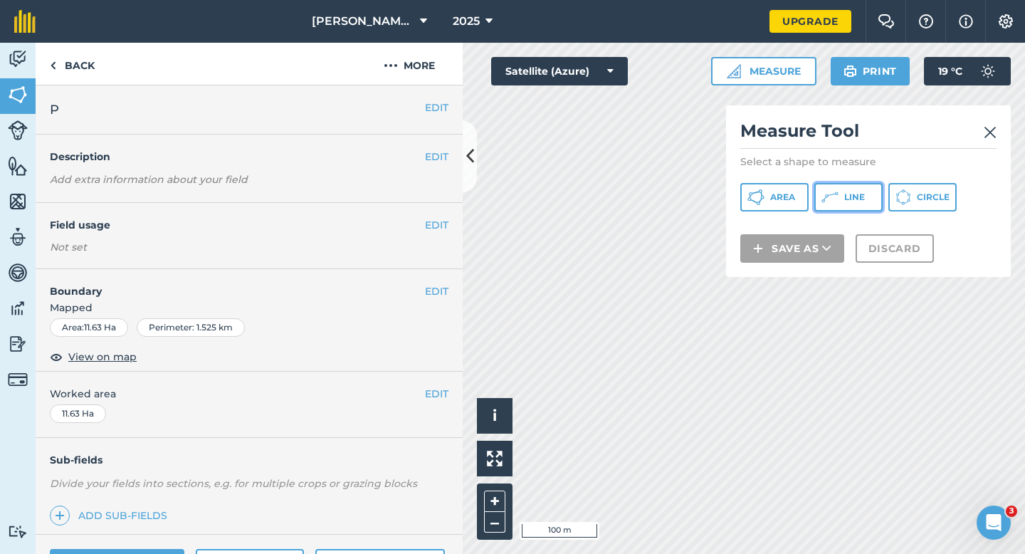
click at [841, 192] on button "Line" at bounding box center [848, 197] width 68 height 28
click at [987, 145] on h2 "Measure Tool" at bounding box center [868, 134] width 256 height 29
click at [990, 137] on img at bounding box center [990, 132] width 13 height 17
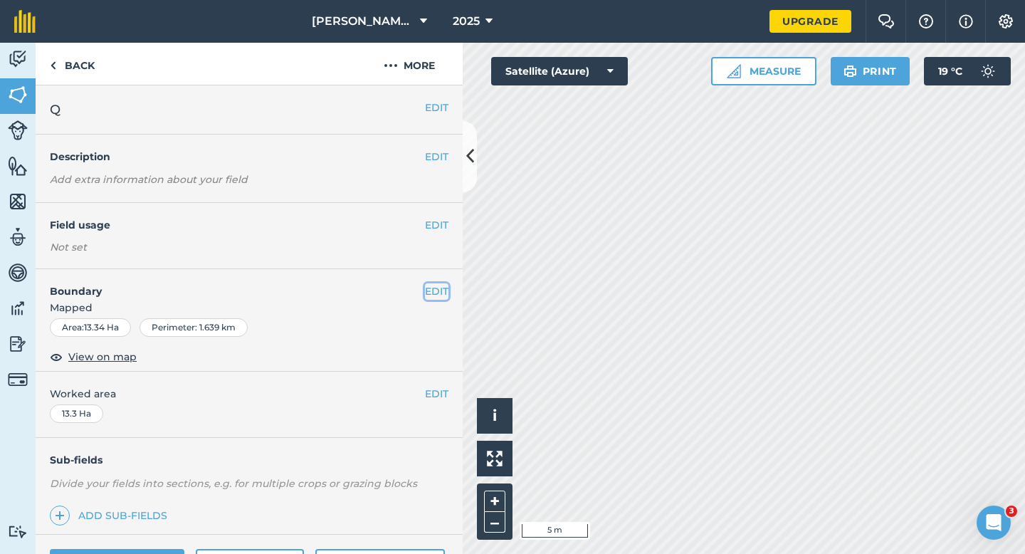
click at [439, 292] on button "EDIT" at bounding box center [436, 291] width 23 height 16
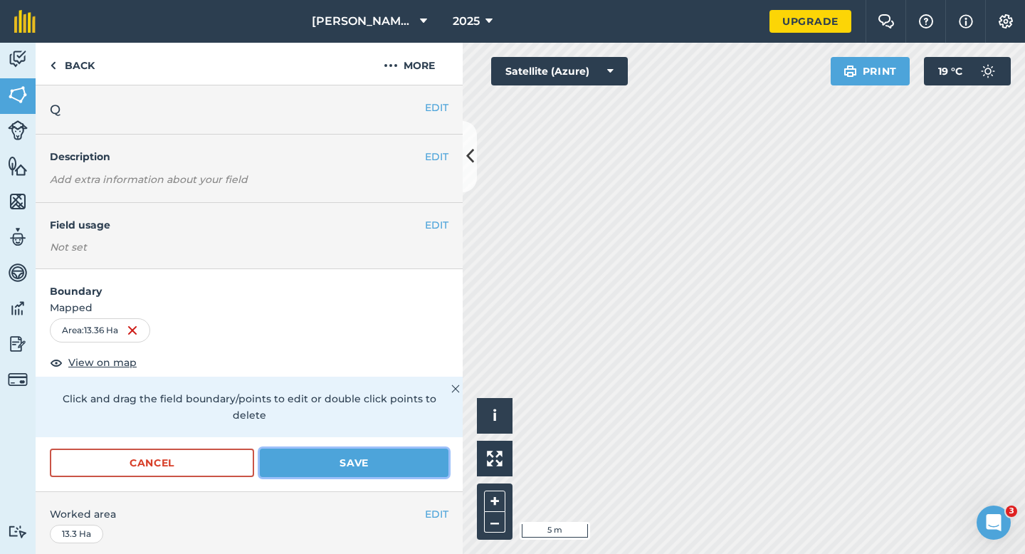
click at [429, 450] on button "Save" at bounding box center [354, 463] width 189 height 28
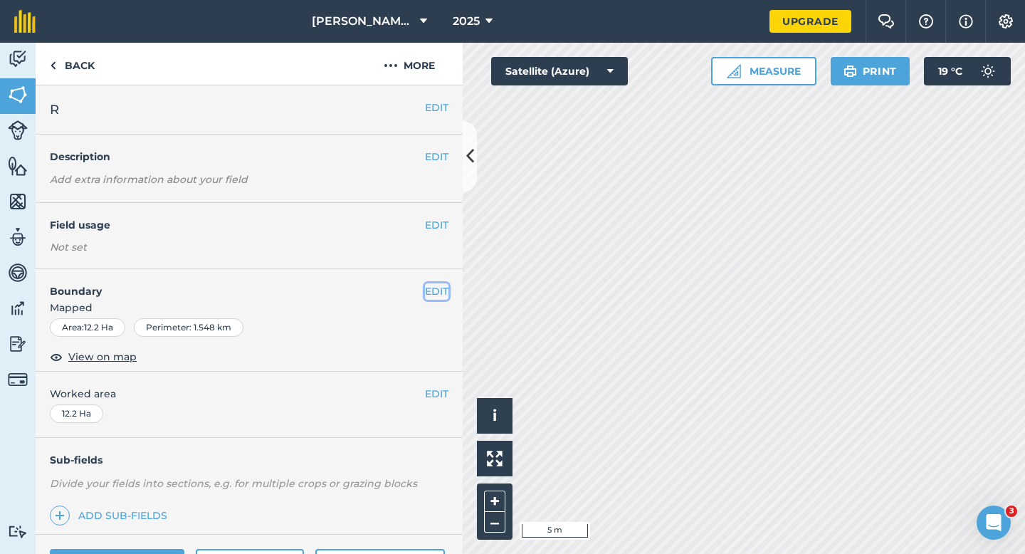
click at [429, 286] on button "EDIT" at bounding box center [436, 291] width 23 height 16
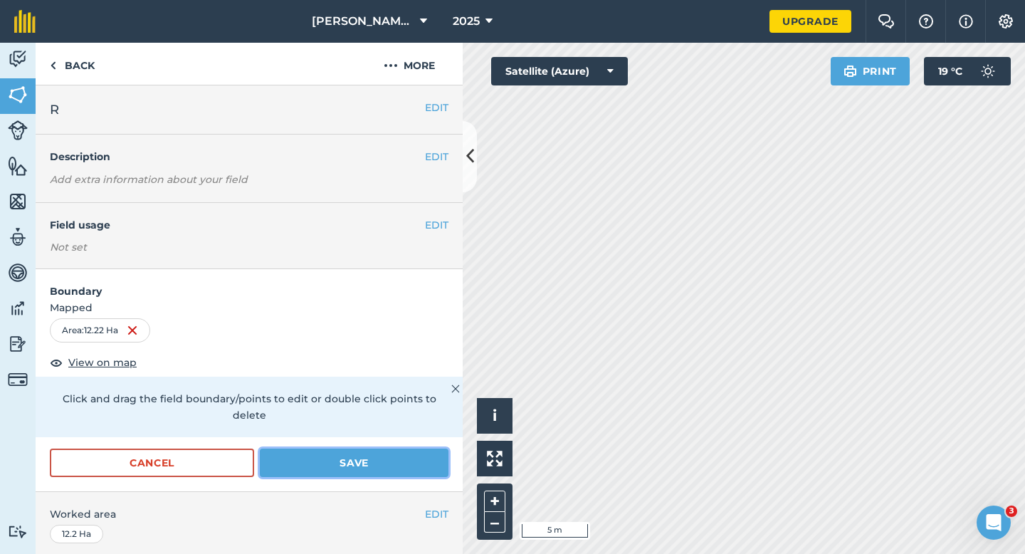
click at [433, 449] on button "Save" at bounding box center [354, 463] width 189 height 28
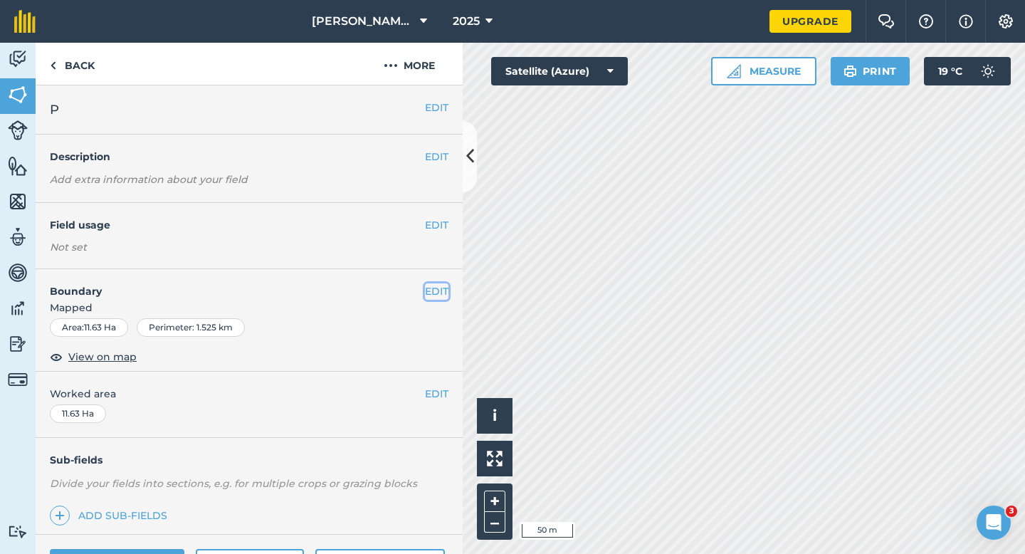
click at [436, 295] on button "EDIT" at bounding box center [436, 291] width 23 height 16
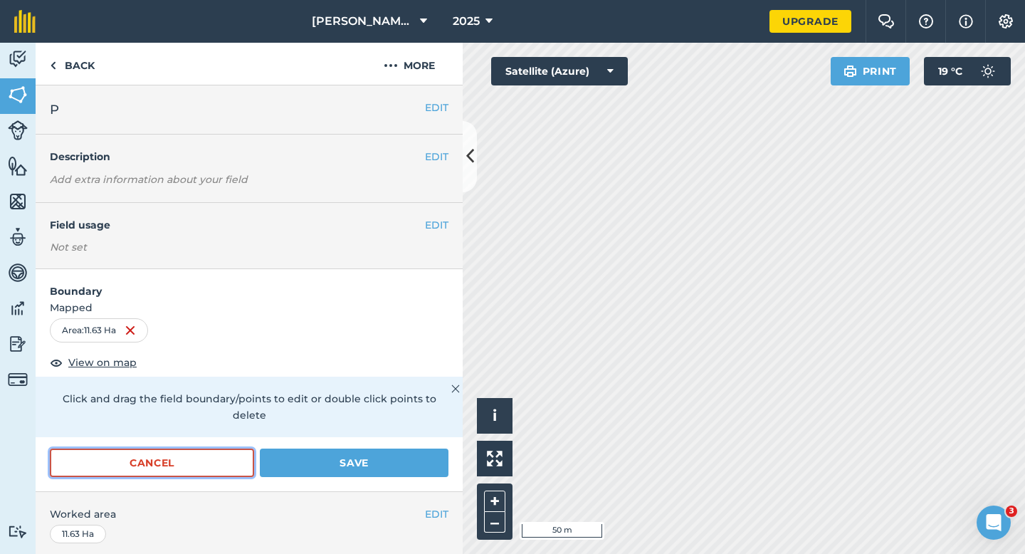
click at [231, 449] on button "Cancel" at bounding box center [152, 463] width 204 height 28
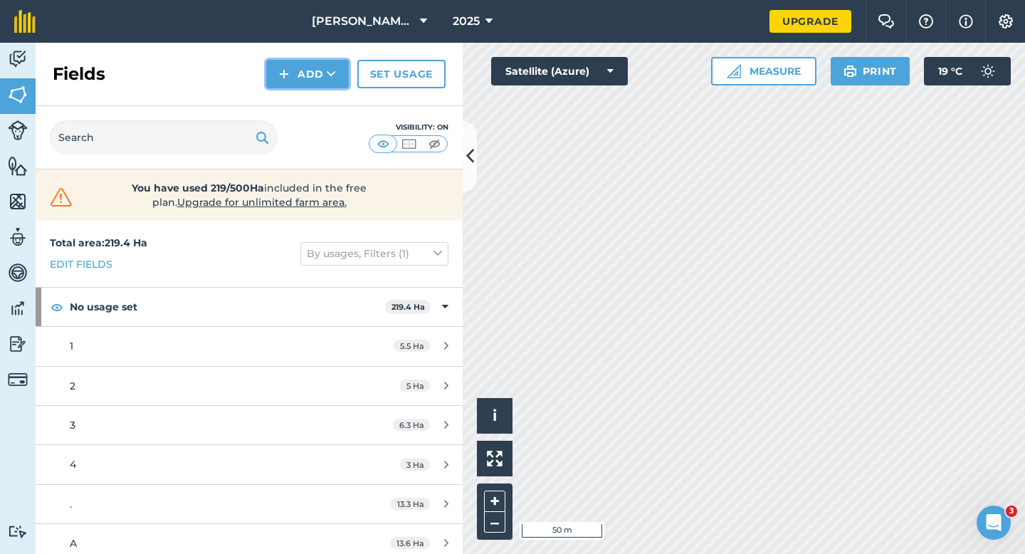
click at [307, 71] on button "Add" at bounding box center [307, 74] width 83 height 28
click at [307, 109] on link "Draw" at bounding box center [307, 105] width 78 height 31
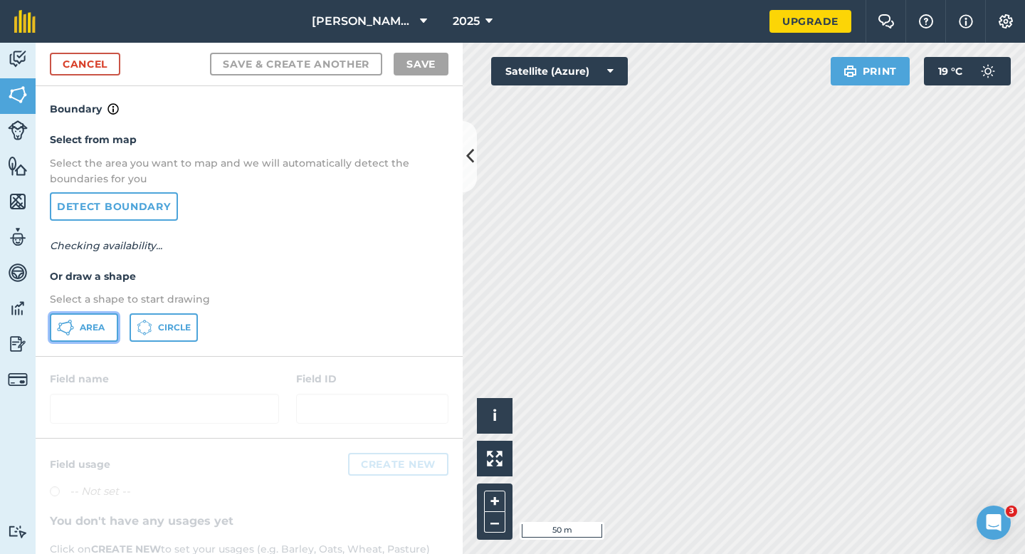
click at [79, 320] on button "Area" at bounding box center [84, 327] width 68 height 28
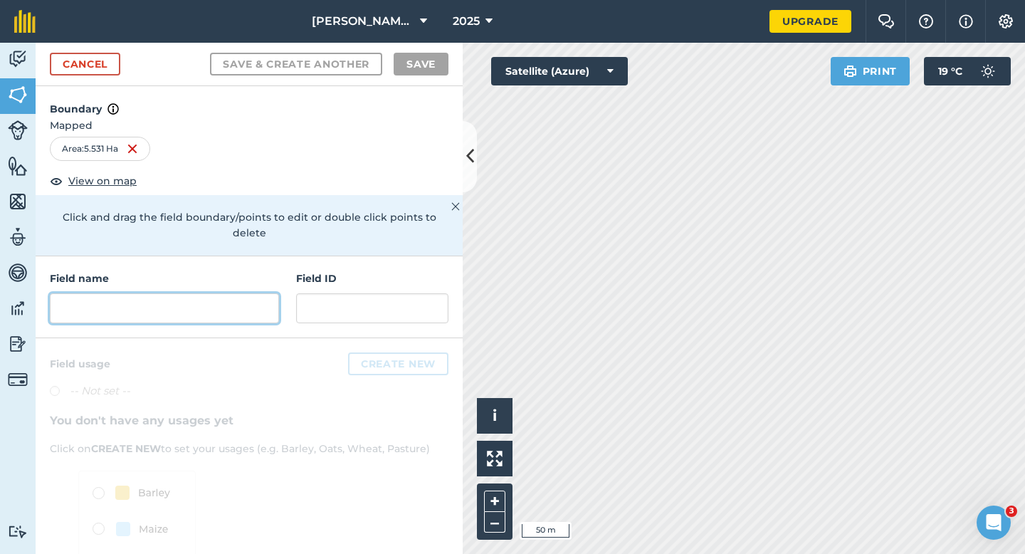
click at [229, 295] on input "text" at bounding box center [164, 308] width 229 height 30
click at [250, 293] on input "text" at bounding box center [164, 308] width 229 height 30
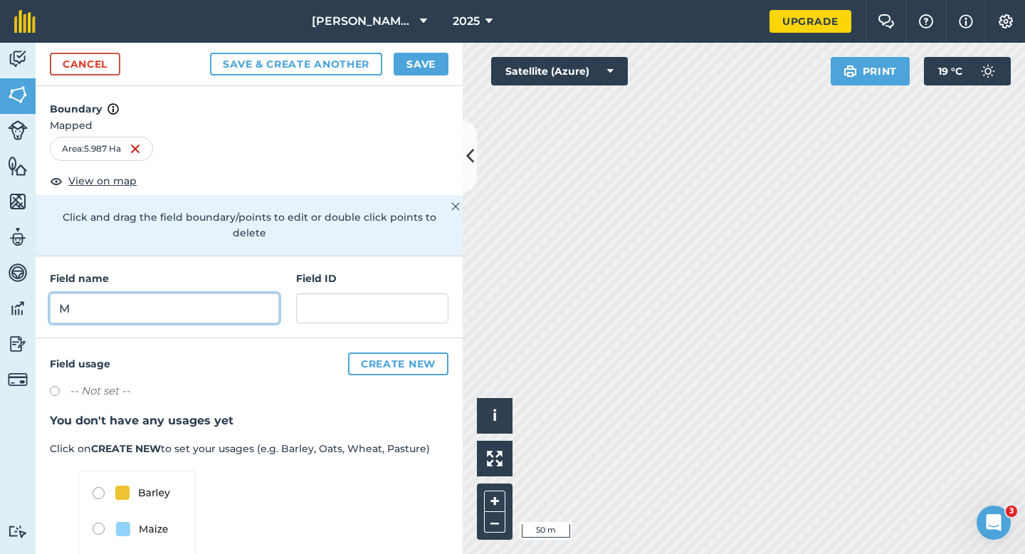
type input "M"
click at [399, 83] on div "Cancel Save & Create Another Save" at bounding box center [249, 64] width 427 height 43
click at [406, 69] on button "Save" at bounding box center [421, 64] width 55 height 23
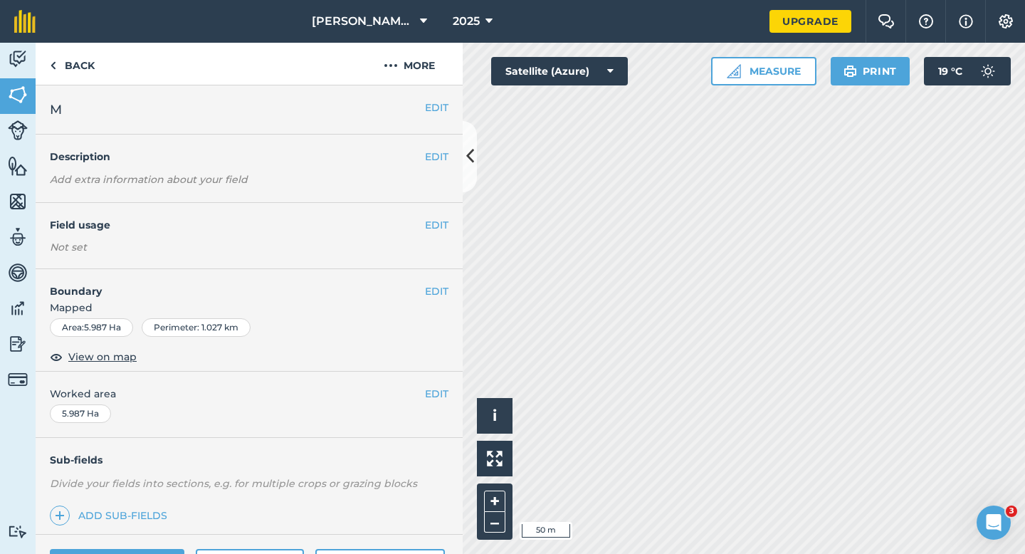
click at [439, 409] on div "EDIT Worked area 5.987 Ha" at bounding box center [249, 405] width 427 height 66
click at [435, 394] on button "EDIT" at bounding box center [436, 394] width 23 height 16
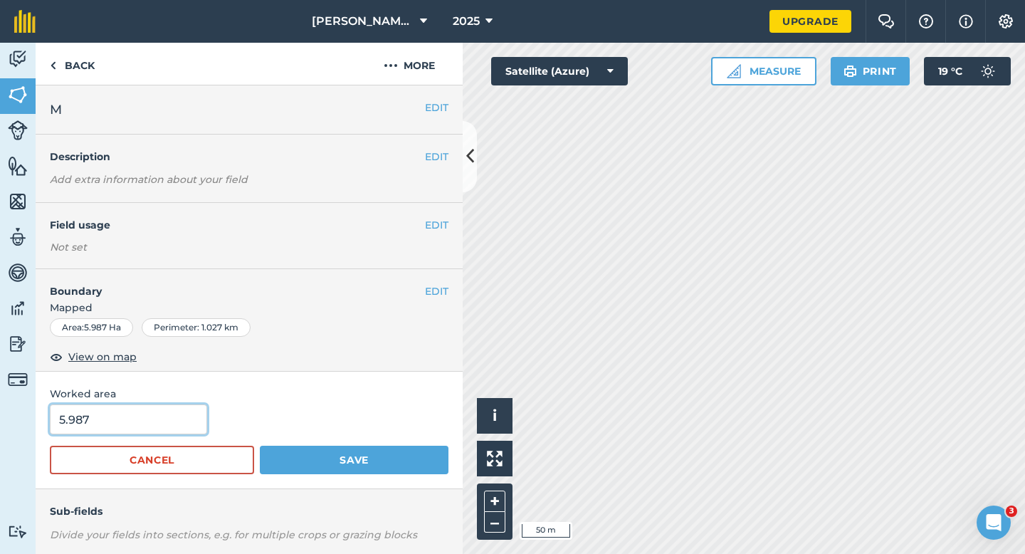
click at [131, 419] on input "5.987" at bounding box center [128, 419] width 157 height 30
type input "6"
click at [260, 446] on button "Save" at bounding box center [354, 460] width 189 height 28
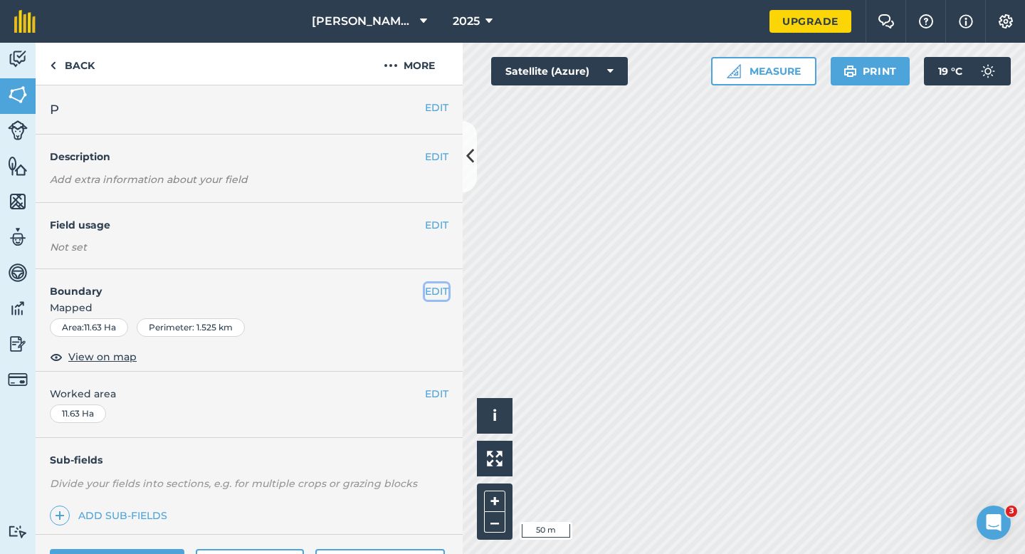
click at [429, 288] on button "EDIT" at bounding box center [436, 291] width 23 height 16
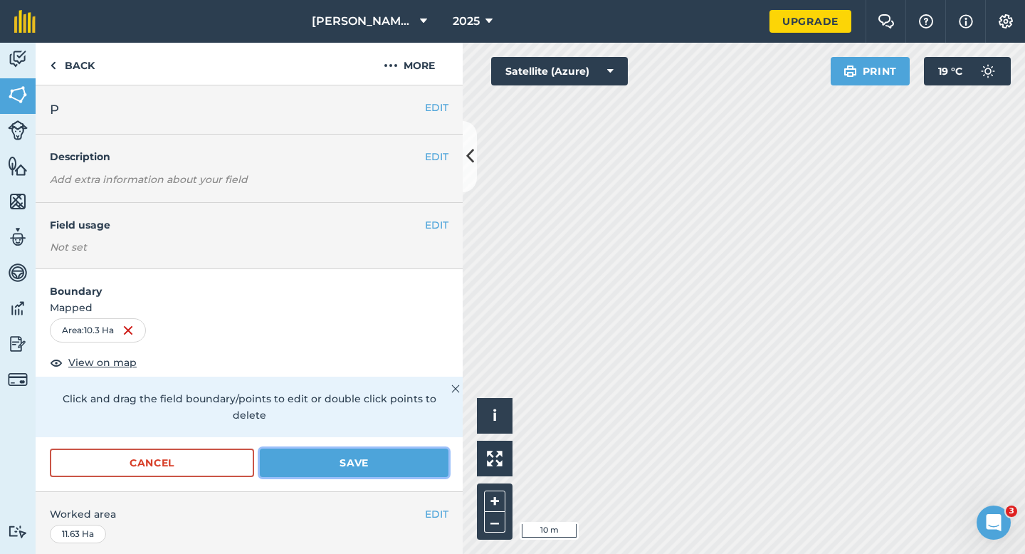
click at [421, 449] on button "Save" at bounding box center [354, 463] width 189 height 28
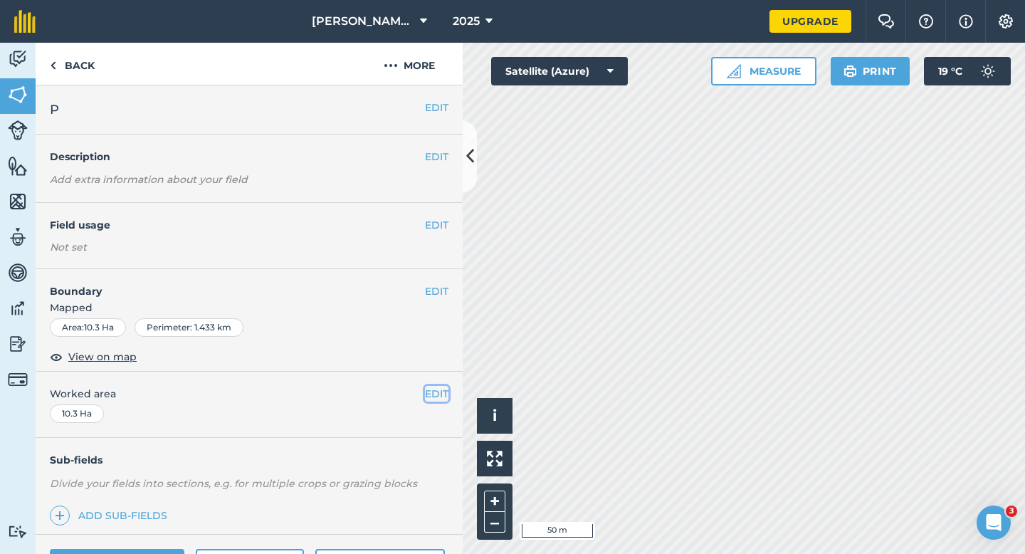
click at [441, 399] on button "EDIT" at bounding box center [436, 394] width 23 height 16
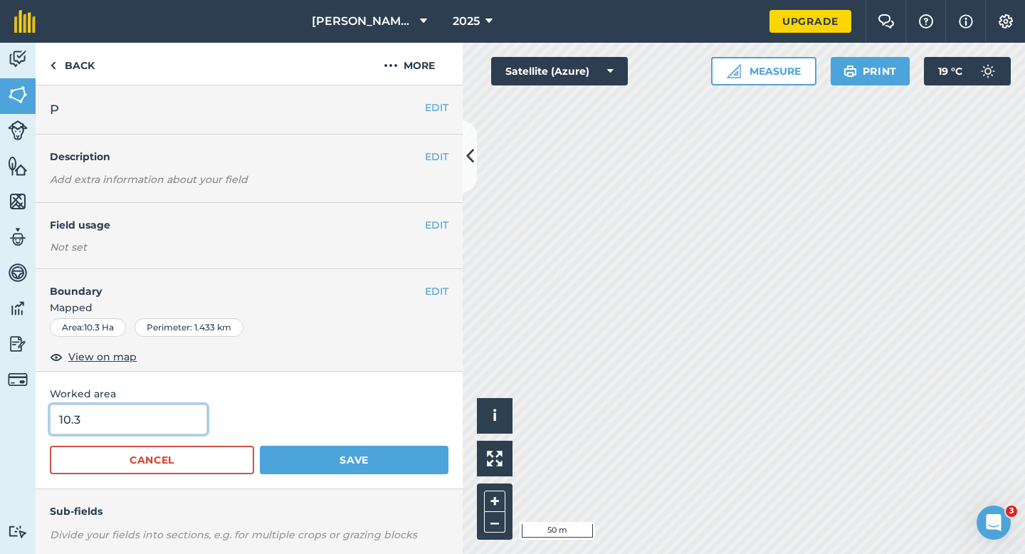
click at [177, 429] on input "10.3" at bounding box center [128, 419] width 157 height 30
click at [260, 446] on button "Save" at bounding box center [354, 460] width 189 height 28
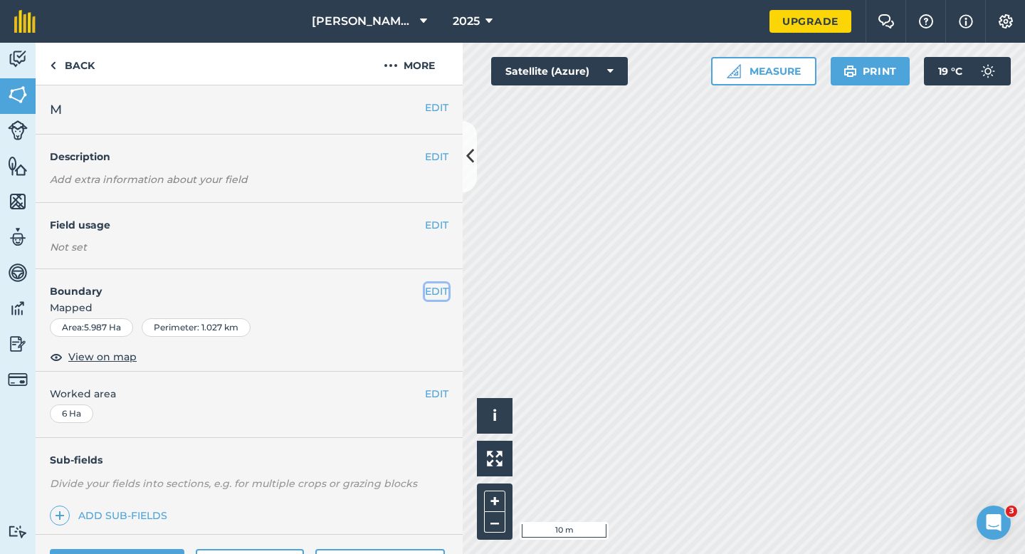
click at [437, 288] on button "EDIT" at bounding box center [436, 291] width 23 height 16
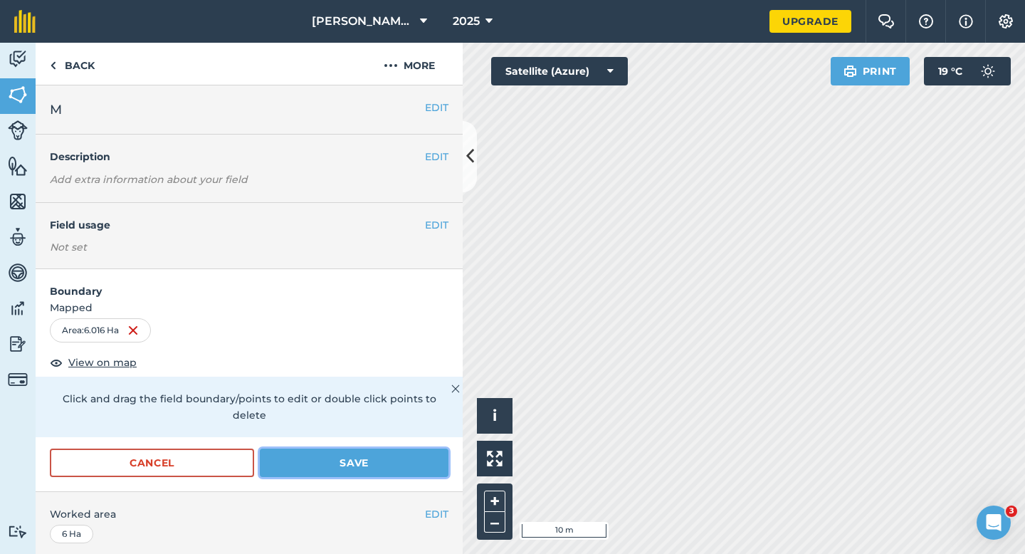
click at [396, 460] on button "Save" at bounding box center [354, 463] width 189 height 28
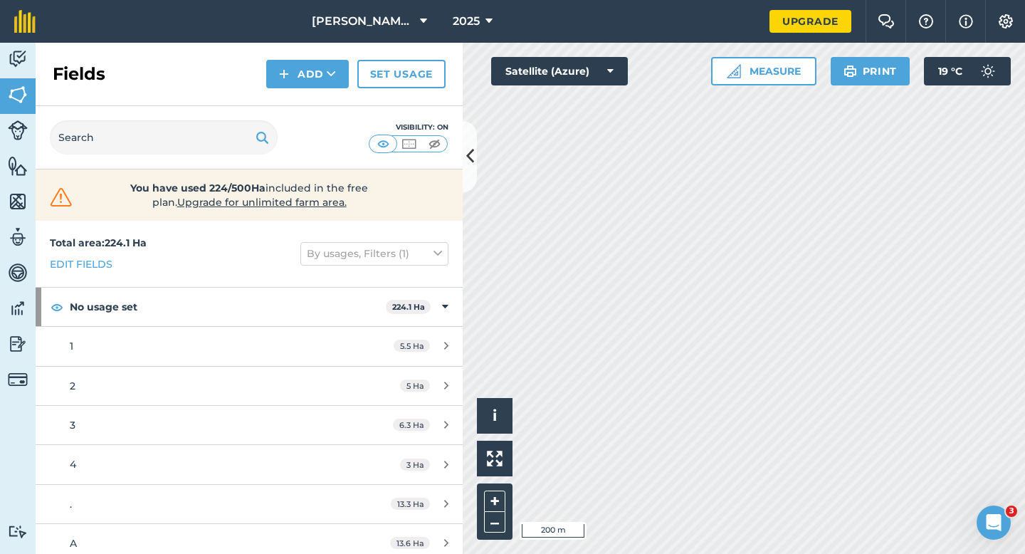
click at [315, 93] on div "Fields Add Set usage" at bounding box center [249, 74] width 427 height 63
click at [315, 75] on button "Add" at bounding box center [307, 74] width 83 height 28
click at [315, 106] on link "Draw" at bounding box center [307, 105] width 78 height 31
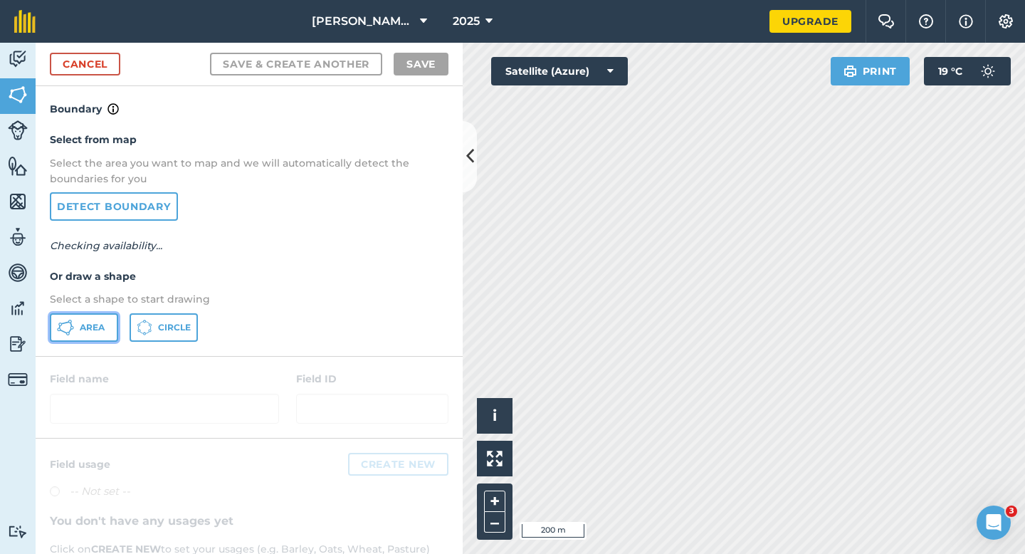
click at [105, 340] on button "Area" at bounding box center [84, 327] width 68 height 28
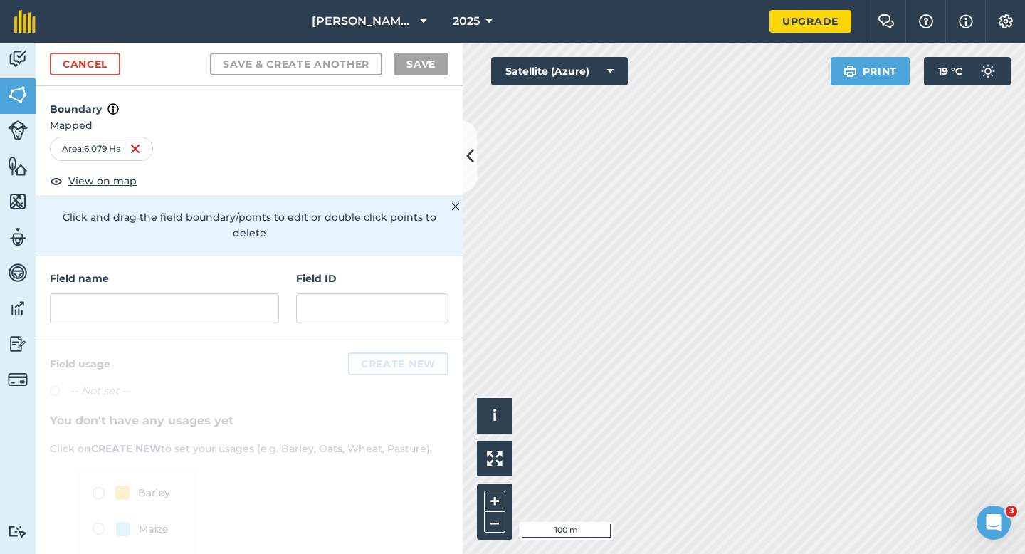
click at [222, 271] on h4 "Field name" at bounding box center [164, 279] width 229 height 16
click at [222, 293] on input "text" at bounding box center [164, 308] width 229 height 30
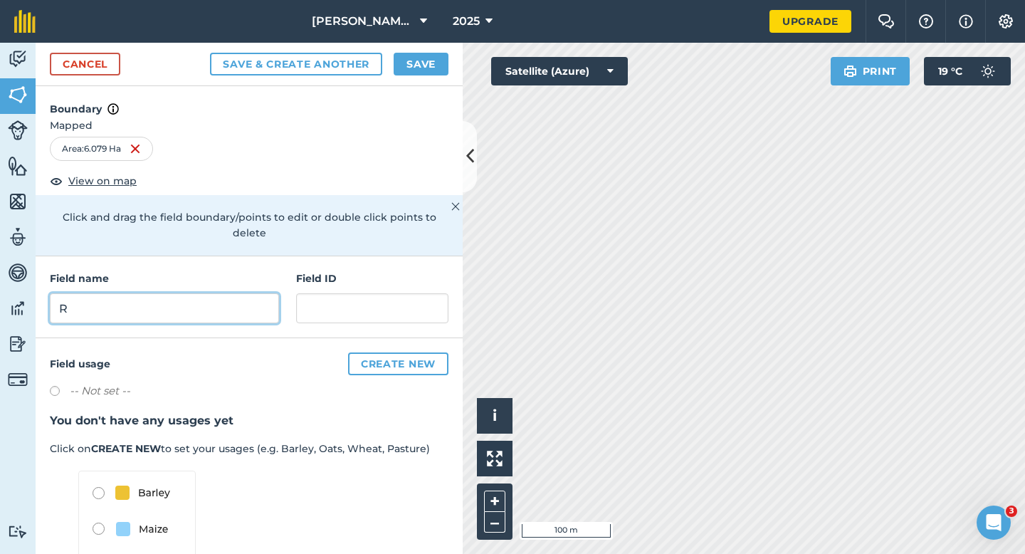
click at [222, 293] on input "R" at bounding box center [164, 308] width 229 height 30
type input "S"
click at [411, 58] on button "Save" at bounding box center [421, 64] width 55 height 23
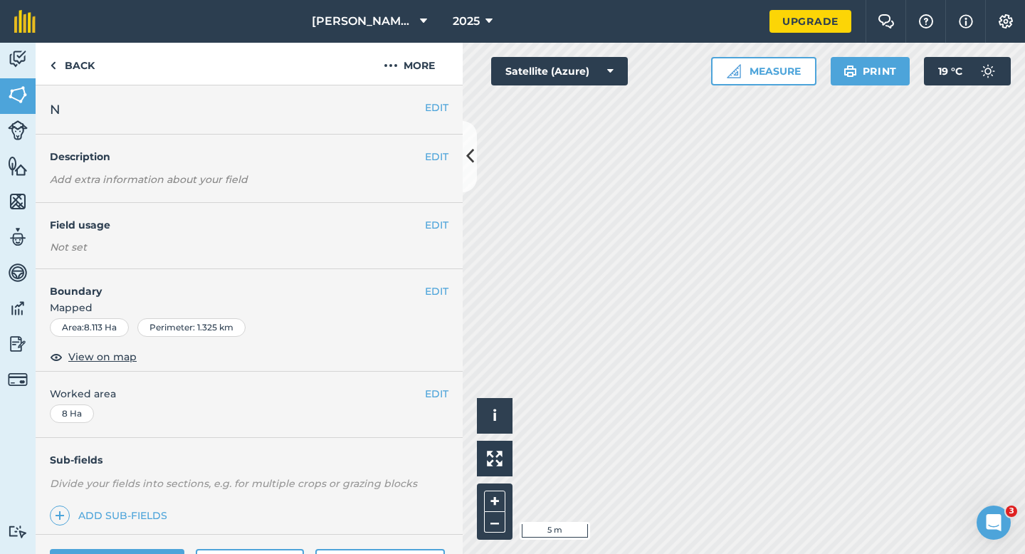
click at [449, 280] on div "EDIT Boundary Mapped Area : 8.113 Ha Perimeter : 1.325 km View on map" at bounding box center [249, 320] width 427 height 103
click at [436, 292] on button "EDIT" at bounding box center [436, 291] width 23 height 16
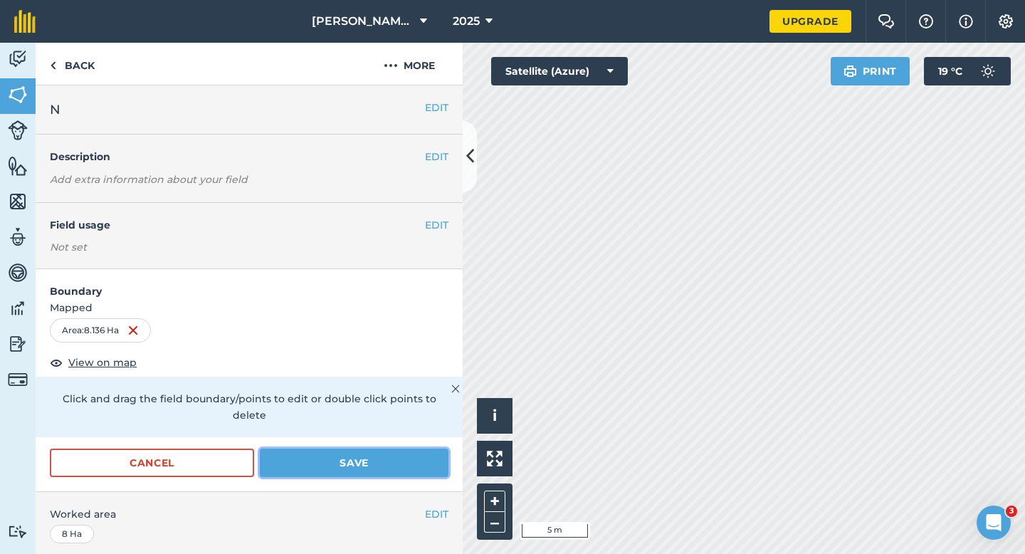
click at [396, 449] on button "Save" at bounding box center [354, 463] width 189 height 28
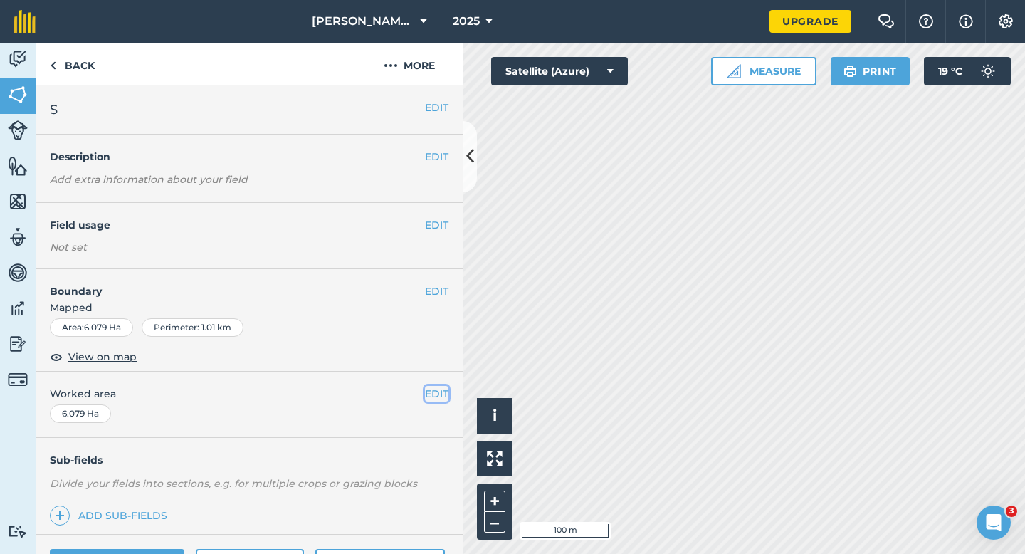
click at [440, 393] on button "EDIT" at bounding box center [436, 394] width 23 height 16
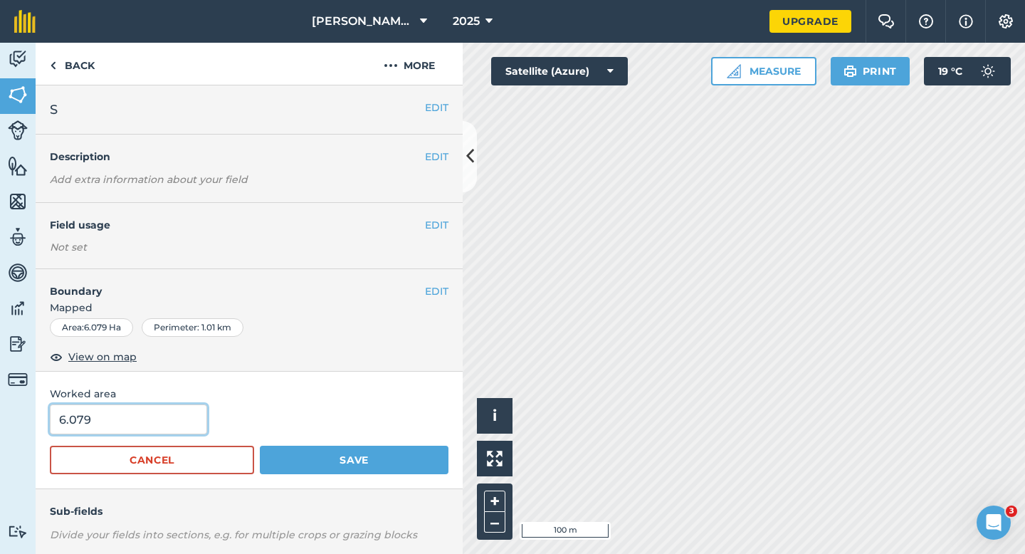
click at [109, 419] on input "6.079" at bounding box center [128, 419] width 157 height 30
type input "6"
click at [260, 446] on button "Save" at bounding box center [354, 460] width 189 height 28
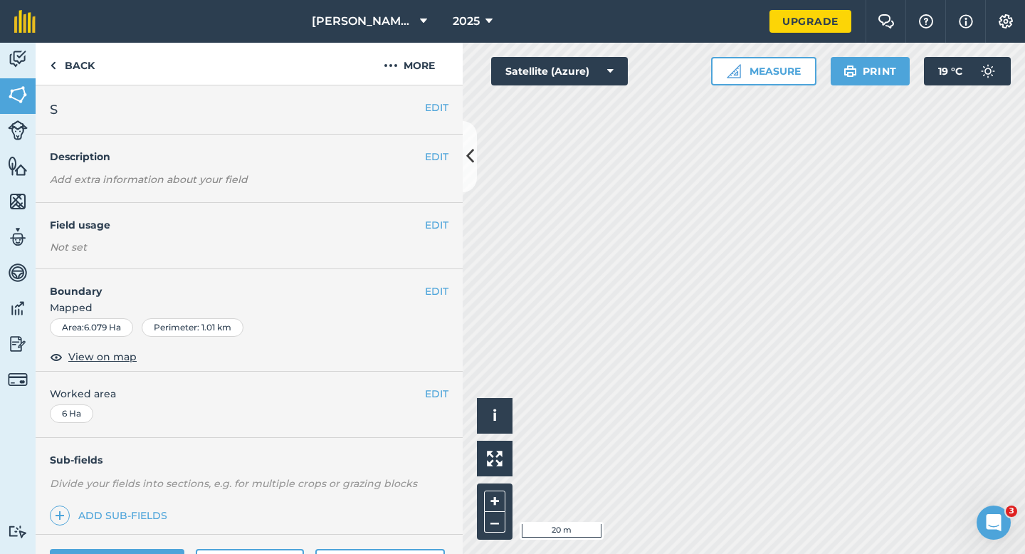
click at [436, 300] on span "Mapped" at bounding box center [249, 308] width 427 height 16
click at [435, 289] on button "EDIT" at bounding box center [436, 291] width 23 height 16
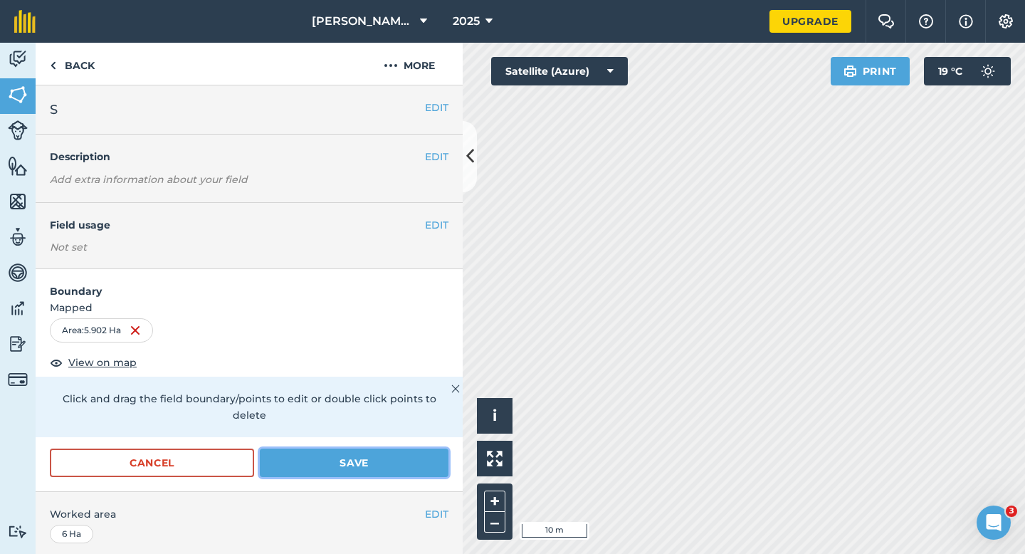
click at [409, 455] on button "Save" at bounding box center [354, 463] width 189 height 28
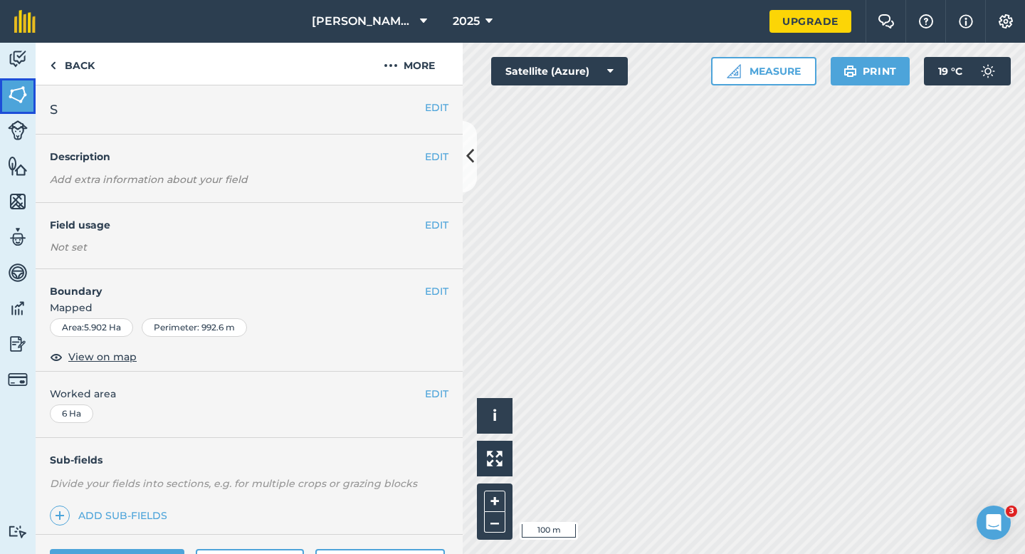
click at [10, 79] on link "Fields" at bounding box center [18, 96] width 36 height 36
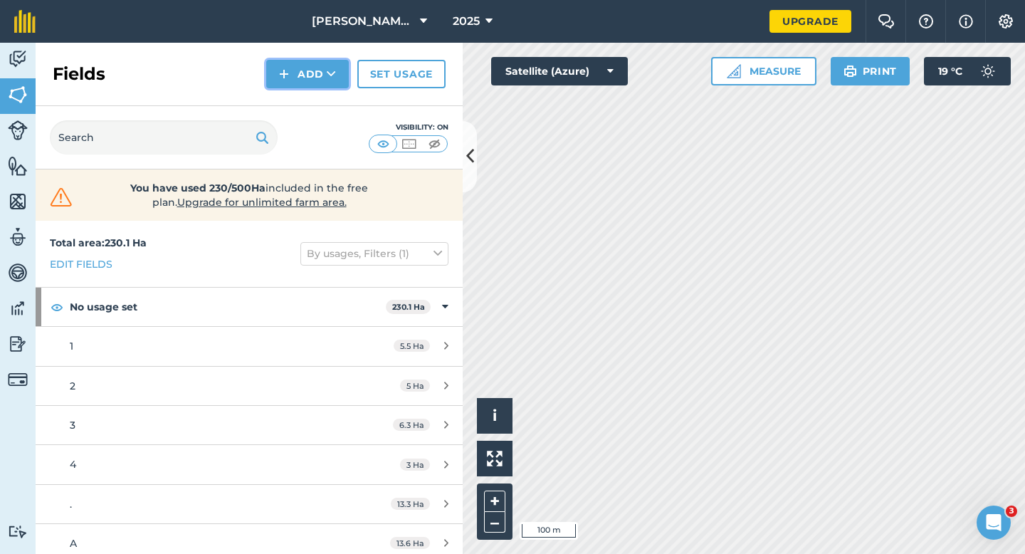
click at [304, 72] on button "Add" at bounding box center [307, 74] width 83 height 28
click at [304, 95] on link "Draw" at bounding box center [307, 105] width 78 height 31
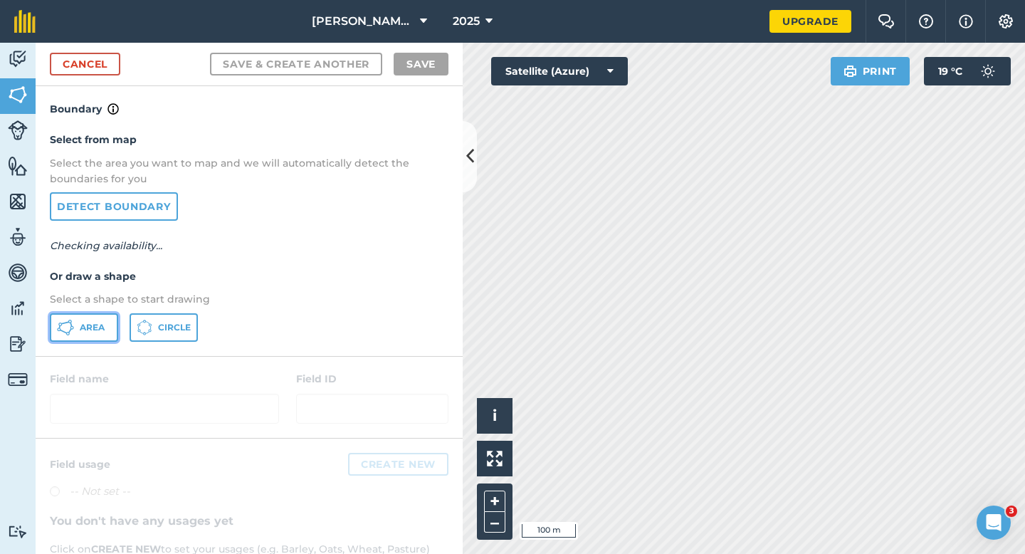
click at [93, 335] on button "Area" at bounding box center [84, 327] width 68 height 28
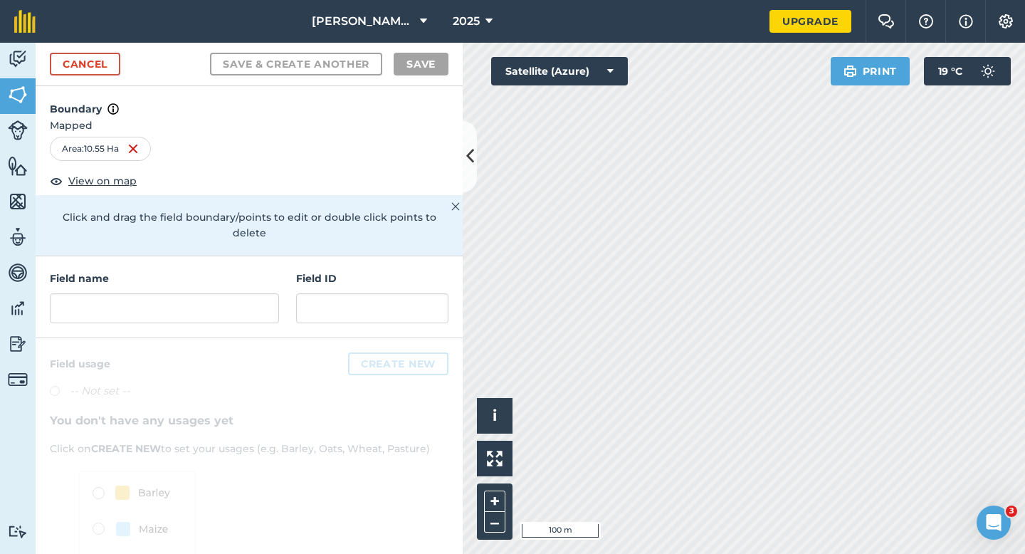
click at [209, 319] on div "Field name Field ID" at bounding box center [249, 297] width 427 height 82
click at [209, 298] on input "text" at bounding box center [164, 308] width 229 height 30
type input "S"
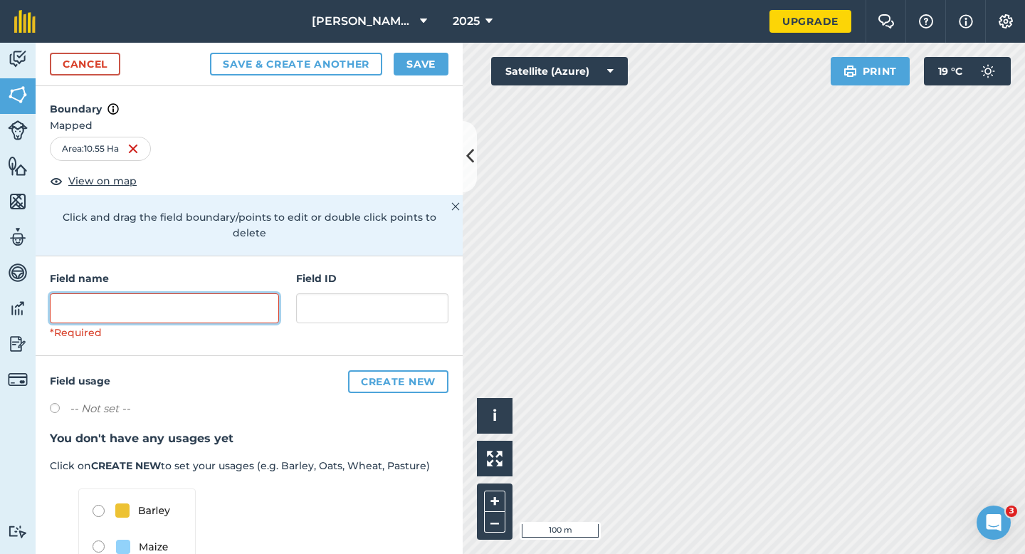
type input "S"
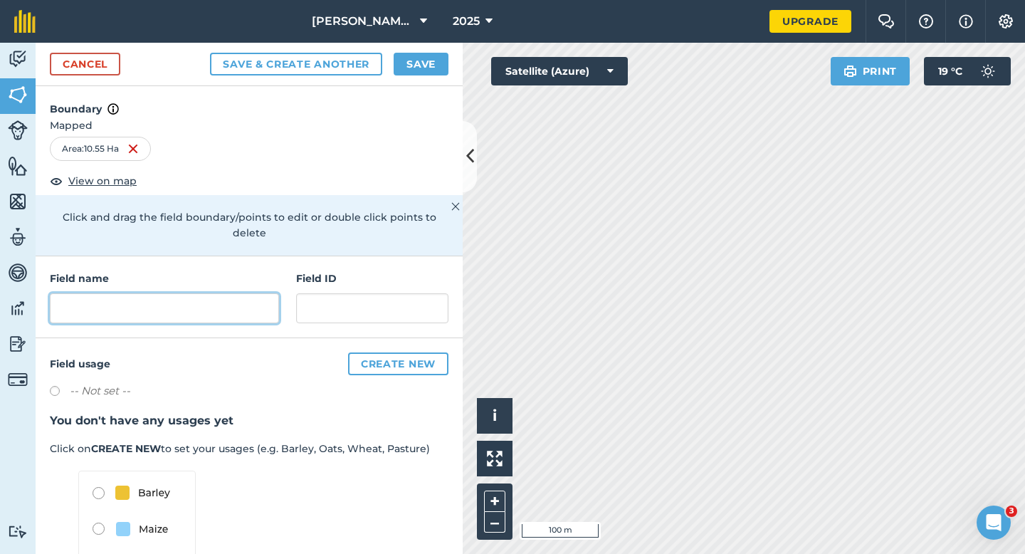
type input "S"
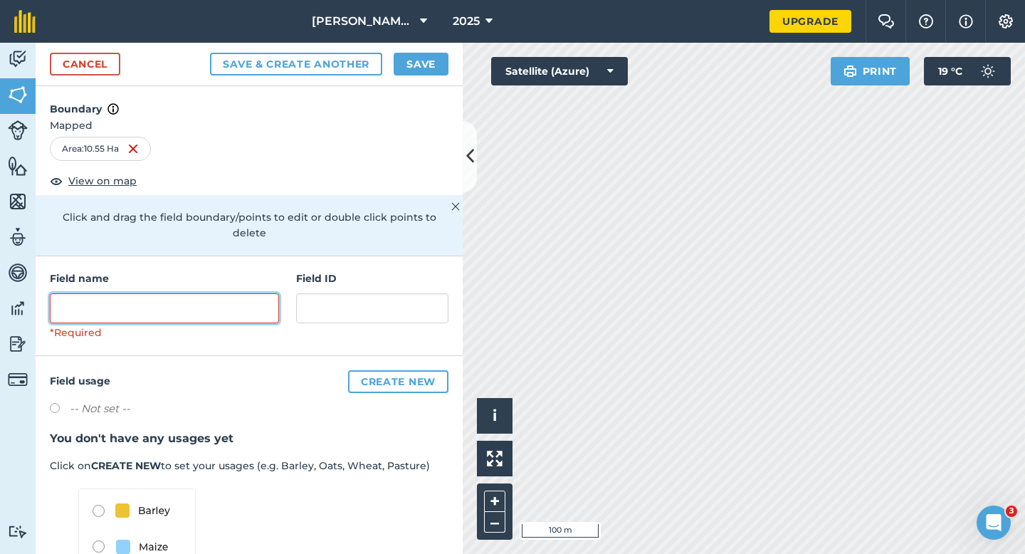
type input "S"
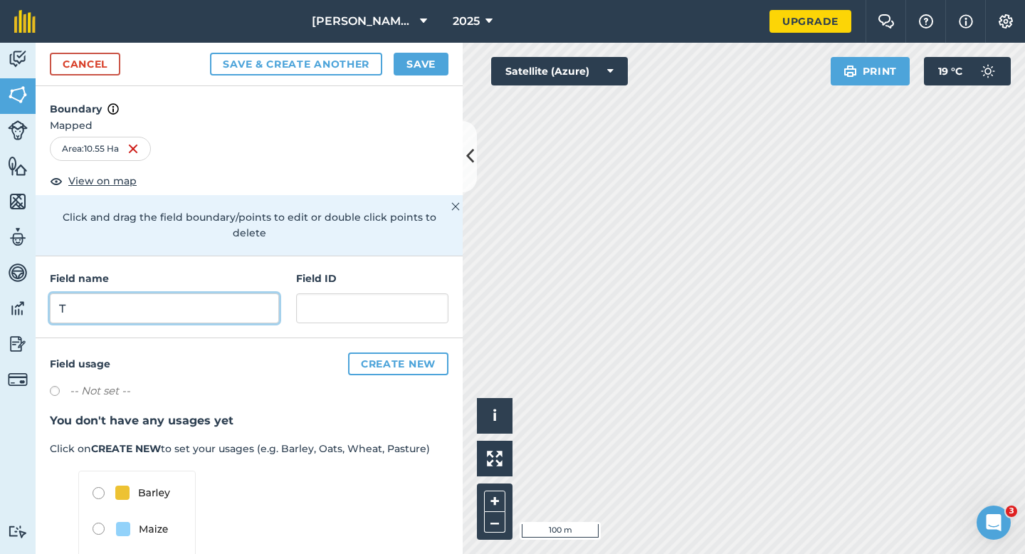
type input "T"
click at [430, 60] on button "Save" at bounding box center [421, 64] width 55 height 23
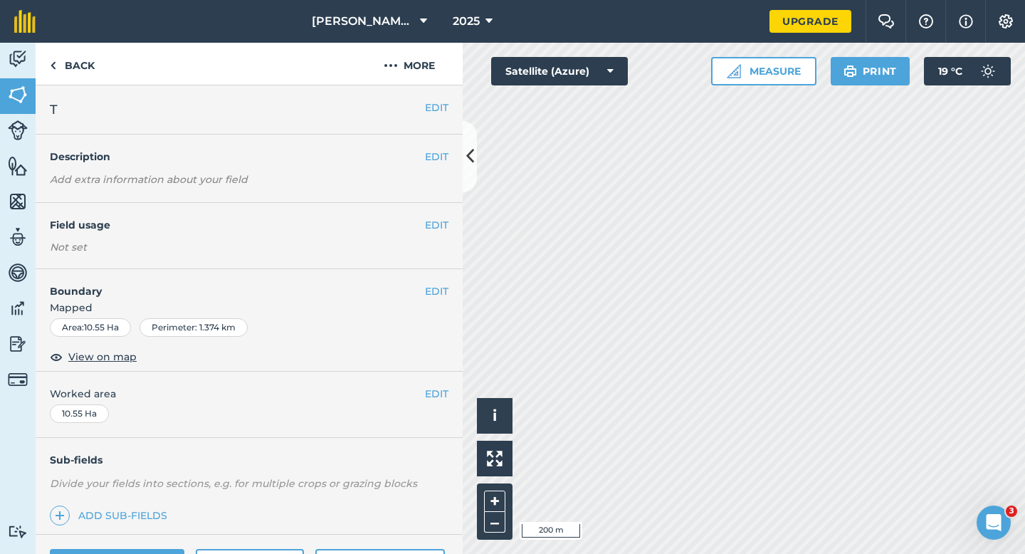
click at [439, 402] on div "EDIT Worked area 10.55 Ha" at bounding box center [249, 405] width 427 height 66
click at [425, 390] on button "EDIT" at bounding box center [436, 394] width 23 height 16
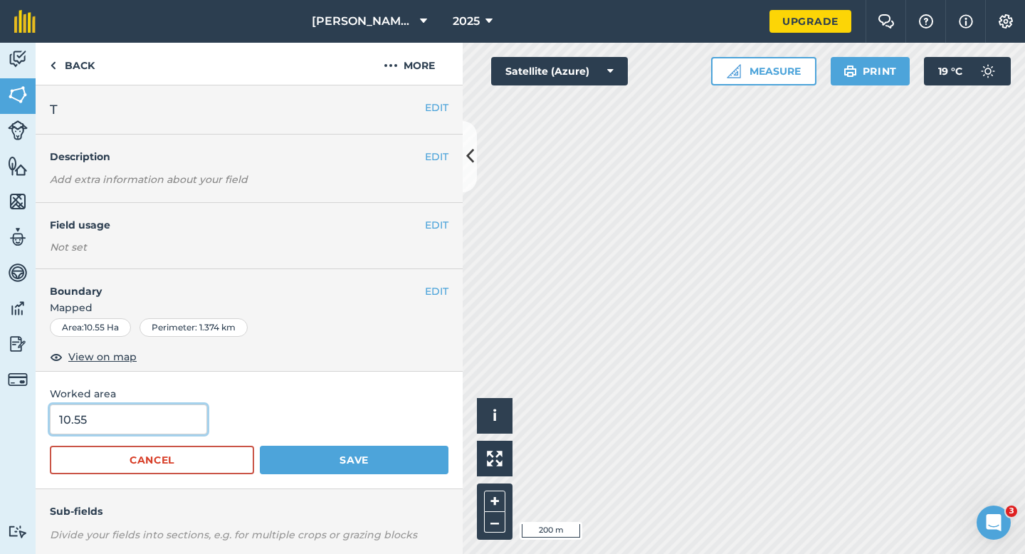
click at [155, 432] on input "10.55" at bounding box center [128, 419] width 157 height 30
type input "11"
click at [155, 427] on input "11" at bounding box center [128, 419] width 157 height 30
click at [260, 446] on button "Save" at bounding box center [354, 460] width 189 height 28
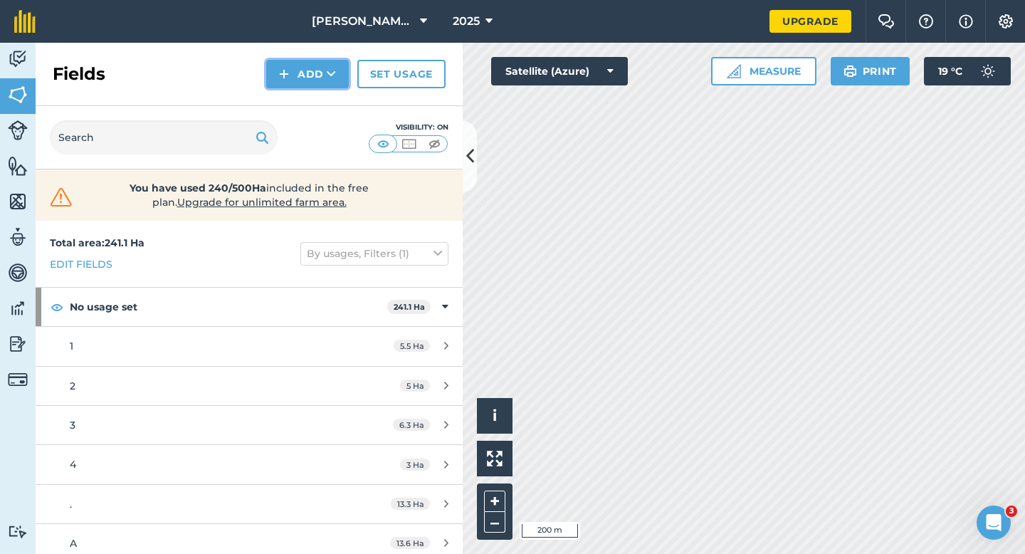
click at [304, 68] on button "Add" at bounding box center [307, 74] width 83 height 28
click at [307, 108] on link "Draw" at bounding box center [307, 105] width 78 height 31
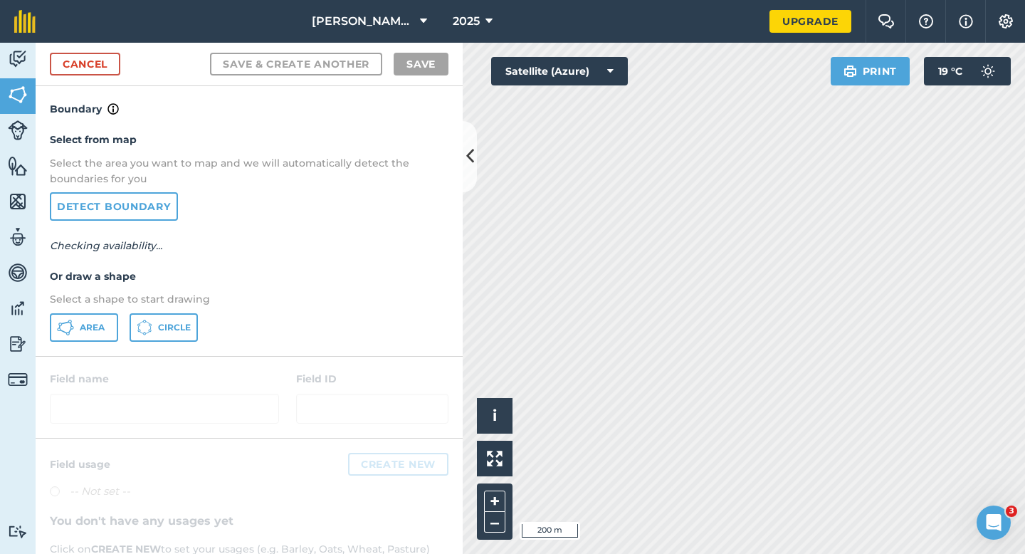
click at [78, 310] on div "Select from map Select the area you want to map and we will automatically detec…" at bounding box center [249, 236] width 427 height 238
click at [78, 322] on button "Area" at bounding box center [84, 327] width 68 height 28
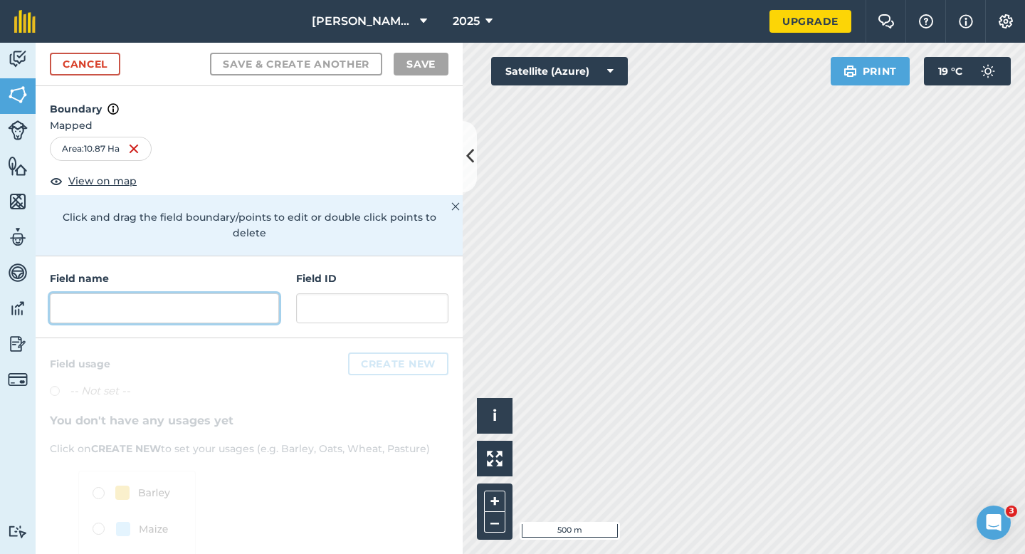
click at [243, 300] on input "text" at bounding box center [164, 308] width 229 height 30
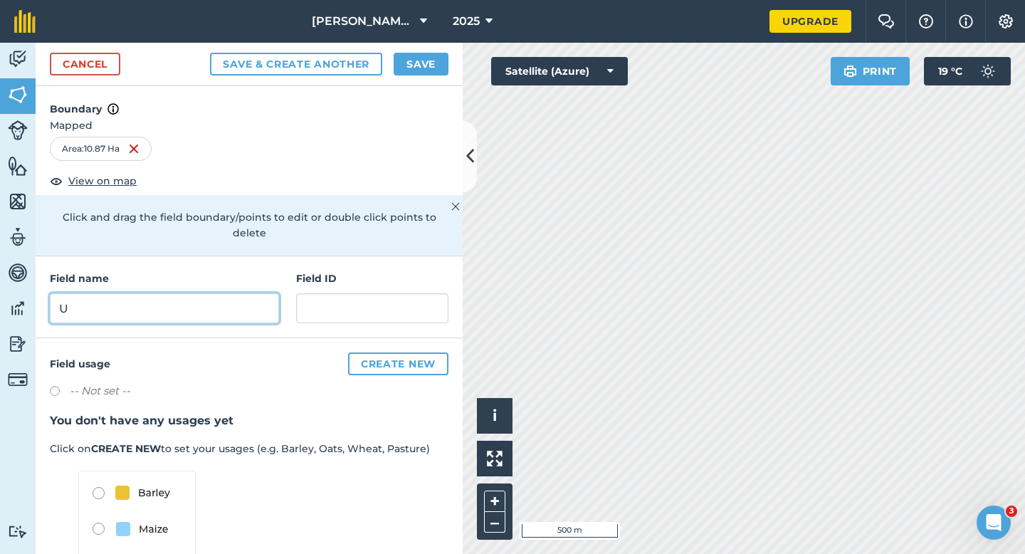
type input "U"
click at [421, 70] on button "Save" at bounding box center [421, 64] width 55 height 23
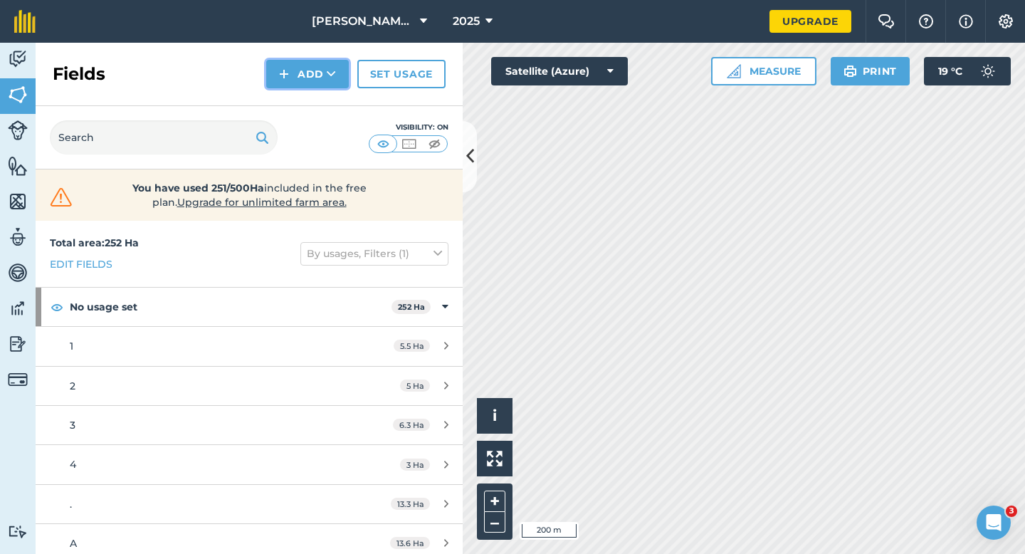
click at [310, 69] on button "Add" at bounding box center [307, 74] width 83 height 28
click at [310, 110] on link "Draw" at bounding box center [307, 105] width 78 height 31
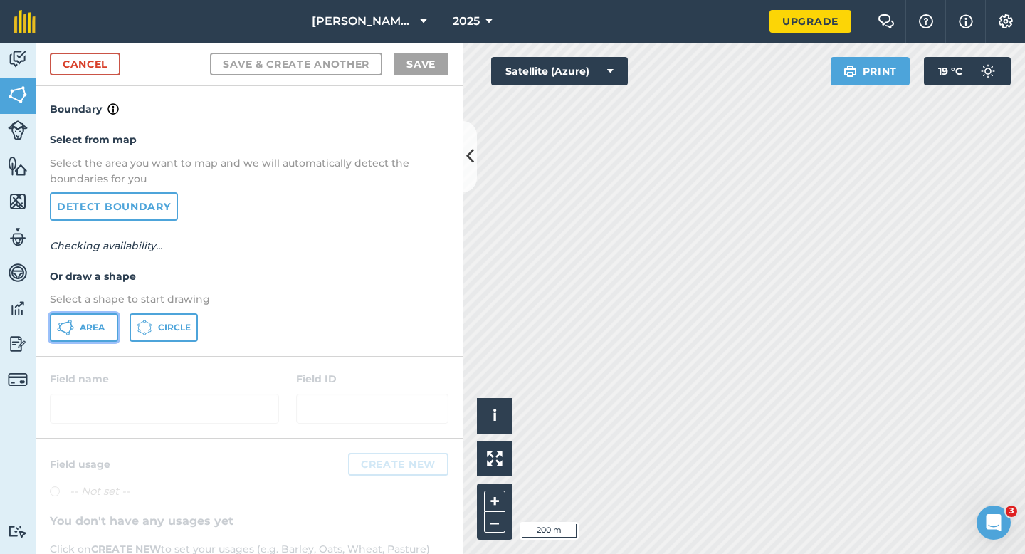
click at [83, 334] on button "Area" at bounding box center [84, 327] width 68 height 28
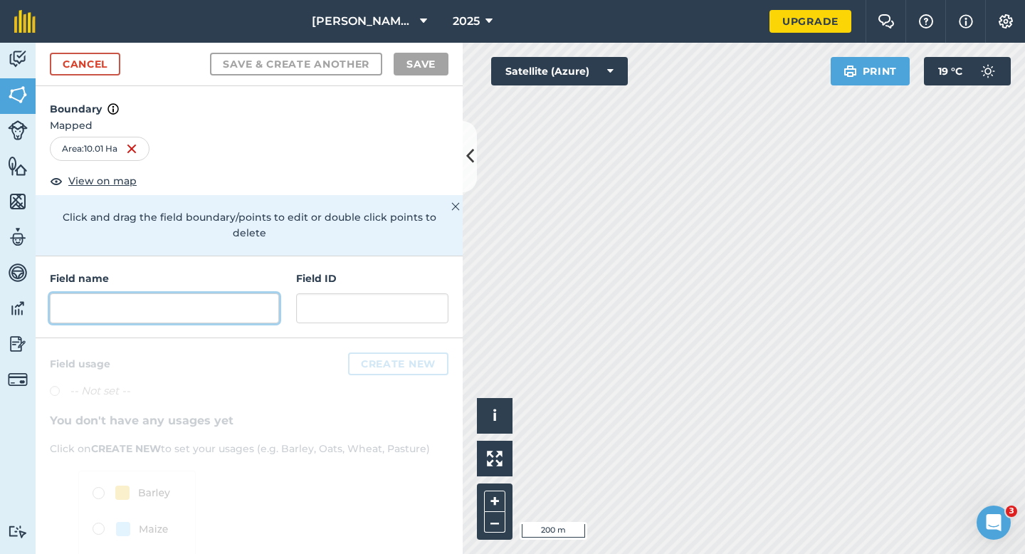
click at [203, 293] on input "text" at bounding box center [164, 308] width 229 height 30
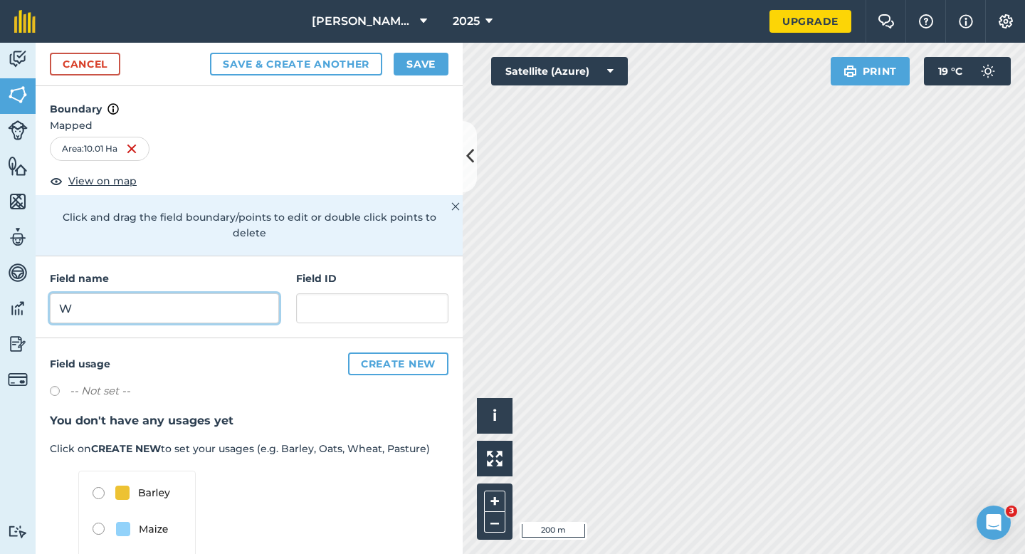
type input "W"
click at [409, 63] on button "Save" at bounding box center [421, 64] width 55 height 23
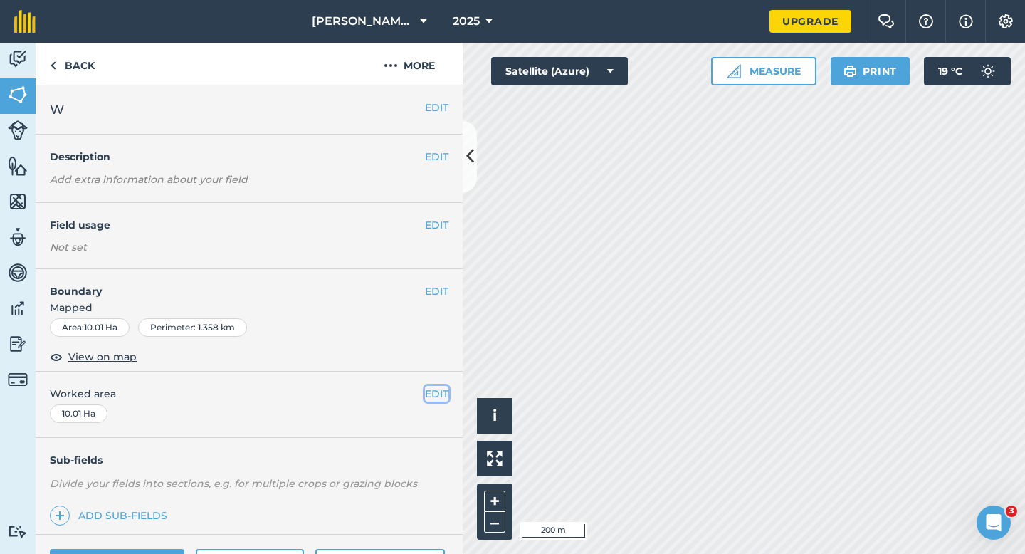
click at [436, 389] on button "EDIT" at bounding box center [436, 394] width 23 height 16
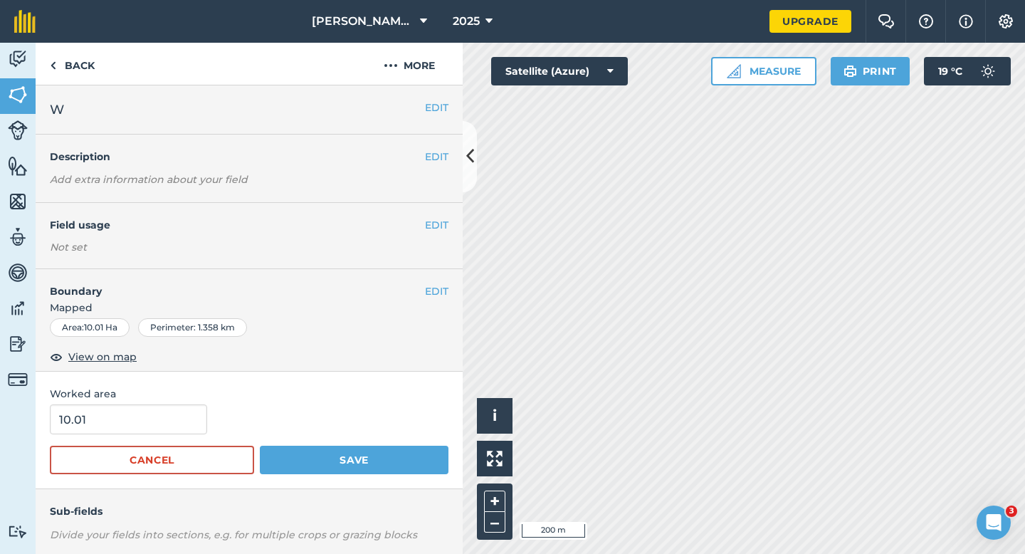
click at [238, 412] on div "10.01" at bounding box center [249, 419] width 399 height 30
type input "10"
click at [175, 412] on input "10" at bounding box center [128, 419] width 157 height 30
click at [260, 446] on button "Save" at bounding box center [354, 460] width 189 height 28
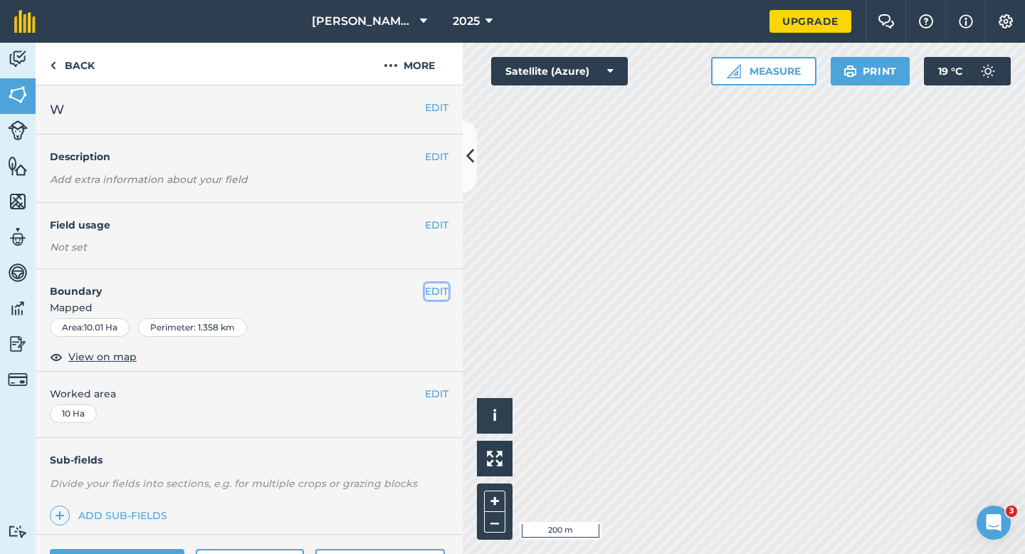
click at [432, 290] on button "EDIT" at bounding box center [436, 291] width 23 height 16
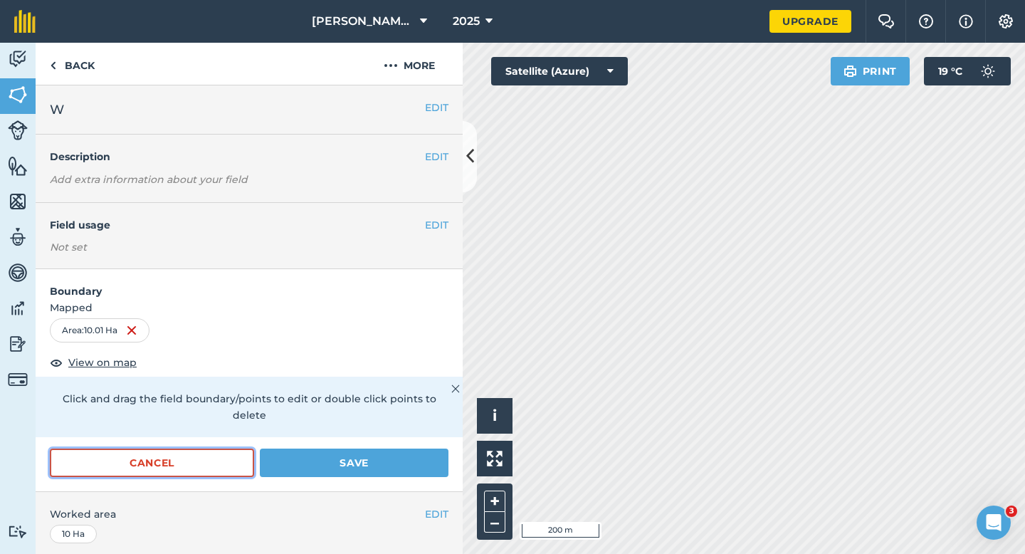
click at [199, 449] on button "Cancel" at bounding box center [152, 463] width 204 height 28
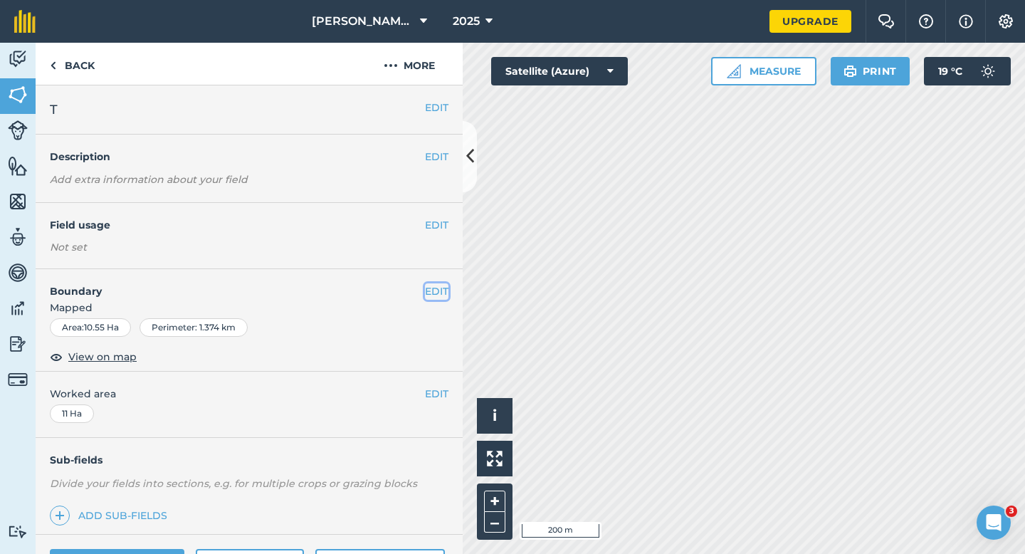
click at [447, 294] on button "EDIT" at bounding box center [436, 291] width 23 height 16
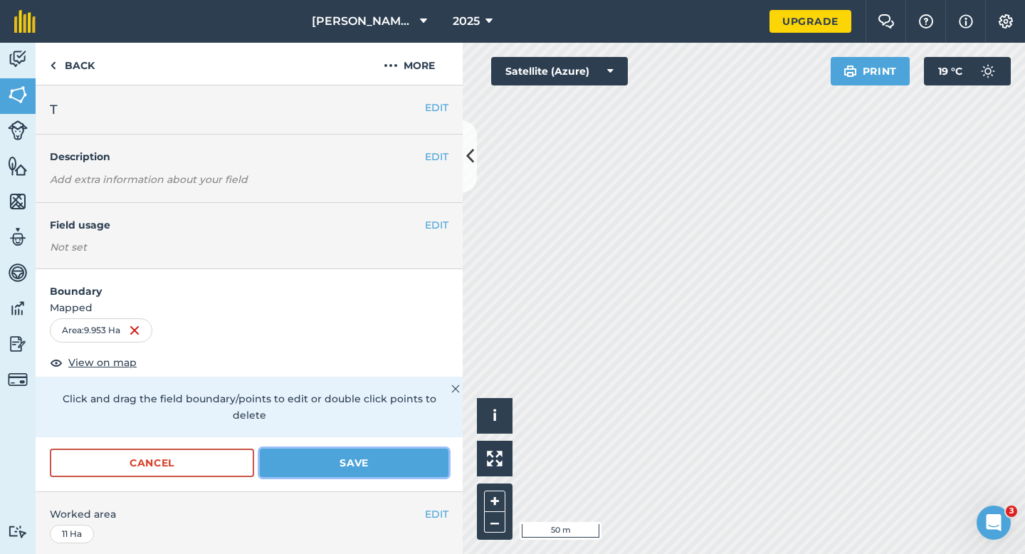
click at [346, 449] on button "Save" at bounding box center [354, 463] width 189 height 28
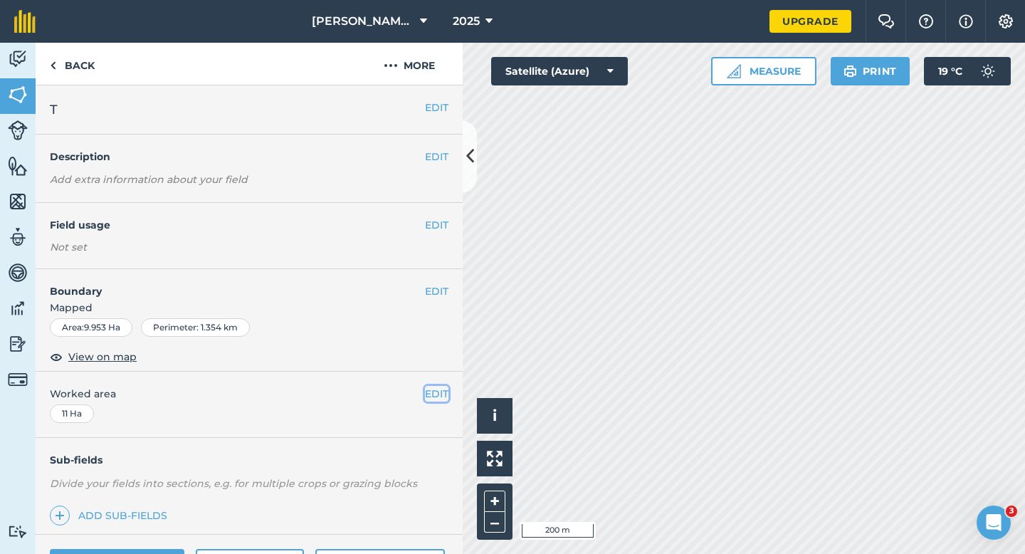
click at [439, 391] on button "EDIT" at bounding box center [436, 394] width 23 height 16
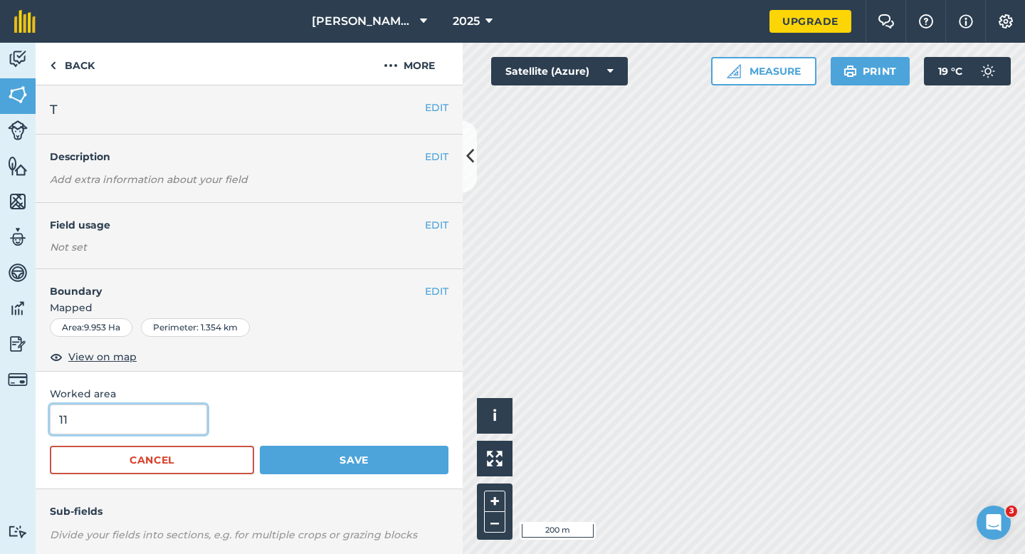
click at [121, 424] on input "11" at bounding box center [128, 419] width 157 height 30
type input "10"
click at [260, 446] on button "Save" at bounding box center [354, 460] width 189 height 28
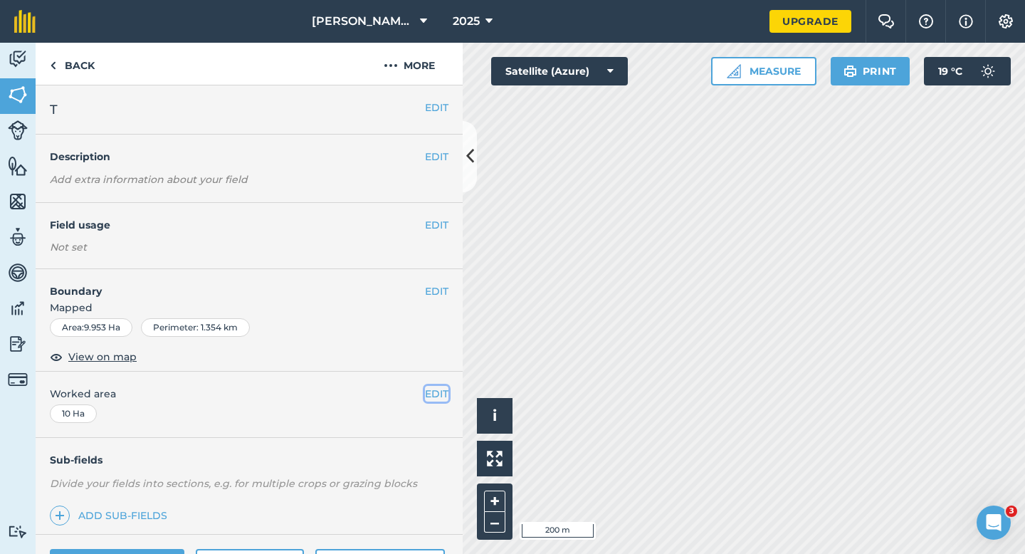
click at [442, 387] on button "EDIT" at bounding box center [436, 394] width 23 height 16
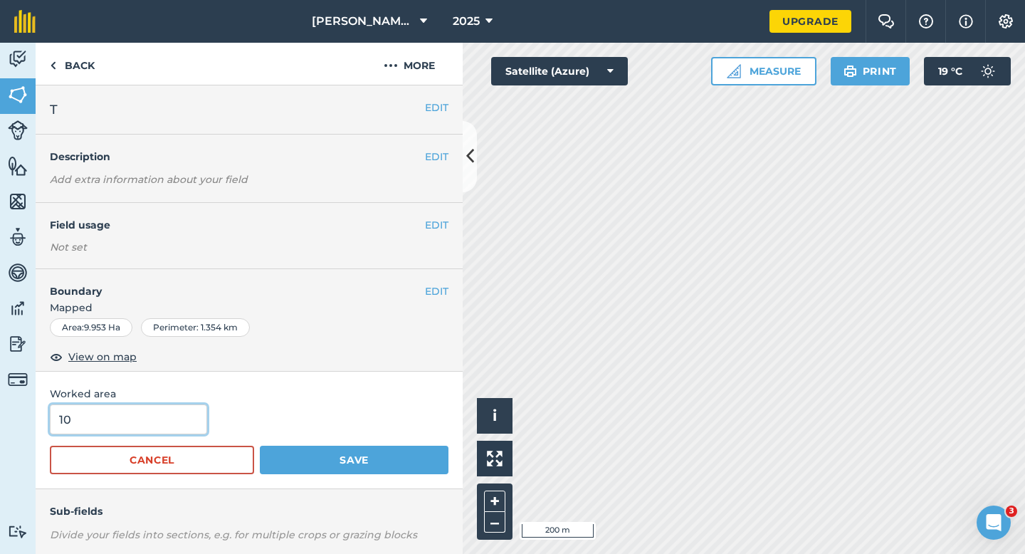
click at [177, 426] on input "10" at bounding box center [128, 419] width 157 height 30
type input "11"
click at [260, 446] on button "Save" at bounding box center [354, 460] width 189 height 28
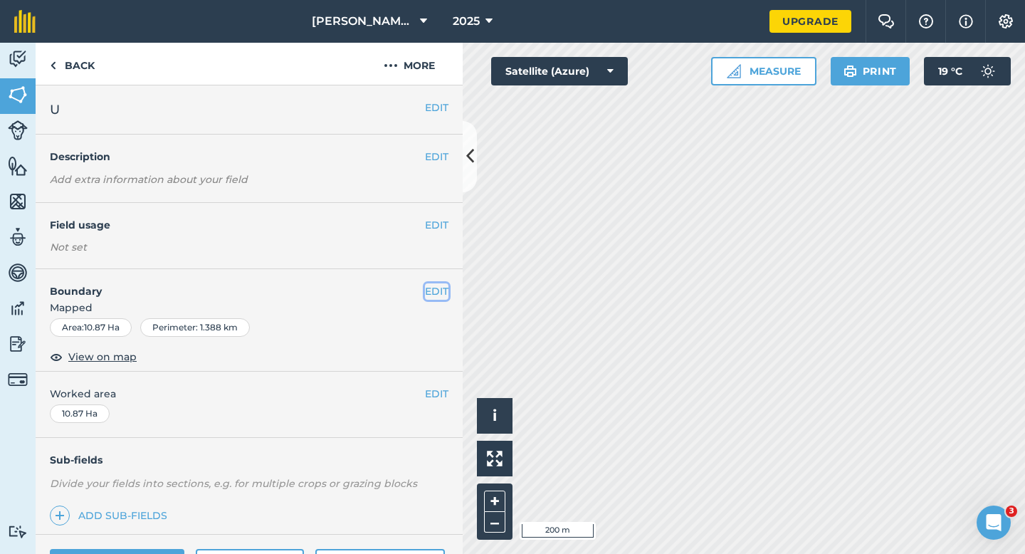
click at [436, 288] on button "EDIT" at bounding box center [436, 291] width 23 height 16
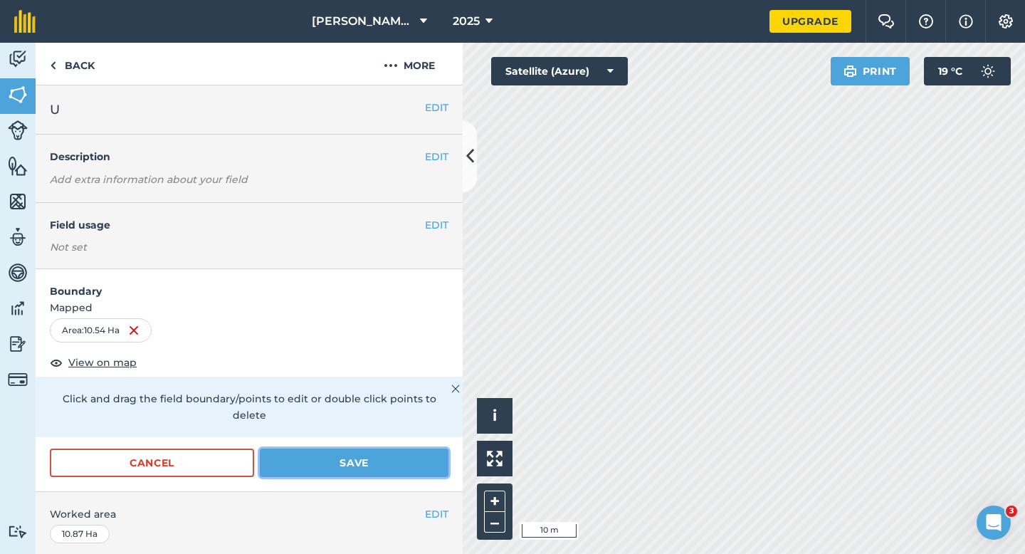
click at [361, 453] on button "Save" at bounding box center [354, 463] width 189 height 28
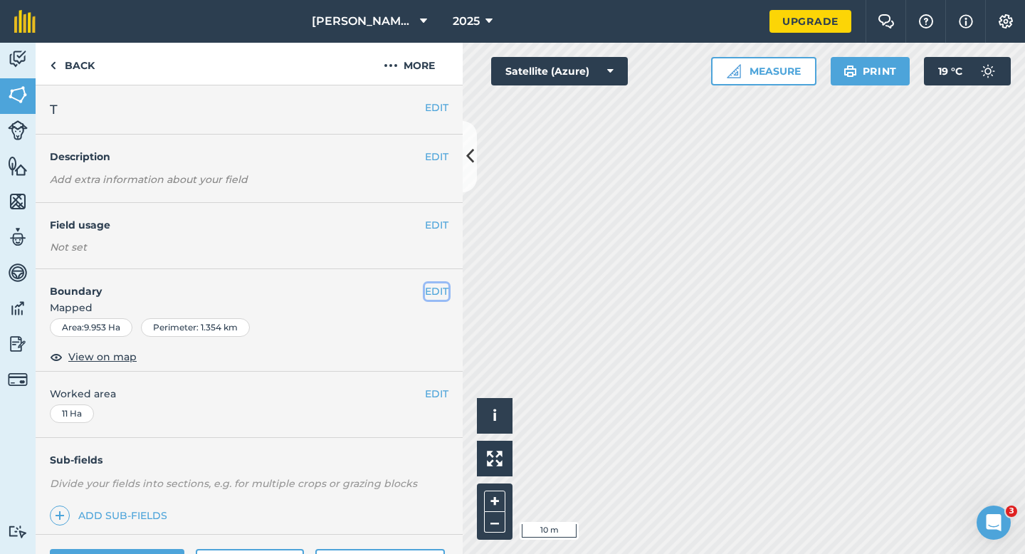
click at [431, 293] on button "EDIT" at bounding box center [436, 291] width 23 height 16
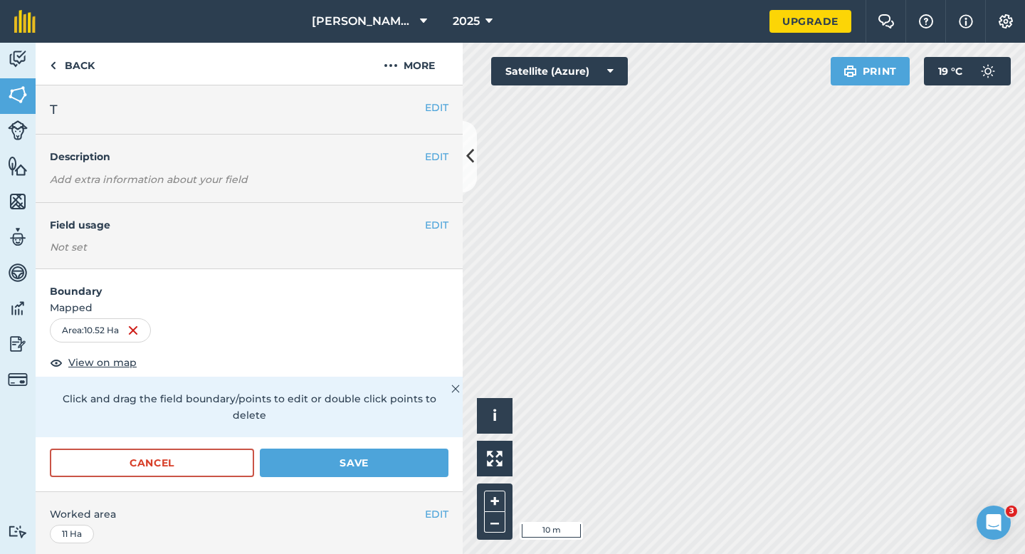
click at [434, 429] on form "Boundary Mapped Area : 10.52 Ha View on map Click and drag the field boundary/p…" at bounding box center [249, 380] width 427 height 222
click at [434, 449] on button "Save" at bounding box center [354, 463] width 189 height 28
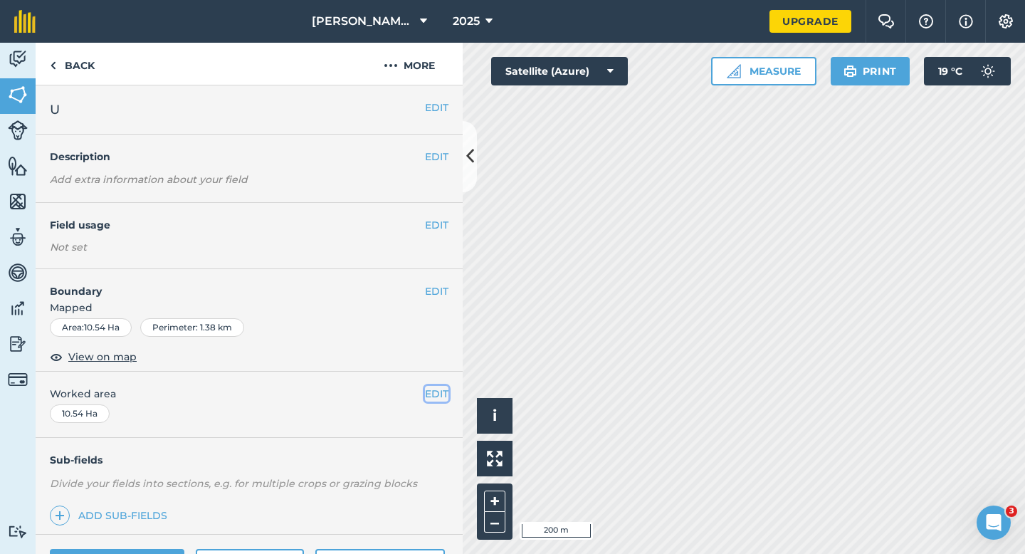
click at [436, 394] on button "EDIT" at bounding box center [436, 394] width 23 height 16
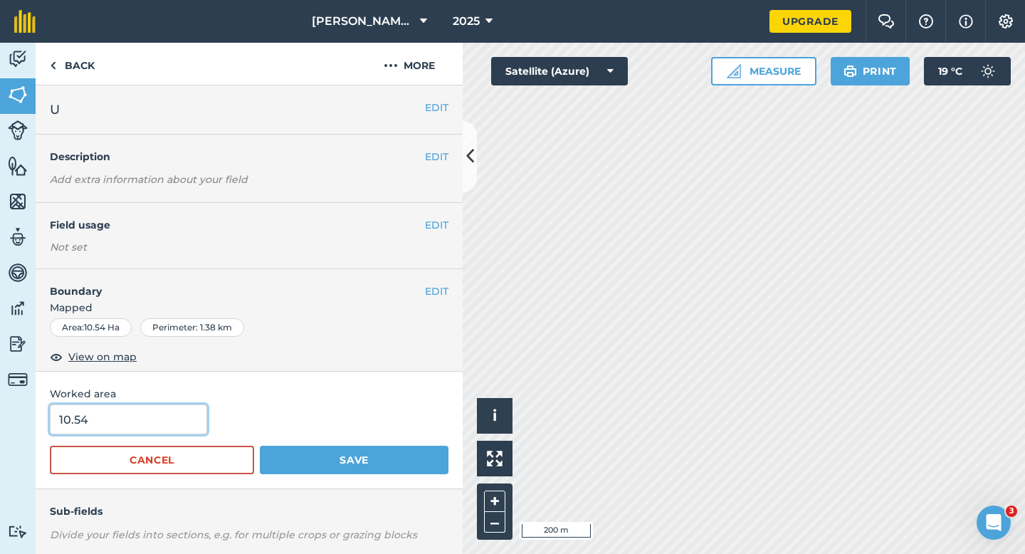
type input "11"
click at [134, 414] on input "11" at bounding box center [128, 419] width 157 height 30
click at [260, 446] on button "Save" at bounding box center [354, 460] width 189 height 28
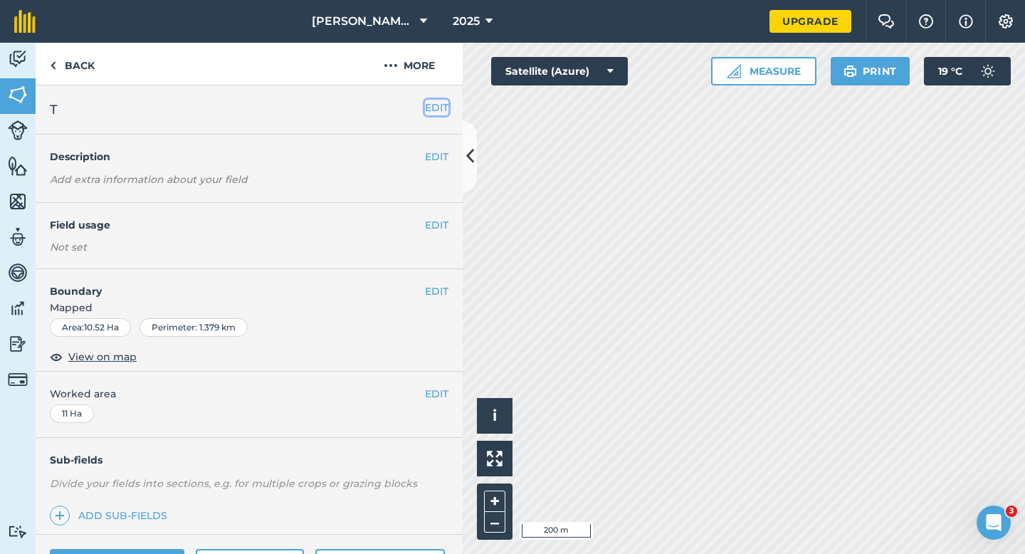
click at [444, 106] on button "EDIT" at bounding box center [436, 108] width 23 height 16
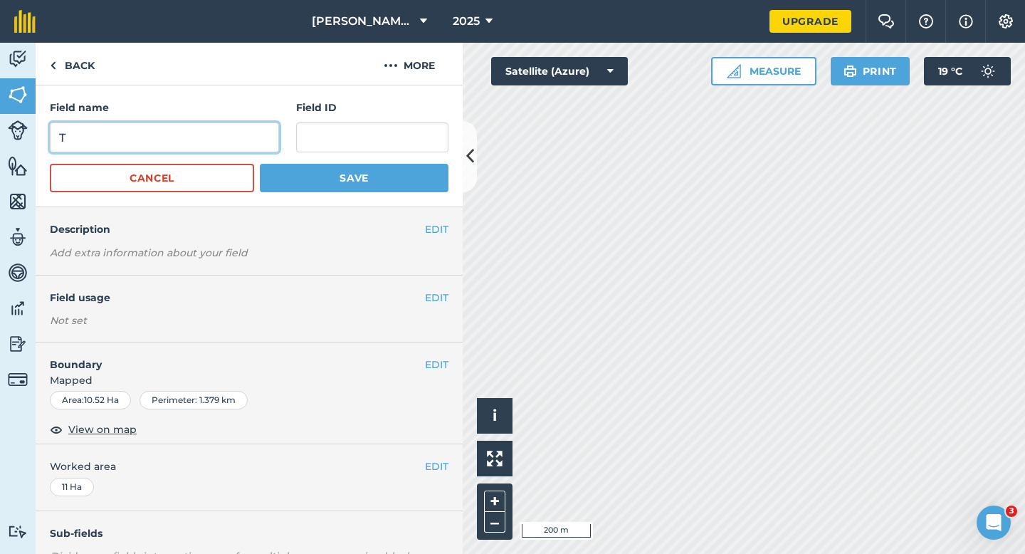
click at [227, 145] on input "T" at bounding box center [164, 137] width 229 height 30
type input "X"
click at [260, 164] on button "Save" at bounding box center [354, 178] width 189 height 28
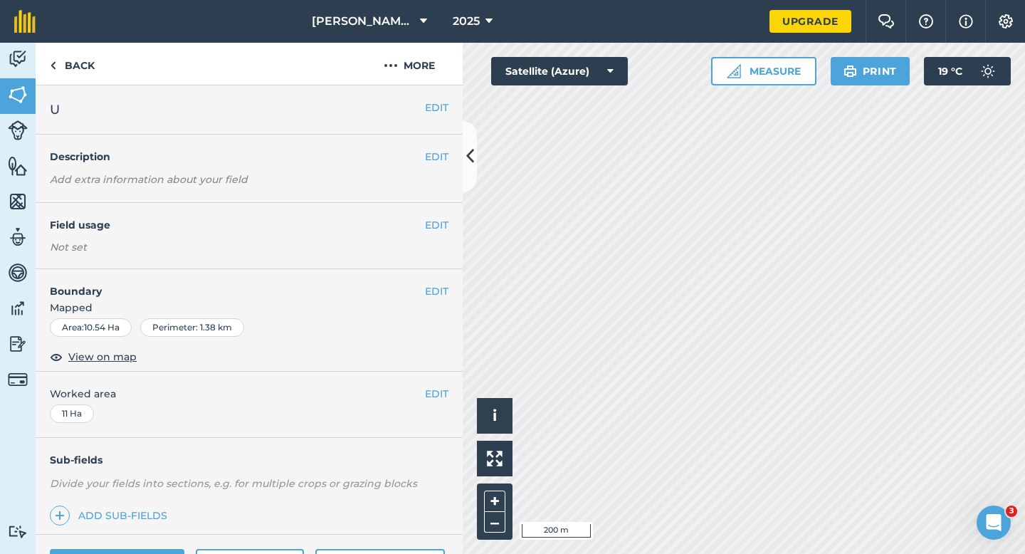
click at [433, 99] on div "EDIT U" at bounding box center [249, 109] width 427 height 49
click at [446, 108] on button "EDIT" at bounding box center [436, 108] width 23 height 16
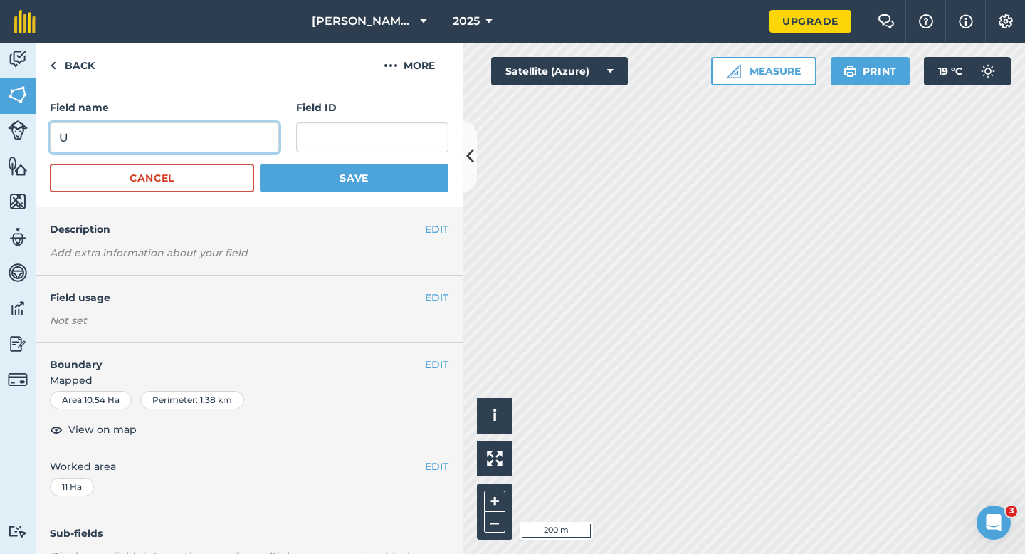
click at [231, 132] on input "U" at bounding box center [164, 137] width 229 height 30
click at [231, 132] on input "Y" at bounding box center [164, 137] width 229 height 30
type input "Y"
click at [260, 164] on button "Save" at bounding box center [354, 178] width 189 height 28
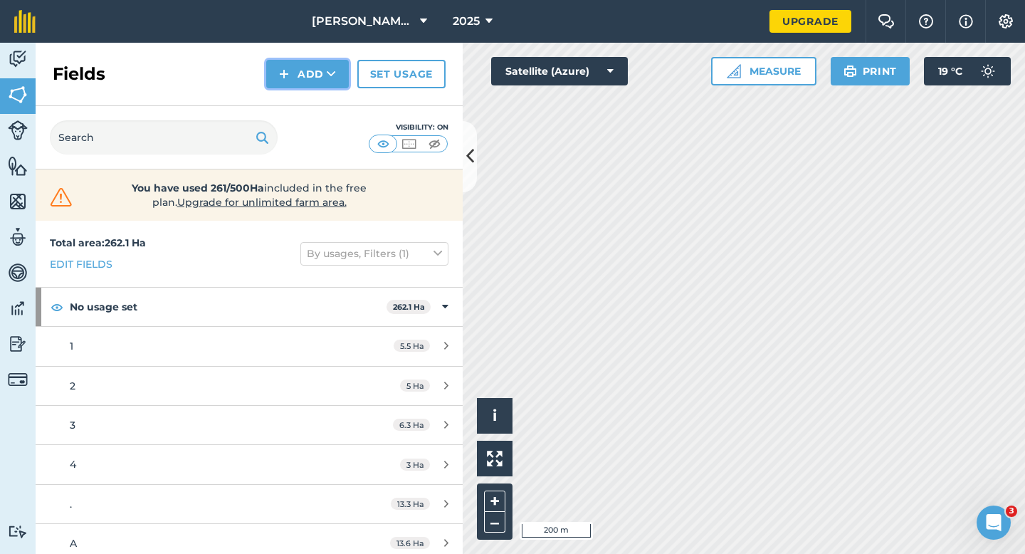
click at [305, 85] on button "Add" at bounding box center [307, 74] width 83 height 28
click at [306, 109] on link "Draw" at bounding box center [307, 105] width 78 height 31
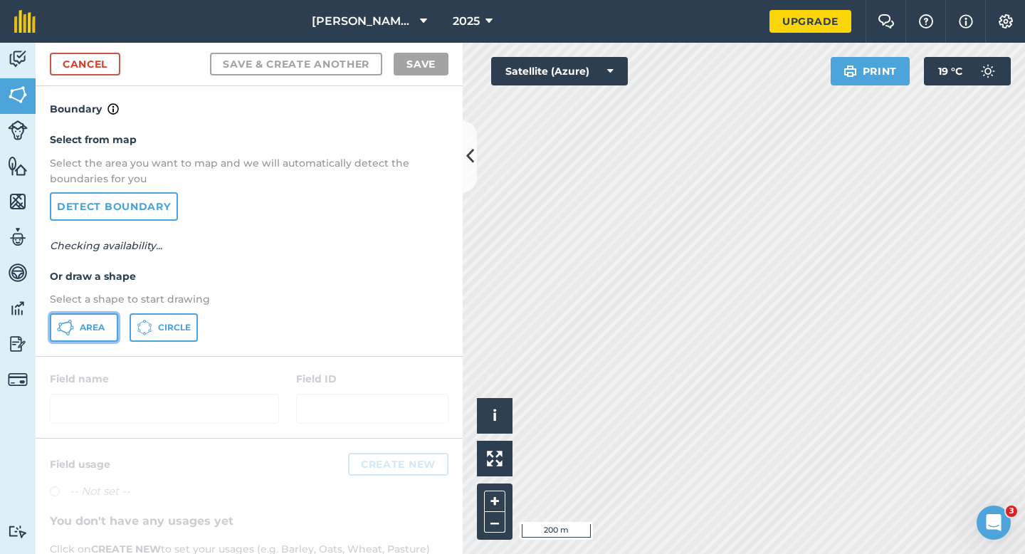
click at [91, 314] on button "Area" at bounding box center [84, 327] width 68 height 28
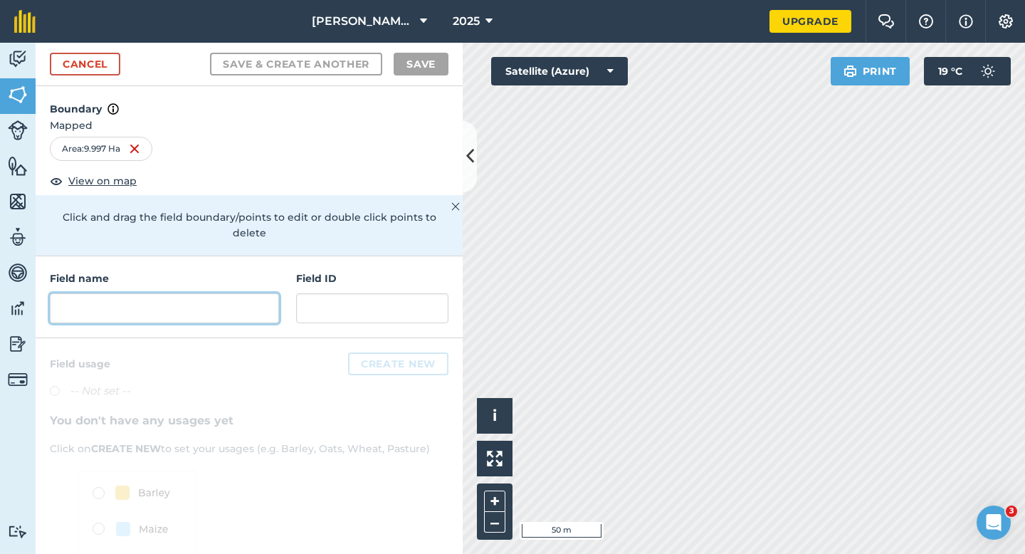
click at [220, 293] on input "text" at bounding box center [164, 308] width 229 height 30
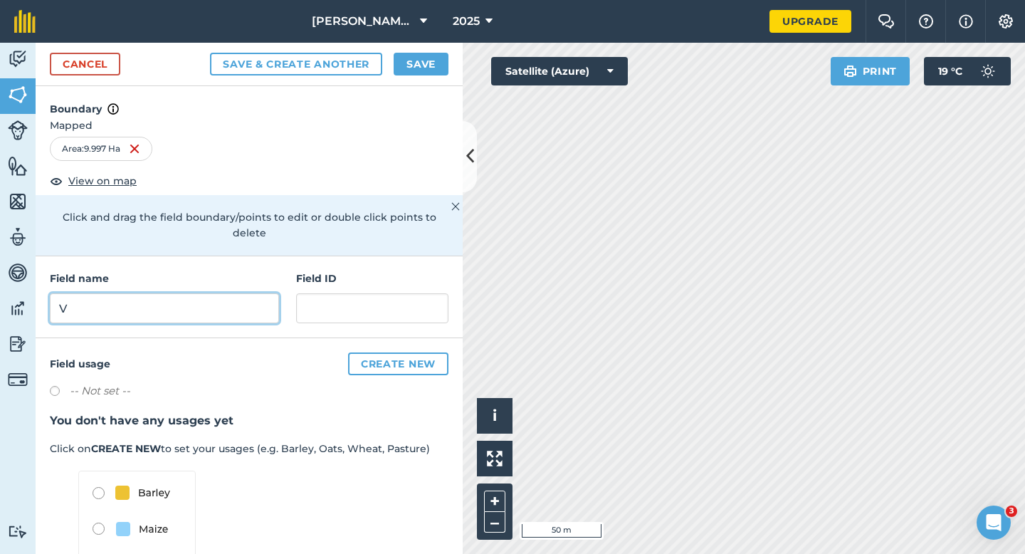
type input "V"
click at [411, 62] on button "Save" at bounding box center [421, 64] width 55 height 23
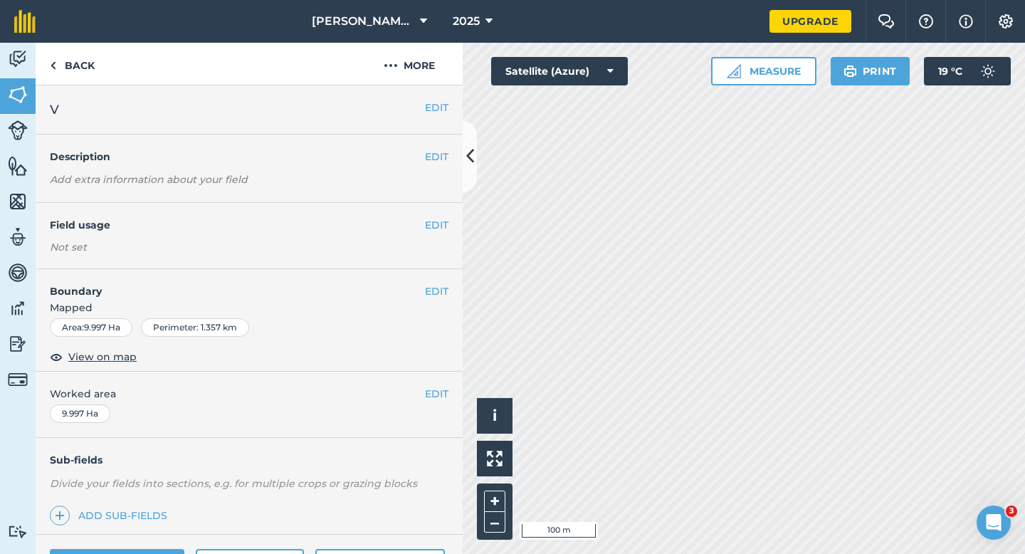
click at [444, 382] on div "EDIT Worked area 9.997 Ha" at bounding box center [249, 405] width 427 height 66
click at [443, 387] on button "EDIT" at bounding box center [436, 394] width 23 height 16
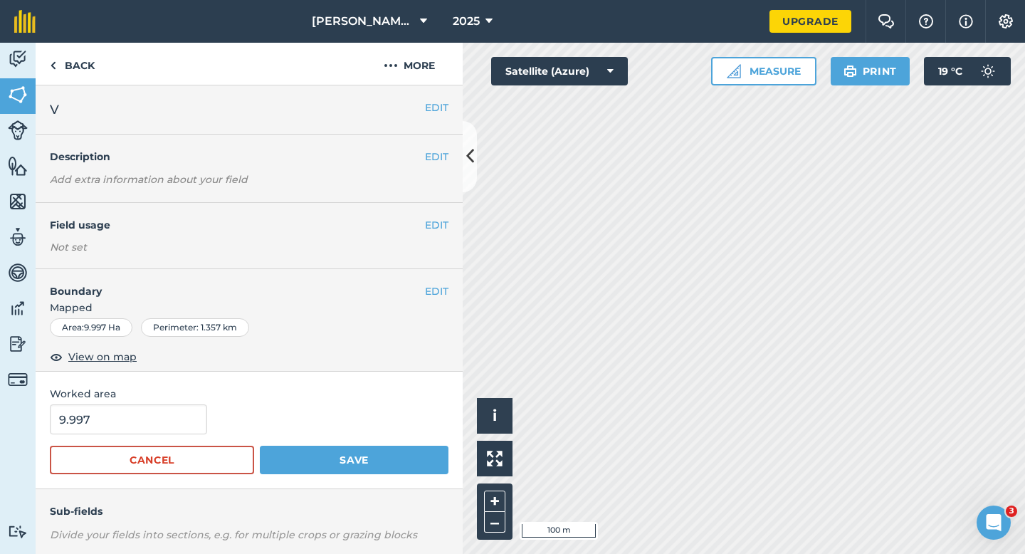
click at [138, 442] on form "9.997 Cancel Save" at bounding box center [249, 439] width 399 height 70
type input "10"
click at [138, 418] on input "10" at bounding box center [128, 419] width 157 height 30
click at [260, 446] on button "Save" at bounding box center [354, 460] width 189 height 28
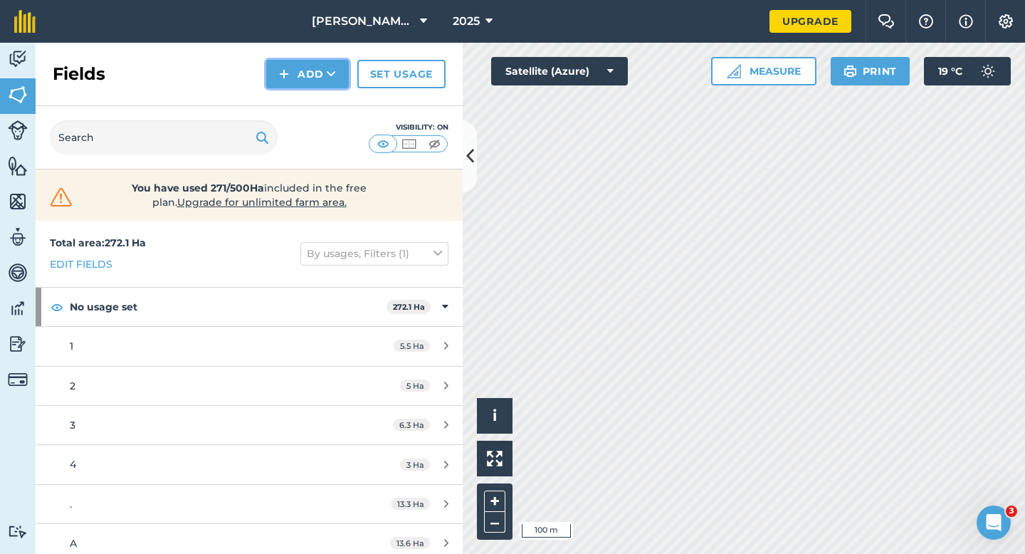
click at [332, 82] on button "Add" at bounding box center [307, 74] width 83 height 28
click at [332, 93] on link "Draw" at bounding box center [307, 105] width 78 height 31
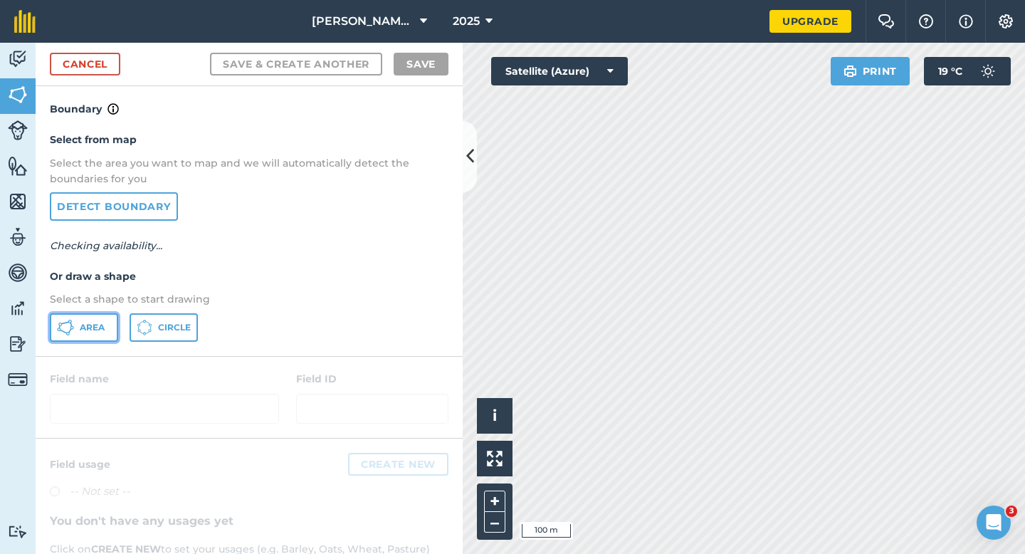
click at [91, 324] on span "Area" at bounding box center [92, 327] width 25 height 11
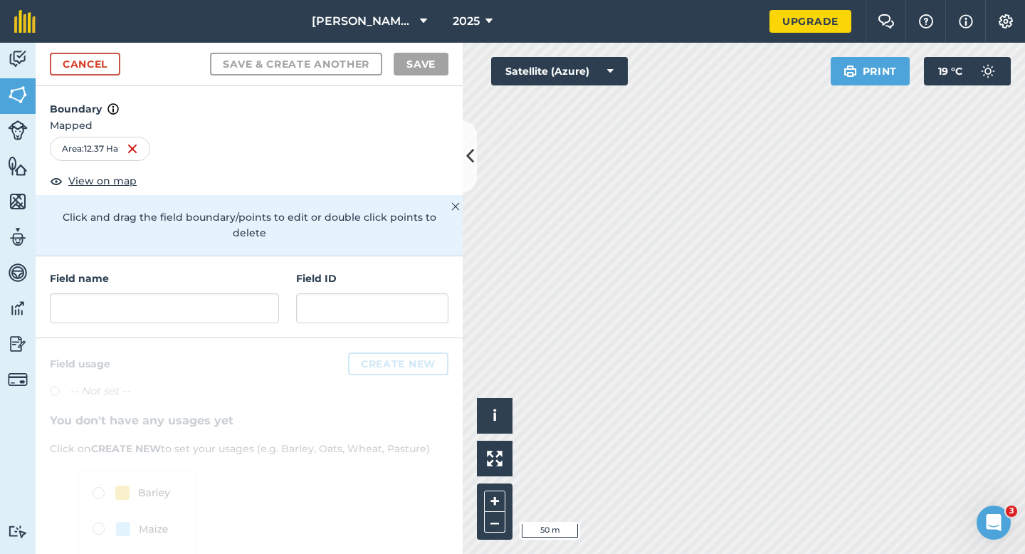
click at [834, 66] on div "Click to start drawing i © 2025 TomTom, Microsoft 50 m + – Satellite (Azure) Pr…" at bounding box center [744, 298] width 562 height 511
click at [229, 295] on input "text" at bounding box center [164, 308] width 229 height 30
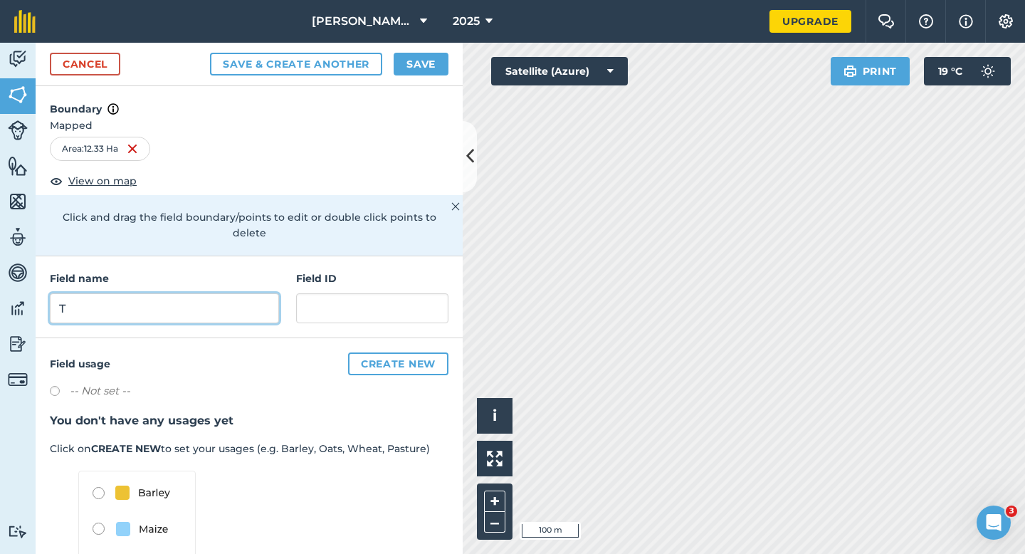
type input "T"
click at [408, 63] on button "Save" at bounding box center [421, 64] width 55 height 23
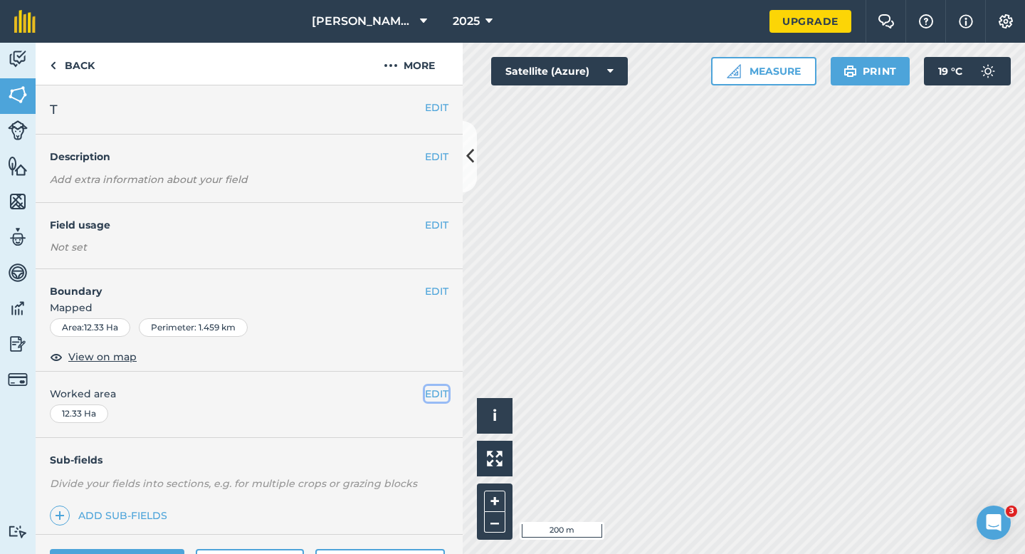
click at [430, 394] on button "EDIT" at bounding box center [436, 394] width 23 height 16
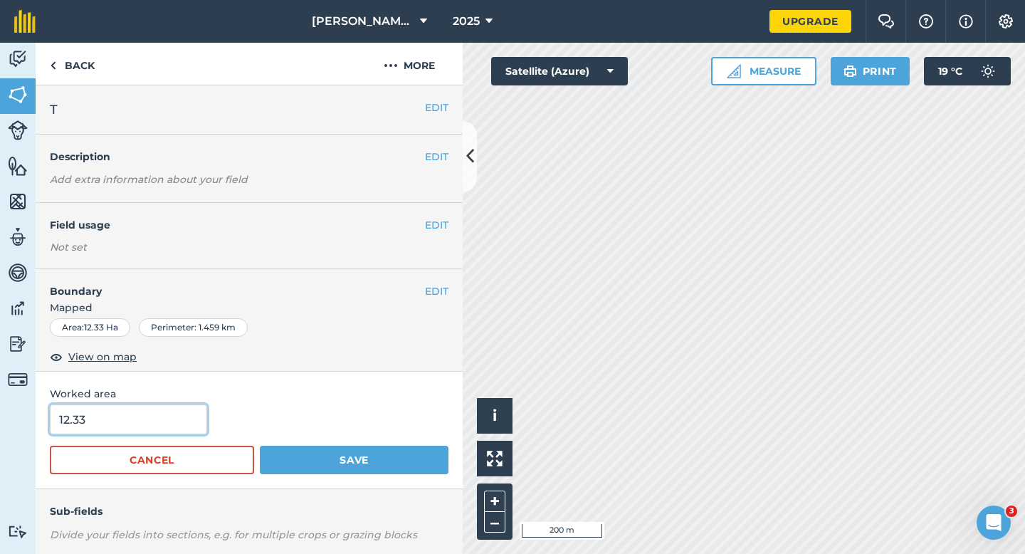
click at [193, 416] on input "12.33" at bounding box center [128, 419] width 157 height 30
type input "12"
click at [260, 446] on button "Save" at bounding box center [354, 460] width 189 height 28
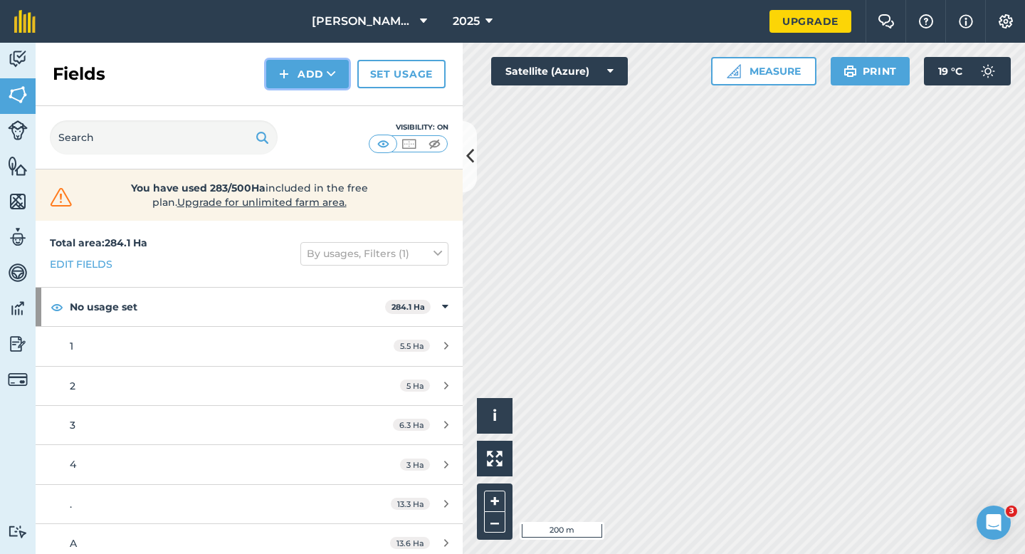
click at [303, 85] on button "Add" at bounding box center [307, 74] width 83 height 28
click at [303, 108] on link "Draw" at bounding box center [307, 105] width 78 height 31
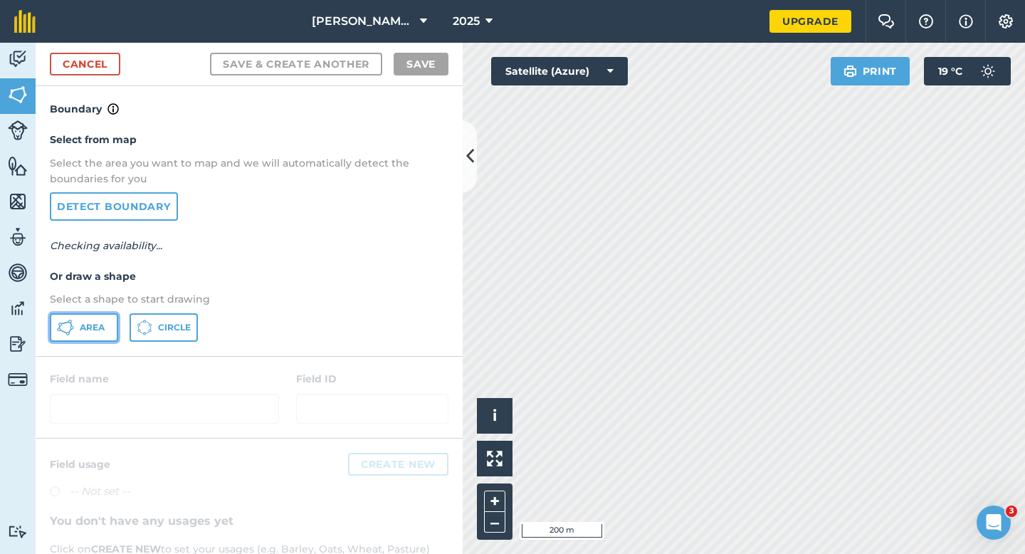
click at [93, 320] on button "Area" at bounding box center [84, 327] width 68 height 28
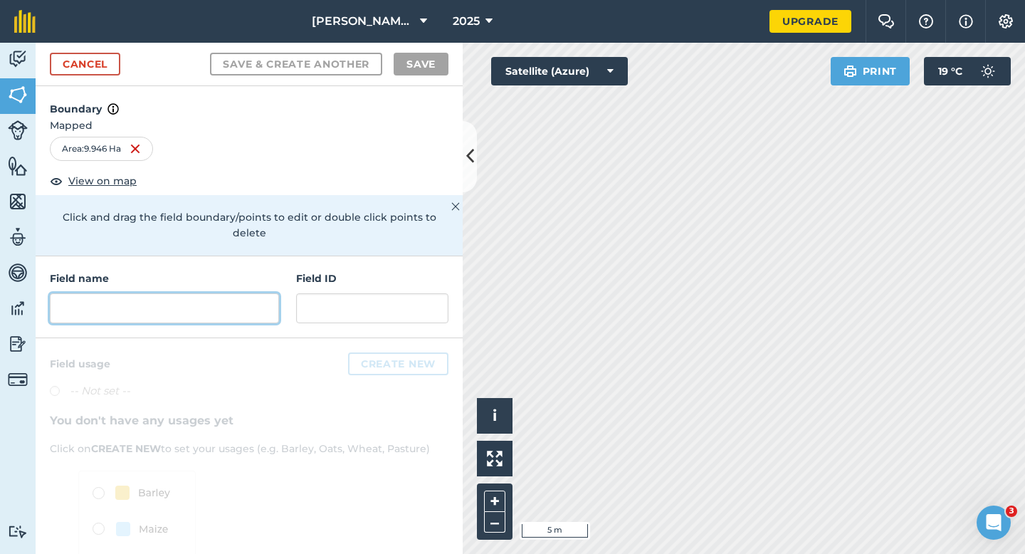
click at [238, 293] on input "text" at bounding box center [164, 308] width 229 height 30
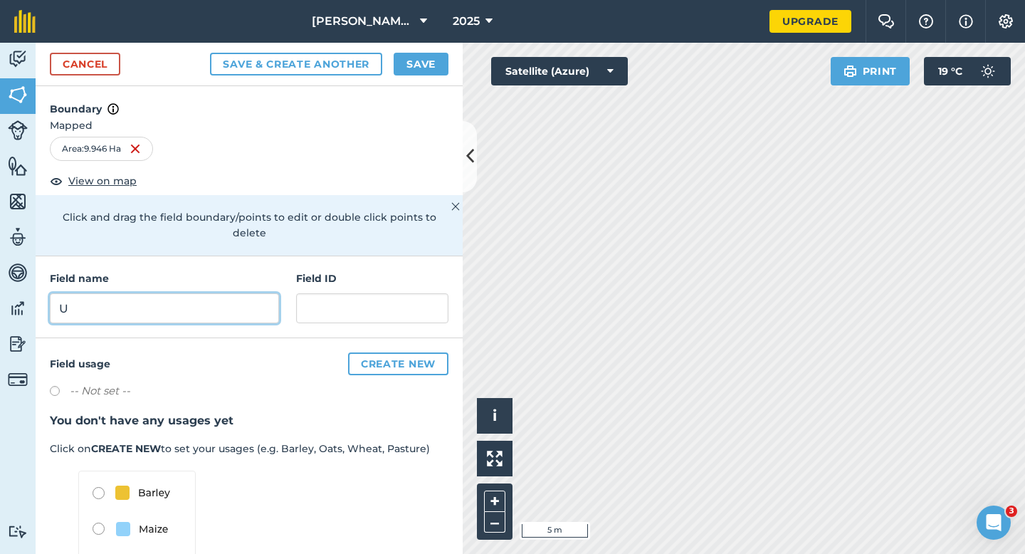
type input "U"
click at [412, 73] on button "Save" at bounding box center [421, 64] width 55 height 23
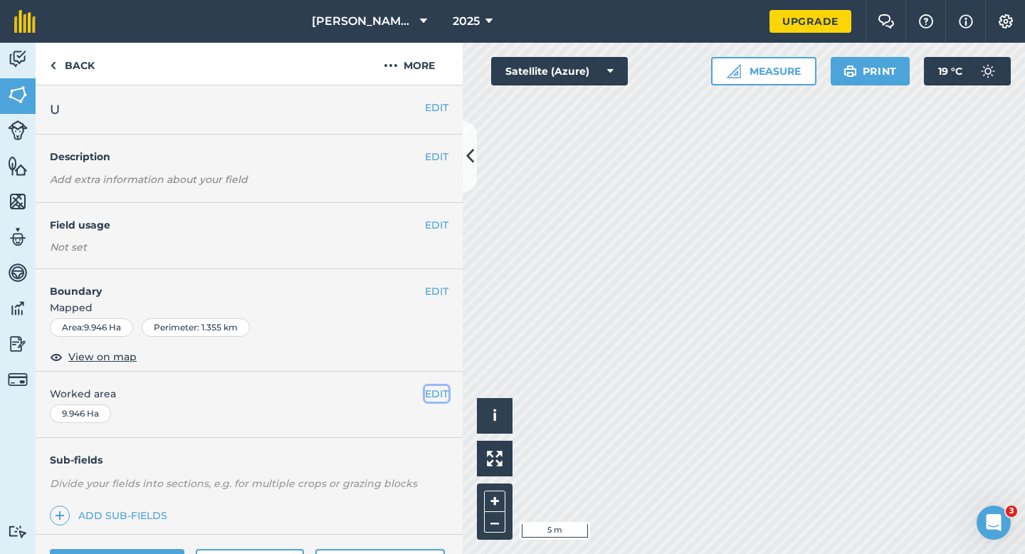
click at [446, 392] on button "EDIT" at bounding box center [436, 394] width 23 height 16
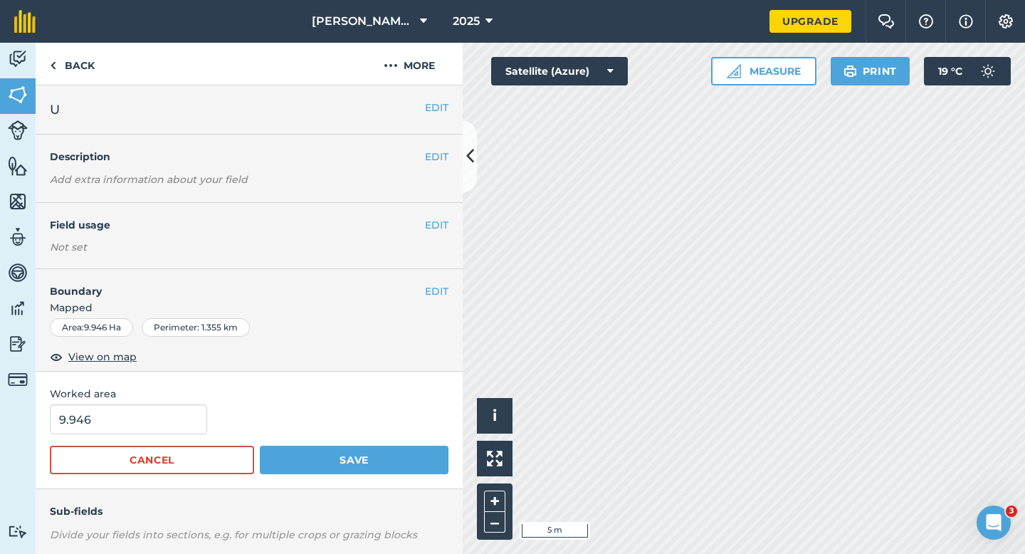
click at [157, 403] on div "Worked area 9.946 Cancel Save" at bounding box center [249, 430] width 427 height 117
click at [159, 406] on input "9.946" at bounding box center [128, 419] width 157 height 30
type input "10"
click at [260, 446] on button "Save" at bounding box center [354, 460] width 189 height 28
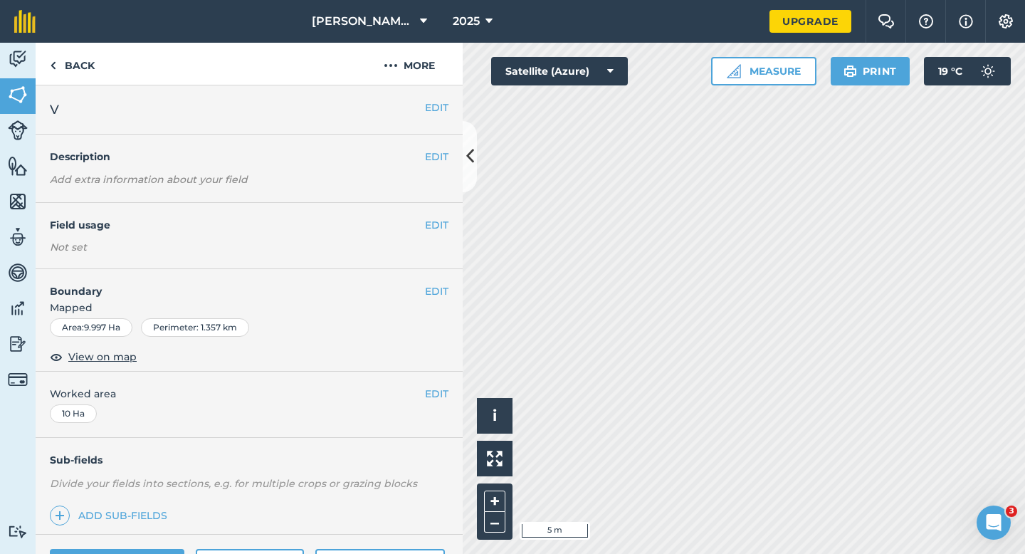
click at [426, 300] on span "Mapped" at bounding box center [249, 308] width 427 height 16
click at [427, 291] on button "EDIT" at bounding box center [436, 291] width 23 height 16
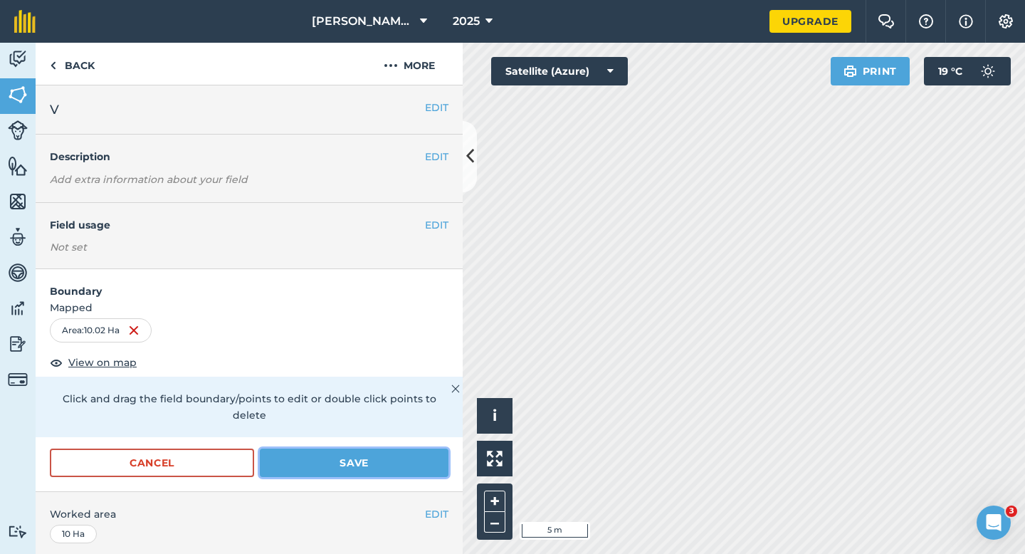
click at [437, 449] on button "Save" at bounding box center [354, 463] width 189 height 28
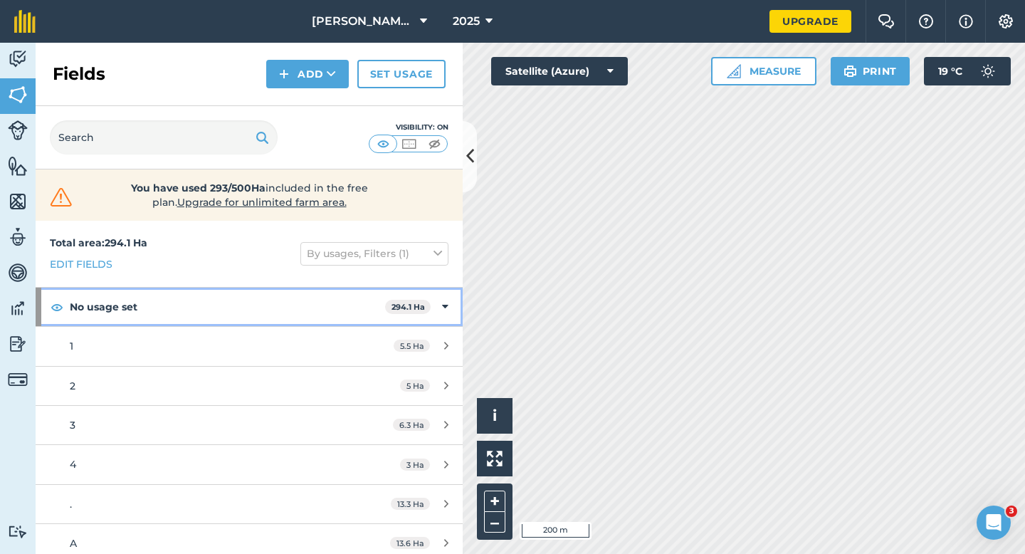
click at [439, 301] on div "No usage set 294.1 Ha" at bounding box center [249, 307] width 427 height 38
